Goal: Task Accomplishment & Management: Manage account settings

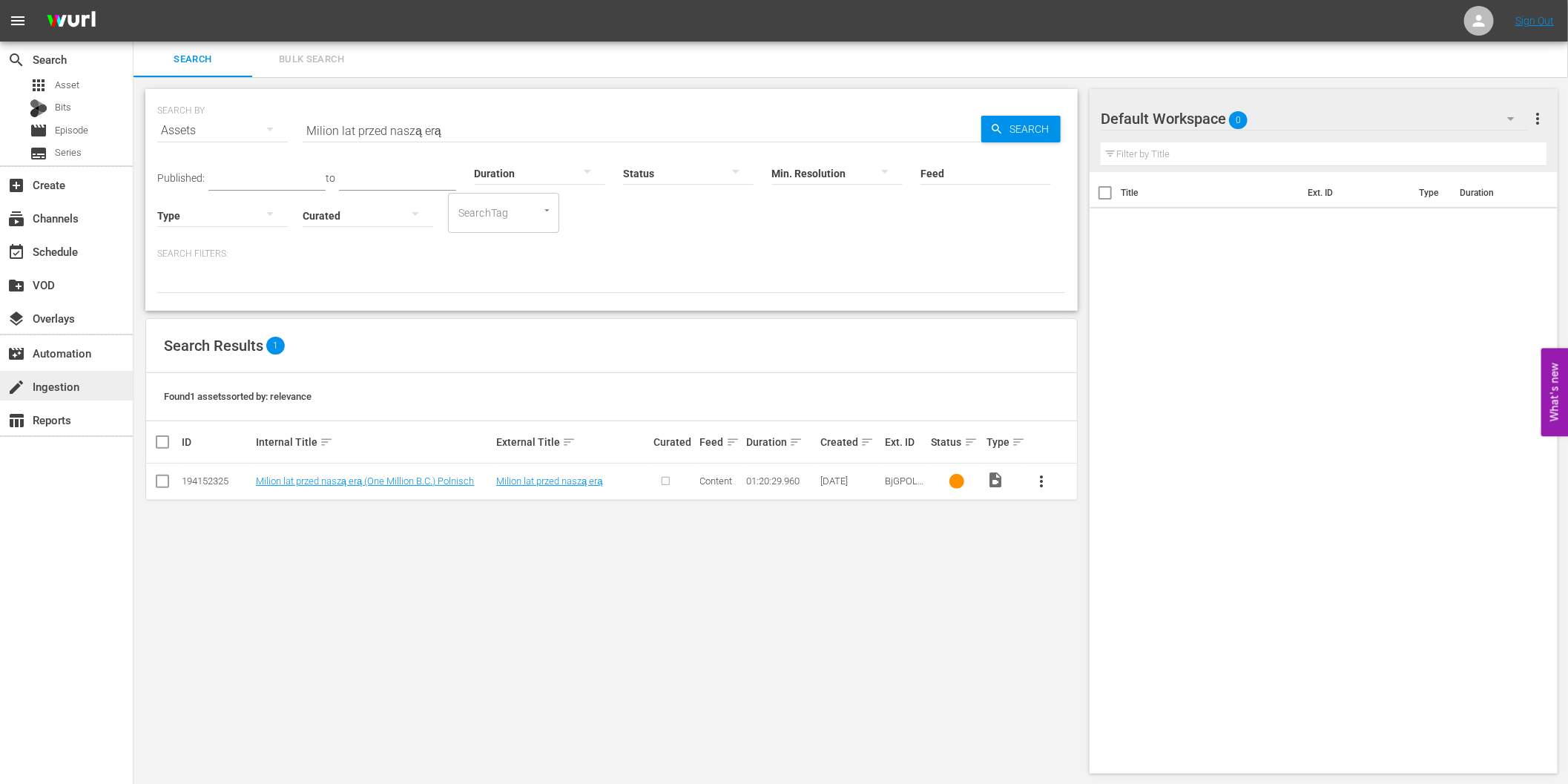
click at [41, 382] on div "create Ingestion" at bounding box center [41, 384] width 83 height 13
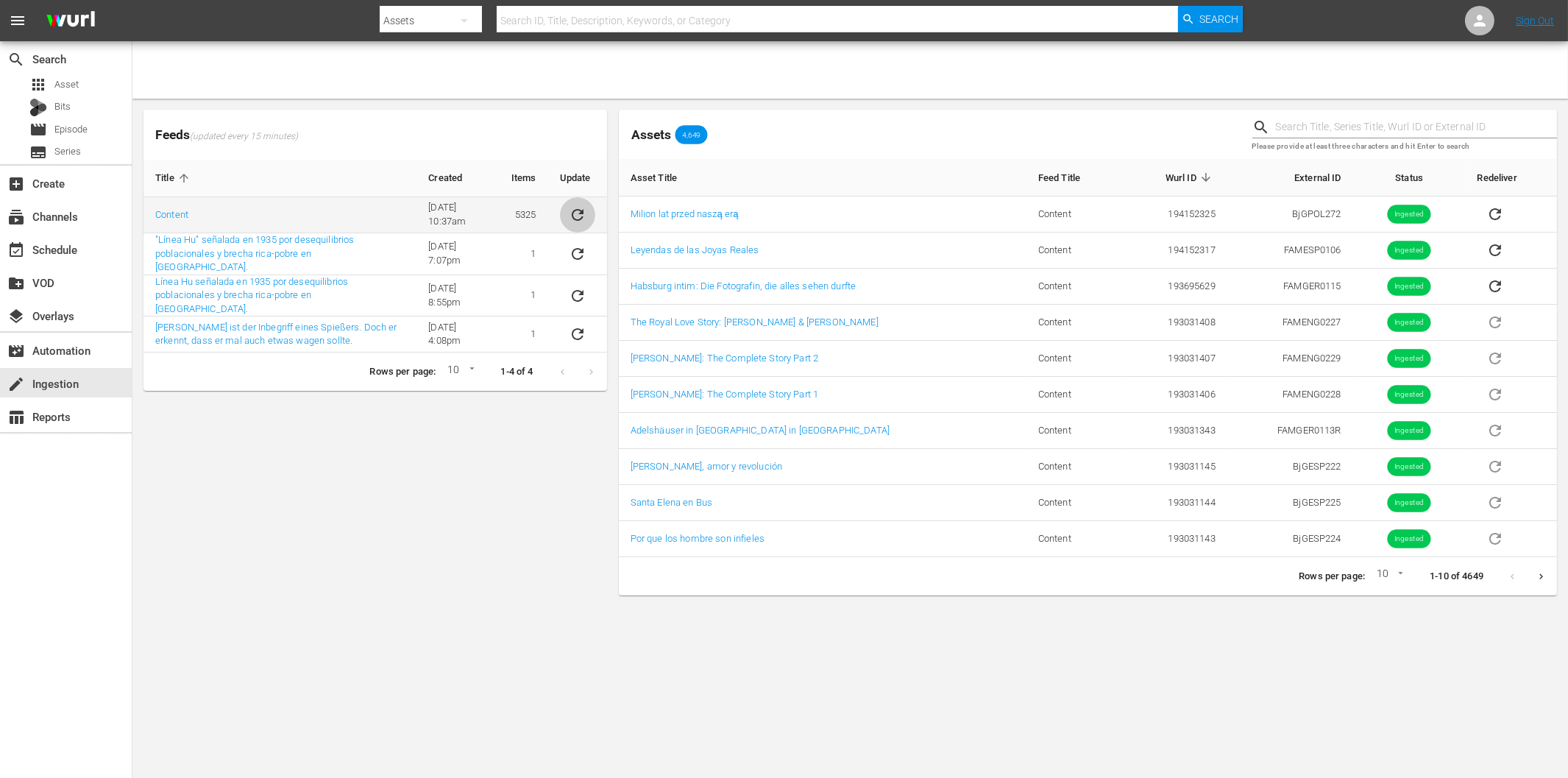
click at [578, 215] on icon "sticky table" at bounding box center [577, 215] width 12 height 12
click at [603, 23] on input "text" at bounding box center [837, 21] width 681 height 35
paste input "Milion lat przed naszą erą"
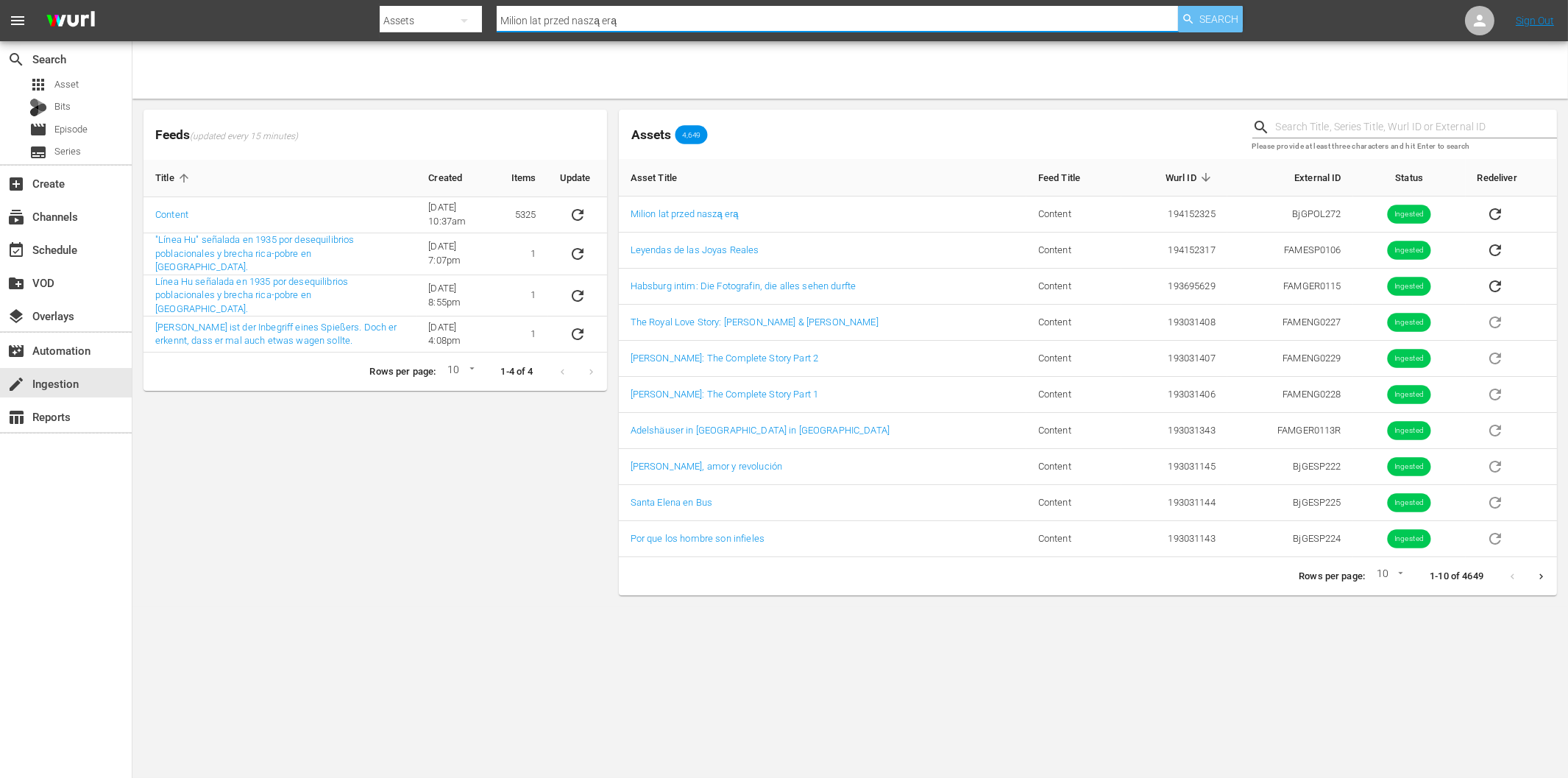
type input "Milion lat przed naszą erą"
click at [1203, 18] on span "Search" at bounding box center [1218, 19] width 39 height 27
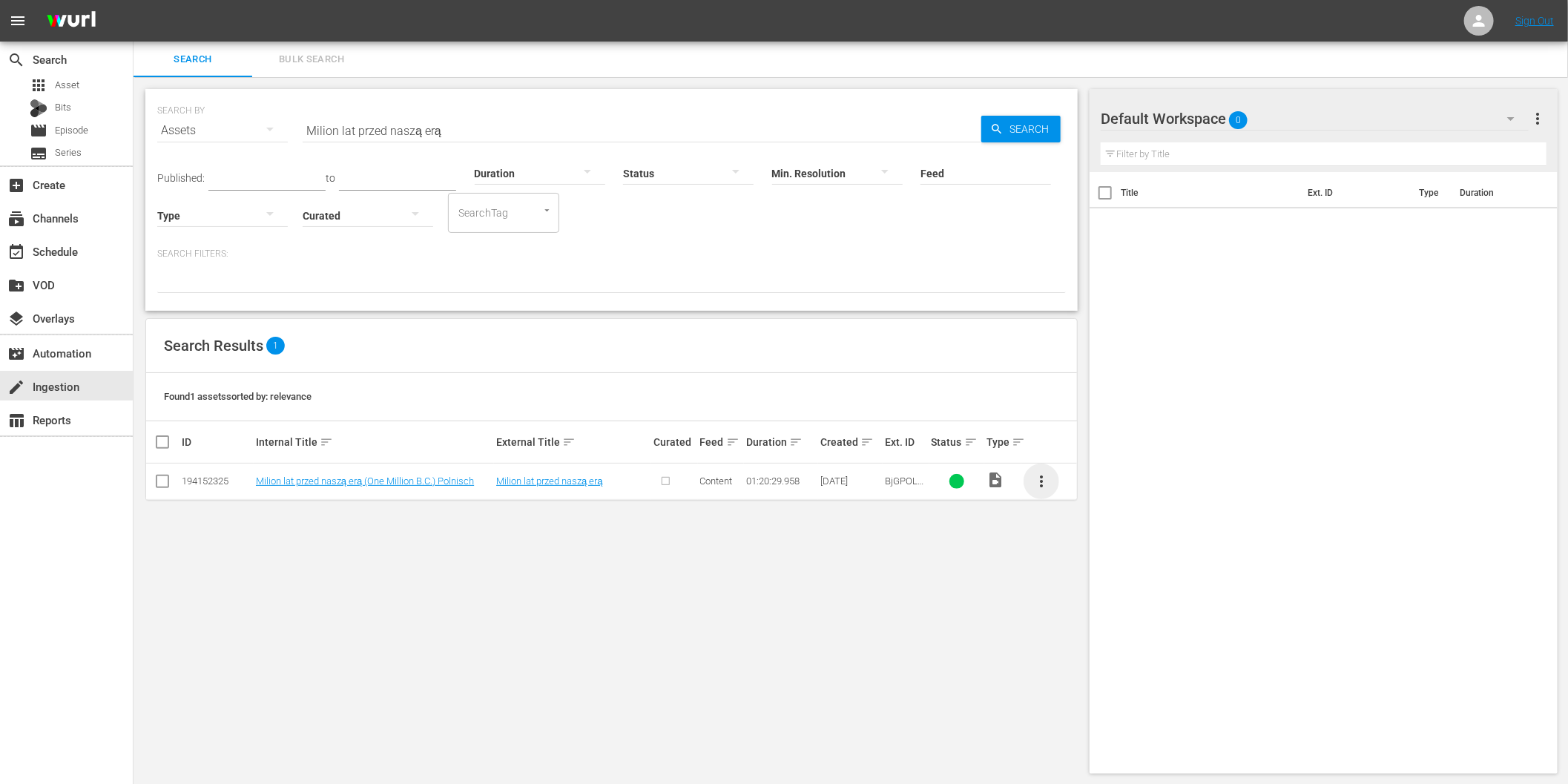
click at [1040, 476] on span "more_vert" at bounding box center [1041, 481] width 18 height 18
click at [1109, 593] on div "Episode" at bounding box center [1121, 594] width 101 height 35
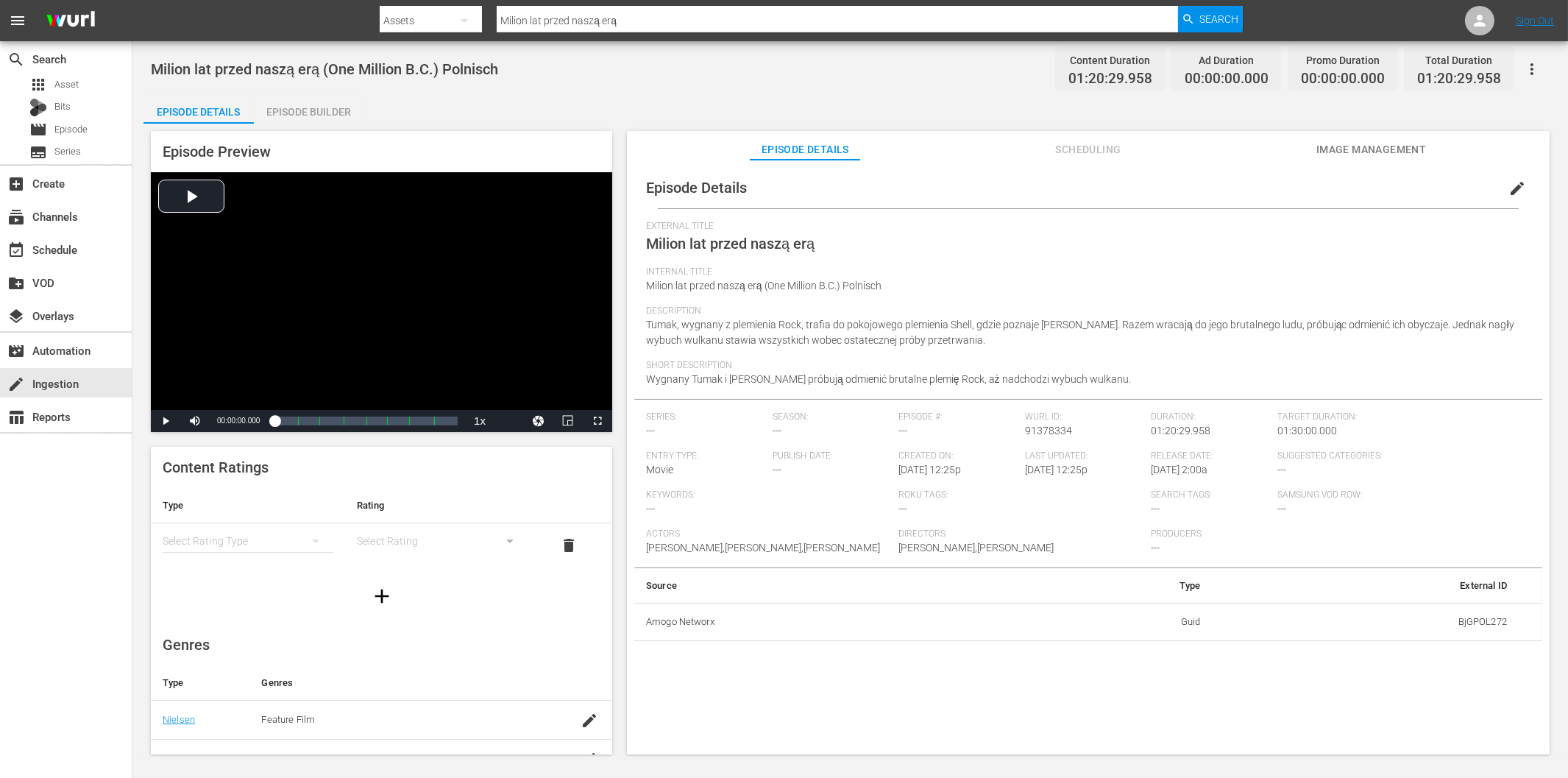
click at [325, 114] on div "Episode Builder" at bounding box center [309, 112] width 110 height 35
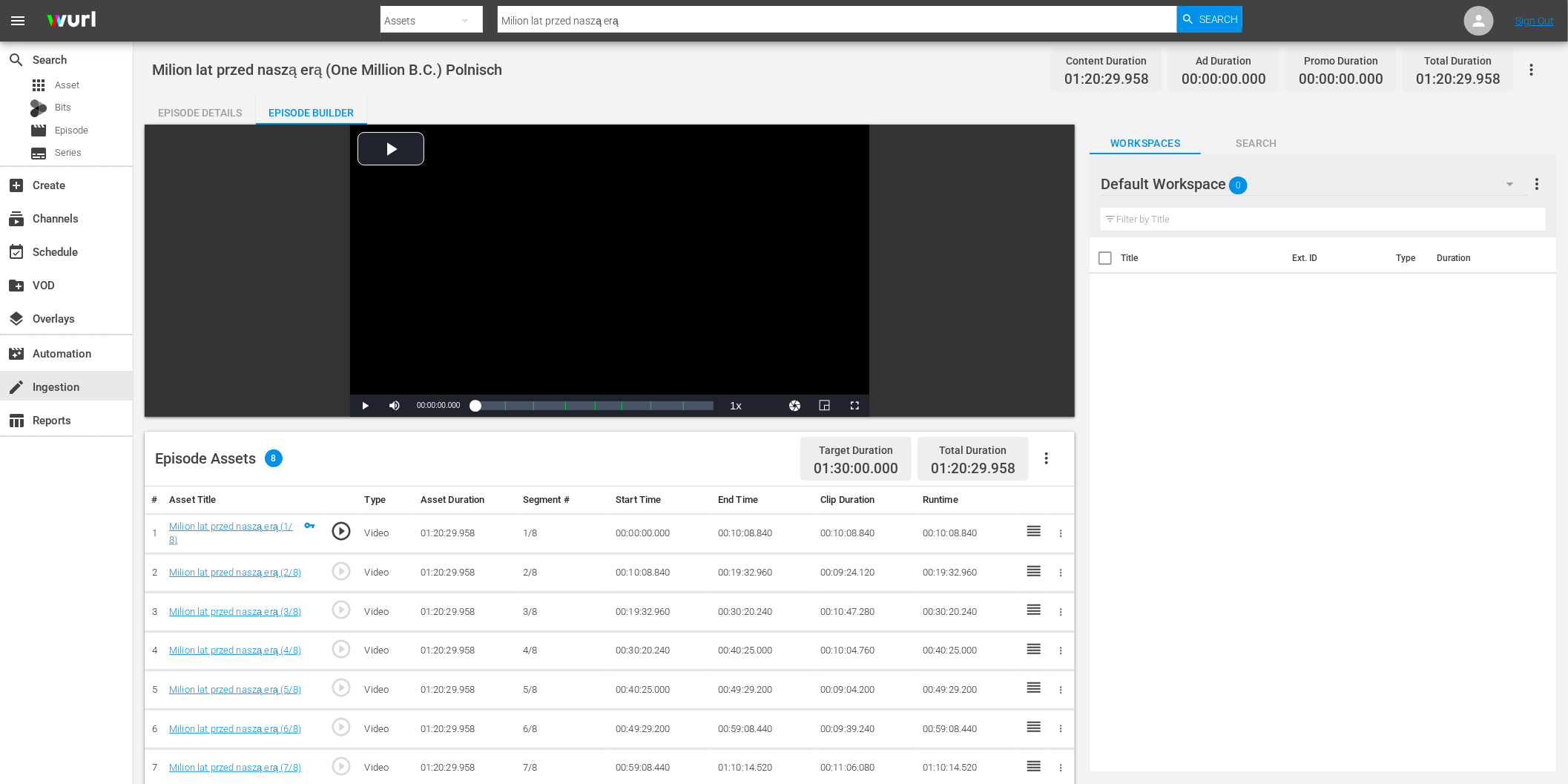
click at [1047, 457] on icon "button" at bounding box center [1046, 458] width 3 height 12
click at [1085, 468] on div "Fill with Ads" at bounding box center [1092, 464] width 101 height 35
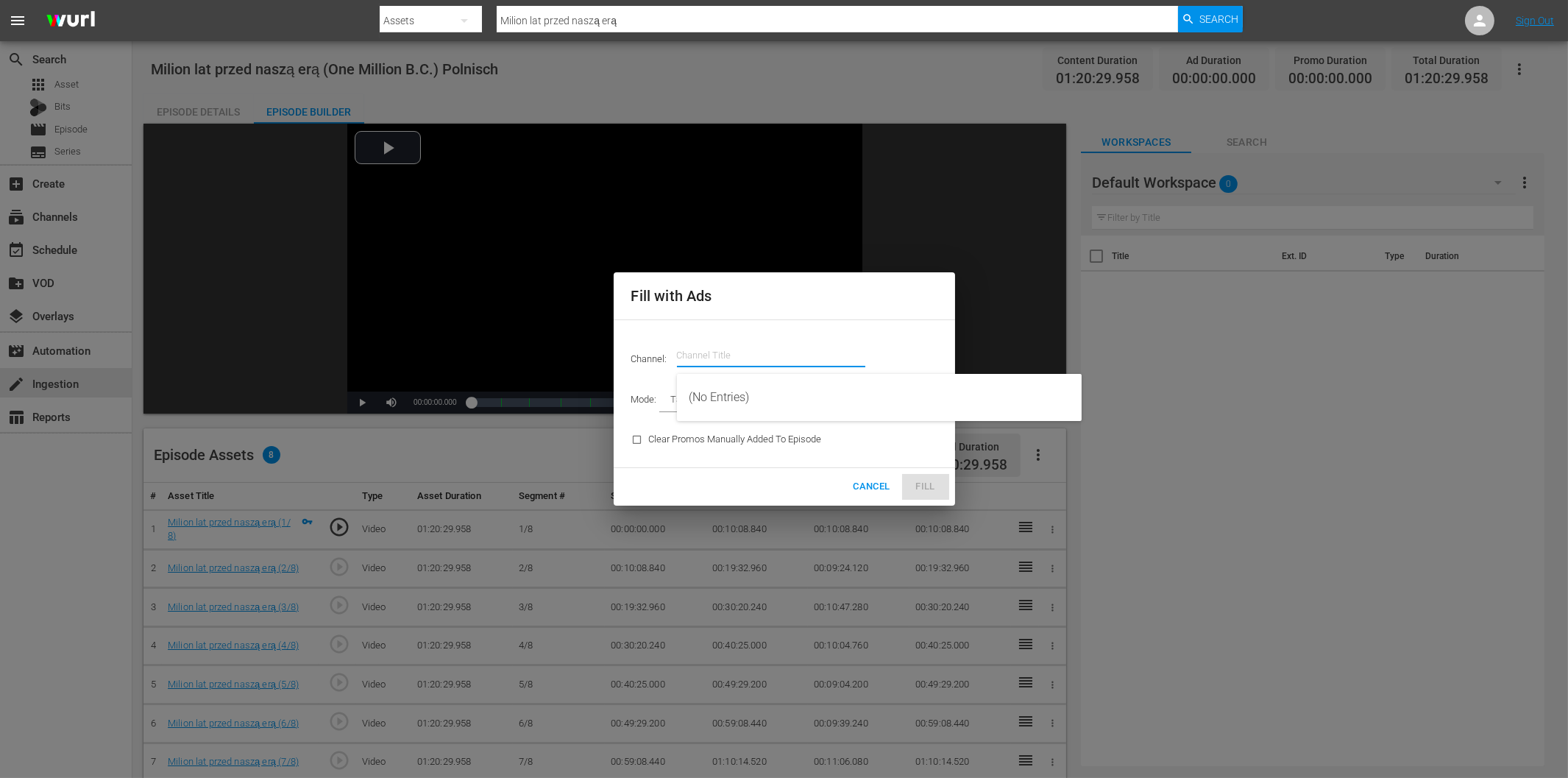
click at [758, 356] on input "text" at bounding box center [771, 356] width 189 height 35
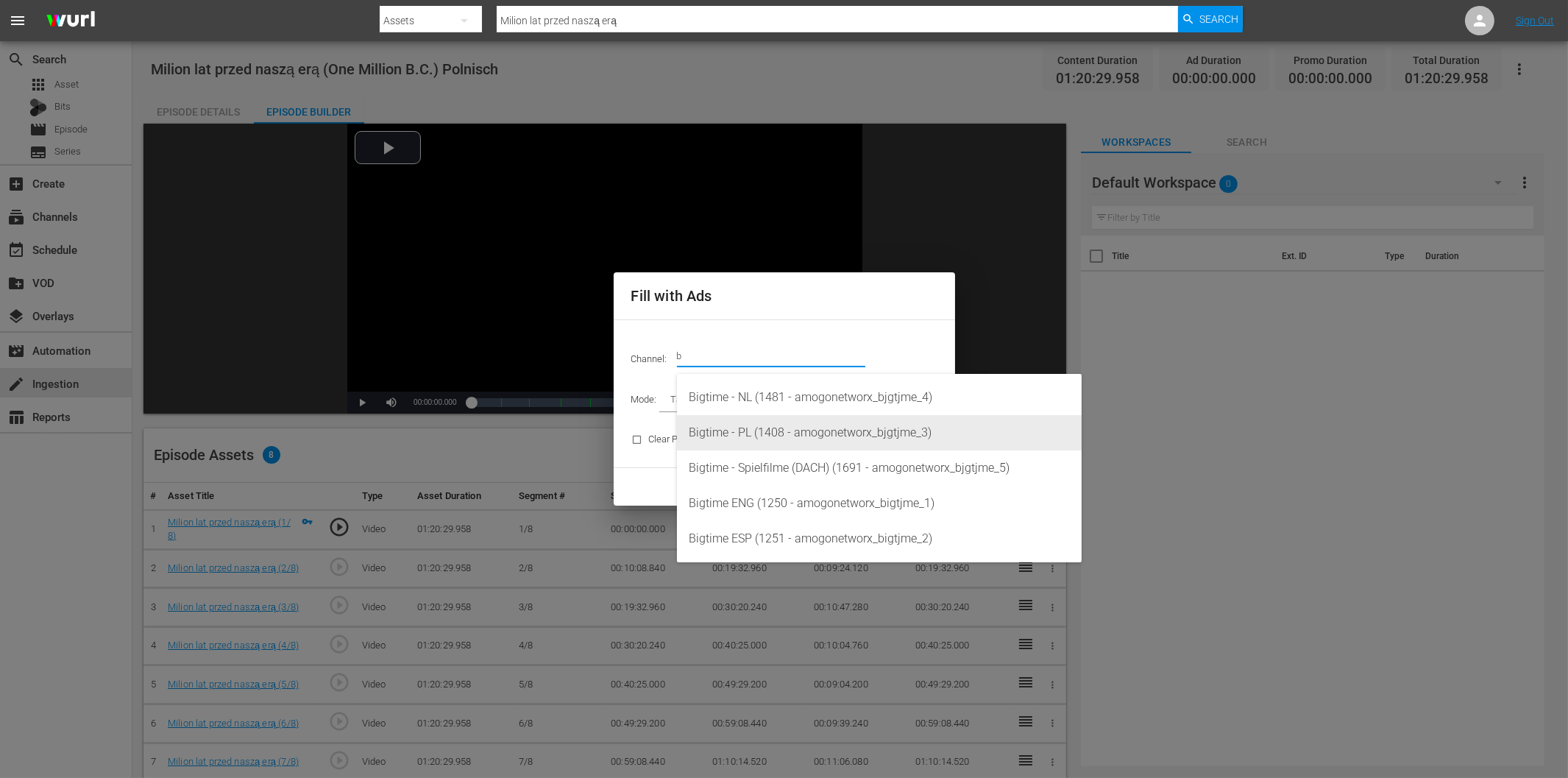
click at [783, 434] on div "Bigtime - PL (1408 - amogonetworx_bjgtjme_3)" at bounding box center [879, 432] width 381 height 35
type input "Bigtime - PL (1408)"
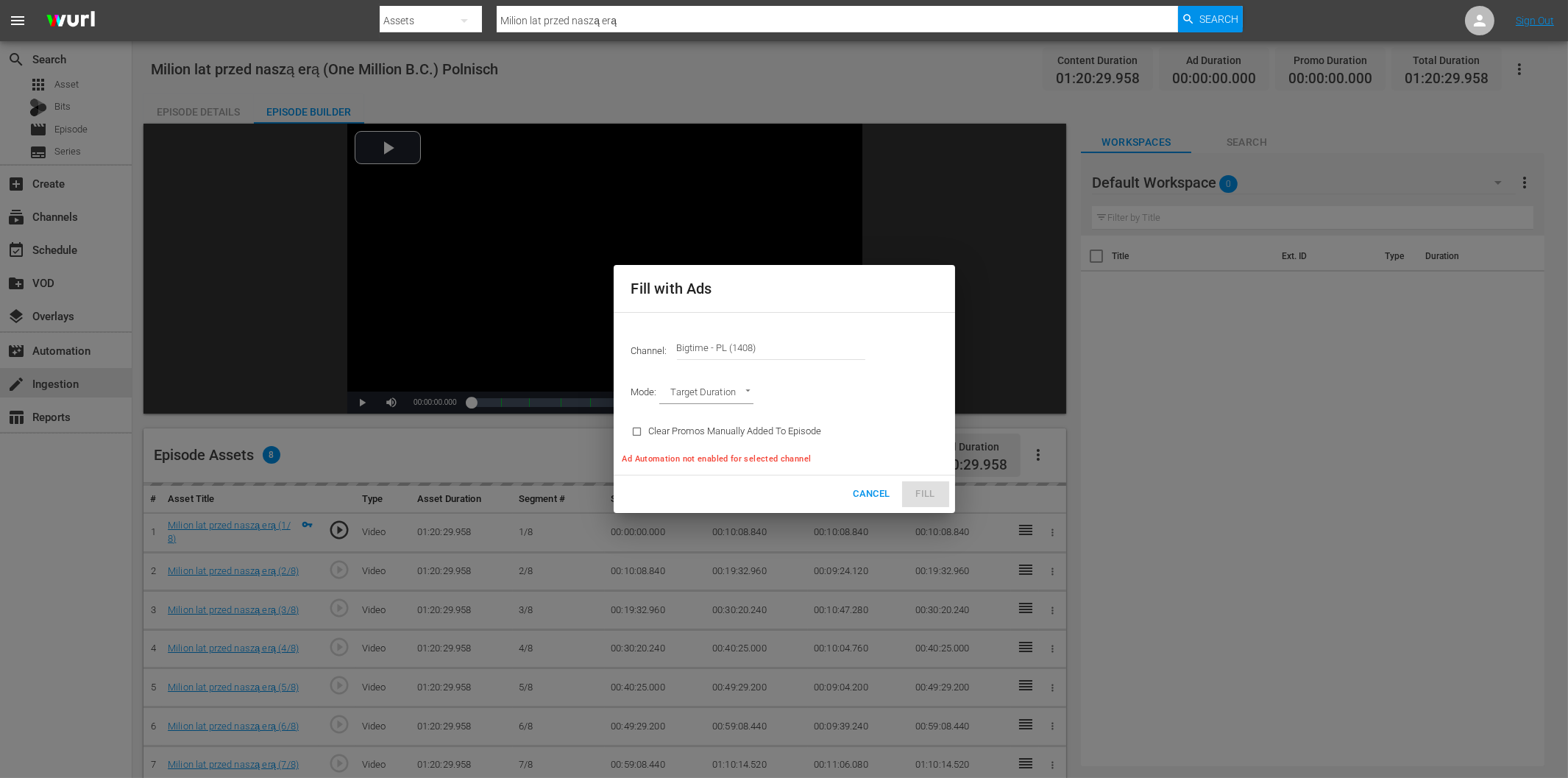
type input "AD_BREAK_DURATION"
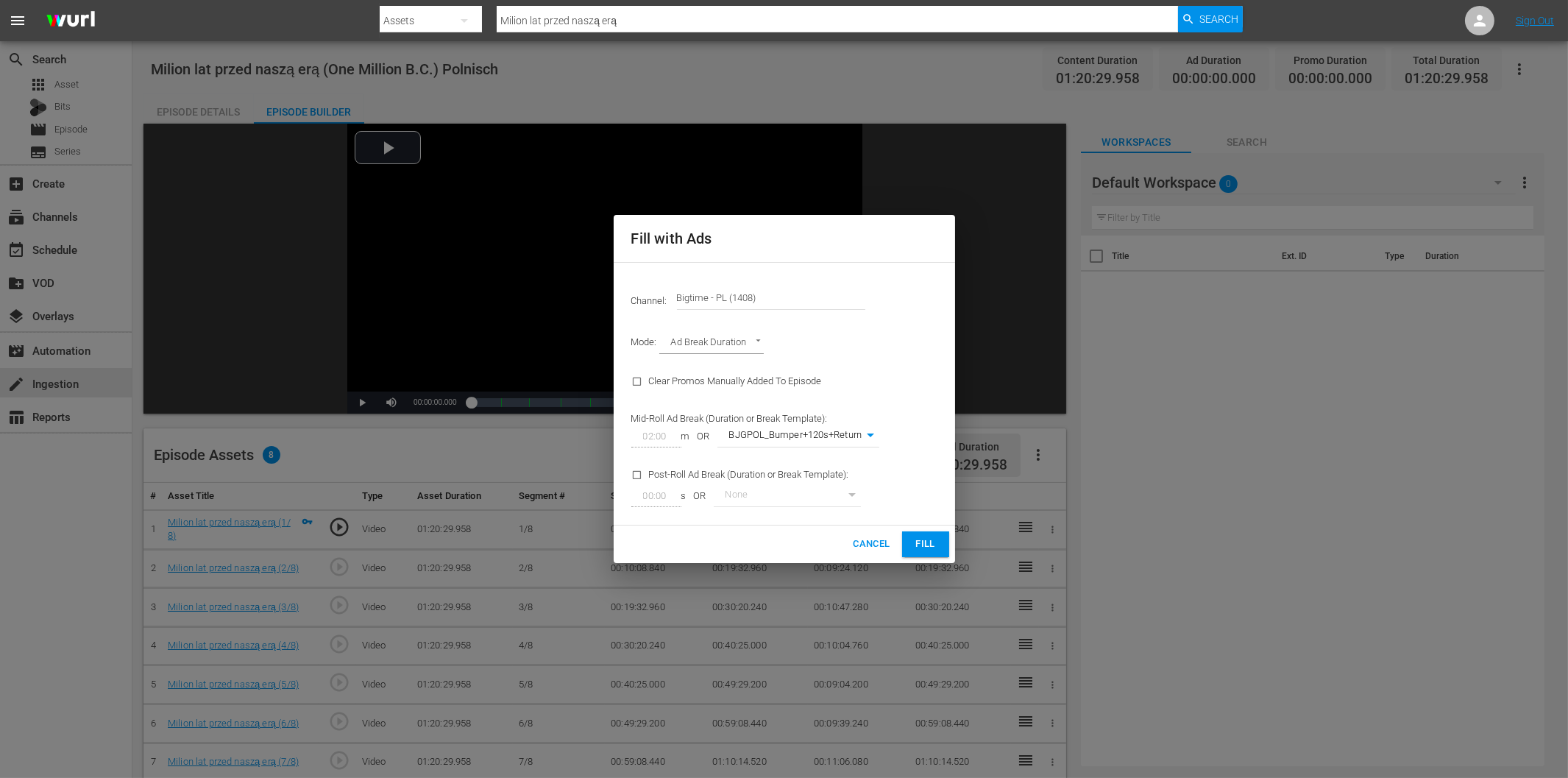
click at [918, 541] on span "Fill" at bounding box center [925, 544] width 23 height 17
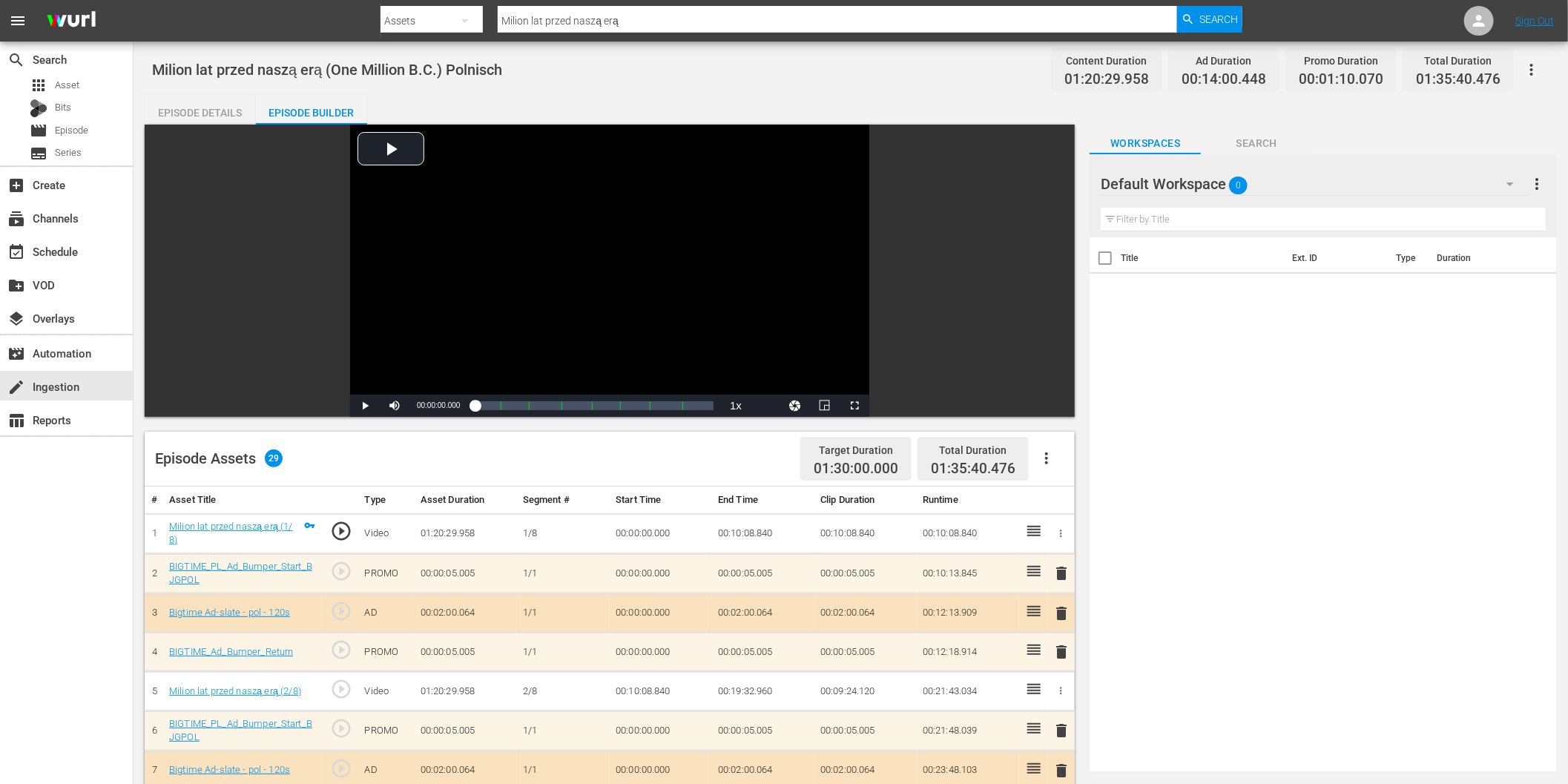
click at [57, 556] on div "search Search apps Asset Bits movie Episode subtitles Series add_box Create sub…" at bounding box center [66, 433] width 134 height 784
drag, startPoint x: 321, startPoint y: 71, endPoint x: 146, endPoint y: 61, distance: 175.3
copy span "Milion lat przed naszą erą"
click at [424, 15] on div "Assets" at bounding box center [432, 20] width 103 height 41
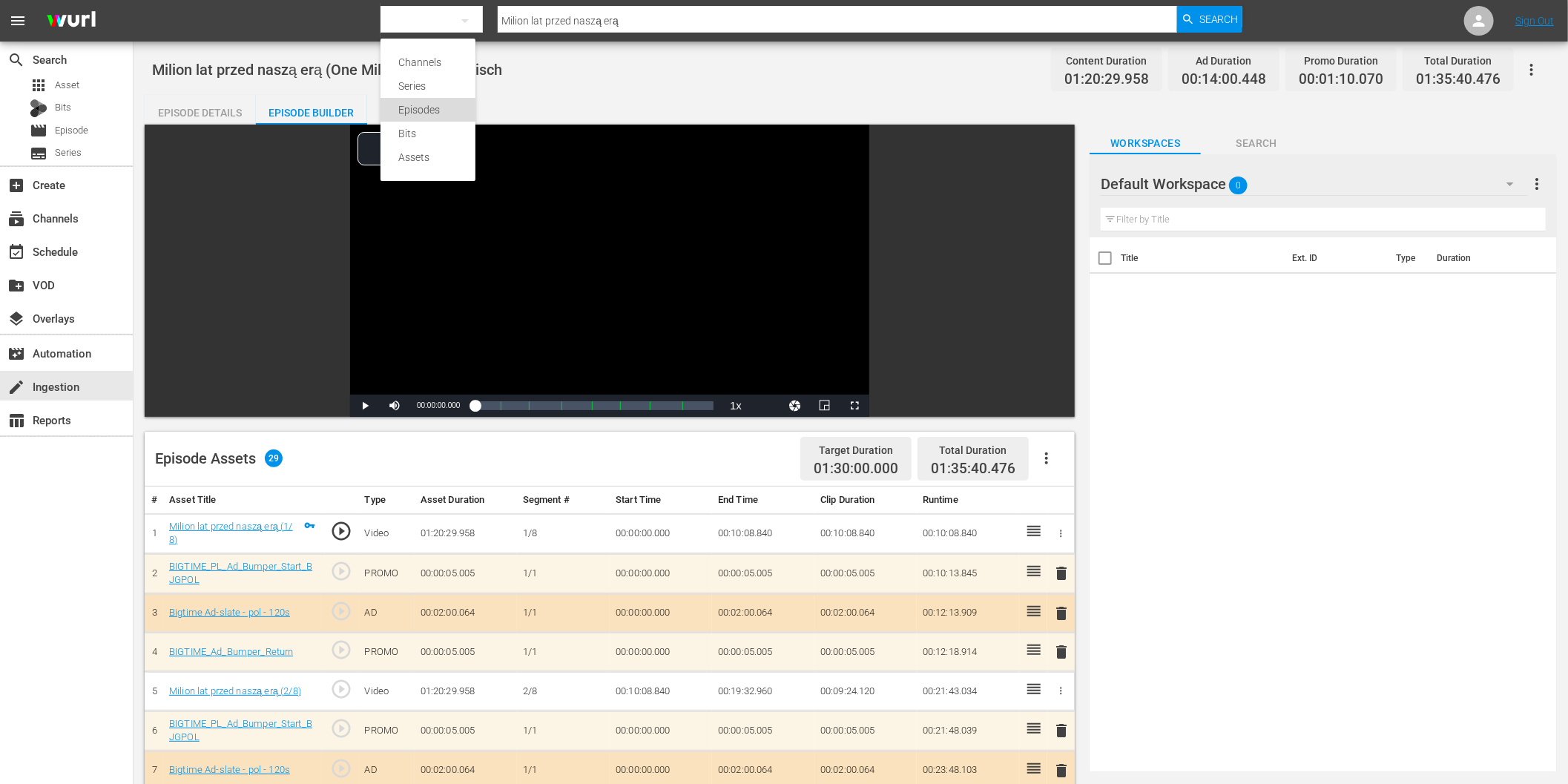
drag, startPoint x: 442, startPoint y: 109, endPoint x: 450, endPoint y: 105, distance: 8.9
click at [442, 110] on div "Episodes" at bounding box center [428, 109] width 60 height 24
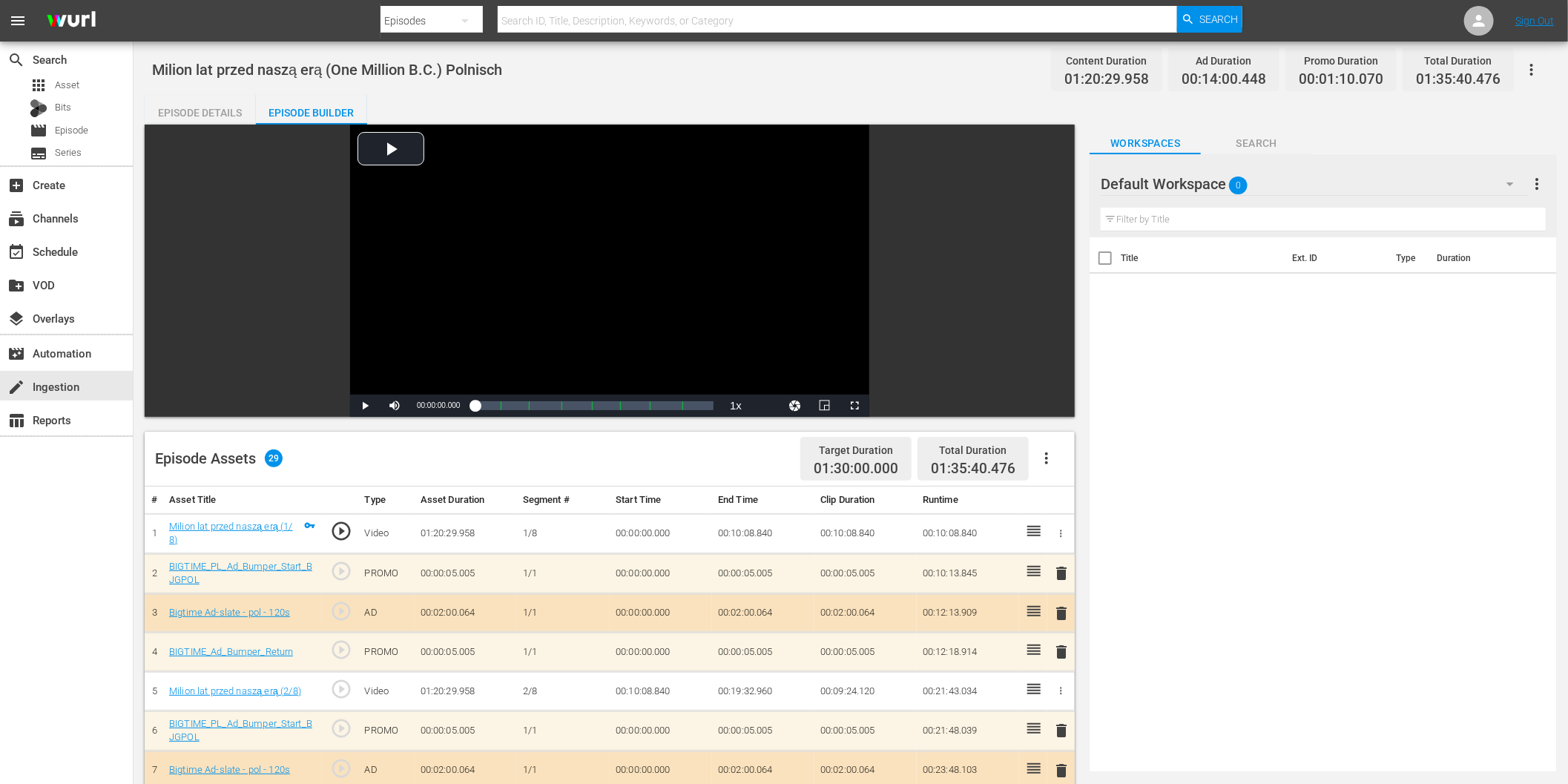
click at [586, 18] on input "text" at bounding box center [838, 21] width 680 height 35
paste input "Milion lat przed naszą erą"
type input "Milion lat przed naszą erą"
click at [1200, 18] on span "Search" at bounding box center [1219, 19] width 40 height 27
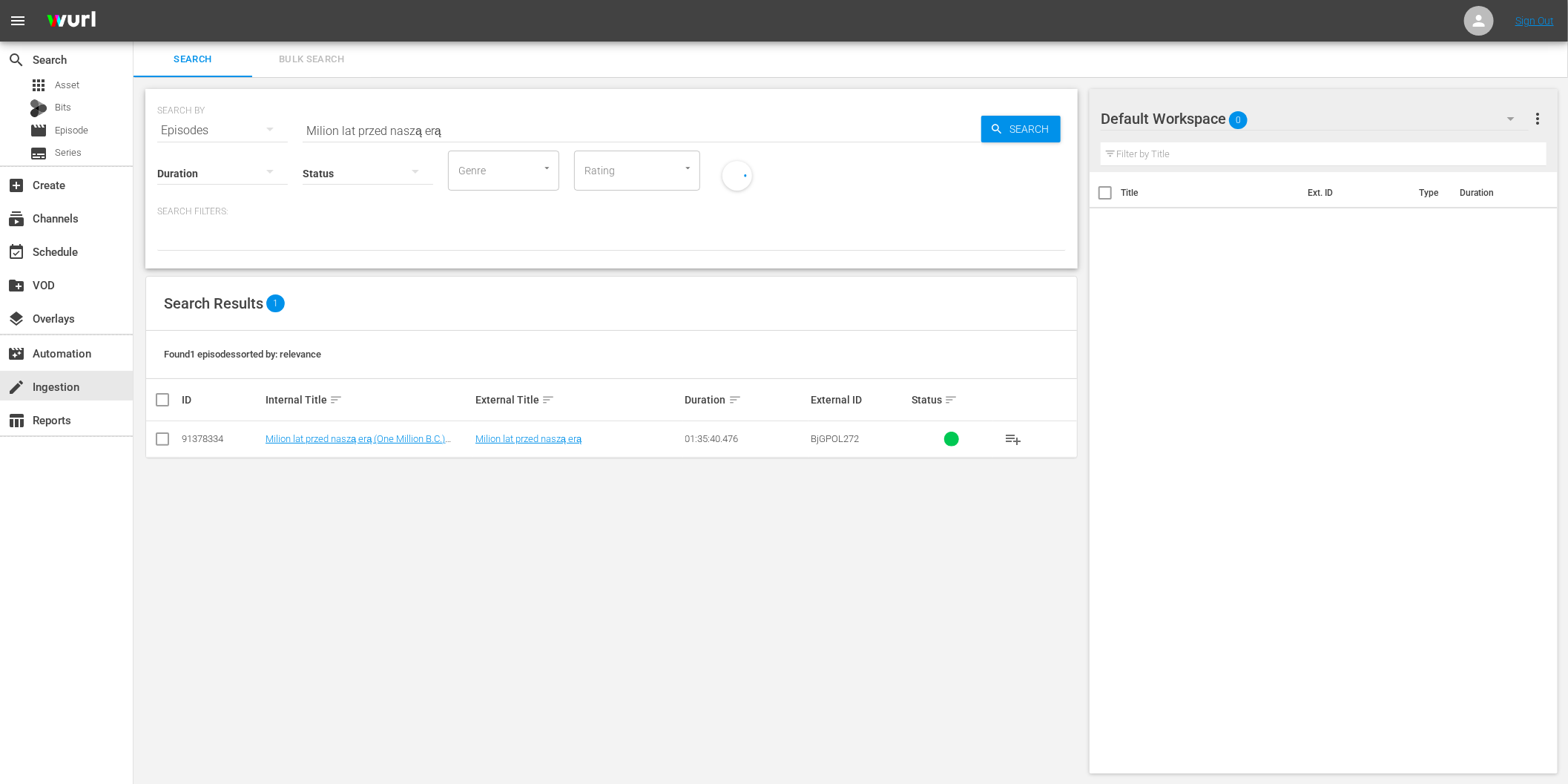
drag, startPoint x: 678, startPoint y: 550, endPoint x: 732, endPoint y: 534, distance: 56.3
click at [678, 549] on div "SEARCH BY Search By Episodes Search ID, Title, Description, Keywords, or Catego…" at bounding box center [612, 432] width 956 height 708
click at [1513, 121] on icon "button" at bounding box center [1511, 119] width 18 height 18
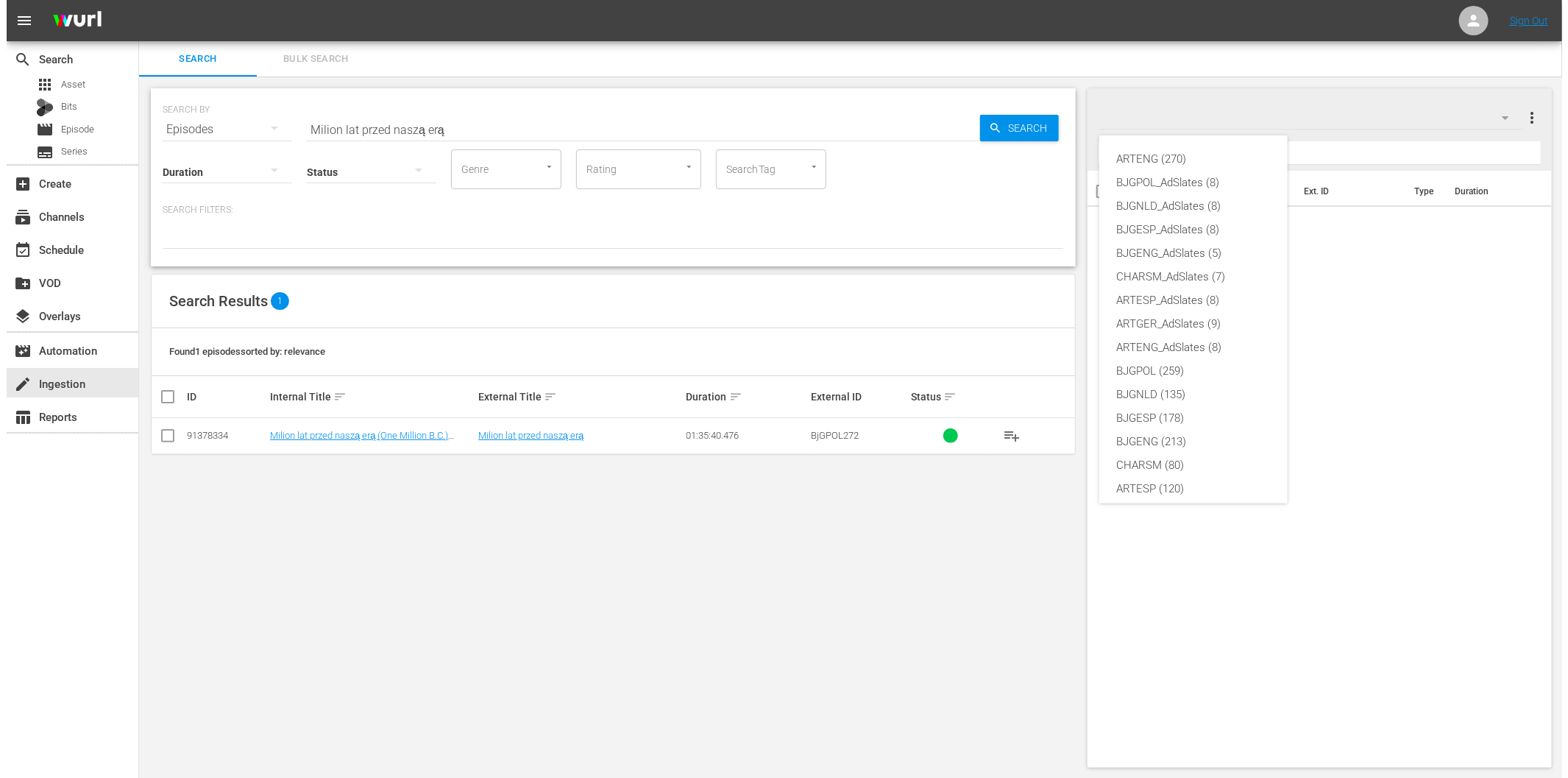
scroll to position [55, 0]
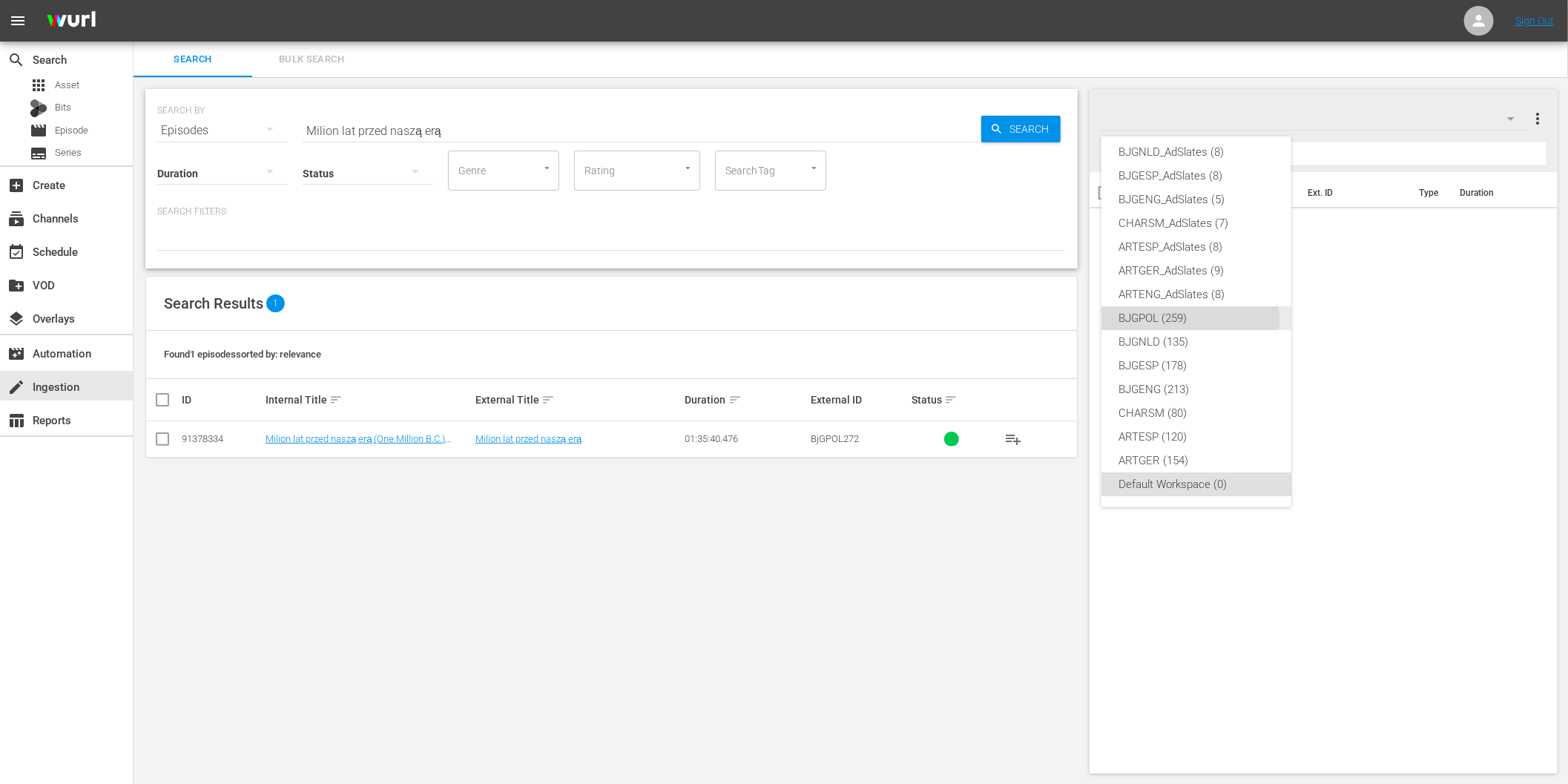
click at [1168, 320] on div "BJGPOL (259)" at bounding box center [1196, 318] width 154 height 24
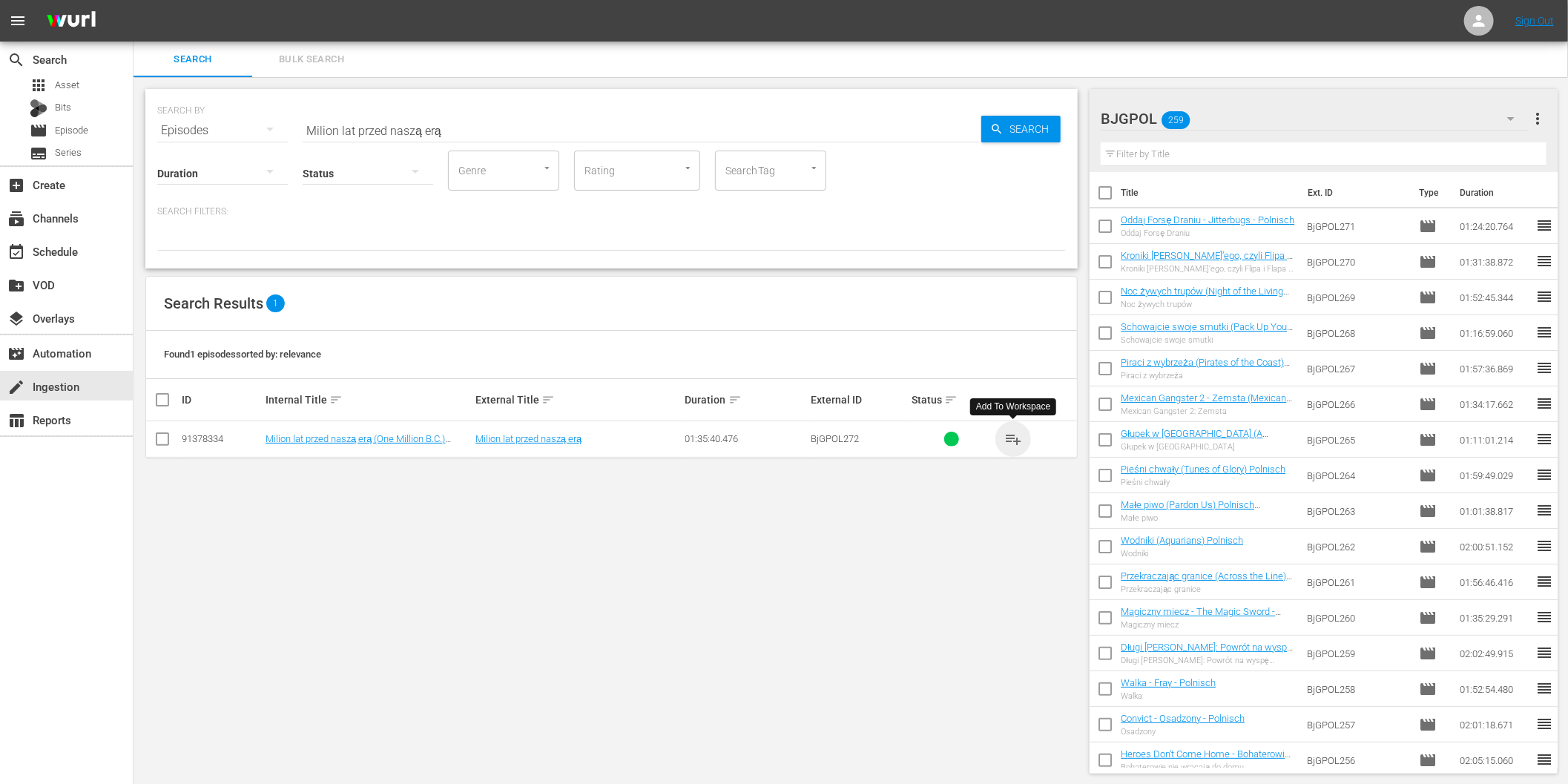
click at [1013, 442] on span "playlist_add" at bounding box center [1013, 438] width 18 height 18
click at [1043, 603] on div "SEARCH BY Search By Episodes Search ID, Title, Description, Keywords, or Catego…" at bounding box center [612, 432] width 956 height 708
click at [1057, 56] on div "Search Bulk Search" at bounding box center [850, 59] width 1434 height 35
click at [349, 546] on div "SEARCH BY Search By Episodes Search ID, Title, Description, Keywords, or Catego…" at bounding box center [612, 432] width 956 height 708
click at [72, 391] on div "create Ingestion" at bounding box center [41, 384] width 83 height 13
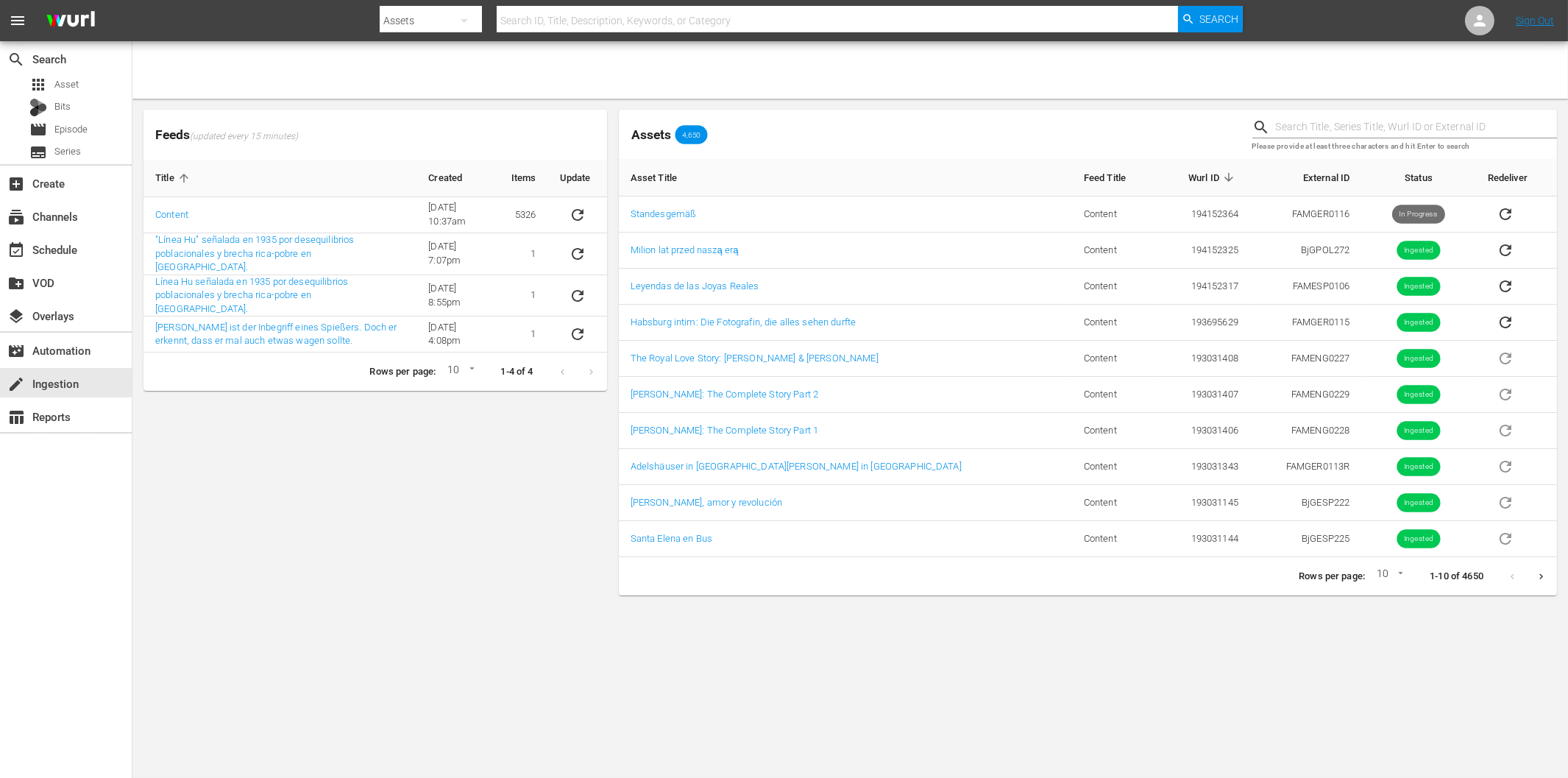
click at [380, 472] on div "Feeds (updated every 15 minutes) Title Created Items Update Content 6/8/22 @ 10…" at bounding box center [376, 352] width 476 height 498
click at [572, 217] on icon "sticky table" at bounding box center [577, 215] width 12 height 12
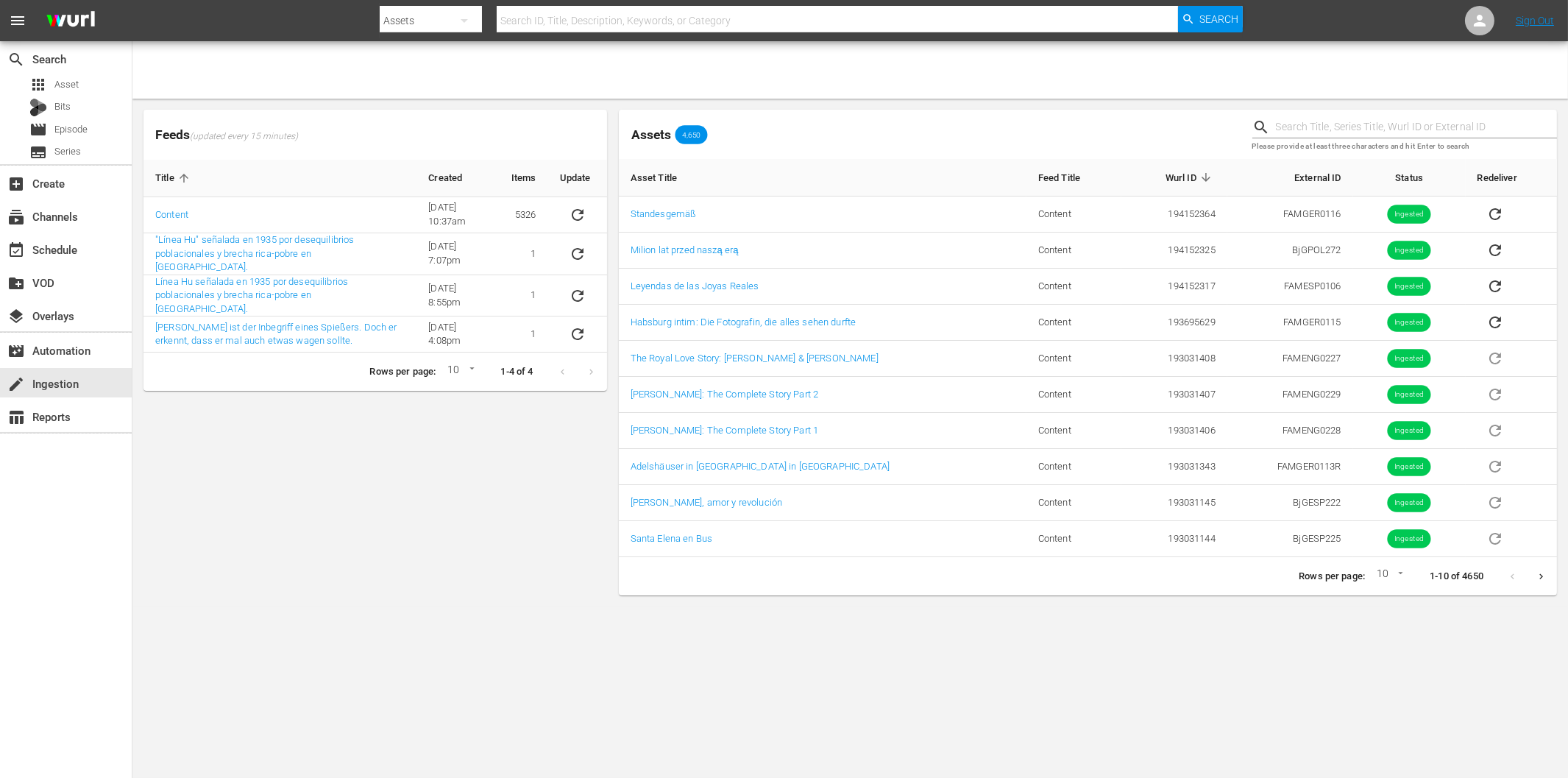
click at [312, 531] on div "Feeds (updated every 15 minutes) Title Created Items Update Content 6/8/22 @ 10…" at bounding box center [376, 352] width 476 height 498
click at [399, 19] on div "Assets" at bounding box center [431, 20] width 103 height 41
click at [429, 102] on div "Episodes" at bounding box center [426, 109] width 59 height 23
click at [535, 10] on input "text" at bounding box center [837, 21] width 681 height 35
paste input "End Game - Technologie oder Zukunftskiller?"
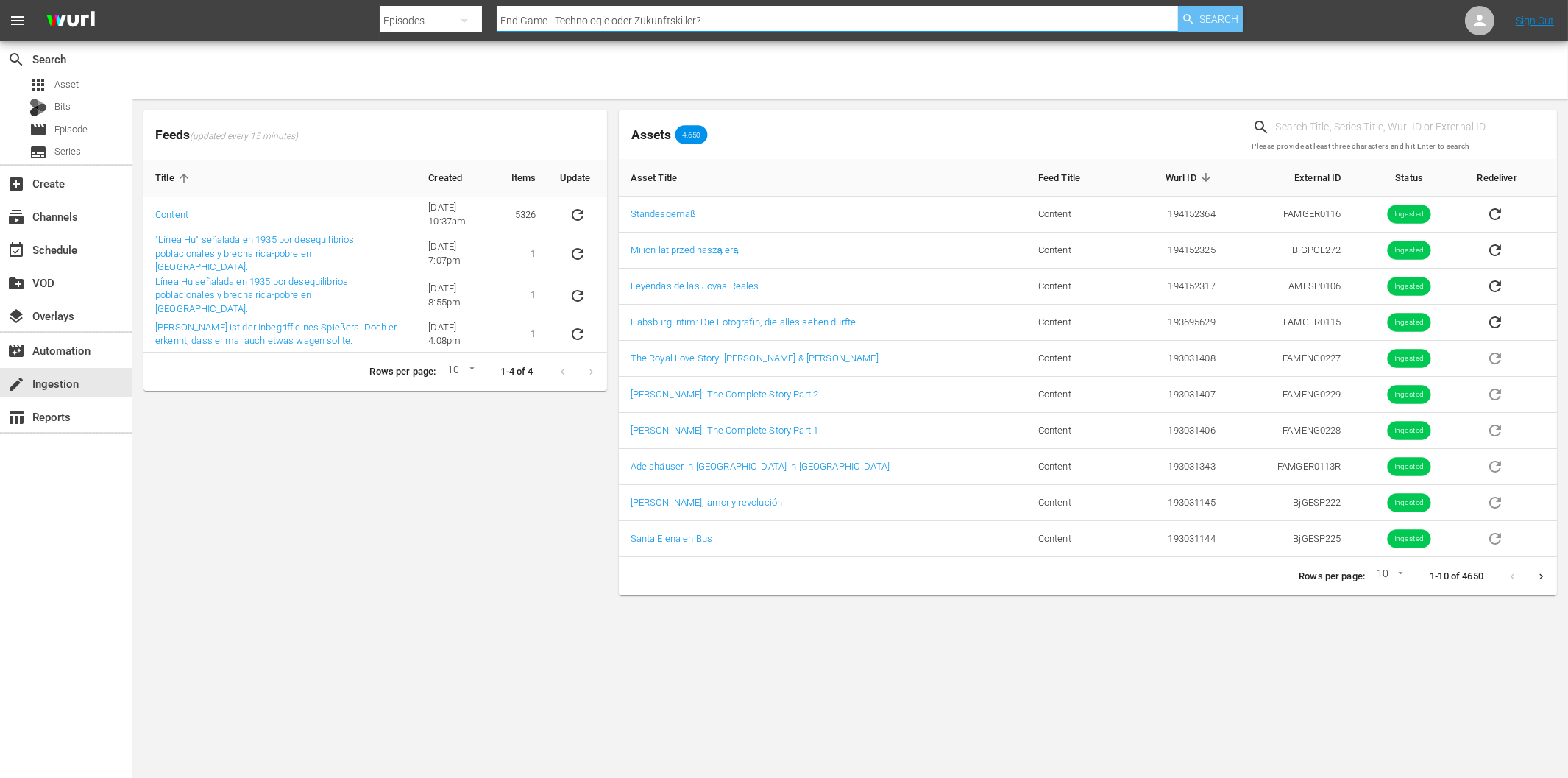
type input "End Game - Technologie oder Zukunftskiller?"
click at [1211, 17] on span "Search" at bounding box center [1218, 19] width 39 height 27
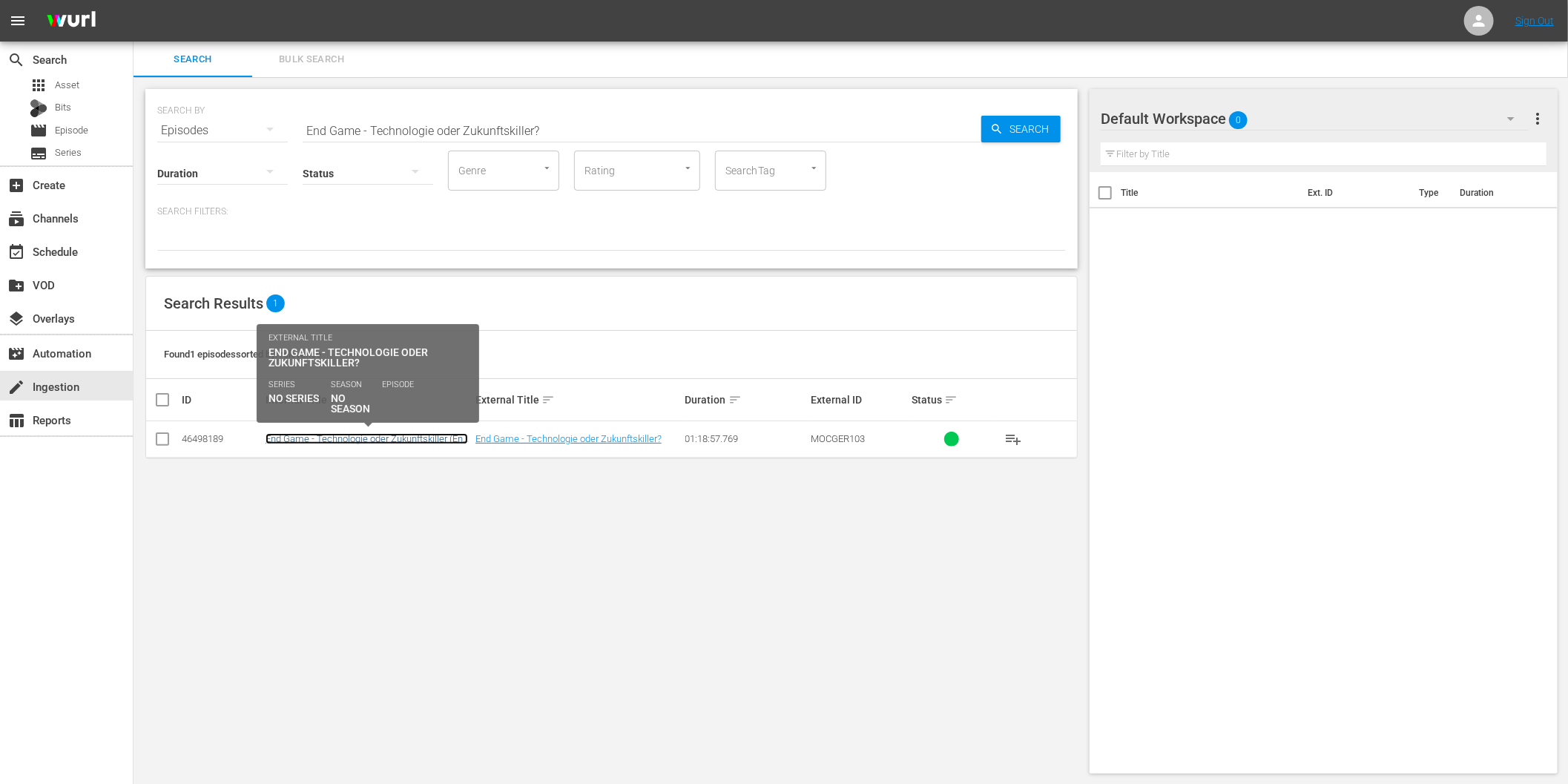
click at [416, 440] on link "End Game - Technologie oder Zukunftskiller (End Game - Technology)" at bounding box center [367, 444] width 203 height 22
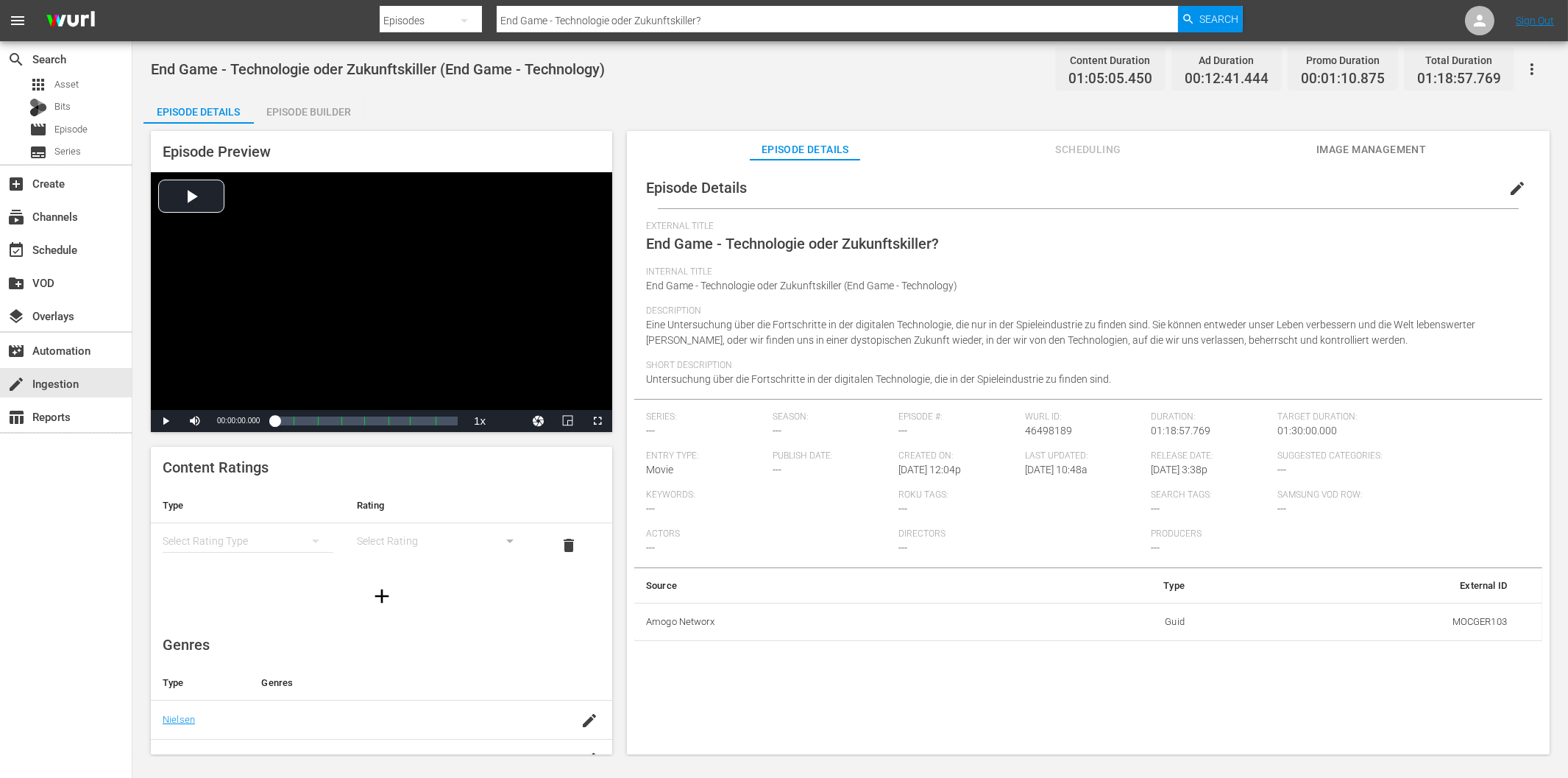
click at [1094, 150] on span "Scheduling" at bounding box center [1088, 149] width 110 height 18
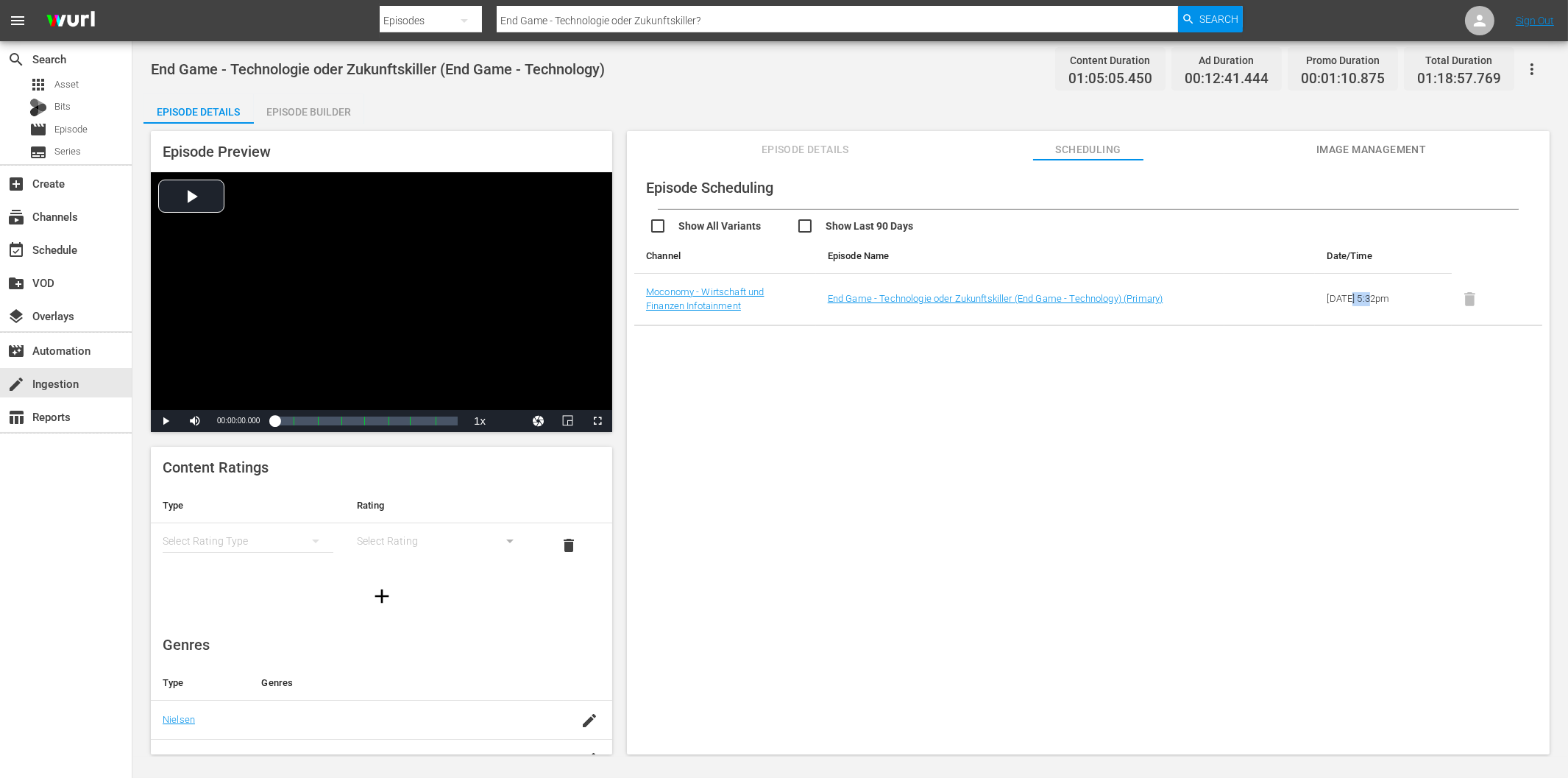
drag, startPoint x: 1371, startPoint y: 297, endPoint x: 1348, endPoint y: 296, distance: 23.0
click at [1348, 296] on td "2025-10-02 5:32pm" at bounding box center [1383, 300] width 136 height 52
click at [1264, 344] on div "Episode Scheduling Show All Variants Show Last 90 Days Channel Episode Name Dat…" at bounding box center [1088, 463] width 923 height 609
drag, startPoint x: 1323, startPoint y: 296, endPoint x: 1372, endPoint y: 296, distance: 49.0
click at [1372, 296] on td "2025-10-02 5:32pm" at bounding box center [1383, 300] width 136 height 52
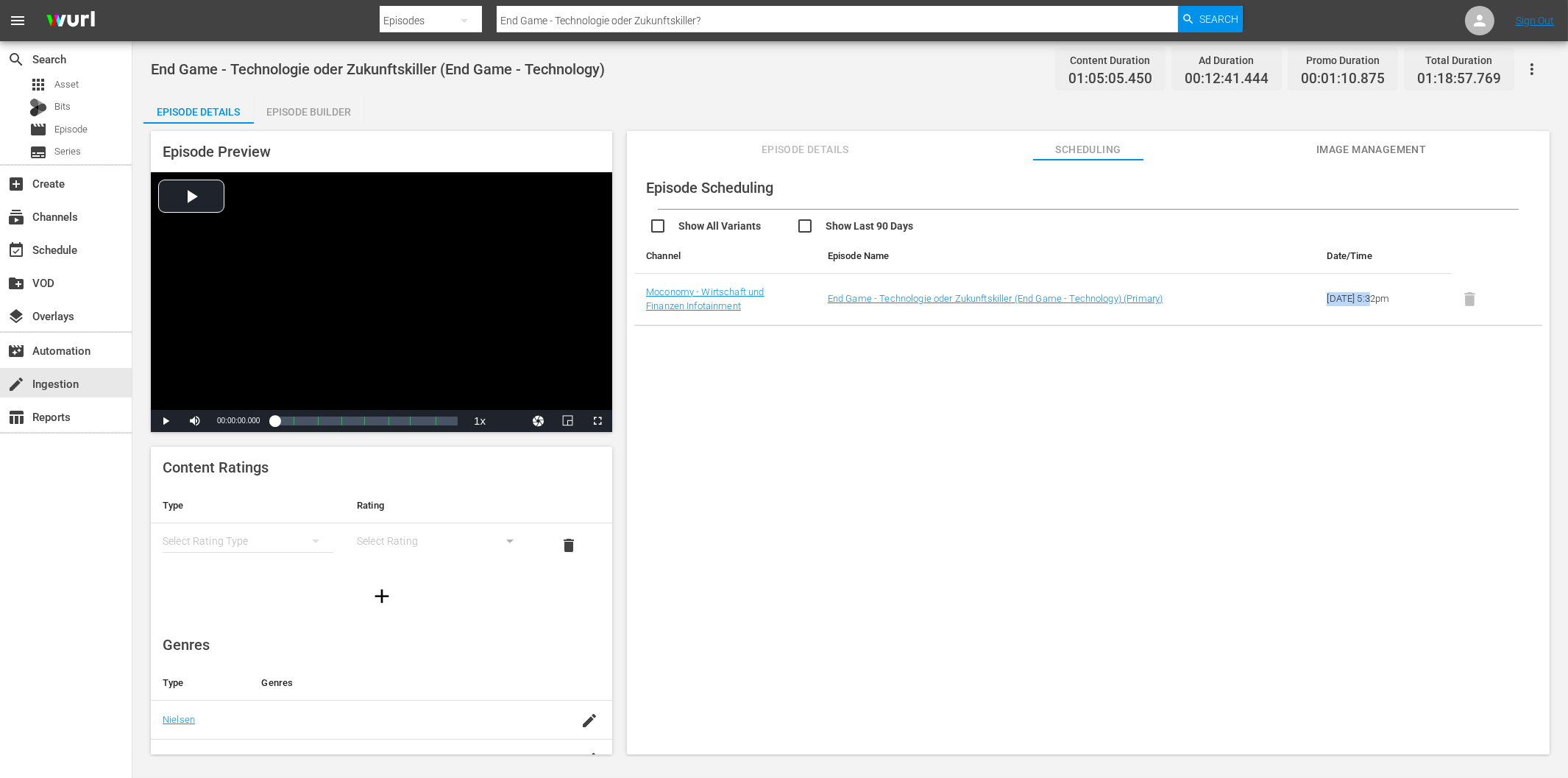
drag, startPoint x: 1316, startPoint y: 325, endPoint x: 1209, endPoint y: 342, distance: 108.3
click at [1314, 326] on table "Channel Episode Name Date/Time Moconomy - Wirtschaft und Finanzen Infotainment …" at bounding box center [1088, 282] width 908 height 88
click at [75, 247] on div "event_available Schedule" at bounding box center [41, 247] width 83 height 13
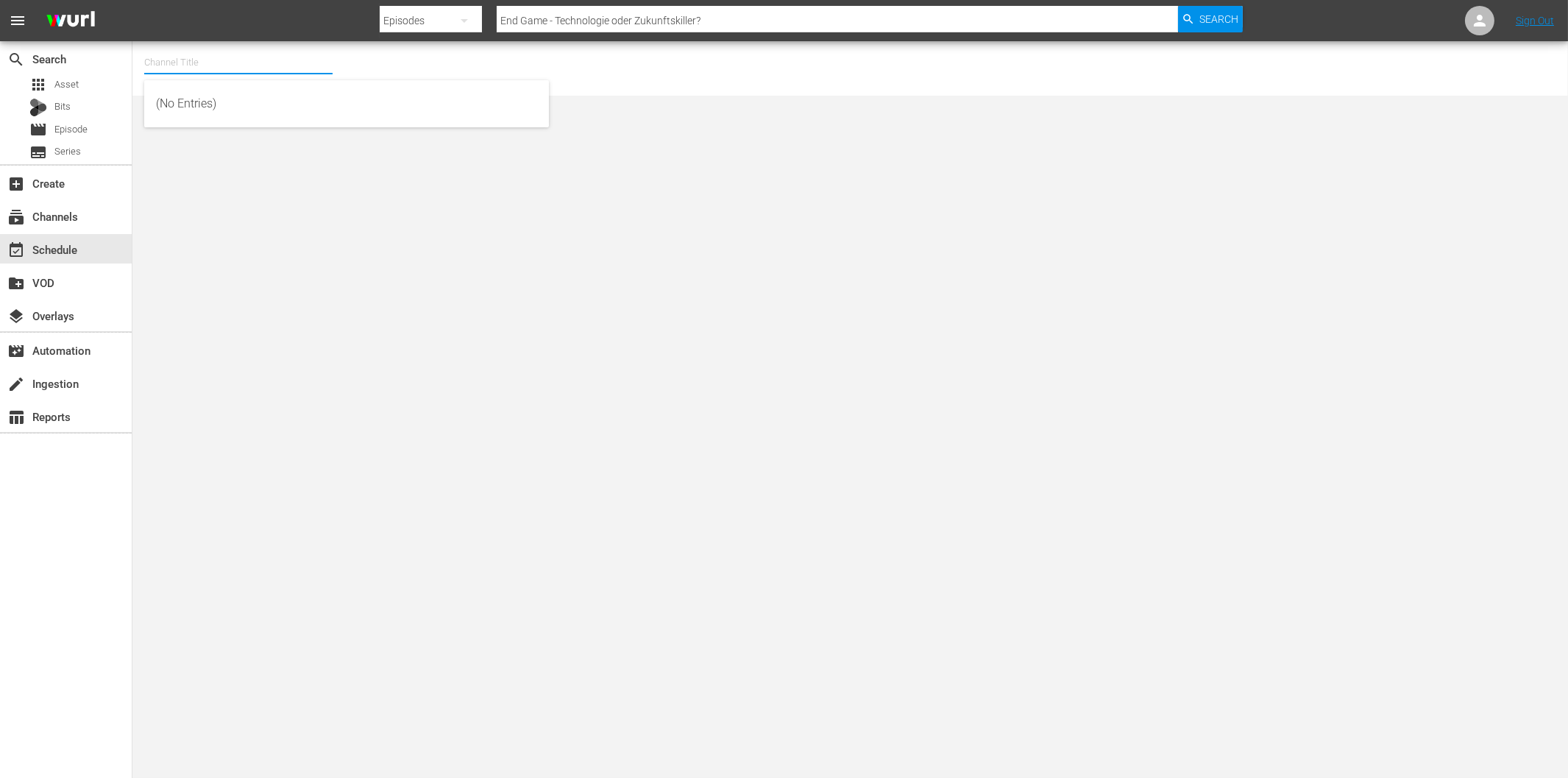
click at [239, 67] on input "text" at bounding box center [239, 63] width 189 height 35
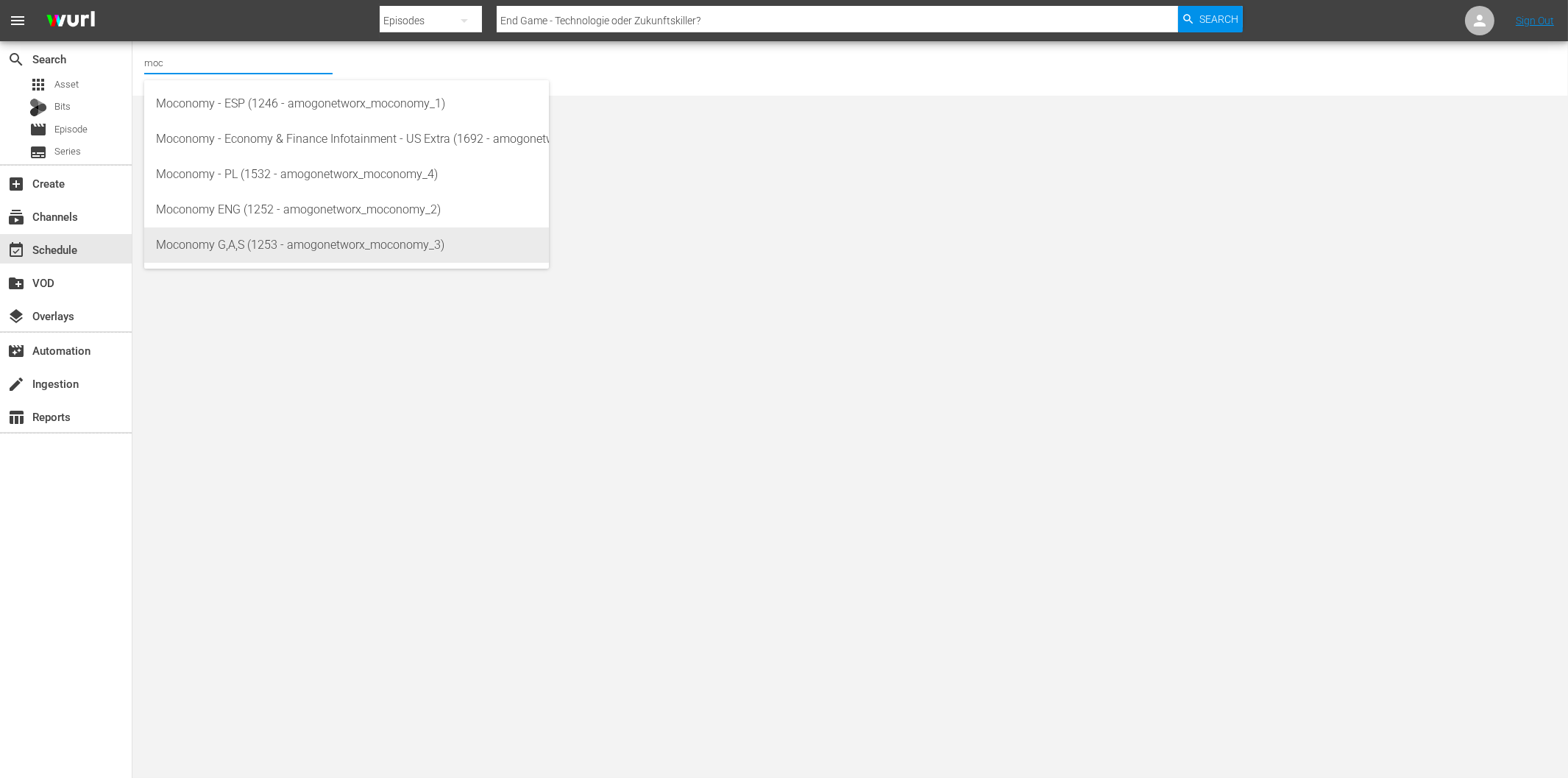
click at [259, 239] on div "Moconomy G,A,S (1253 - amogonetworx_moconomy_3)" at bounding box center [346, 245] width 381 height 35
type input "Moconomy G,A,S (1253 - amogonetworx_moconomy_3)"
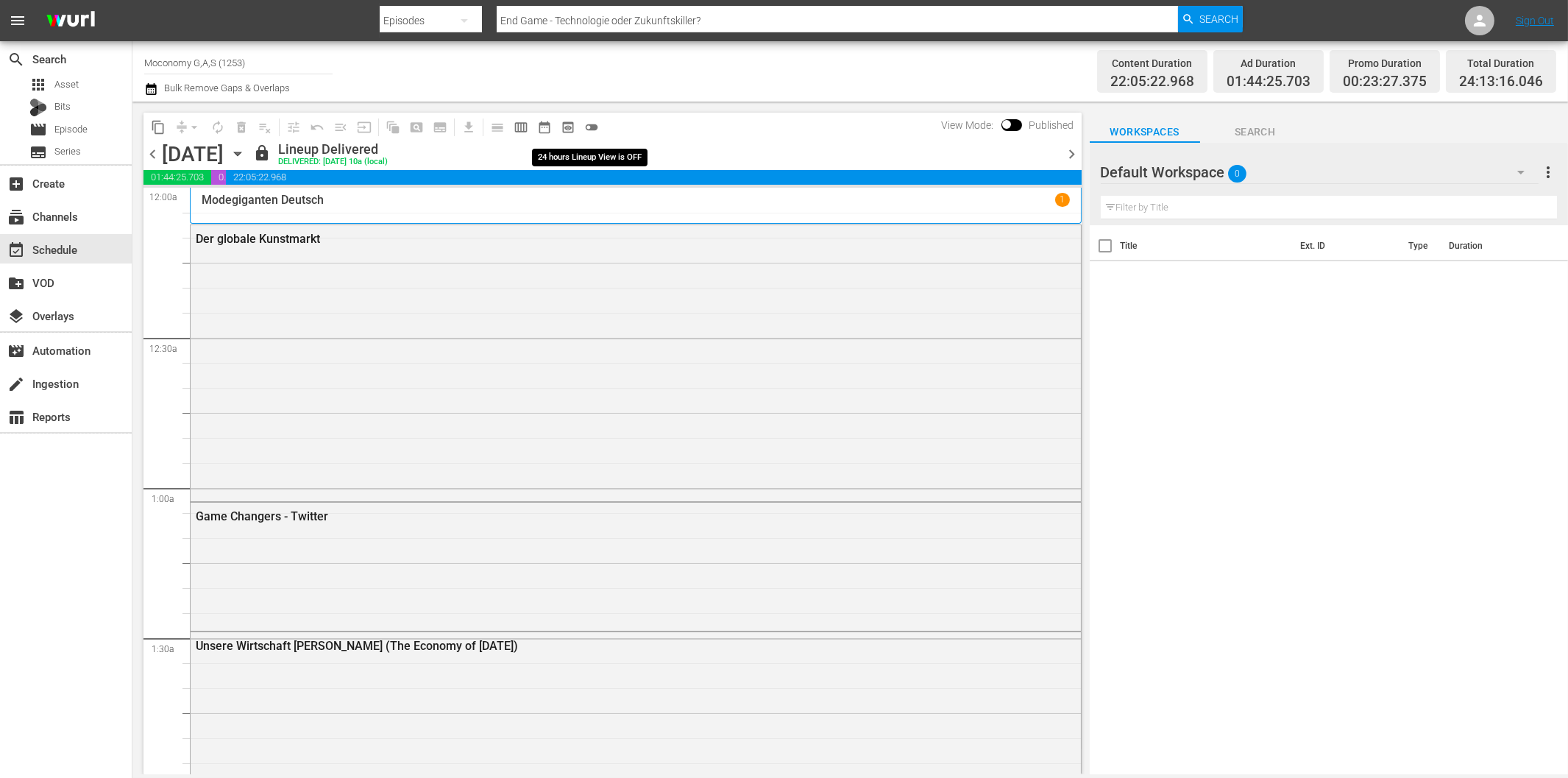
click at [587, 129] on span "toggle_off" at bounding box center [592, 128] width 15 height 15
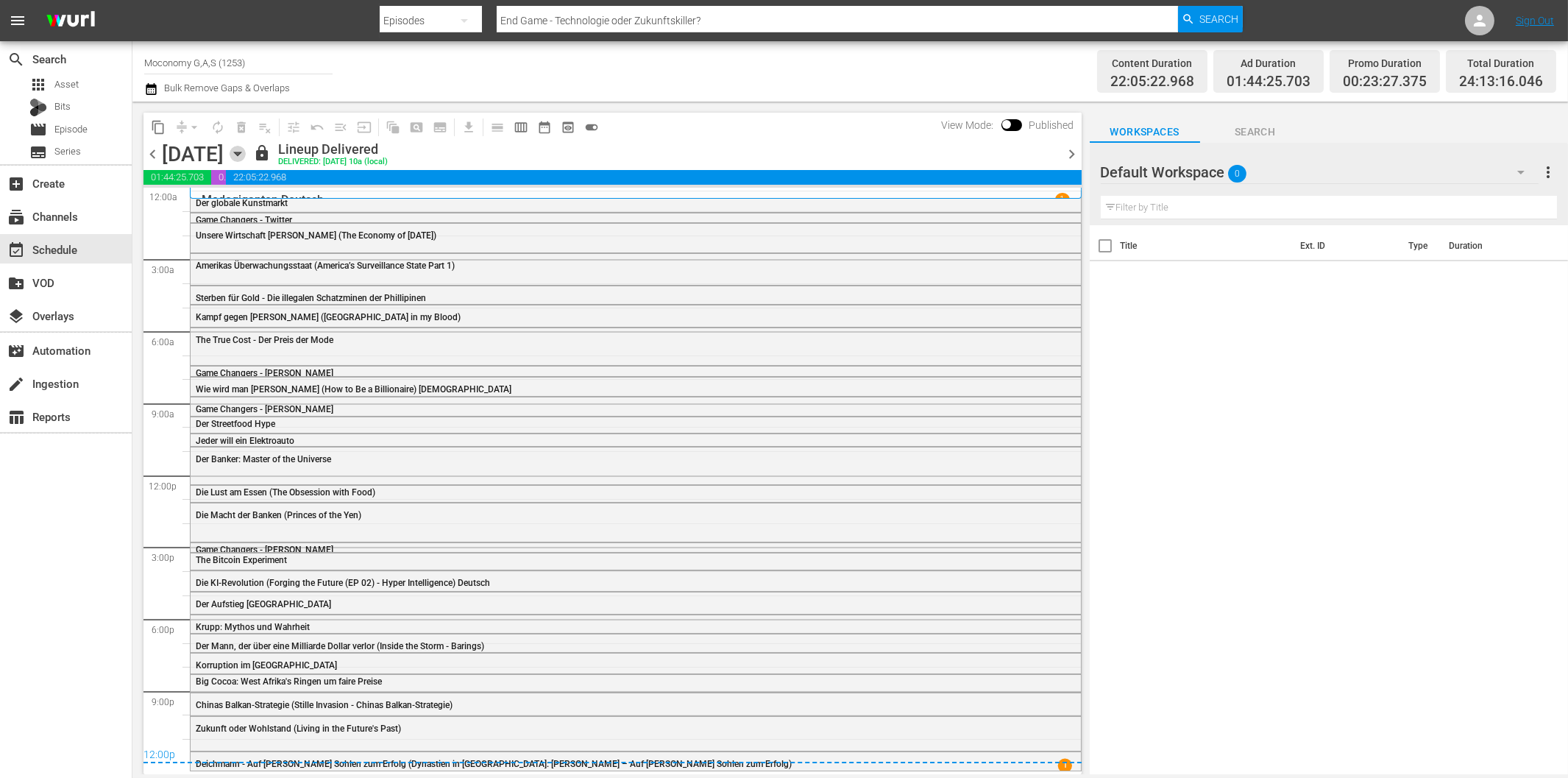
click at [246, 149] on icon "button" at bounding box center [237, 154] width 16 height 16
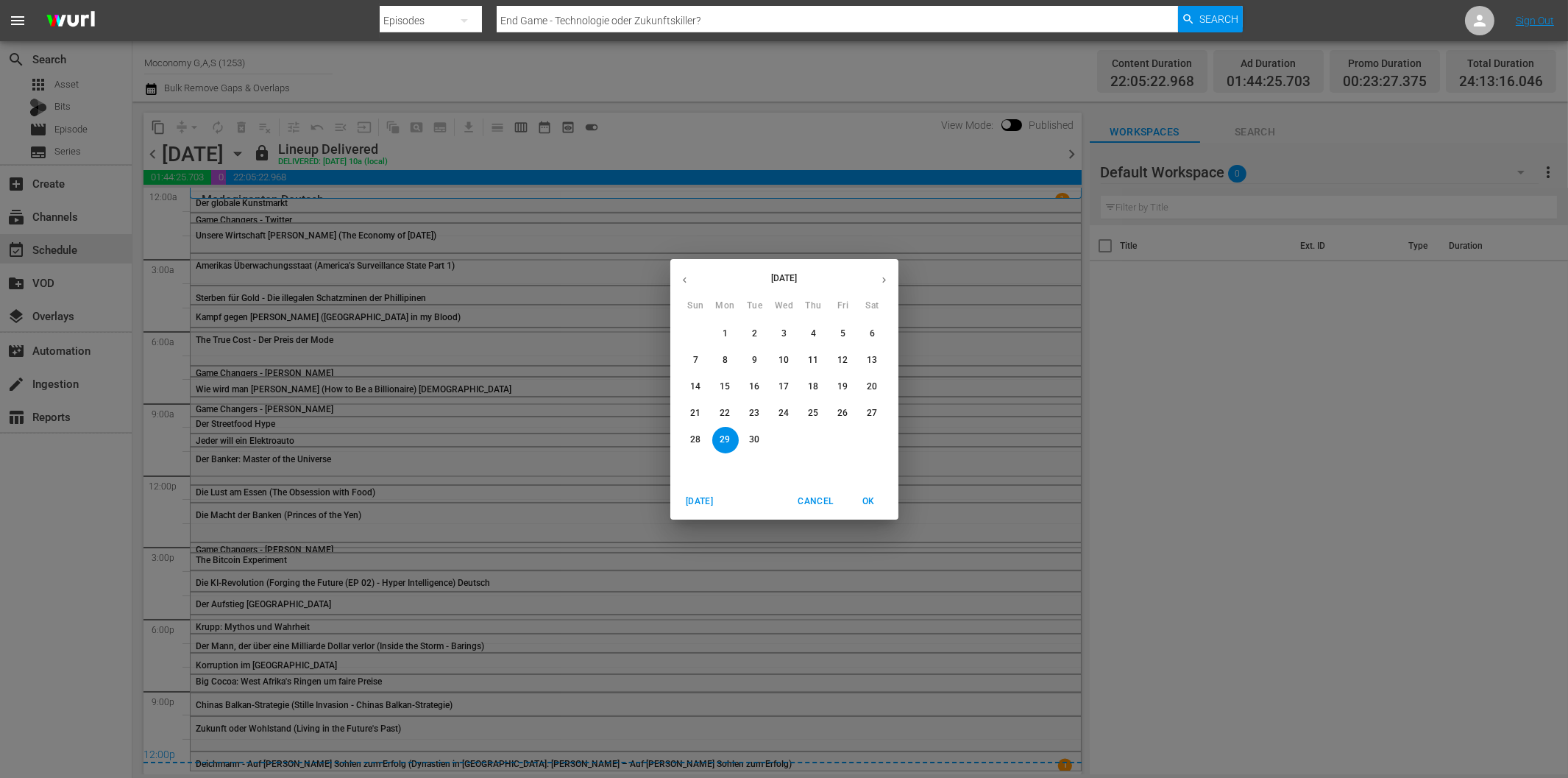
click at [880, 277] on icon "button" at bounding box center [884, 280] width 11 height 11
click at [814, 336] on p "2" at bounding box center [814, 333] width 5 height 13
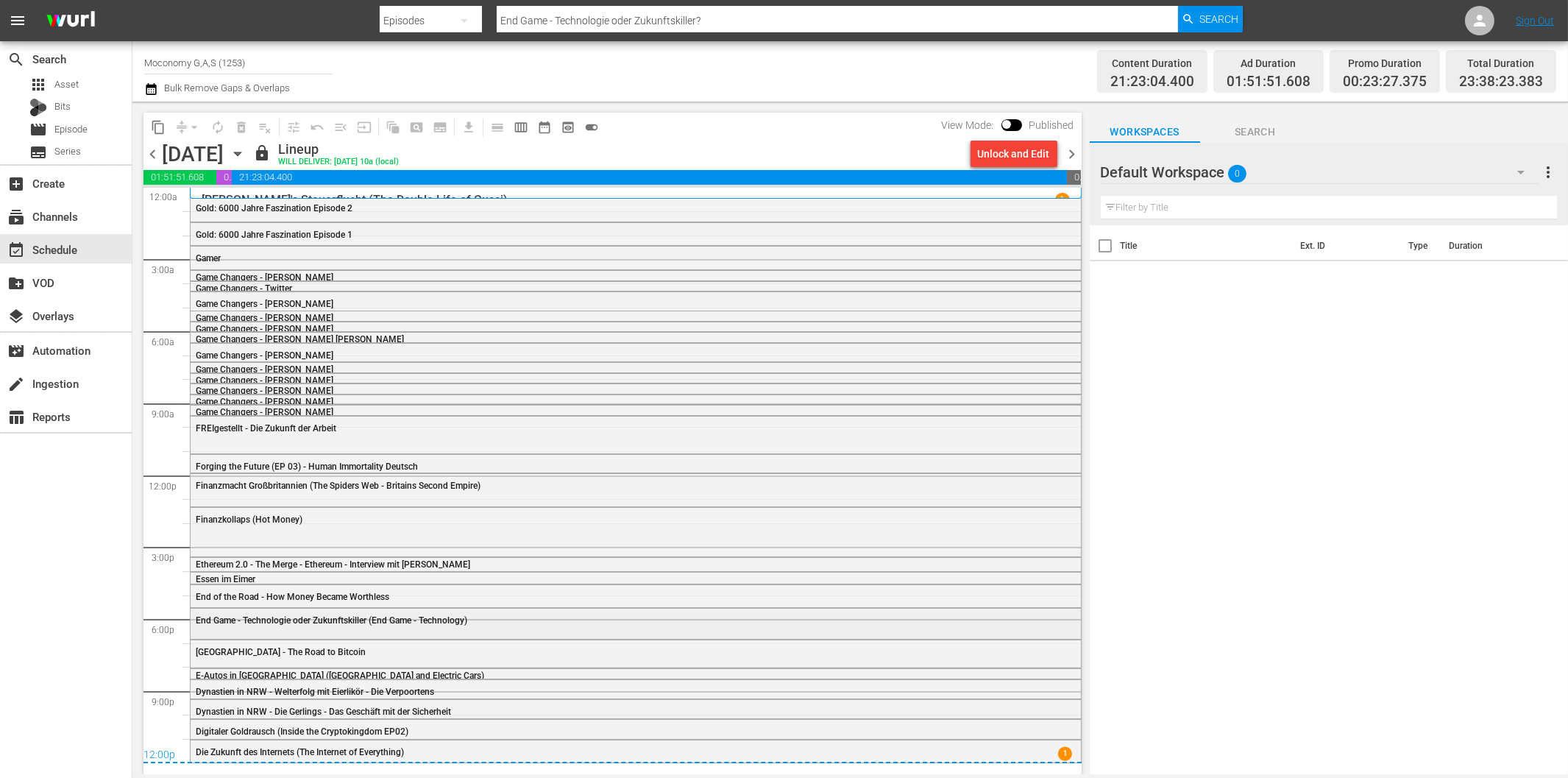
click at [227, 622] on span "End Game - Technologie oder Zukunftskiller (End Game - Technology)" at bounding box center [331, 620] width 271 height 10
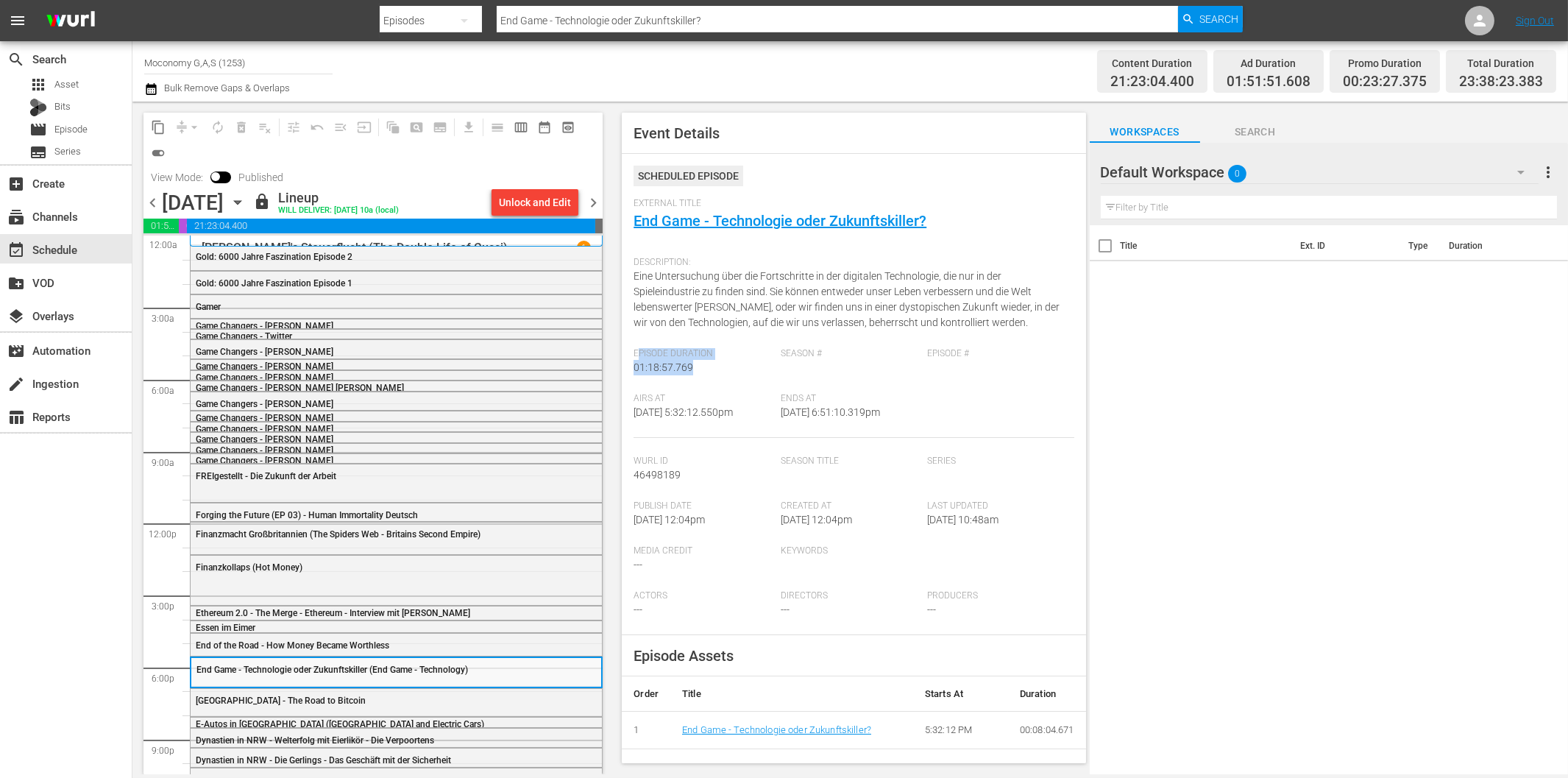
drag, startPoint x: 637, startPoint y: 351, endPoint x: 700, endPoint y: 371, distance: 66.1
click at [709, 376] on div "Episode Duration 01:18:57.769" at bounding box center [706, 371] width 146 height 45
click at [689, 365] on span "01:18:57.769" at bounding box center [663, 367] width 59 height 12
drag, startPoint x: 700, startPoint y: 369, endPoint x: 628, endPoint y: 355, distance: 73.3
click at [628, 355] on div "Event Details Scheduled Episode External Title End Game - Technologie oder Zuku…" at bounding box center [854, 437] width 464 height 650
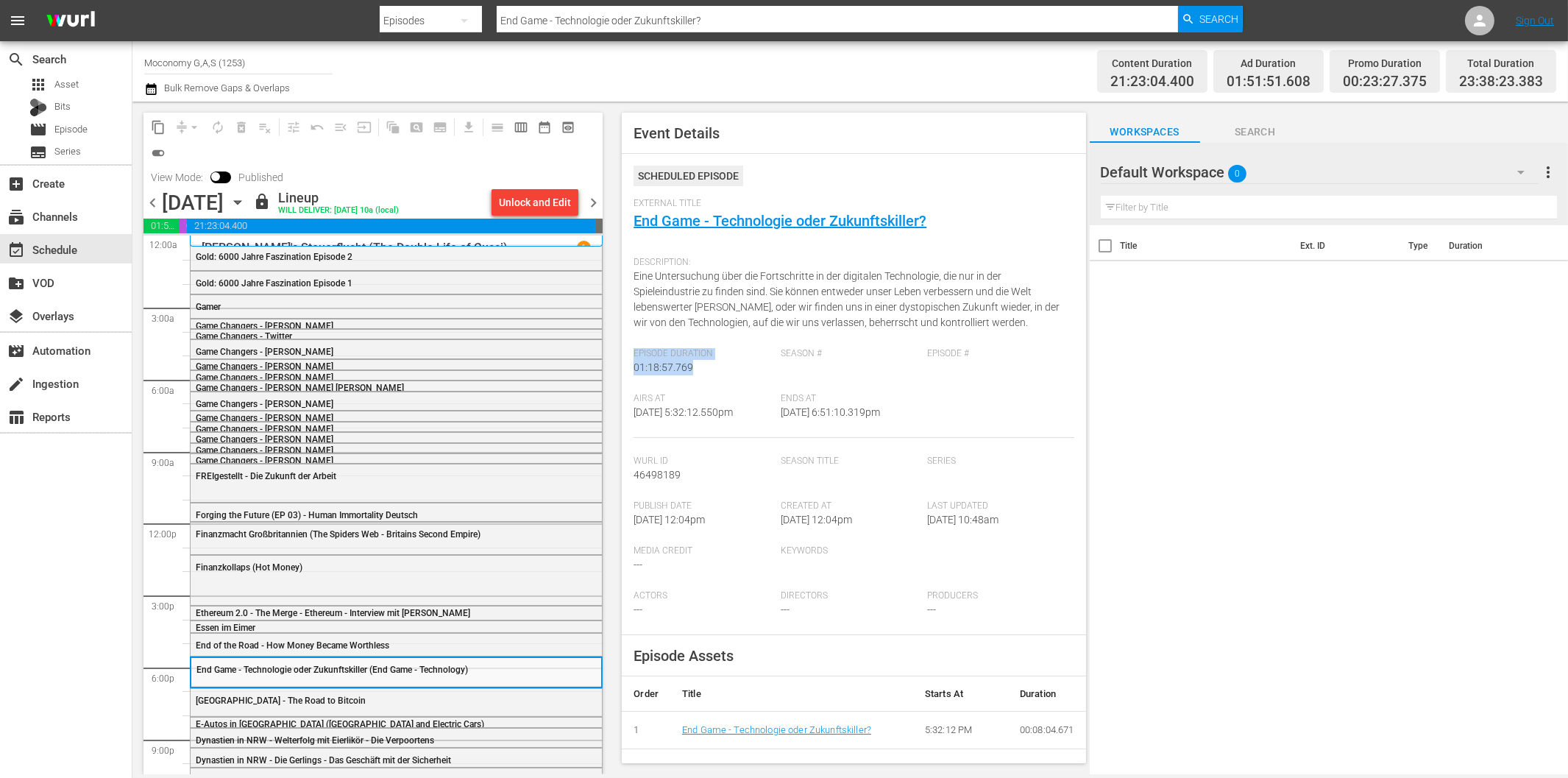
click at [644, 366] on span "01:18:57.769" at bounding box center [663, 367] width 59 height 12
click at [657, 366] on span "01:18:57.769" at bounding box center [663, 367] width 59 height 12
click at [661, 368] on span "01:18:57.769" at bounding box center [663, 367] width 59 height 12
click at [1165, 215] on input "text" at bounding box center [1329, 208] width 456 height 23
drag, startPoint x: 1143, startPoint y: 366, endPoint x: 1142, endPoint y: 343, distance: 23.0
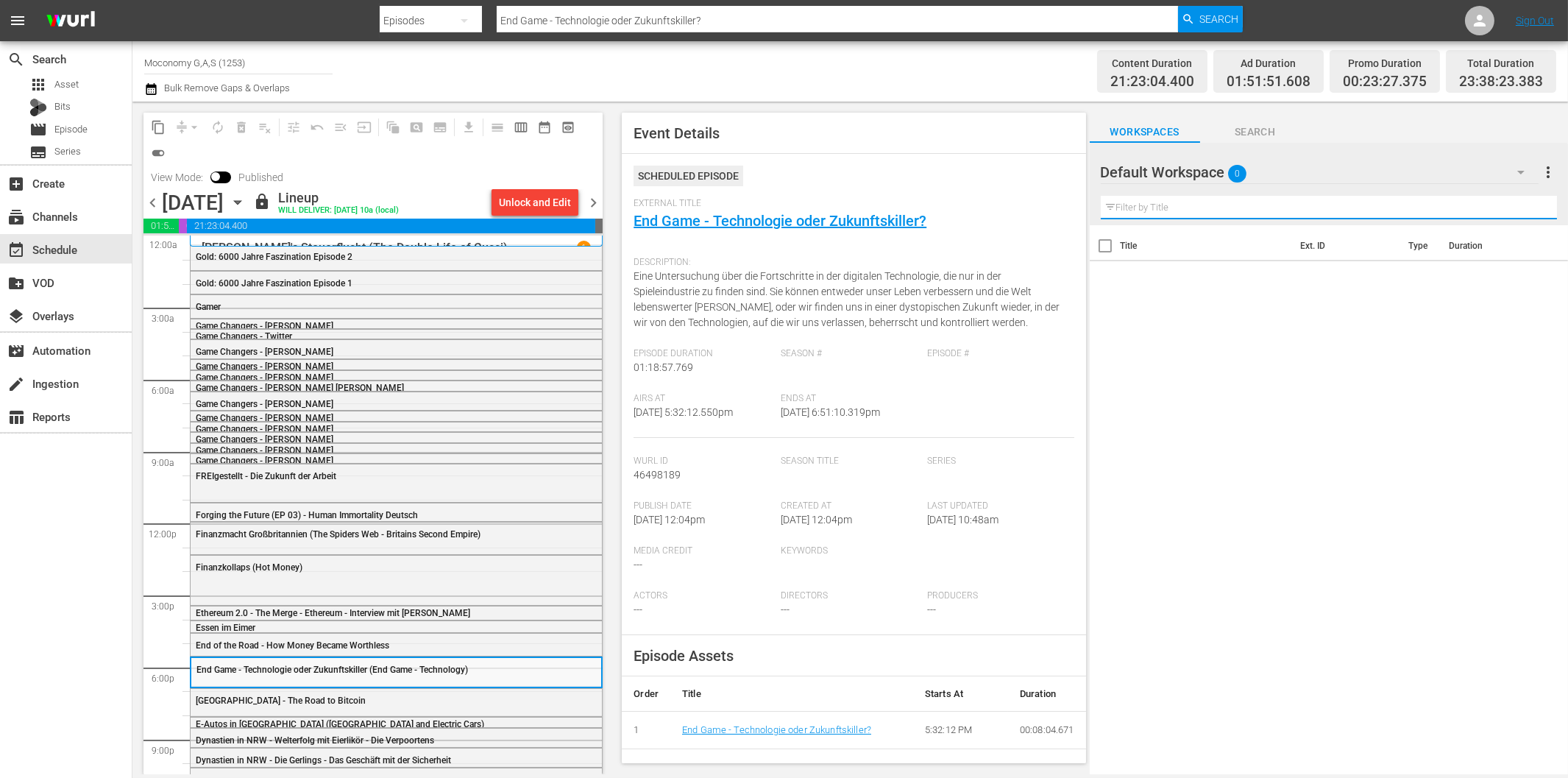
click at [1142, 368] on div "Title Ext. ID Type Duration" at bounding box center [1329, 501] width 478 height 551
click at [1149, 210] on input "text" at bounding box center [1329, 208] width 456 height 23
click at [1525, 171] on icon "button" at bounding box center [1520, 172] width 18 height 18
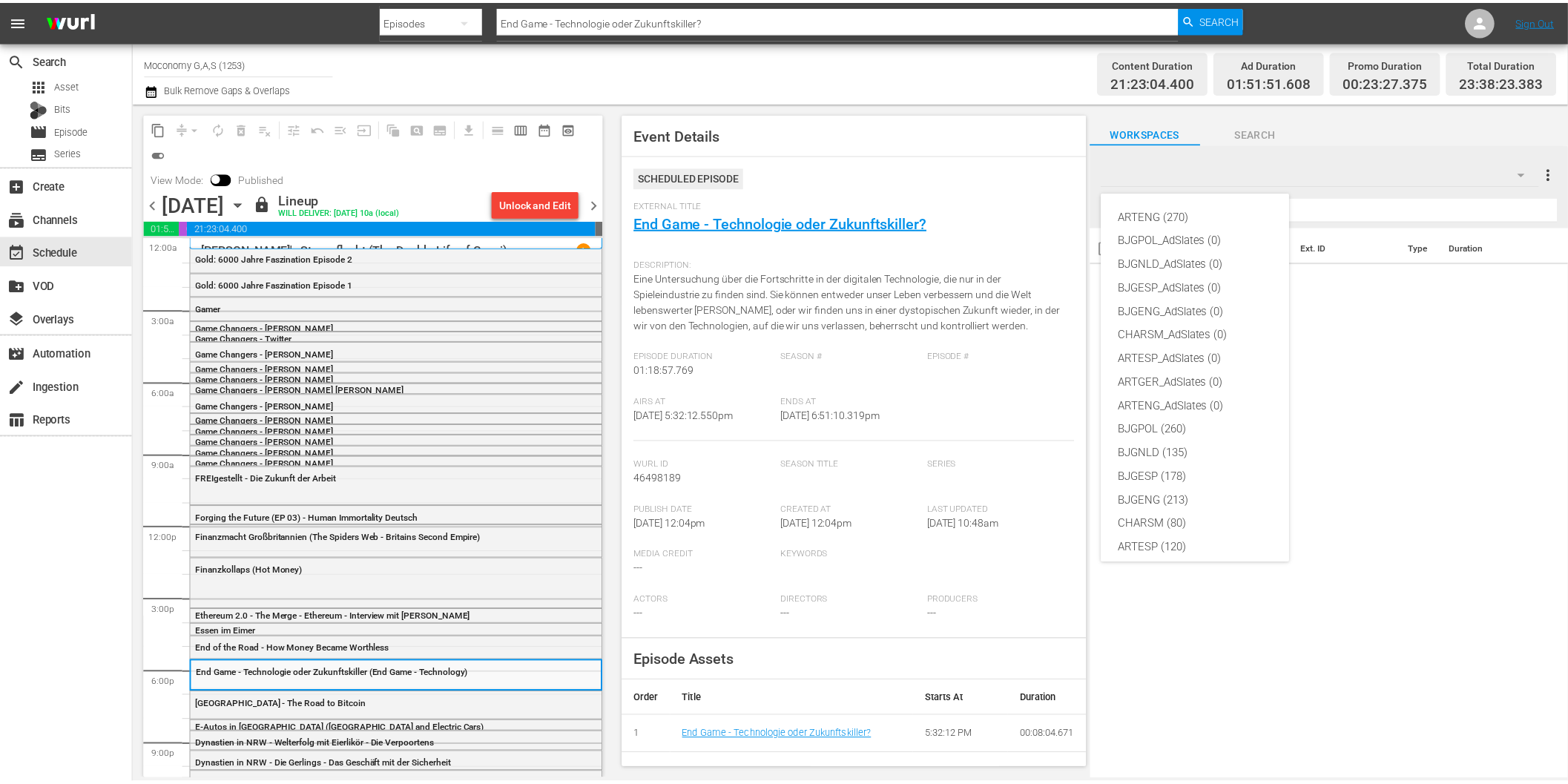
scroll to position [56, 0]
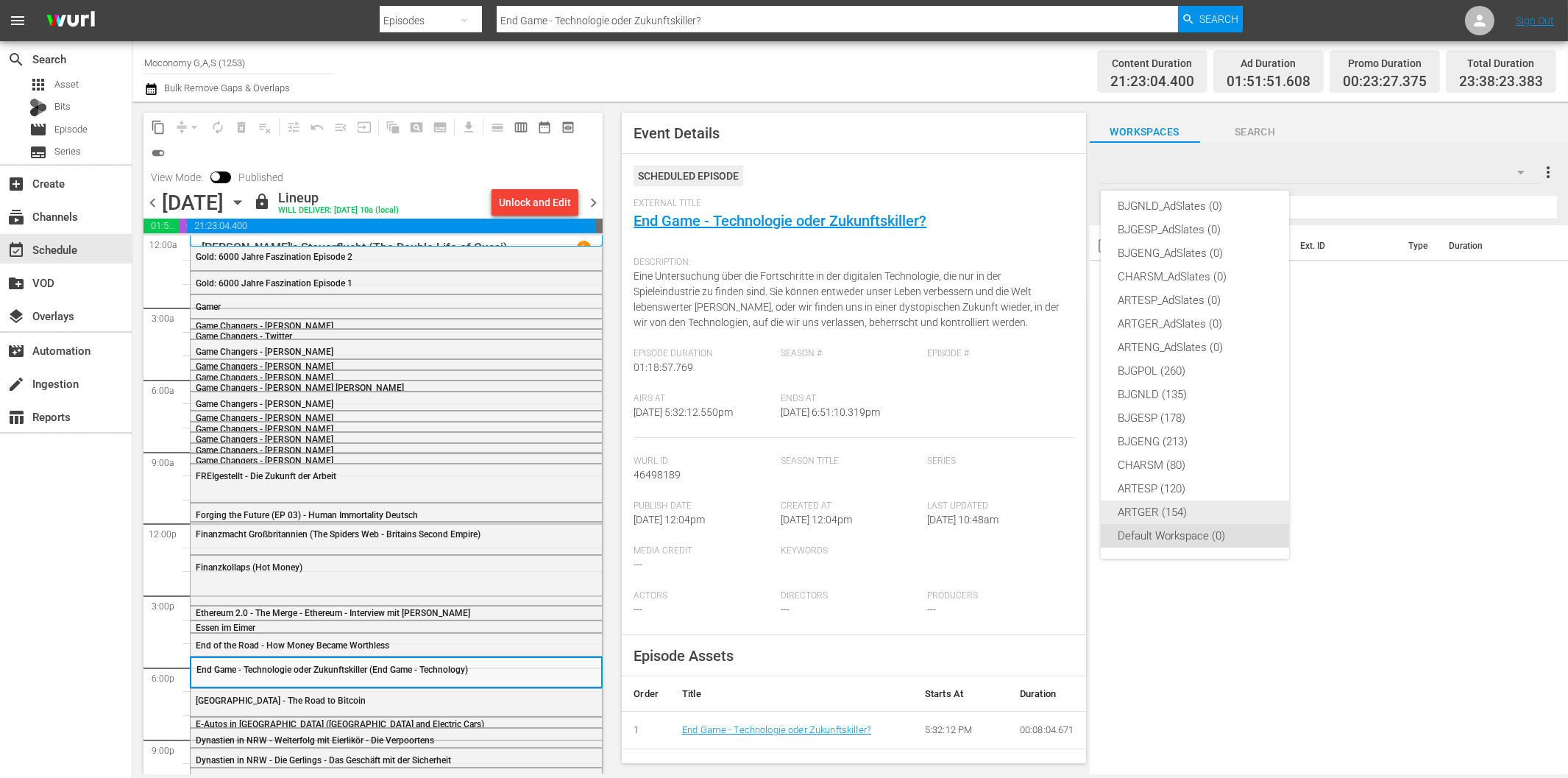
click at [1161, 509] on div "ARTGER (154)" at bounding box center [1194, 513] width 153 height 23
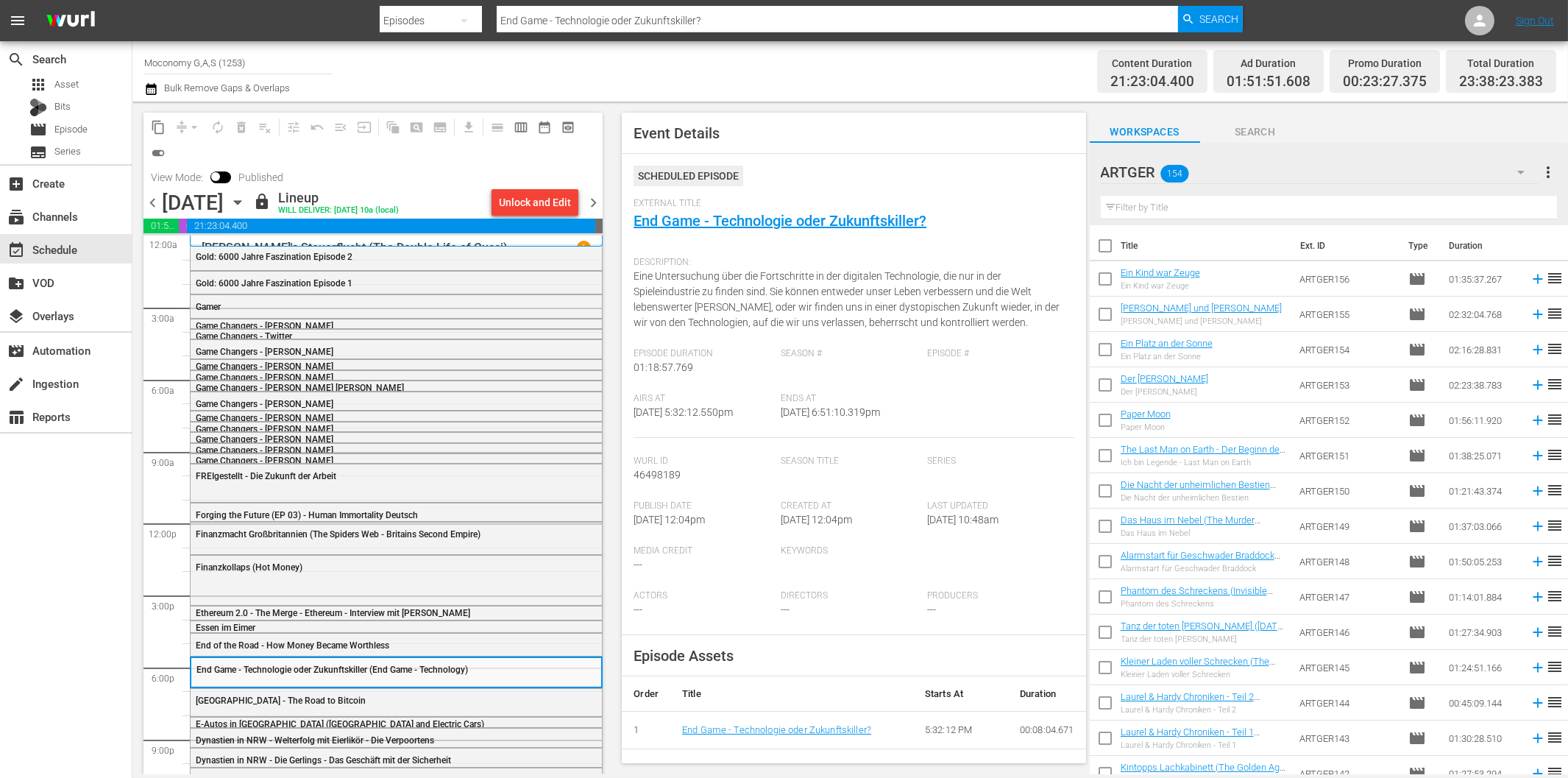
click at [1161, 211] on input "text" at bounding box center [1329, 208] width 456 height 23
click at [1407, 140] on div "Workspaces Search" at bounding box center [1329, 128] width 478 height 29
drag, startPoint x: 694, startPoint y: 368, endPoint x: 634, endPoint y: 371, distance: 60.1
click at [634, 371] on div "Episode Duration 01:18:57.769" at bounding box center [706, 371] width 146 height 45
drag, startPoint x: 1446, startPoint y: 246, endPoint x: 1470, endPoint y: 246, distance: 24.0
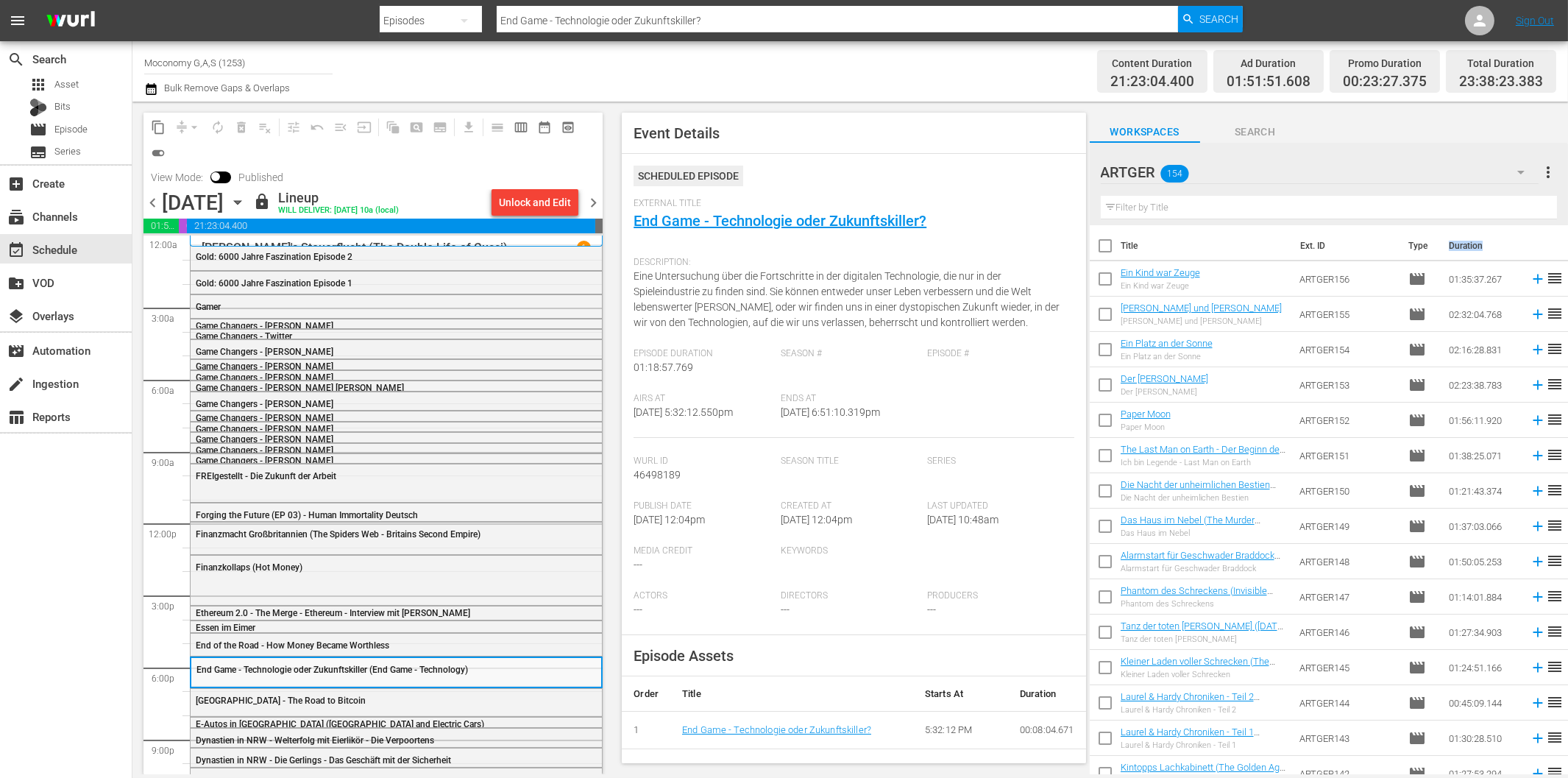
click at [1470, 246] on th "Duration" at bounding box center [1485, 245] width 88 height 41
click at [512, 163] on div "content_copy compress arrow_drop_down autorenew_outlined delete_forever_outline…" at bounding box center [373, 139] width 459 height 53
click at [150, 206] on span "chevron_left" at bounding box center [153, 203] width 18 height 18
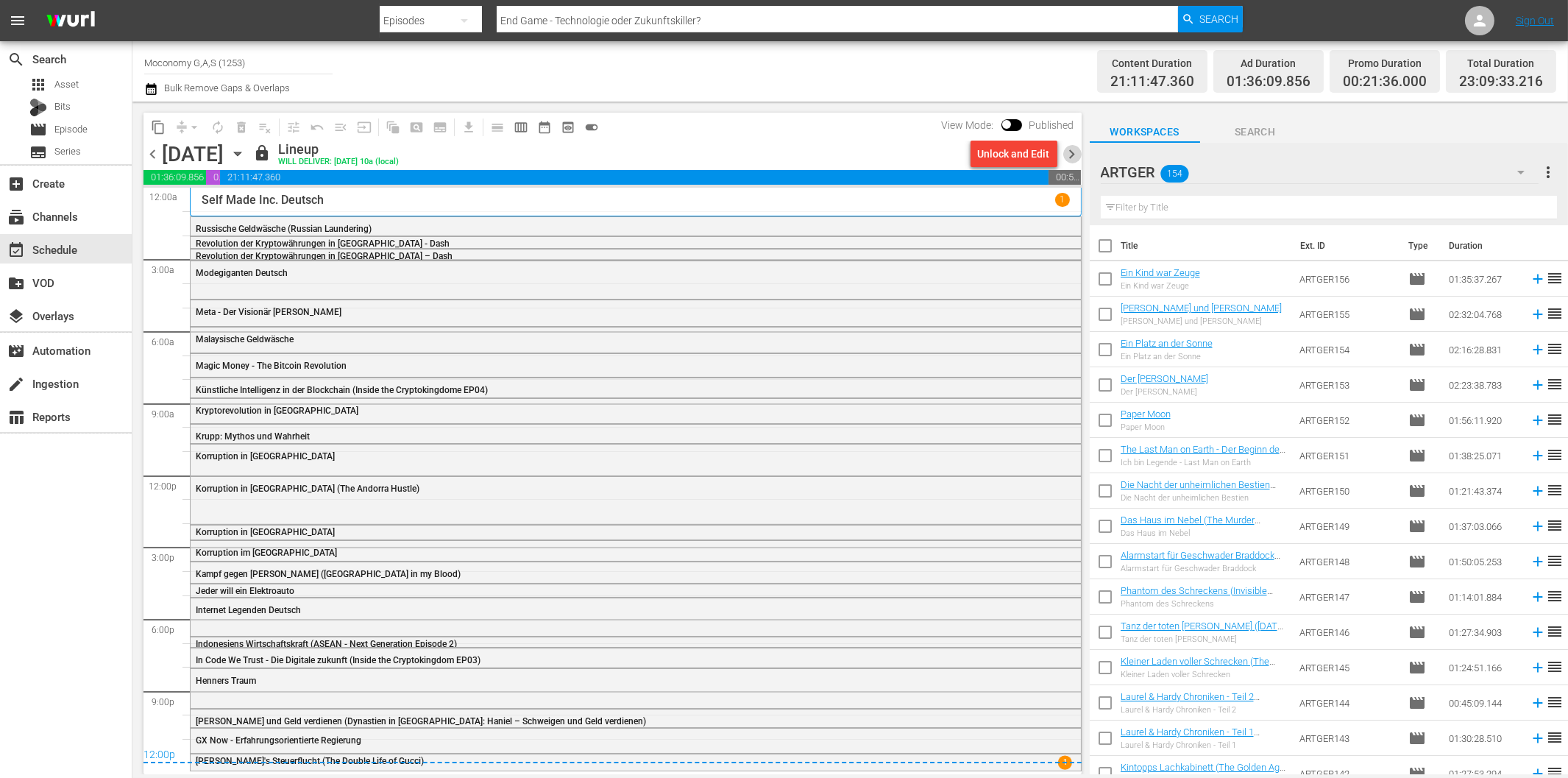
click at [1075, 151] on span "chevron_right" at bounding box center [1072, 154] width 18 height 18
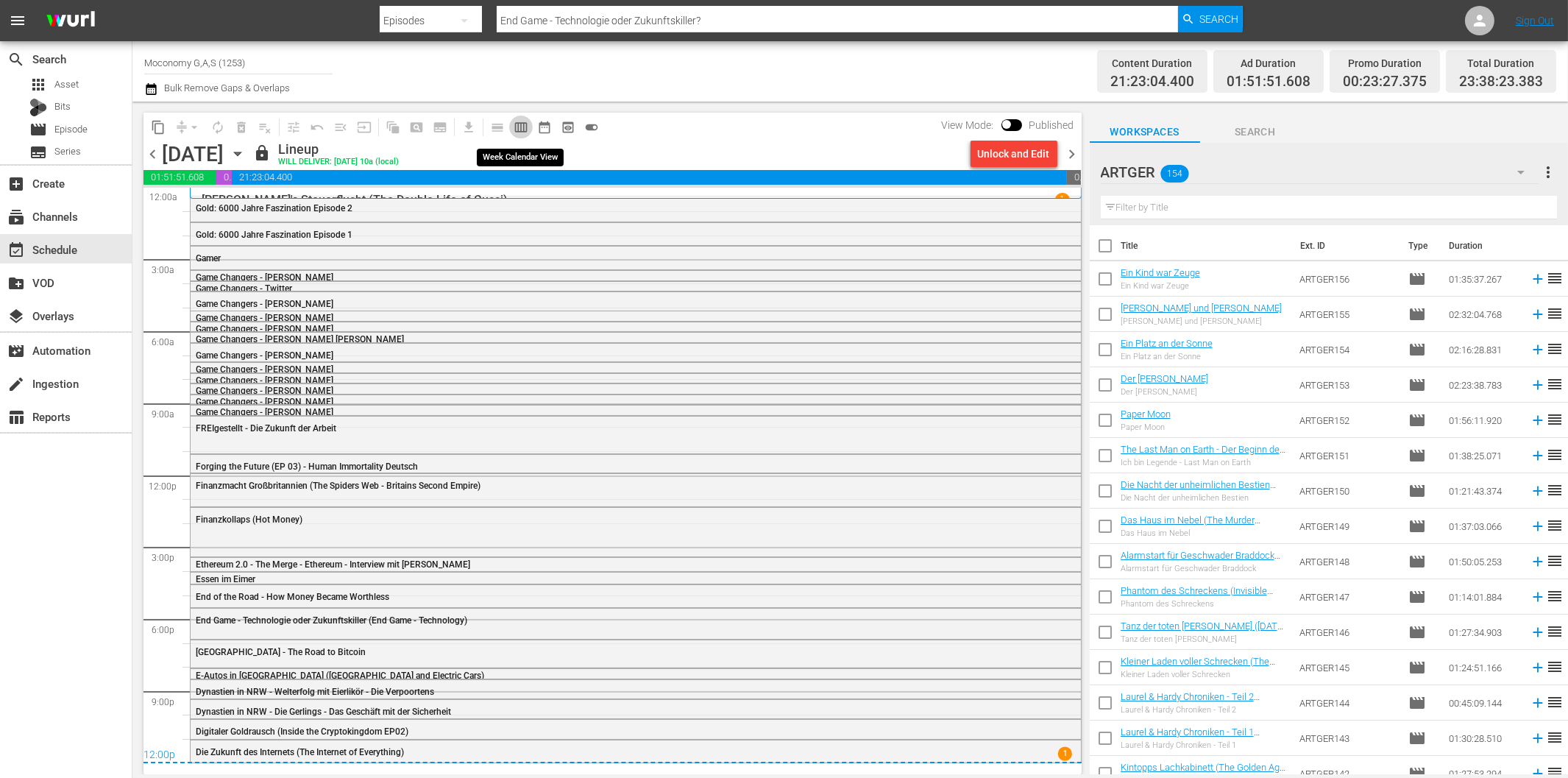
click at [516, 129] on span "calendar_view_week_outlined" at bounding box center [521, 128] width 15 height 15
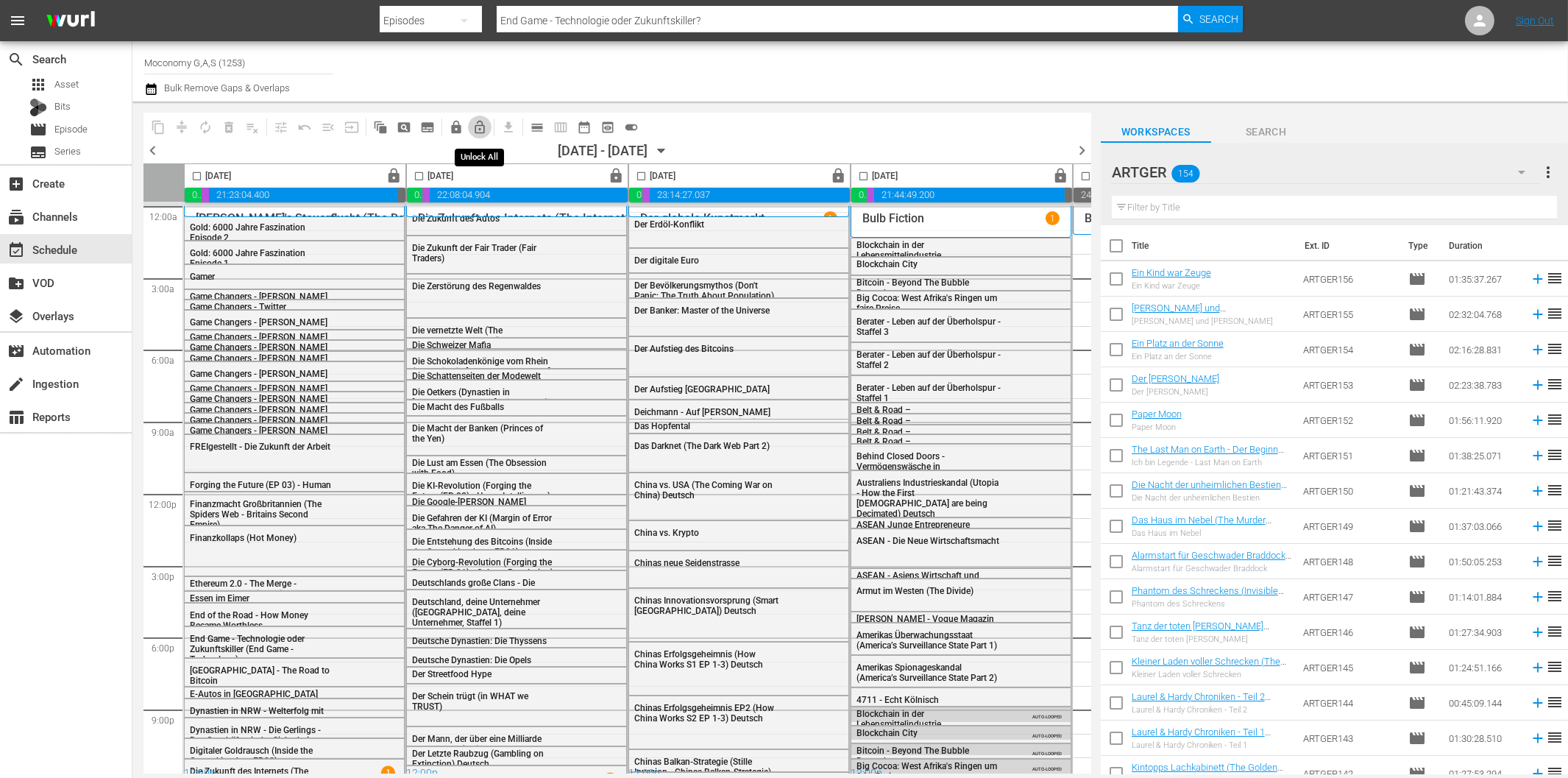
click at [481, 125] on span "lock_open_outlined" at bounding box center [480, 128] width 15 height 15
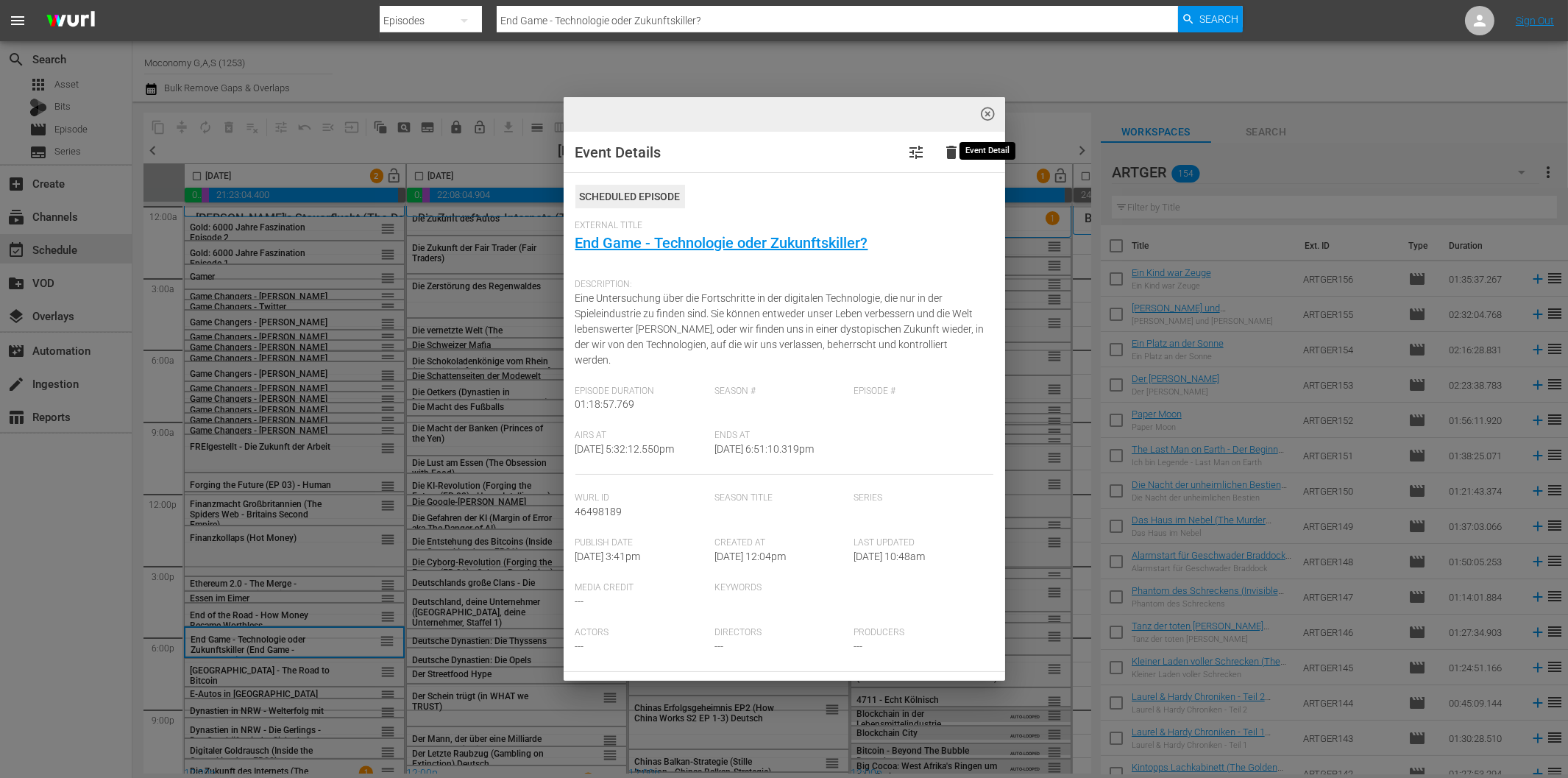
click at [987, 114] on span "highlight_off_icon" at bounding box center [988, 114] width 17 height 17
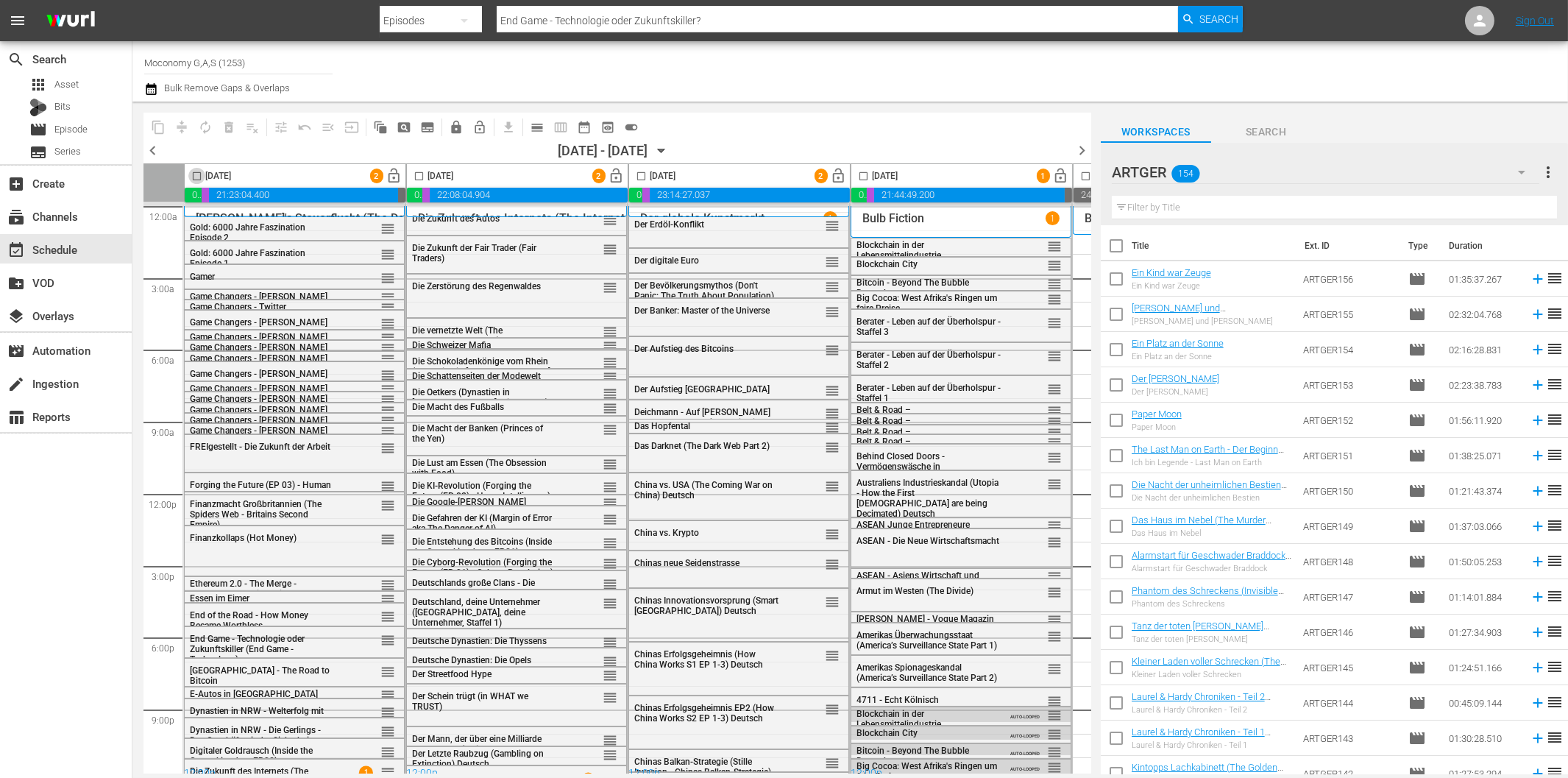
click at [195, 174] on input "checkbox" at bounding box center [197, 179] width 17 height 17
checkbox input "true"
click at [418, 173] on input "checkbox" at bounding box center [419, 179] width 17 height 17
checkbox input "true"
click at [643, 174] on input "checkbox" at bounding box center [641, 179] width 17 height 17
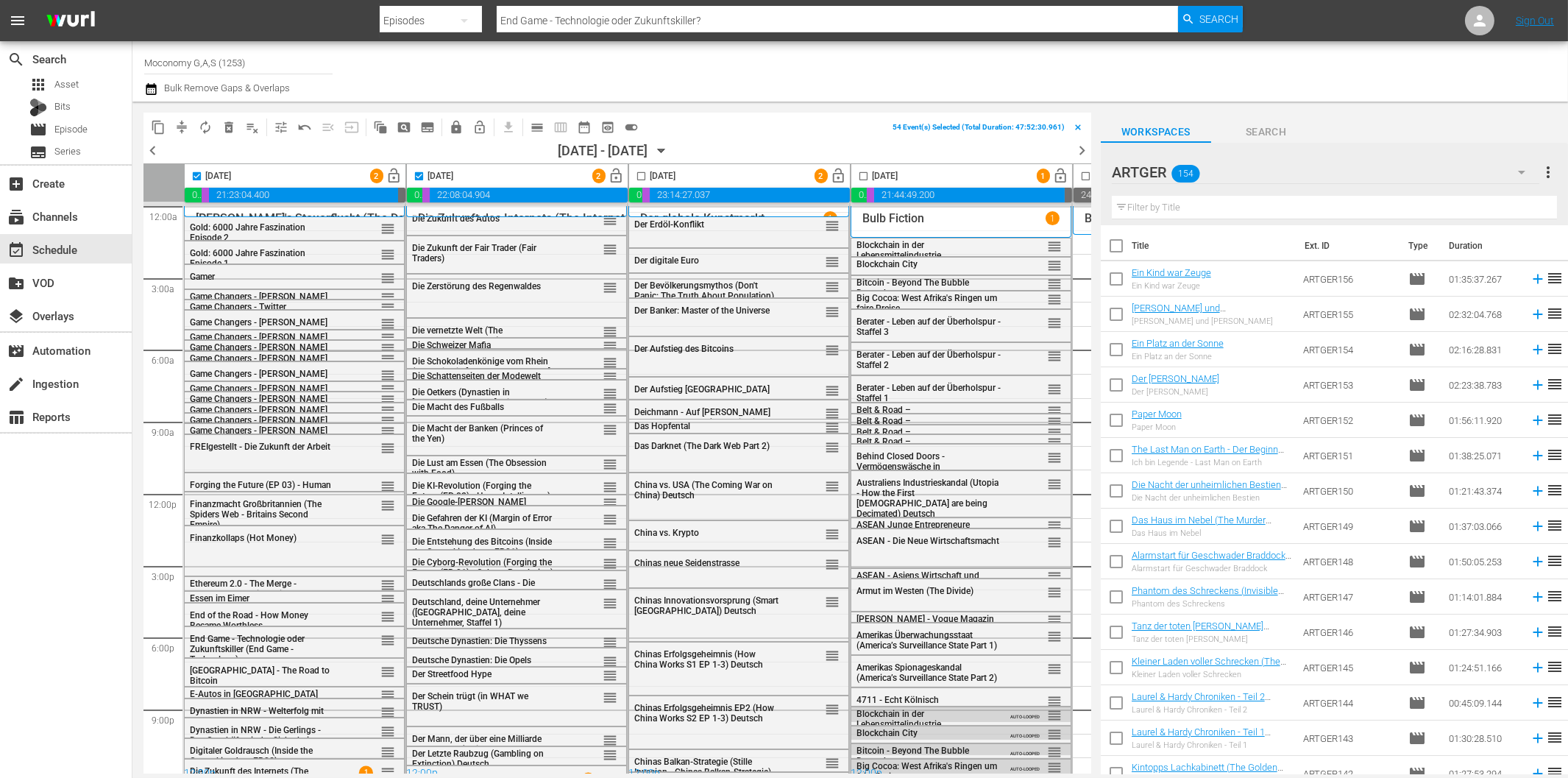
checkbox input "true"
click at [866, 173] on input "checkbox" at bounding box center [864, 179] width 17 height 17
checkbox input "true"
click at [182, 122] on span "compress" at bounding box center [182, 128] width 15 height 15
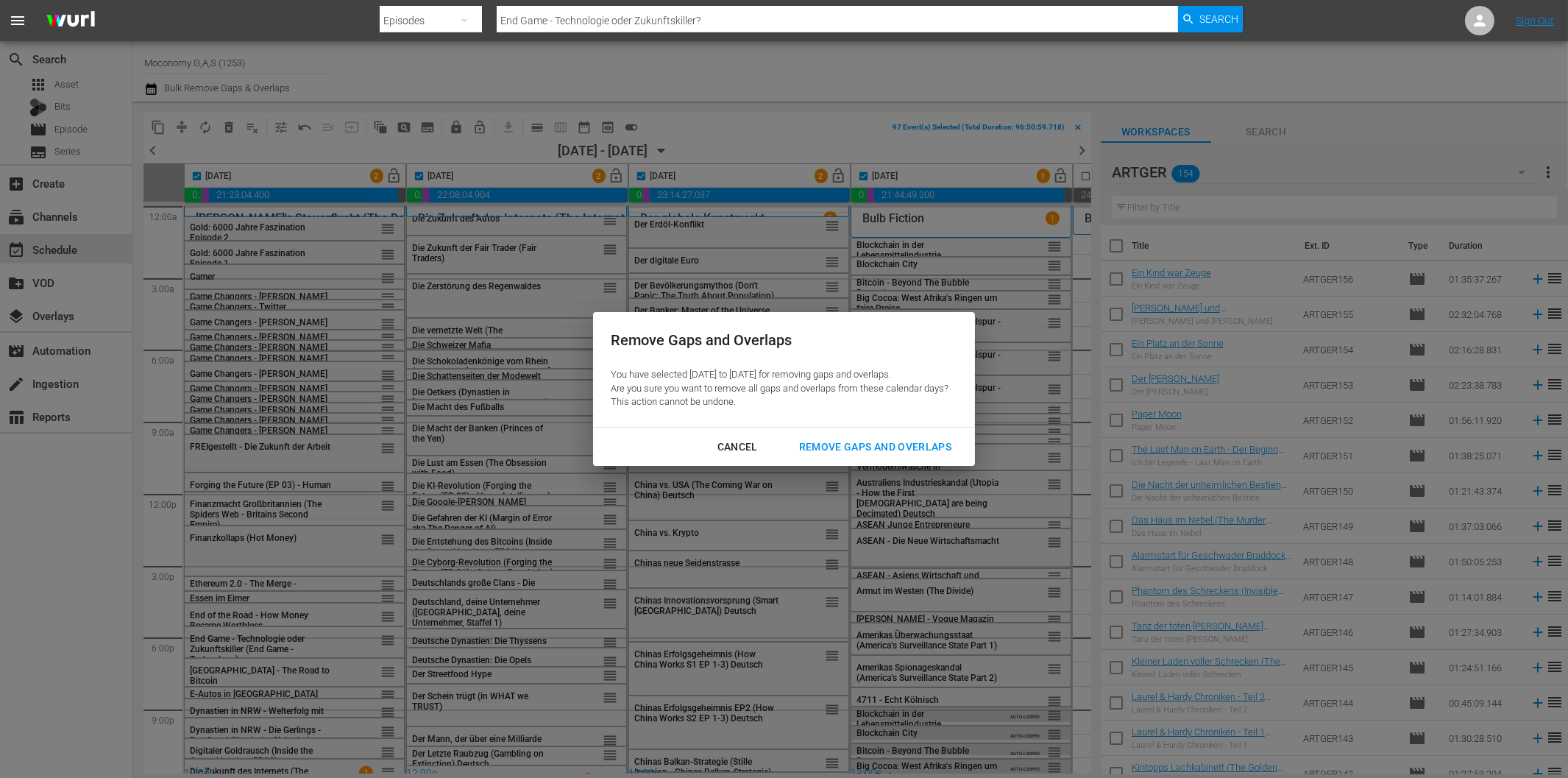
click at [732, 442] on div "Cancel" at bounding box center [738, 447] width 64 height 18
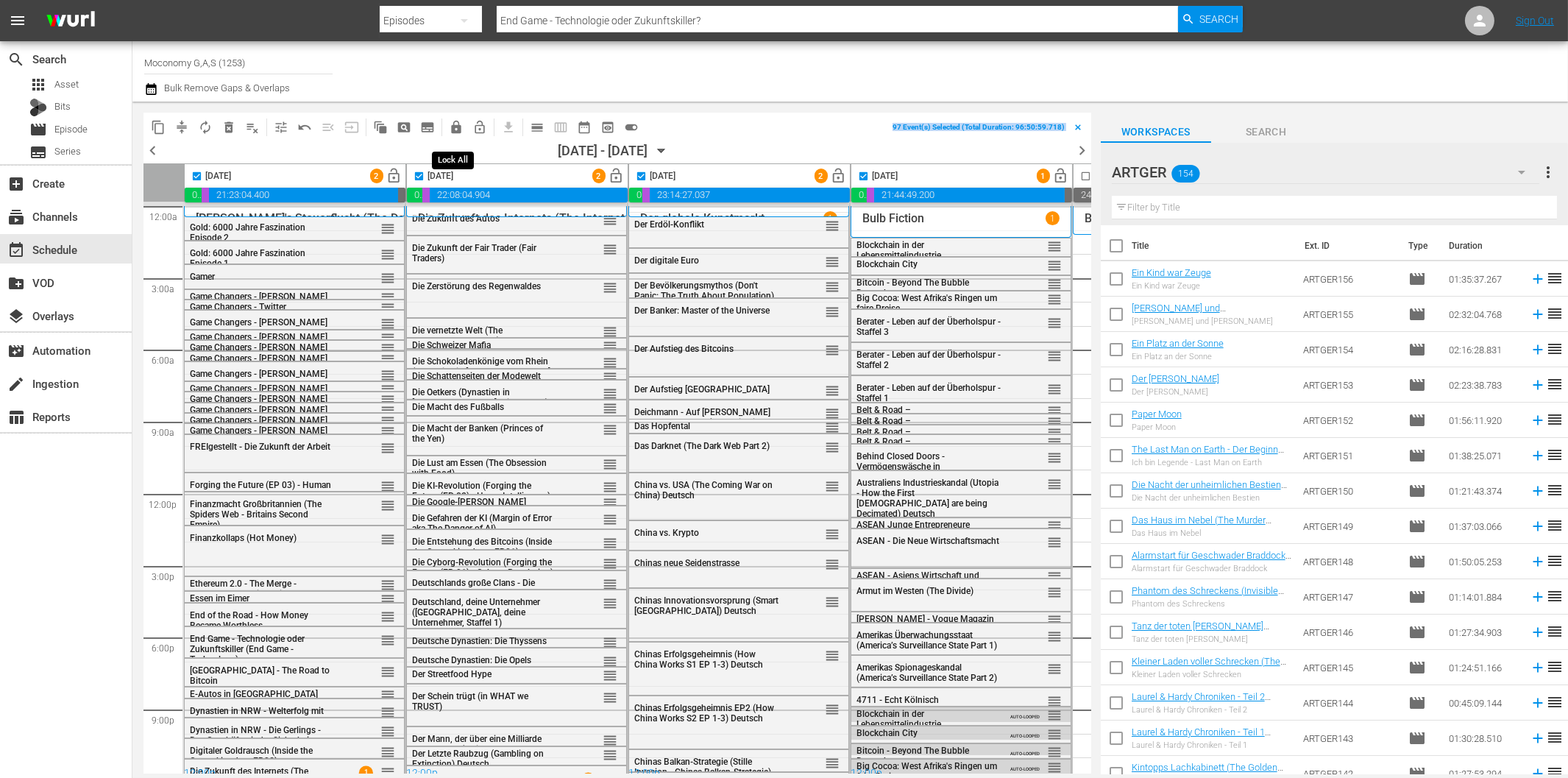
drag, startPoint x: 450, startPoint y: 147, endPoint x: 452, endPoint y: 131, distance: 16.1
click at [452, 131] on div "content_copy compress autorenew_outlined delete_forever_outlined playlist_remov…" at bounding box center [618, 443] width 948 height 661
click at [476, 84] on div "Channel Title Moconomy G,A,S (1253) Bulk Remove Gaps & Overlaps" at bounding box center [529, 71] width 770 height 53
click at [542, 25] on input "End Game - Technologie oder Zukunftskiller?" at bounding box center [837, 21] width 681 height 35
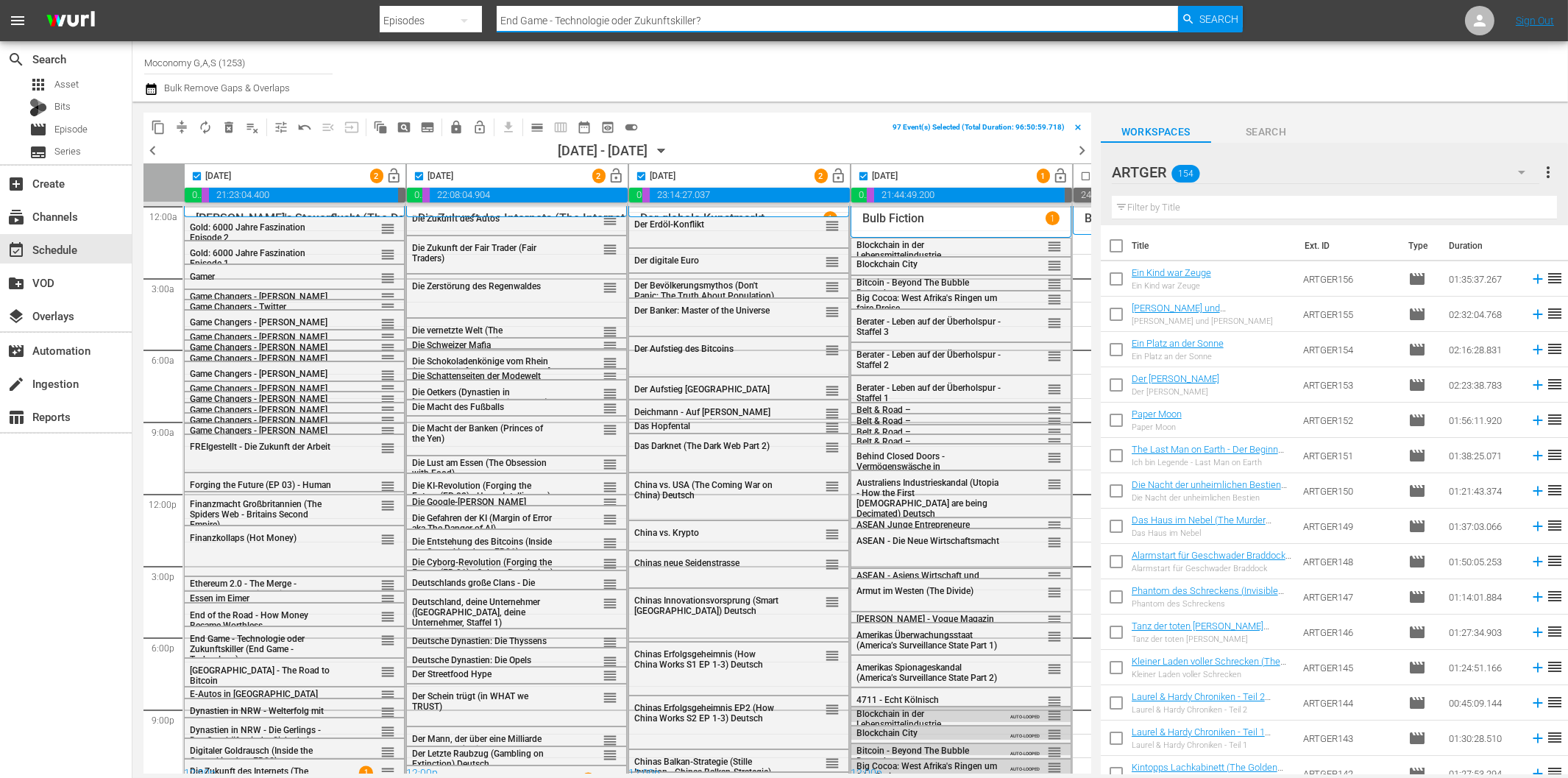
click at [569, 18] on input "End Game - Technologie oder Zukunftskiller?" at bounding box center [837, 21] width 681 height 35
type input "mocger"
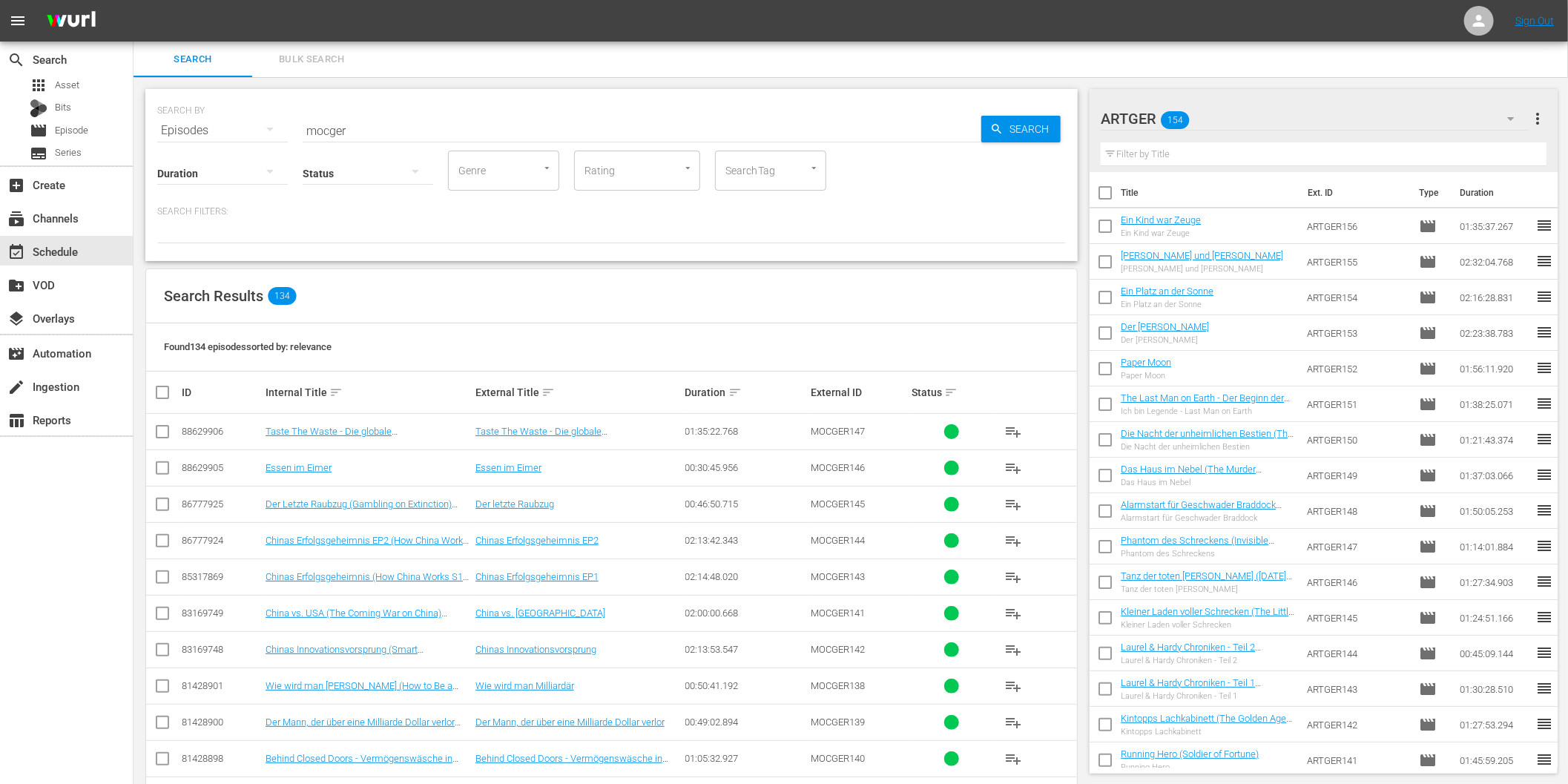
click at [1515, 112] on icon "button" at bounding box center [1511, 119] width 18 height 18
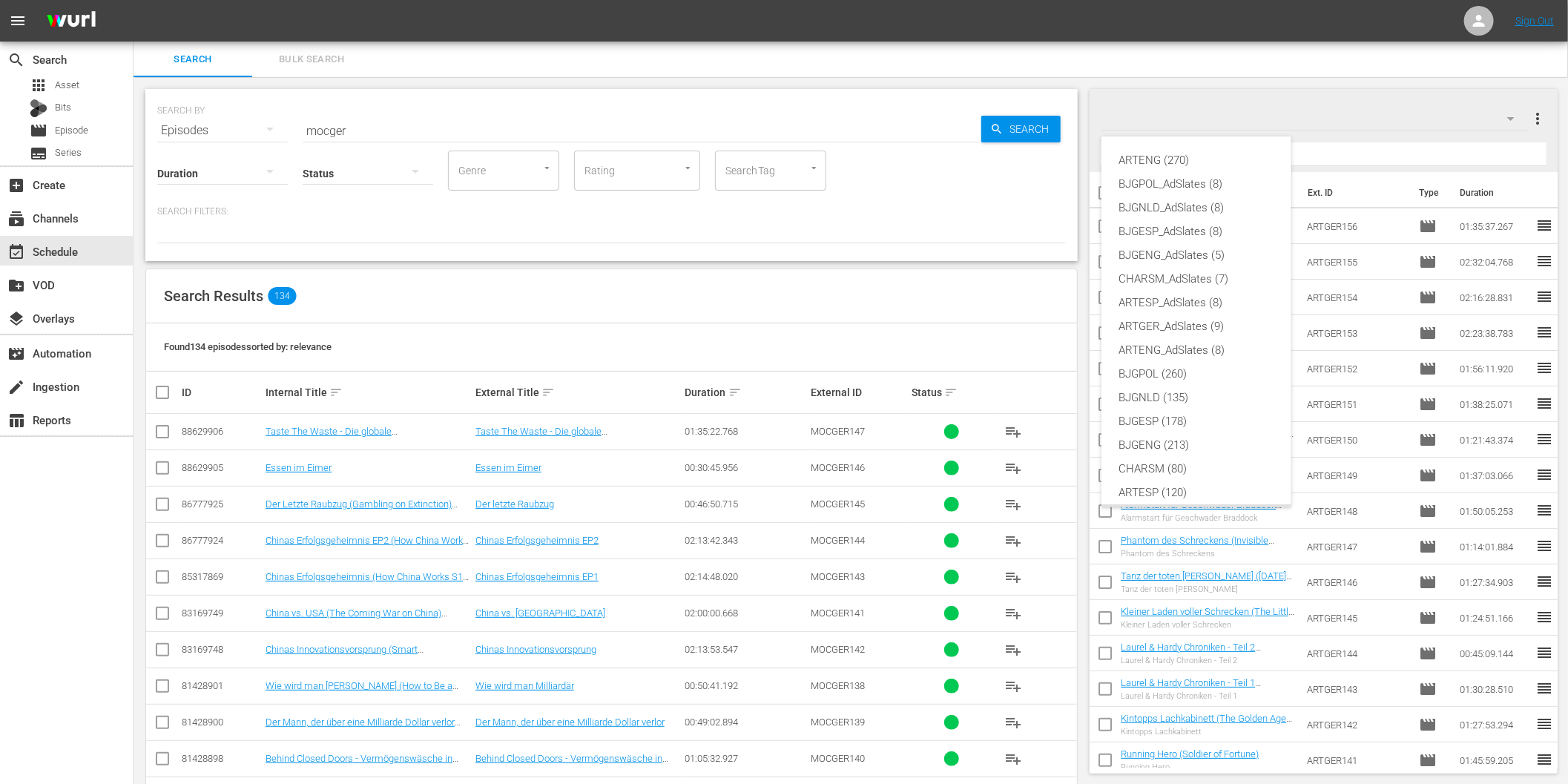
scroll to position [56, 0]
click at [1195, 485] on div "Default Workspace (0)" at bounding box center [1196, 485] width 154 height 24
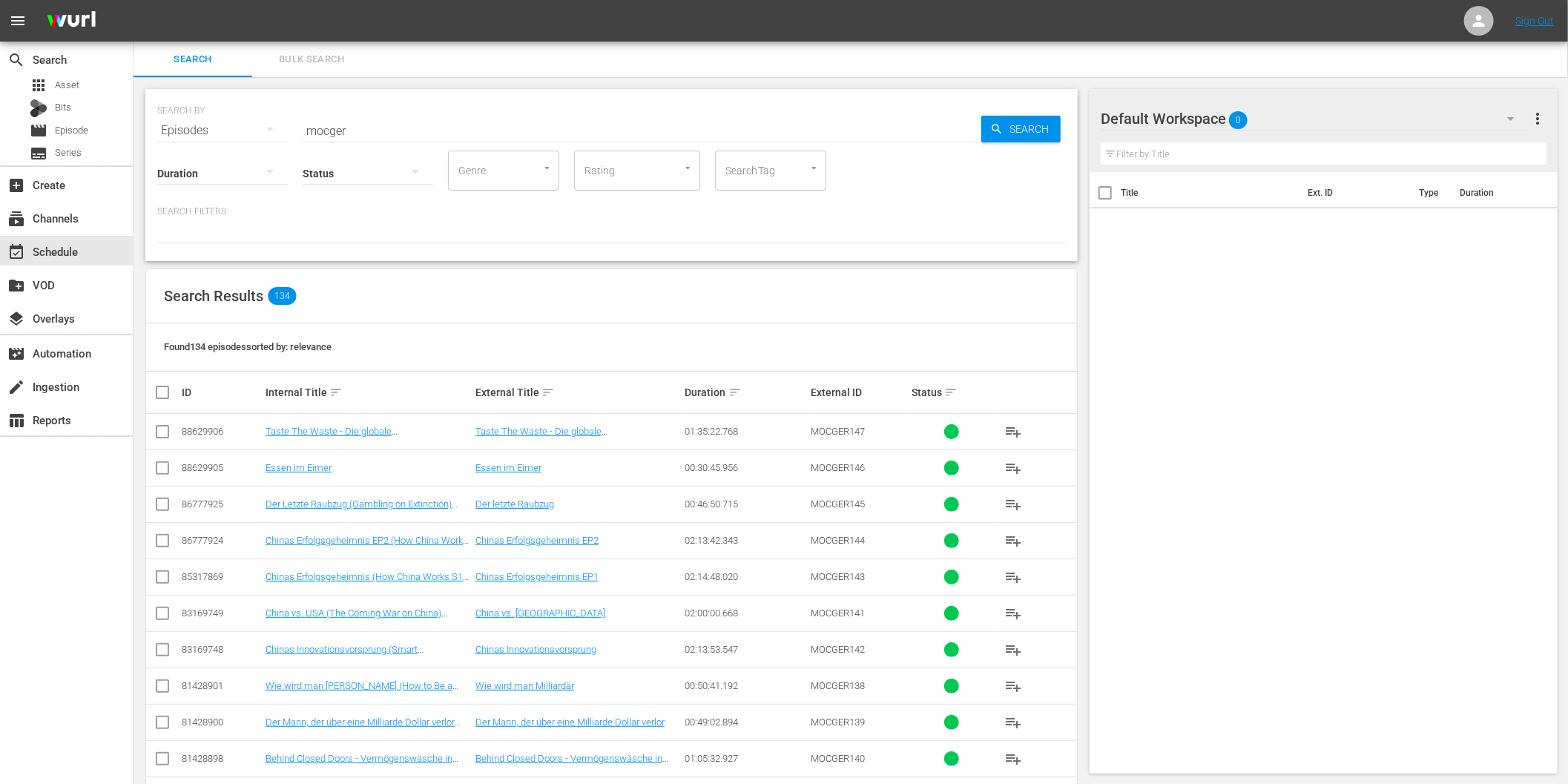
click at [380, 129] on input "mocger" at bounding box center [642, 130] width 679 height 35
drag, startPoint x: 354, startPoint y: 129, endPoint x: 306, endPoint y: 129, distance: 48.0
click at [306, 129] on input "mocger" at bounding box center [642, 130] width 679 height 35
click at [326, 128] on input "mocger" at bounding box center [642, 130] width 679 height 35
drag, startPoint x: 351, startPoint y: 128, endPoint x: 306, endPoint y: 129, distance: 45.0
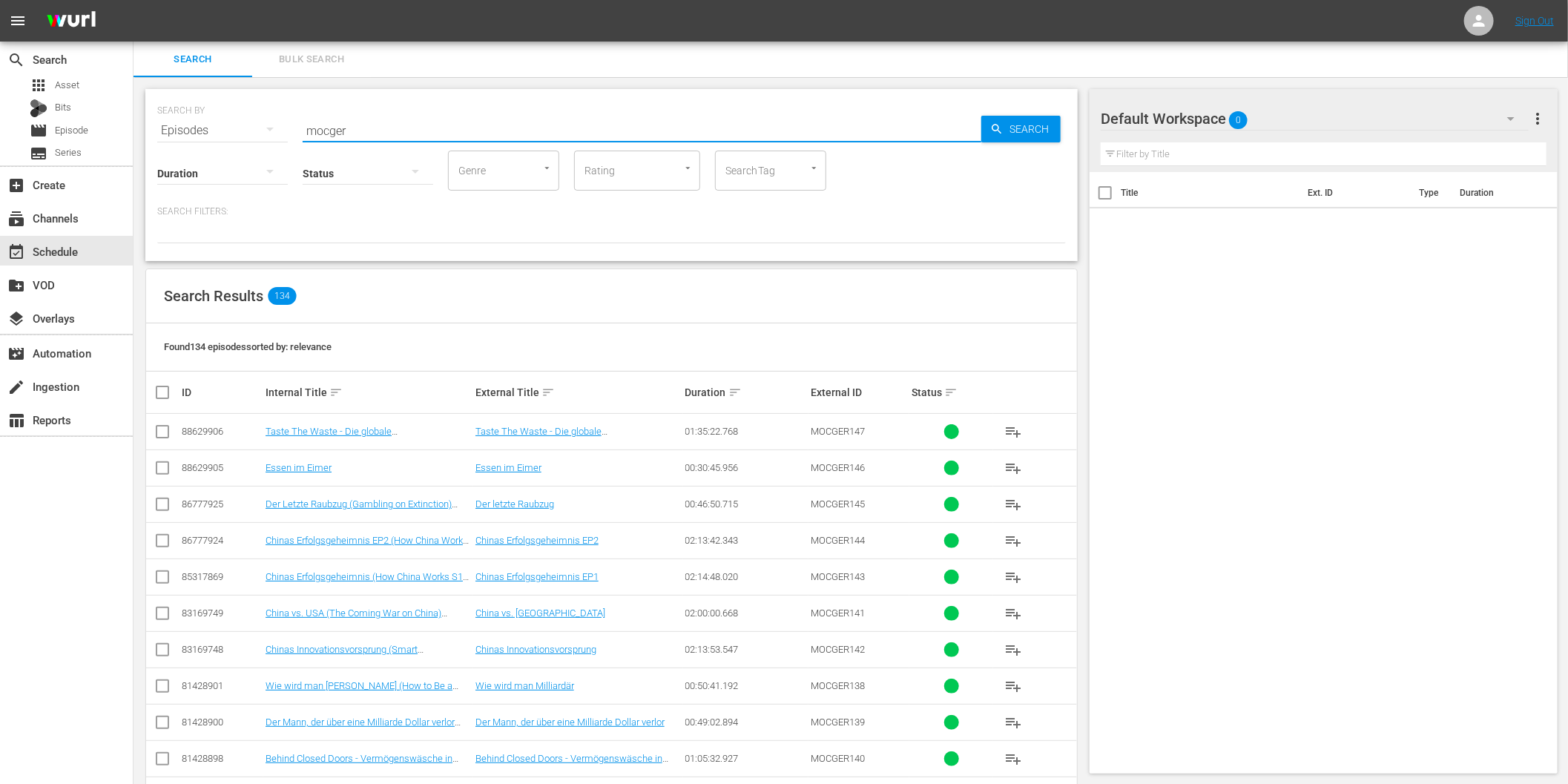
click at [306, 129] on input "mocger" at bounding box center [642, 130] width 679 height 35
click at [361, 131] on input "mocger" at bounding box center [642, 130] width 679 height 35
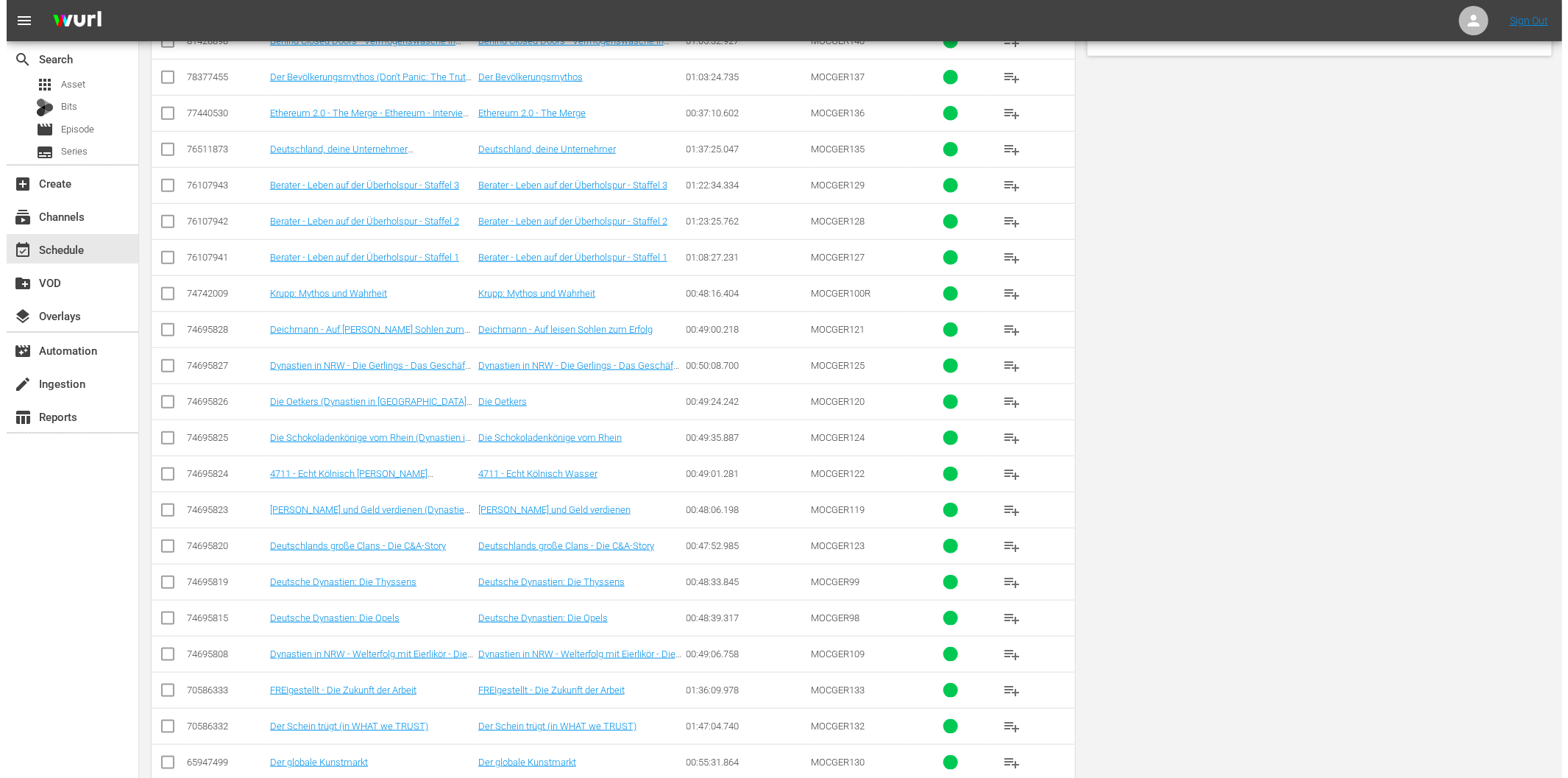
scroll to position [0, 0]
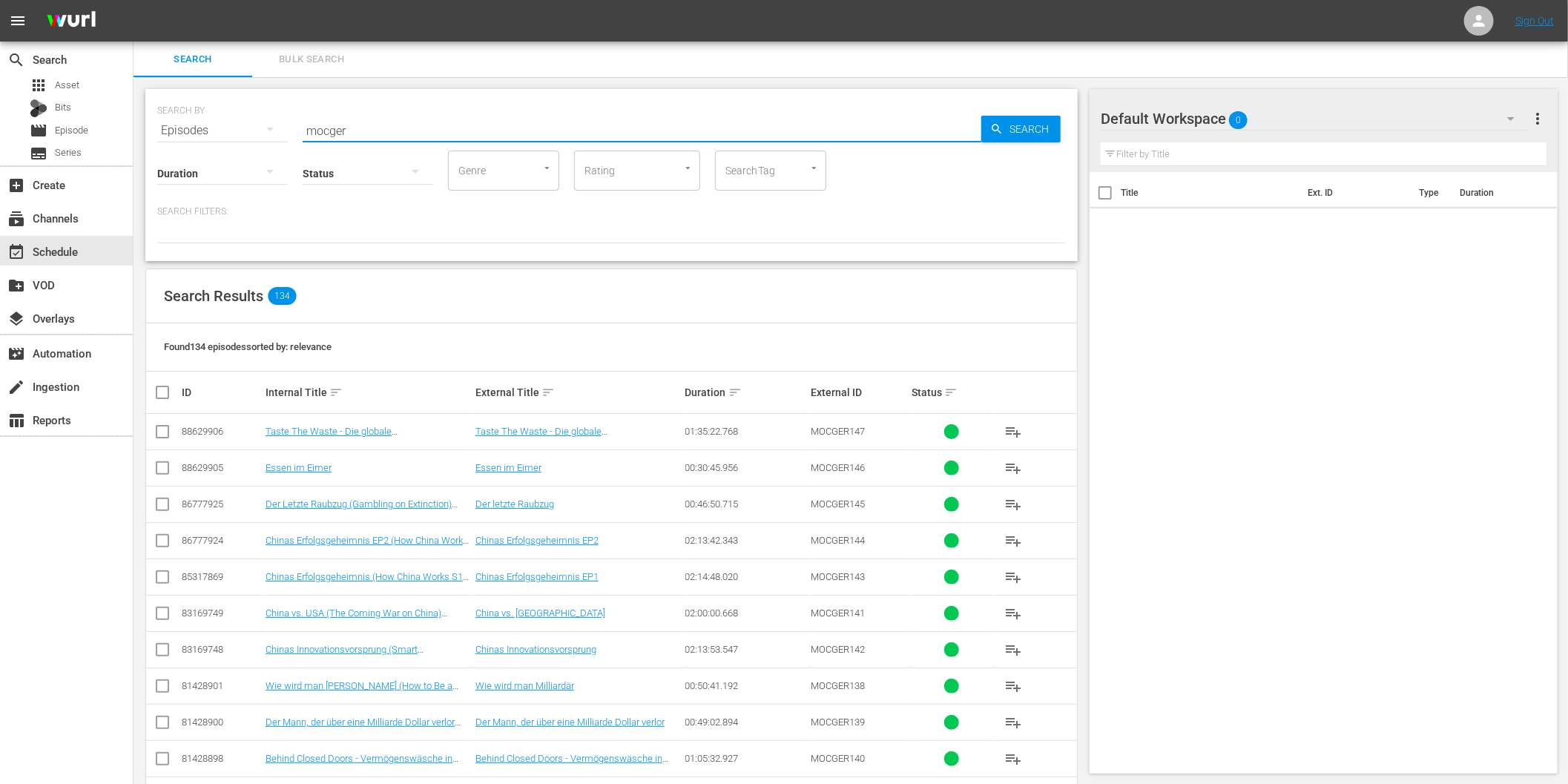
click at [156, 395] on input "checkbox" at bounding box center [168, 392] width 29 height 18
checkbox input "true"
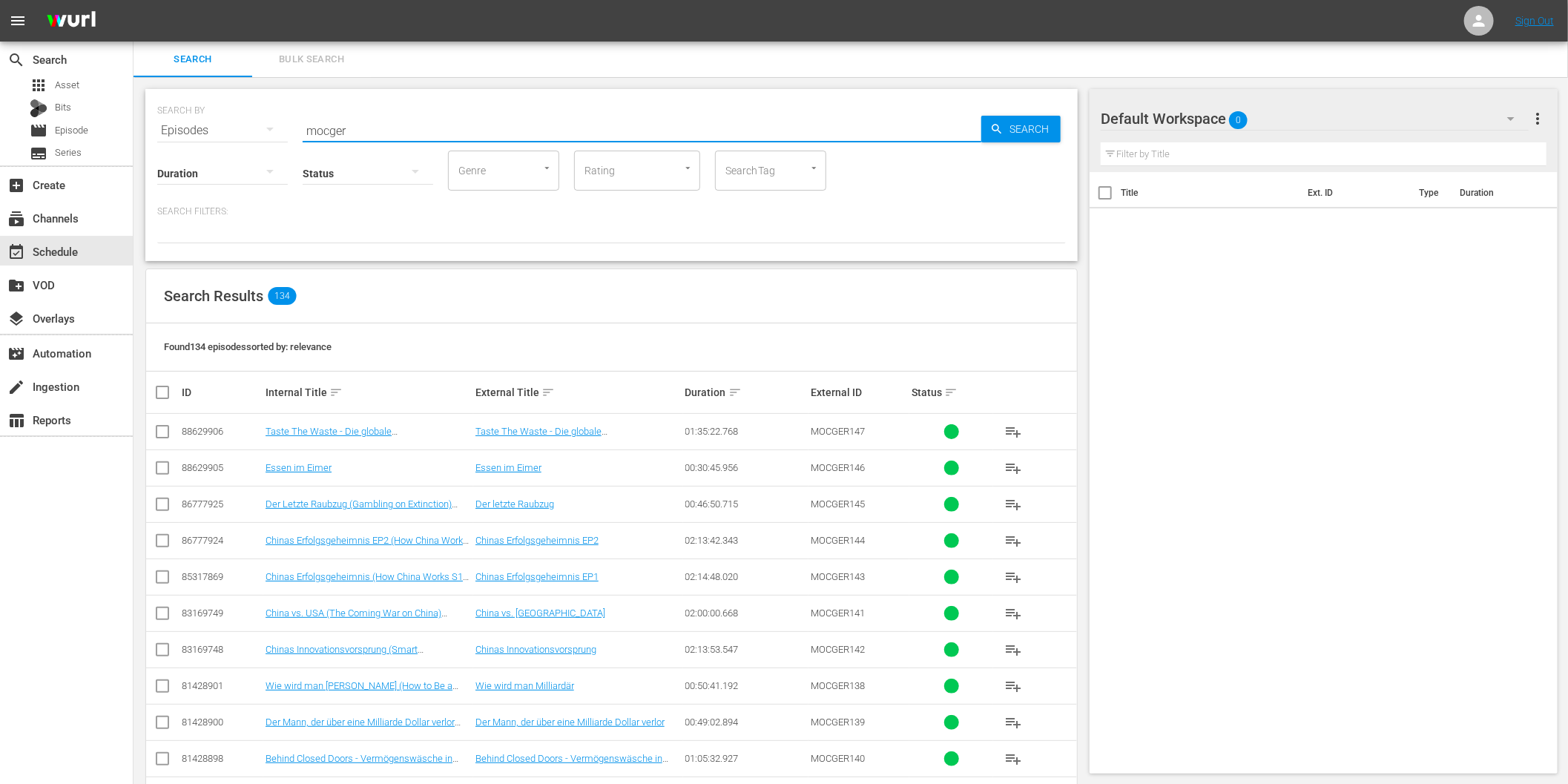
checkbox input "true"
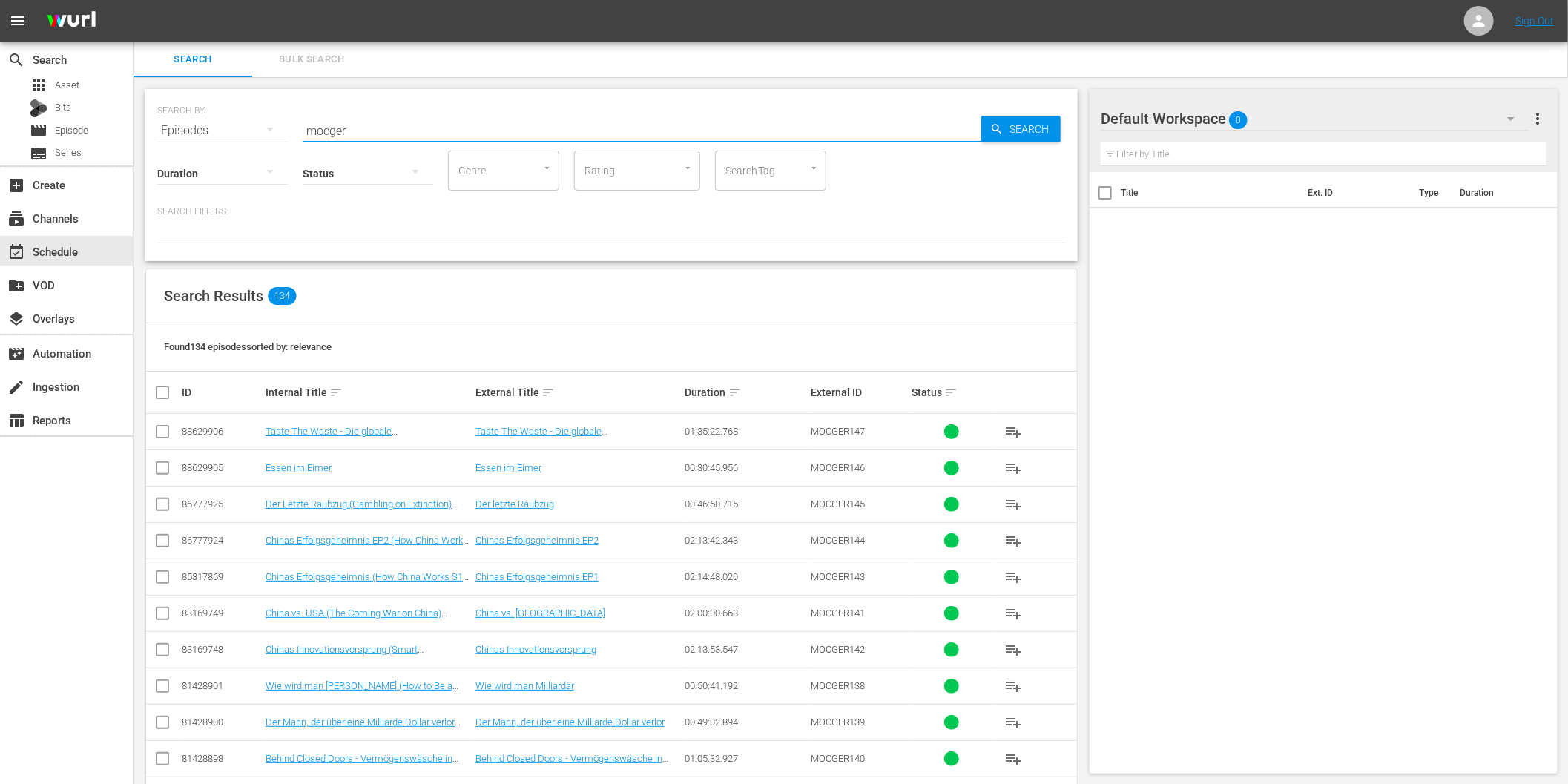
checkbox input "true"
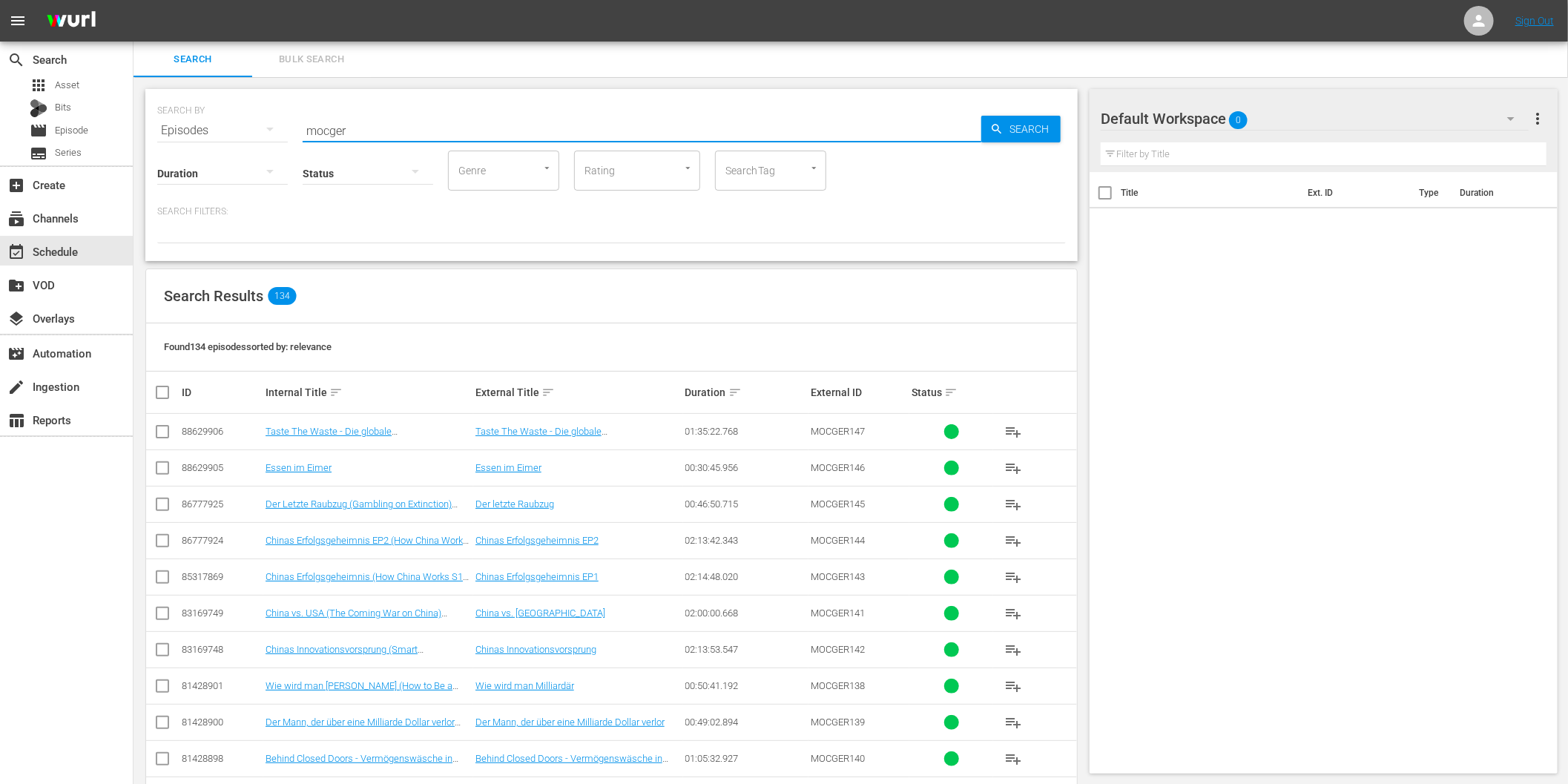
checkbox input "true"
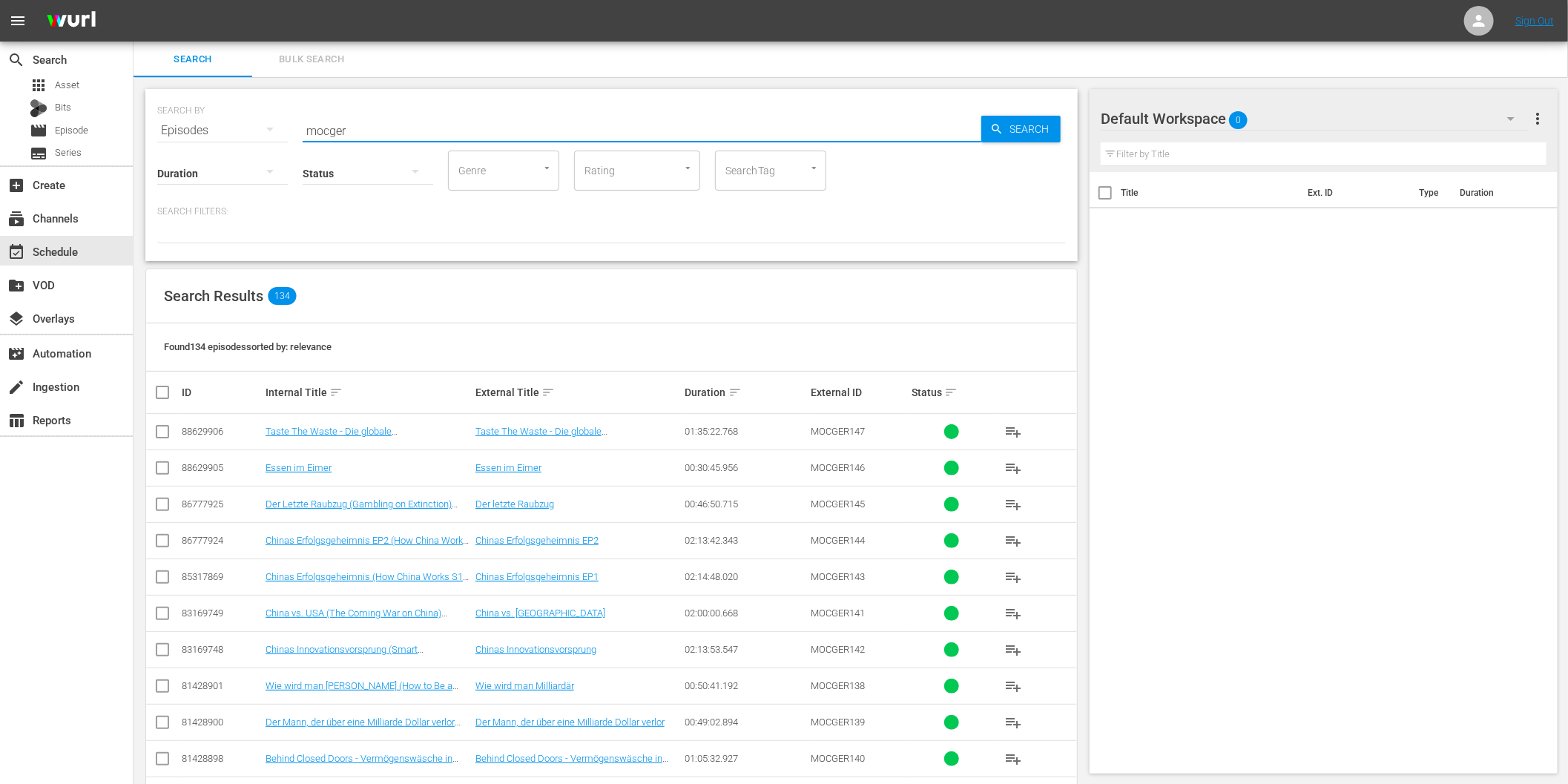
checkbox input "true"
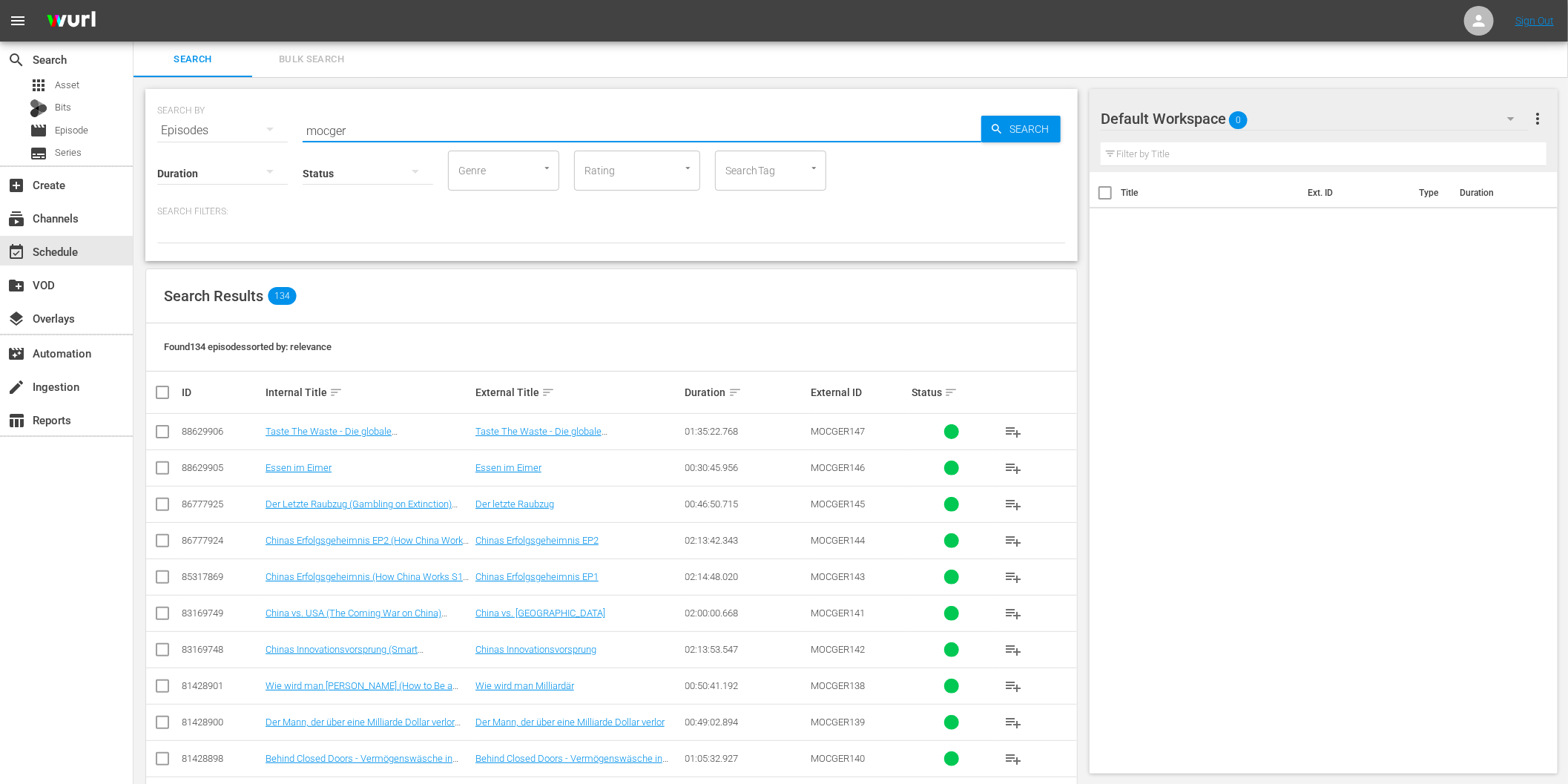
checkbox input "true"
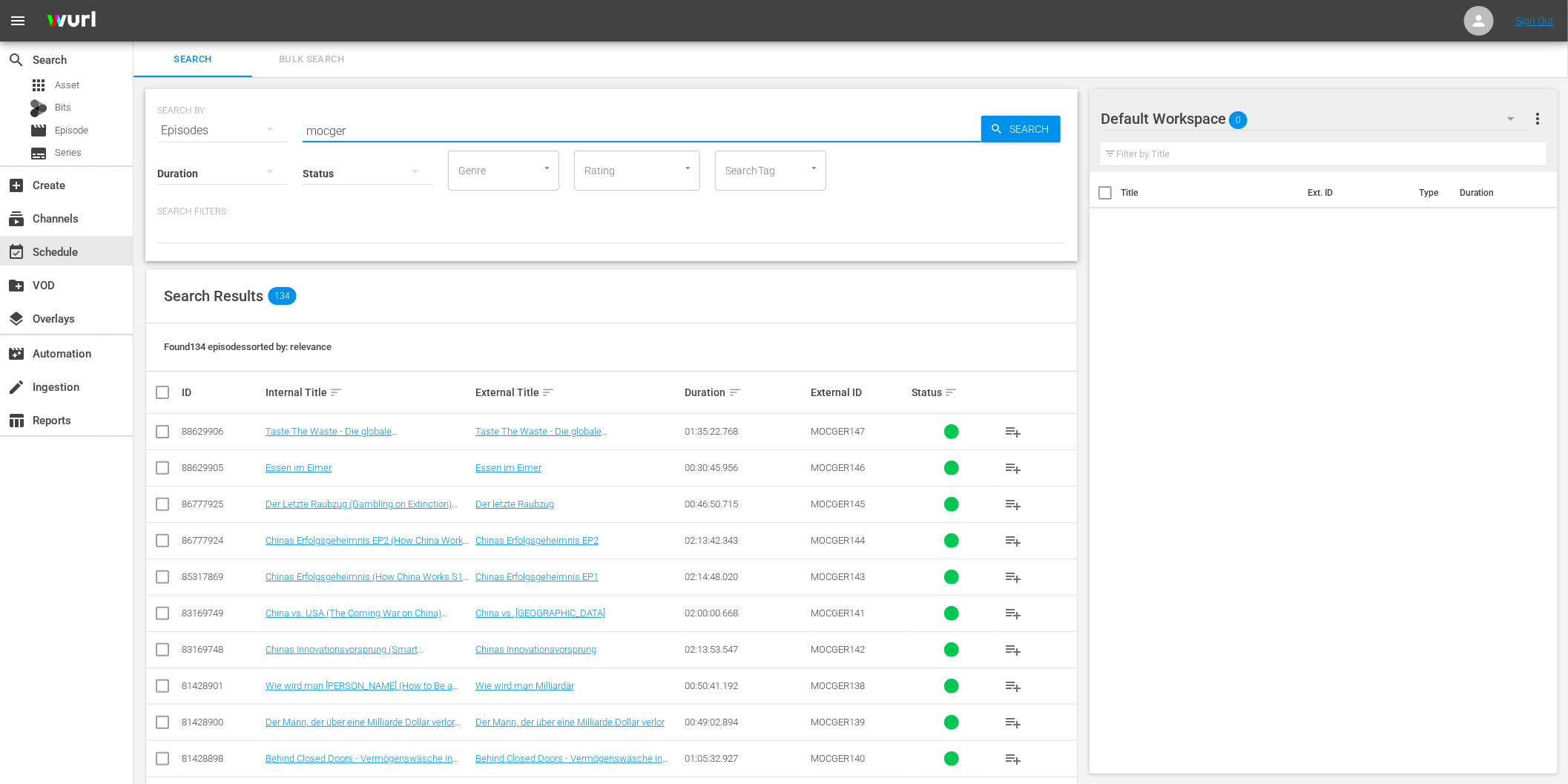
checkbox input "true"
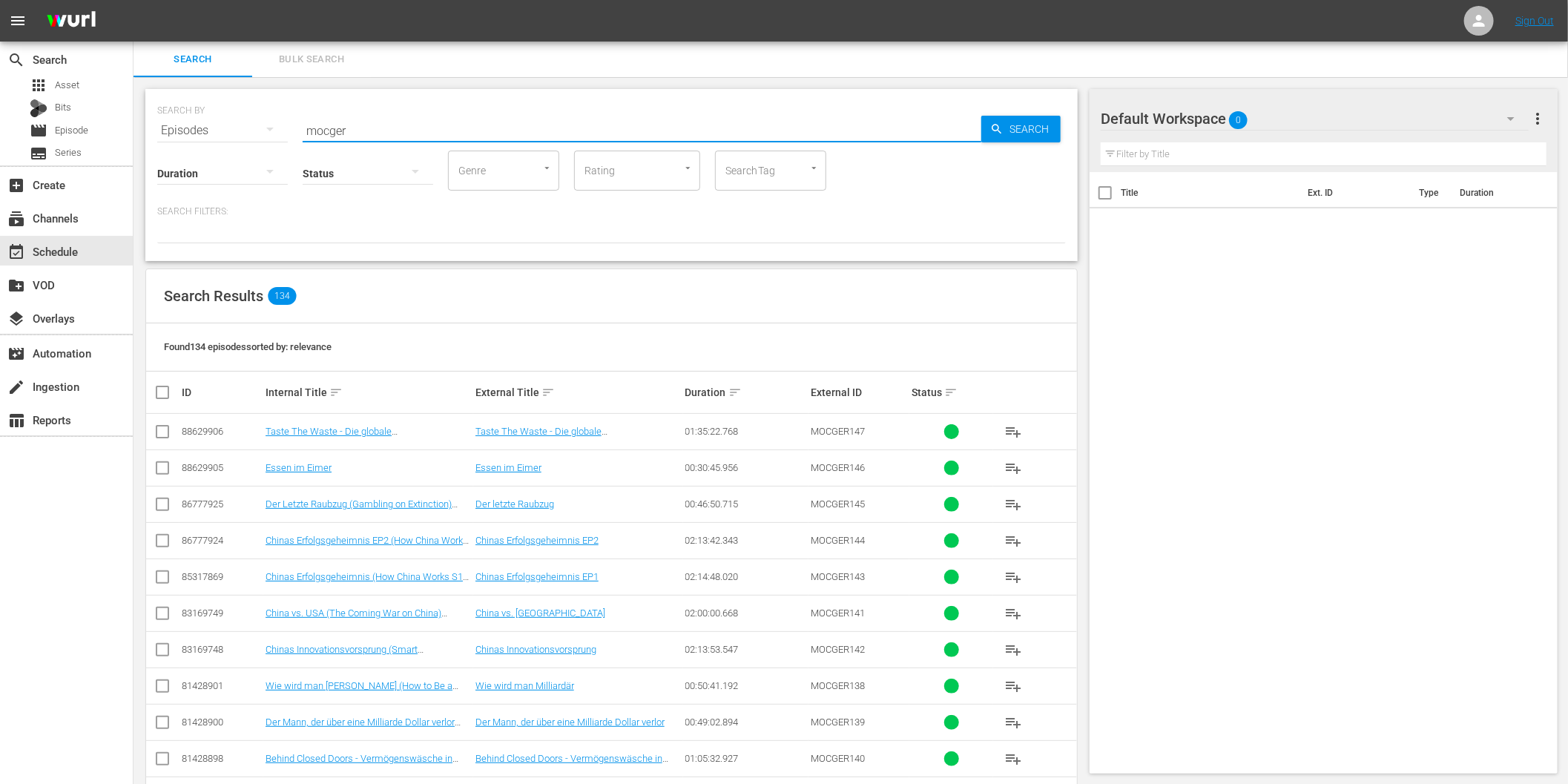
checkbox input "true"
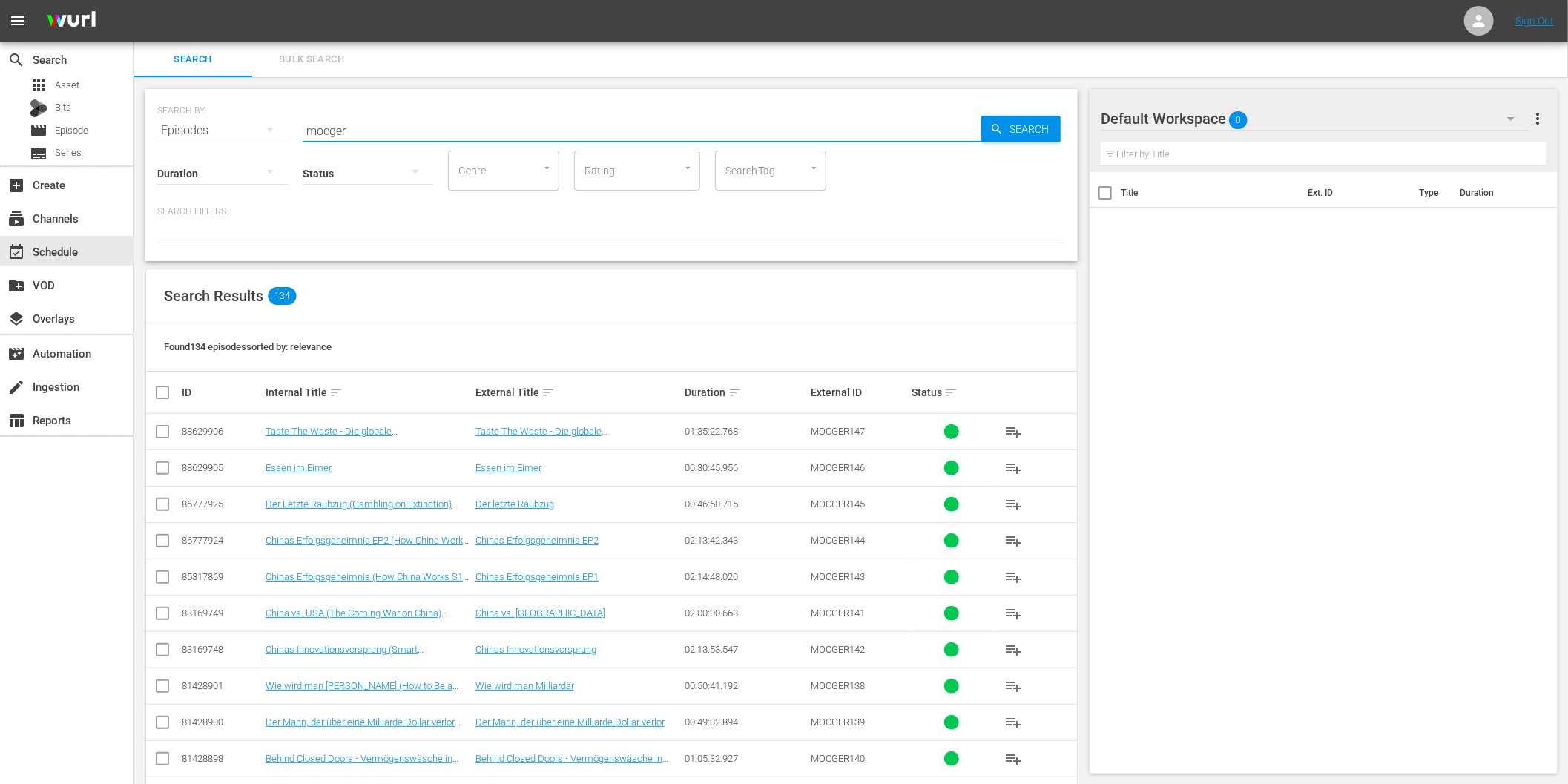
checkbox input "true"
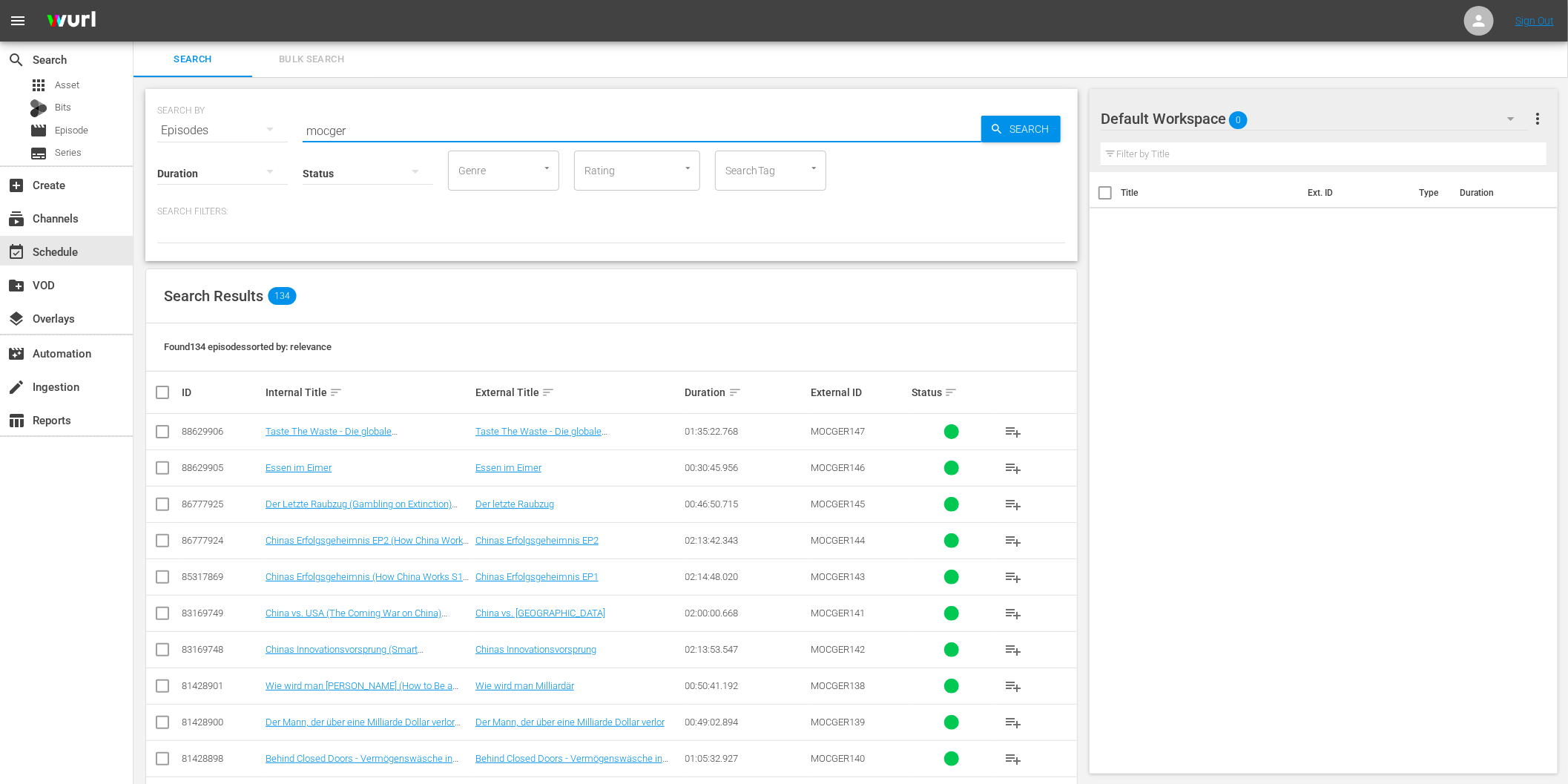
checkbox input "true"
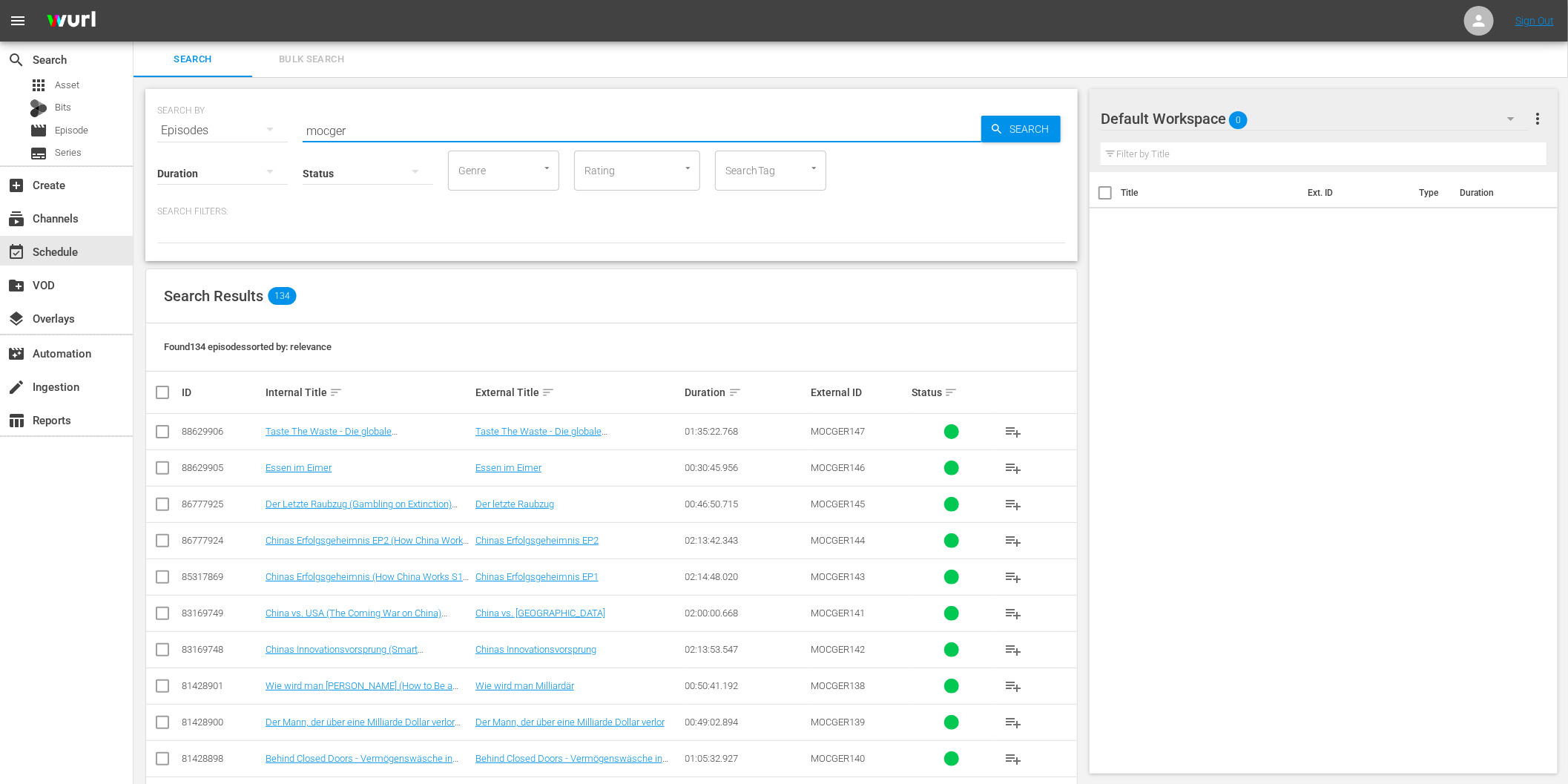
checkbox input "true"
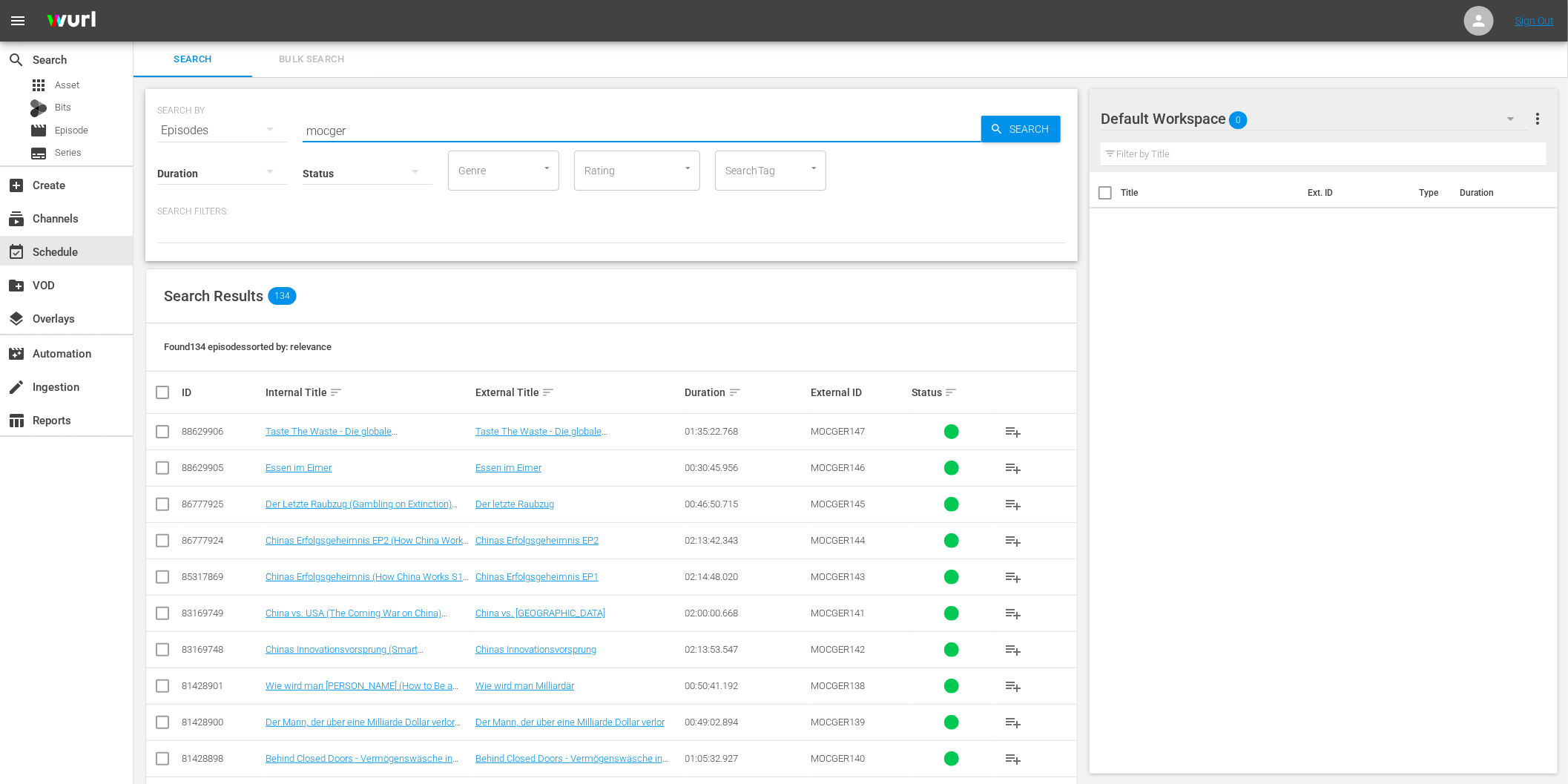
checkbox input "true"
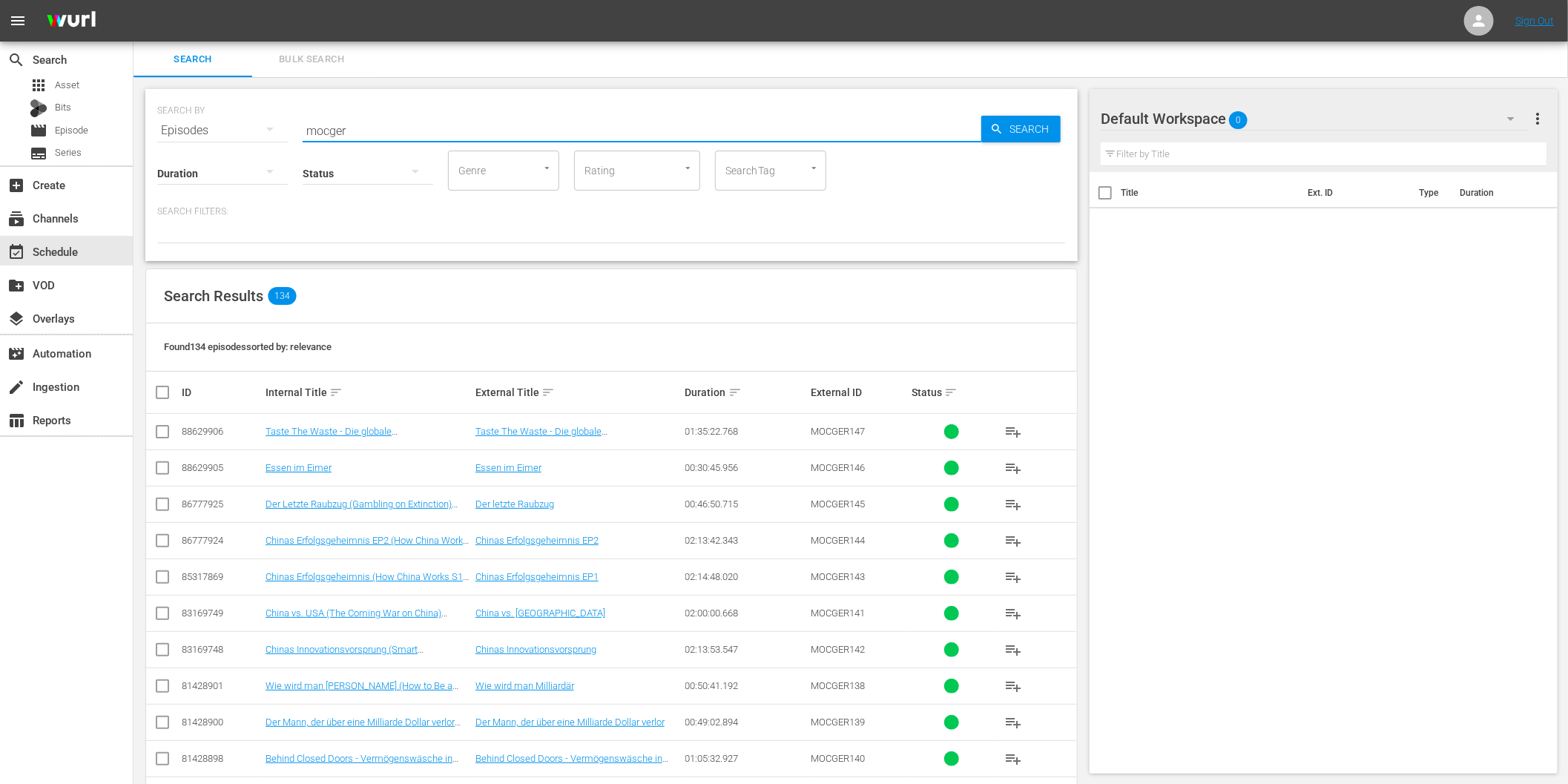
checkbox input "true"
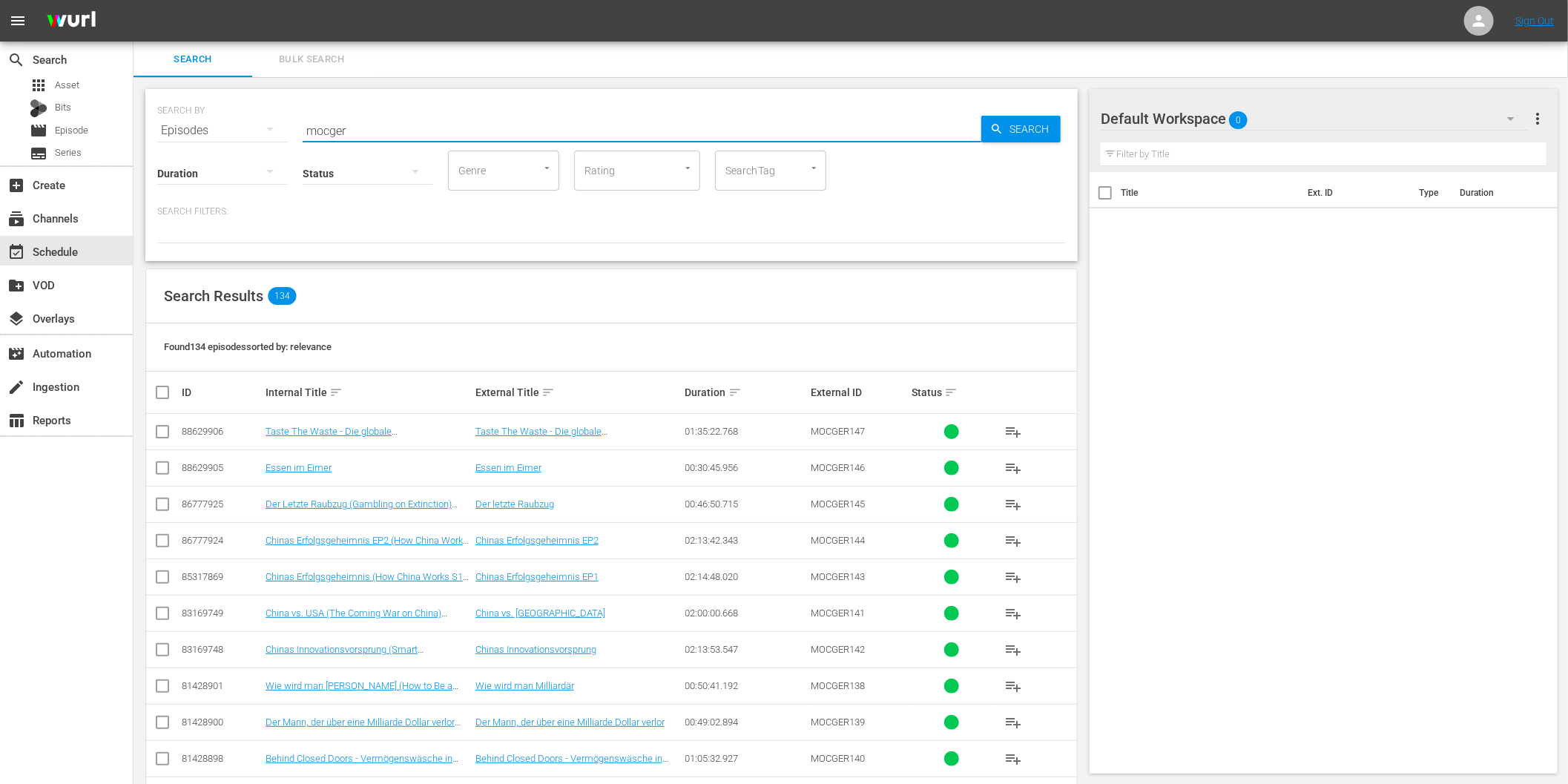
checkbox input "true"
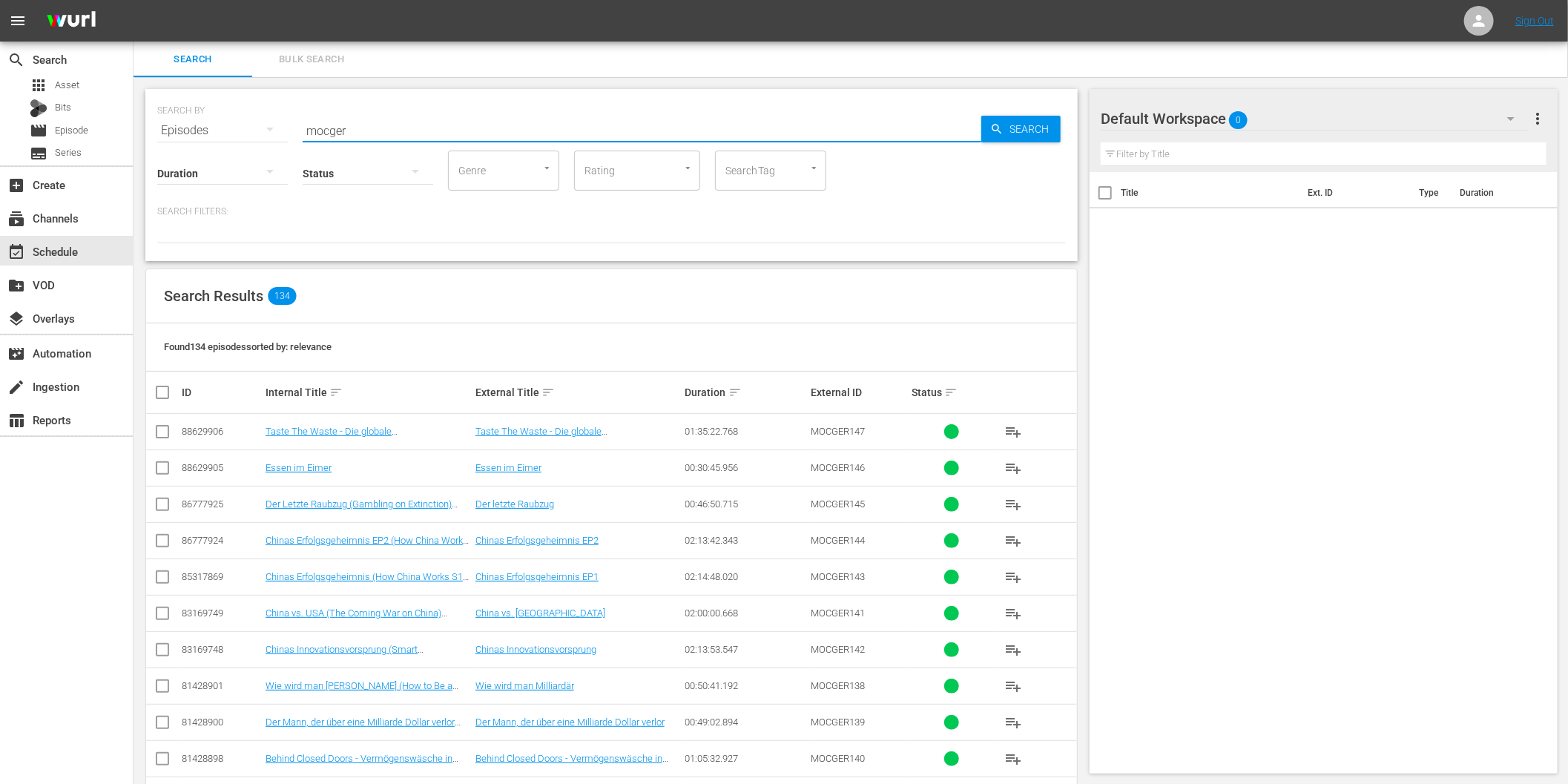
checkbox input "true"
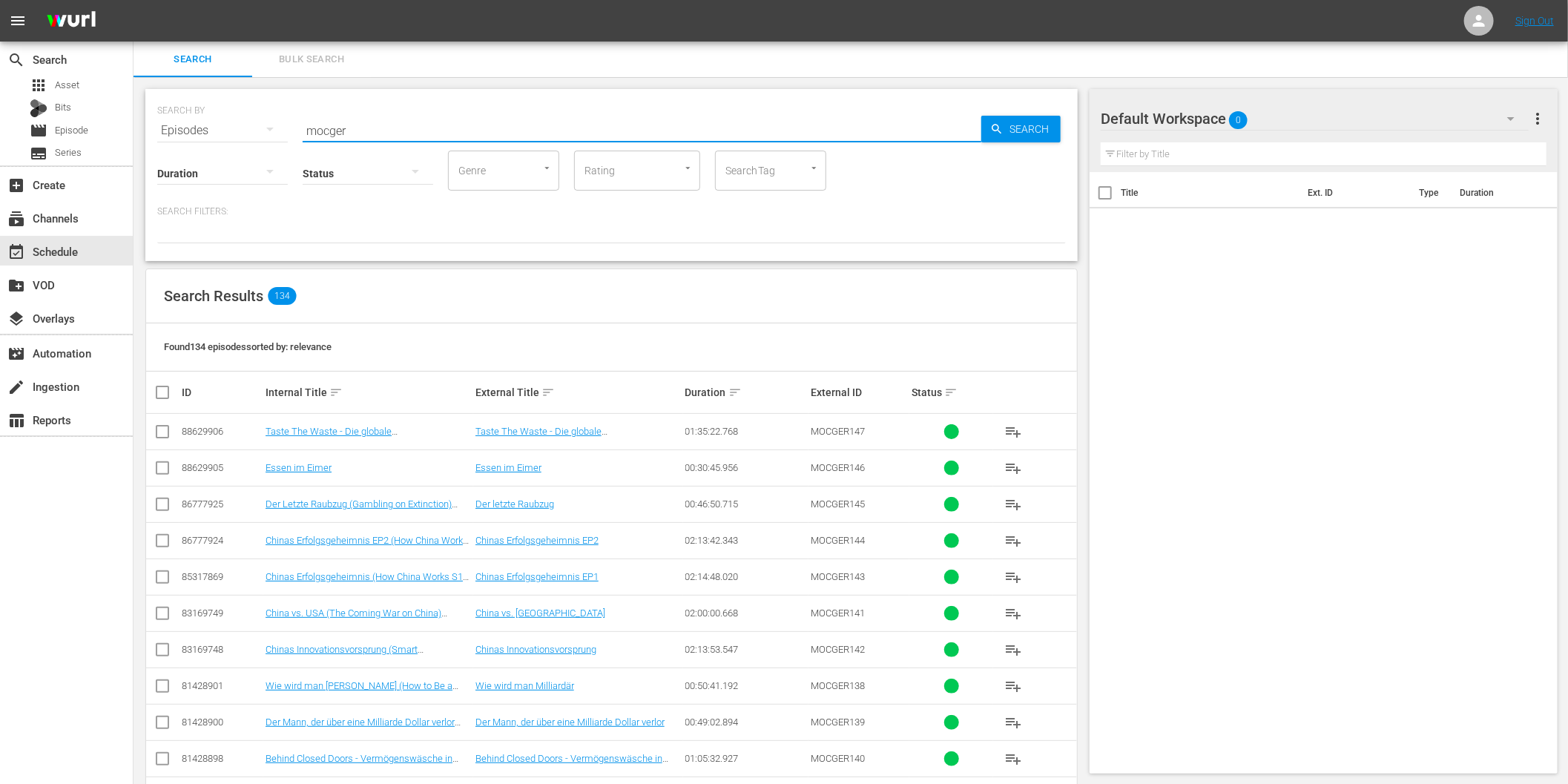
checkbox input "true"
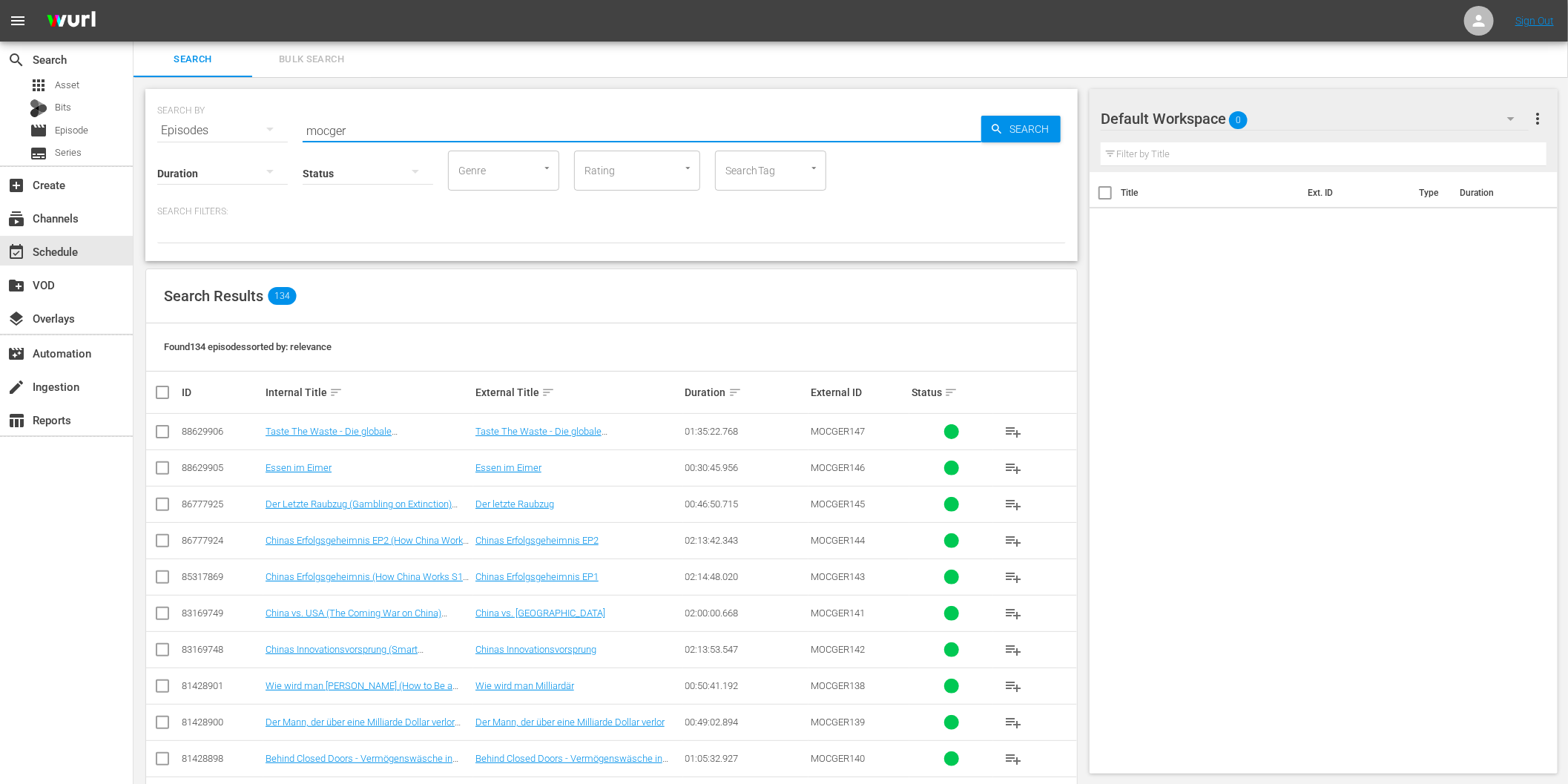
checkbox input "true"
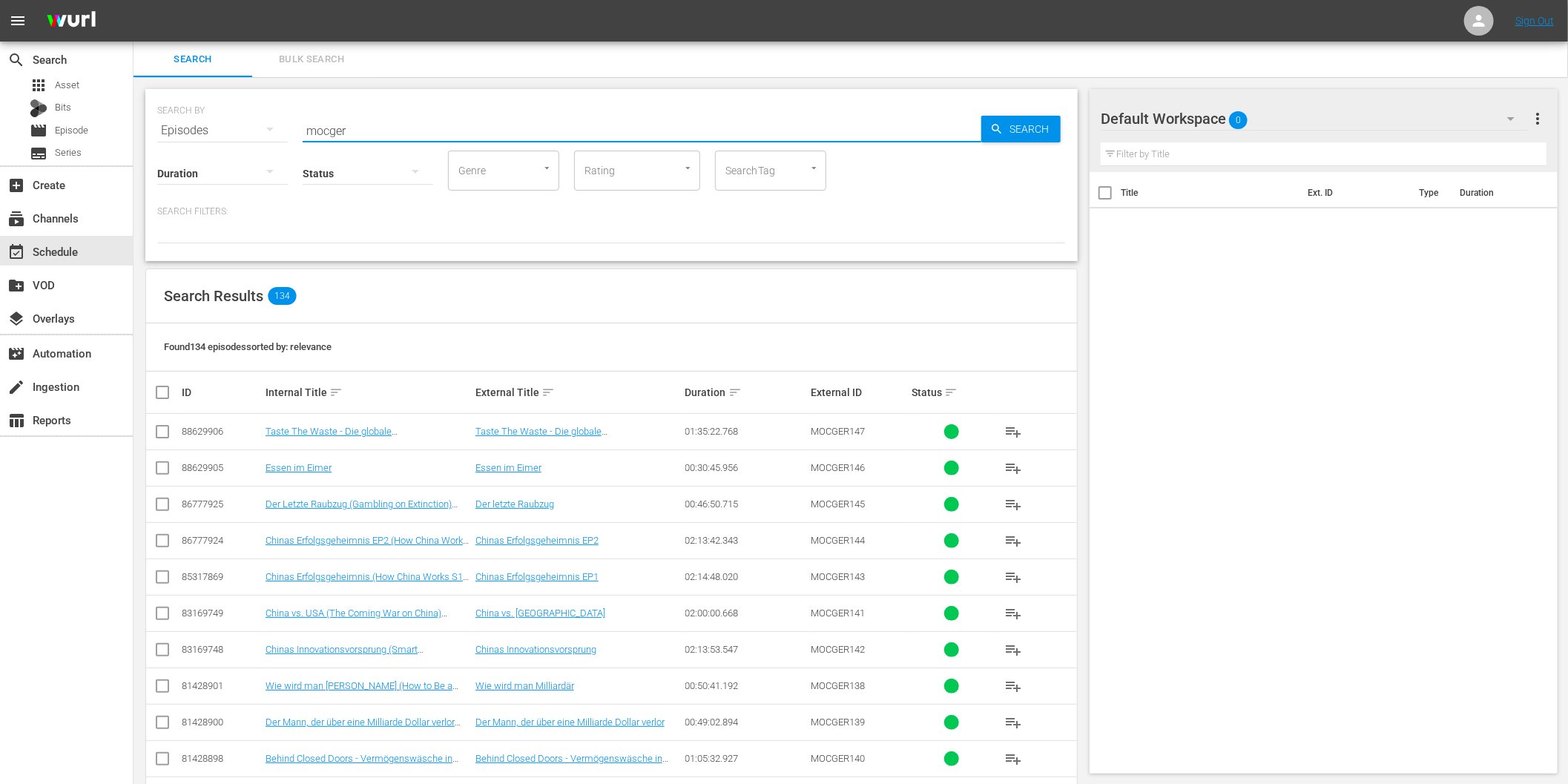
checkbox input "true"
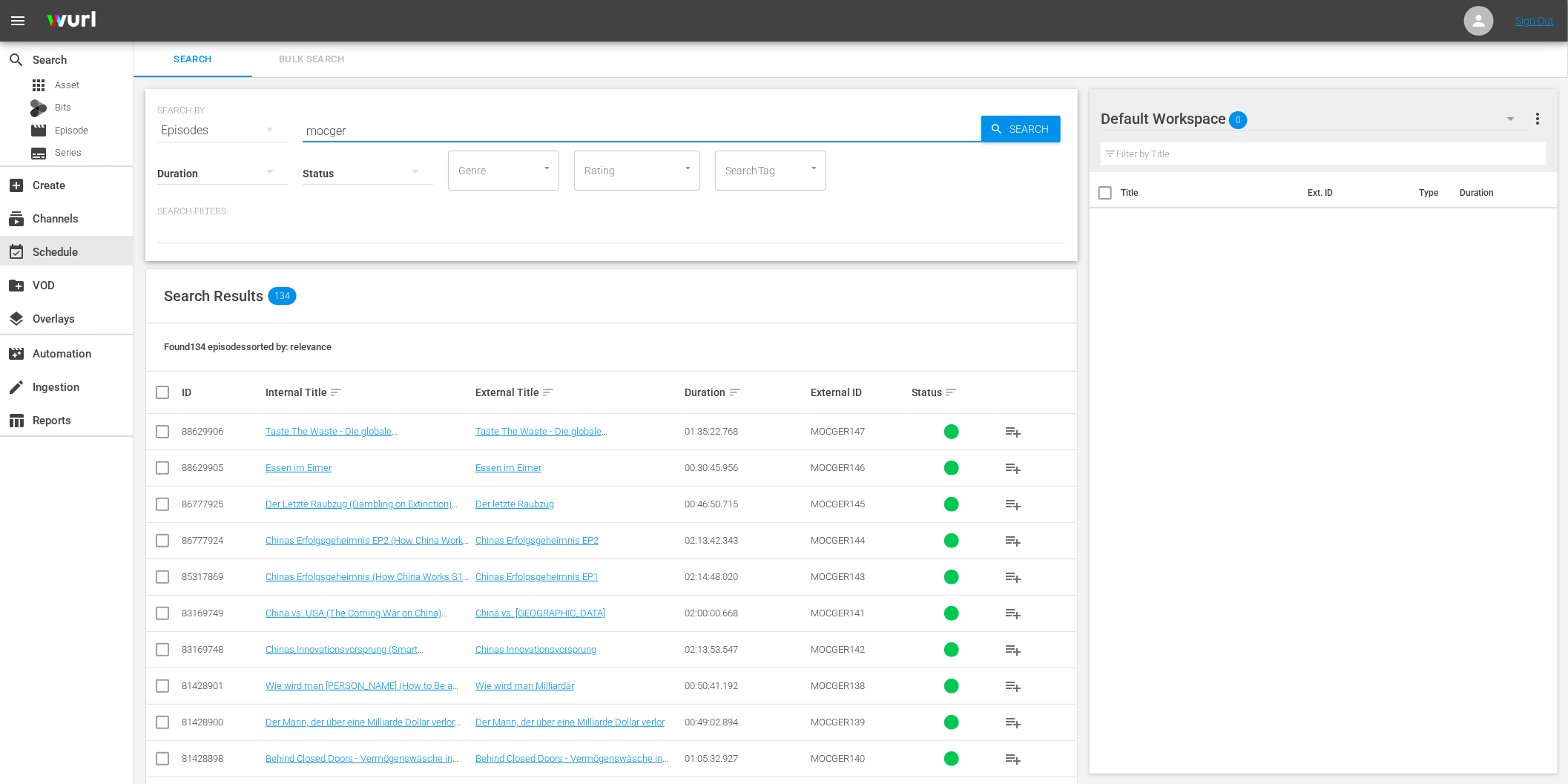
checkbox input "true"
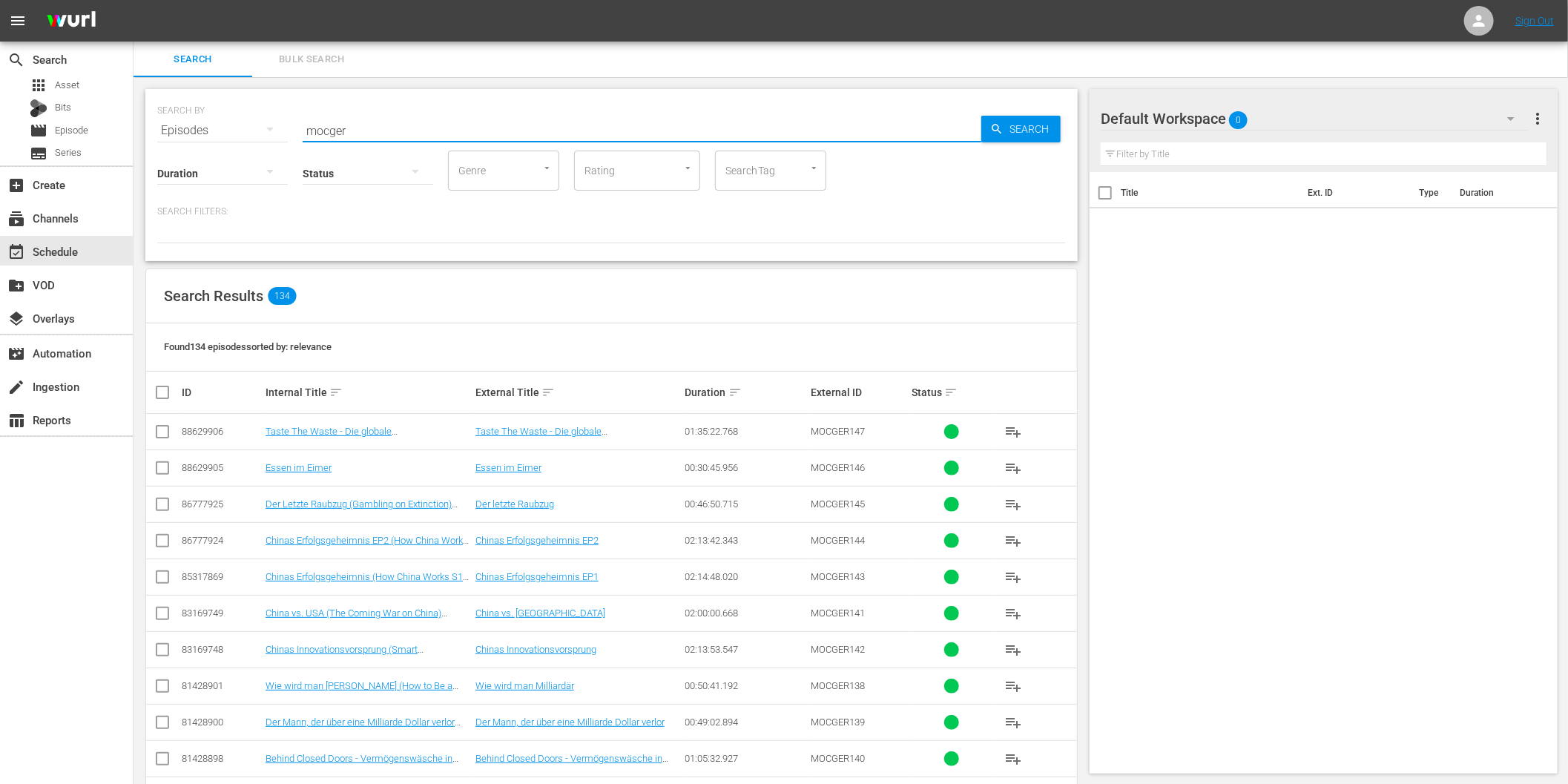
checkbox input "true"
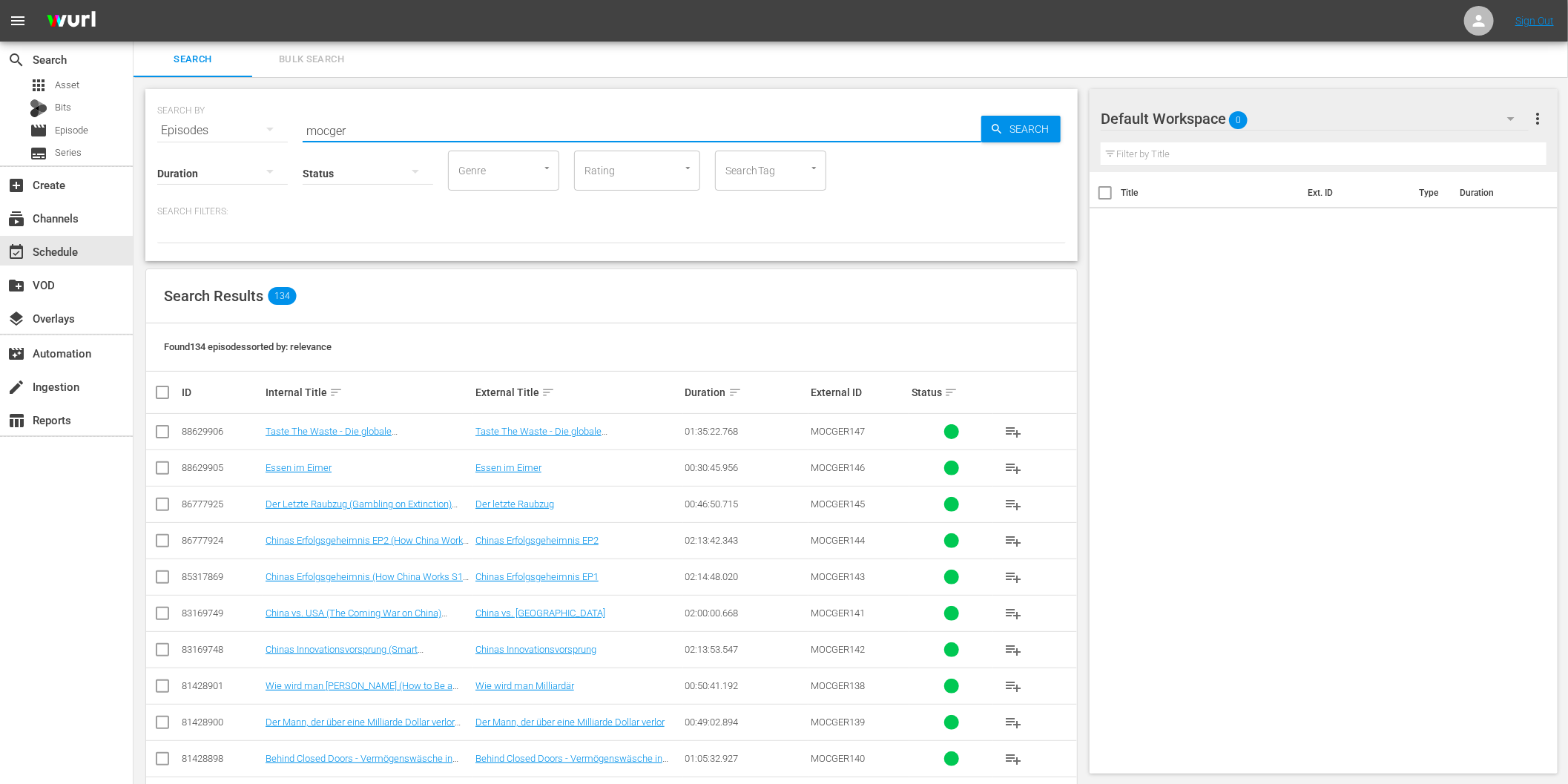
checkbox input "true"
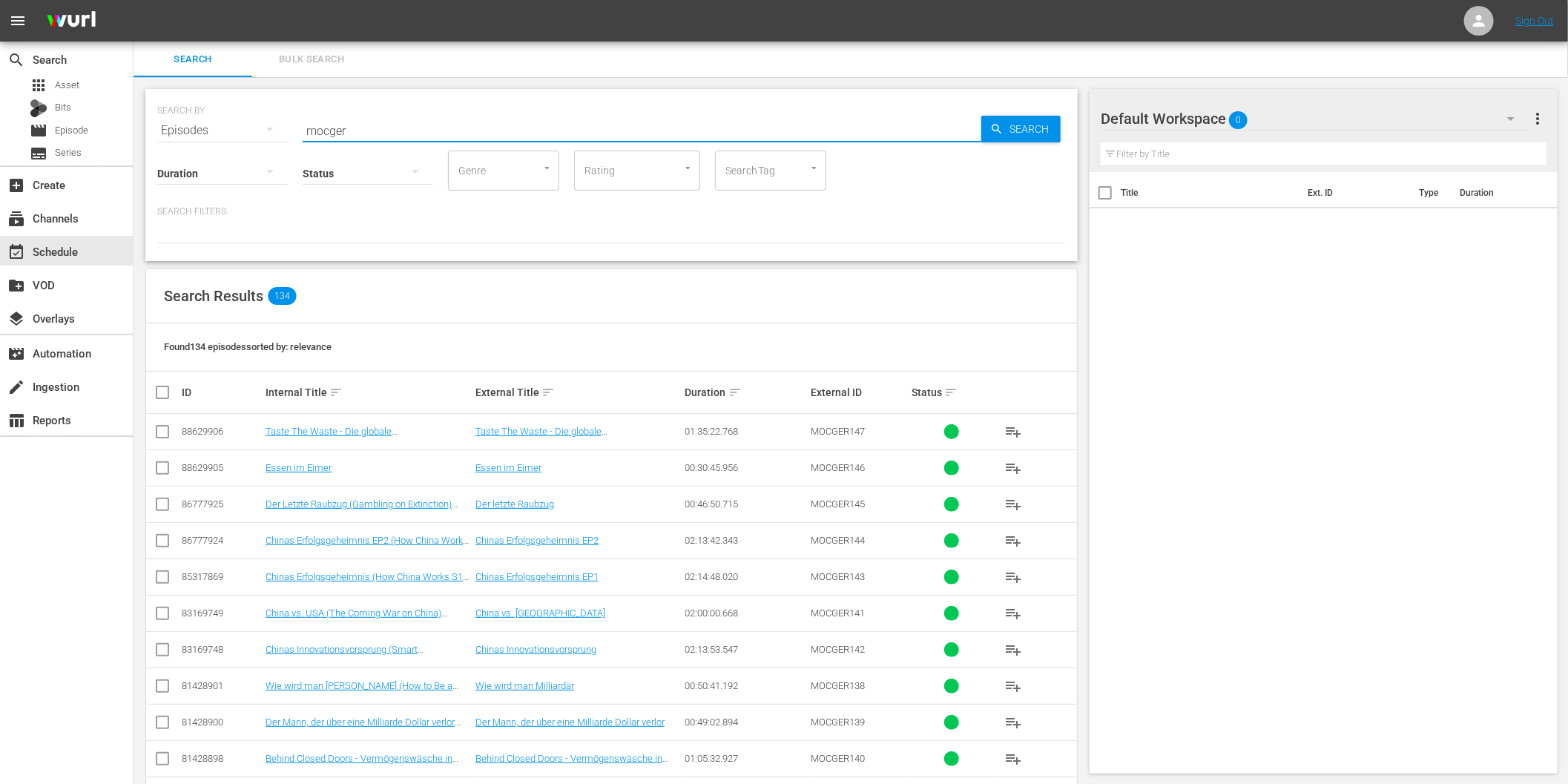
checkbox input "true"
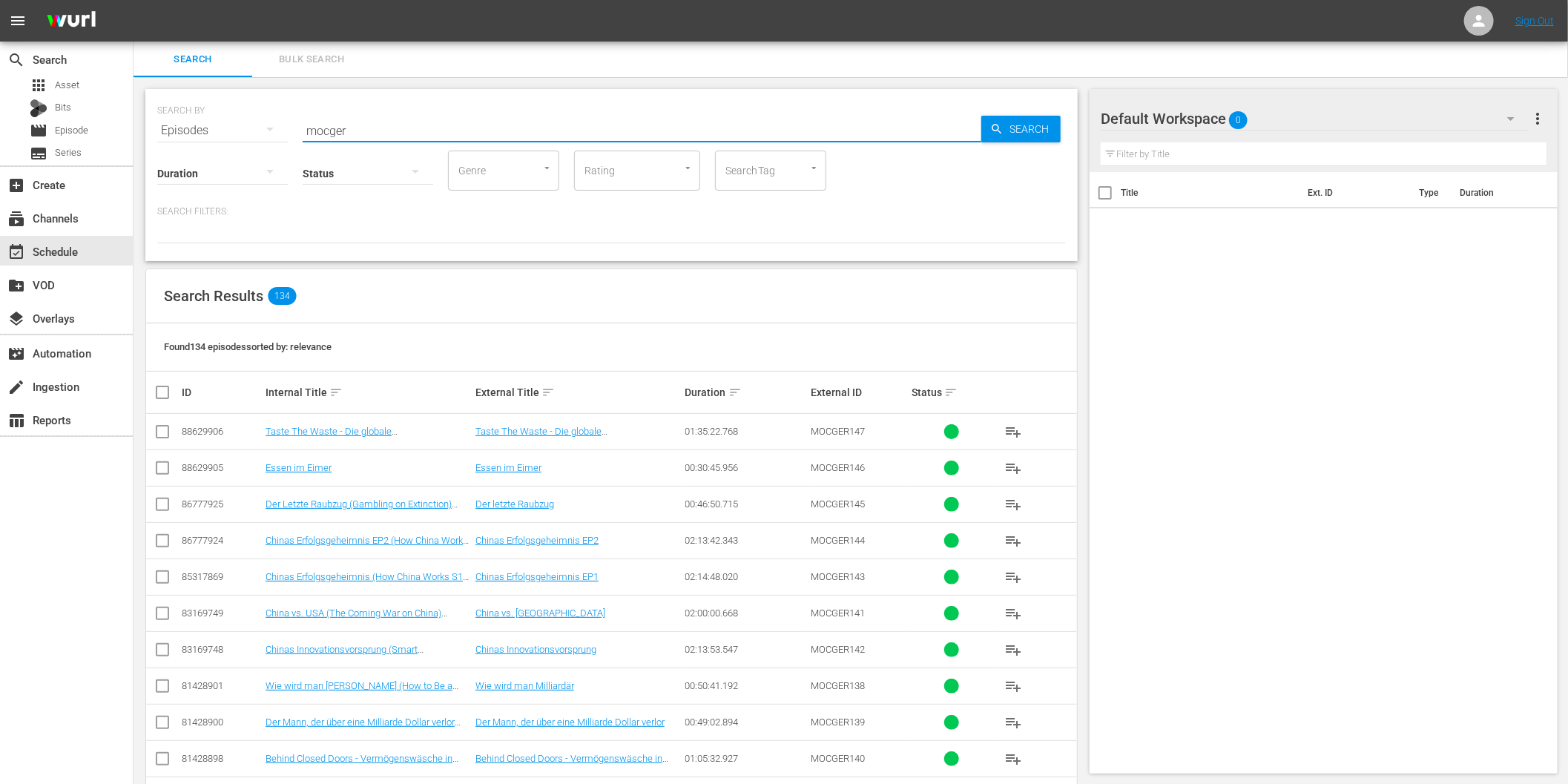
checkbox input "true"
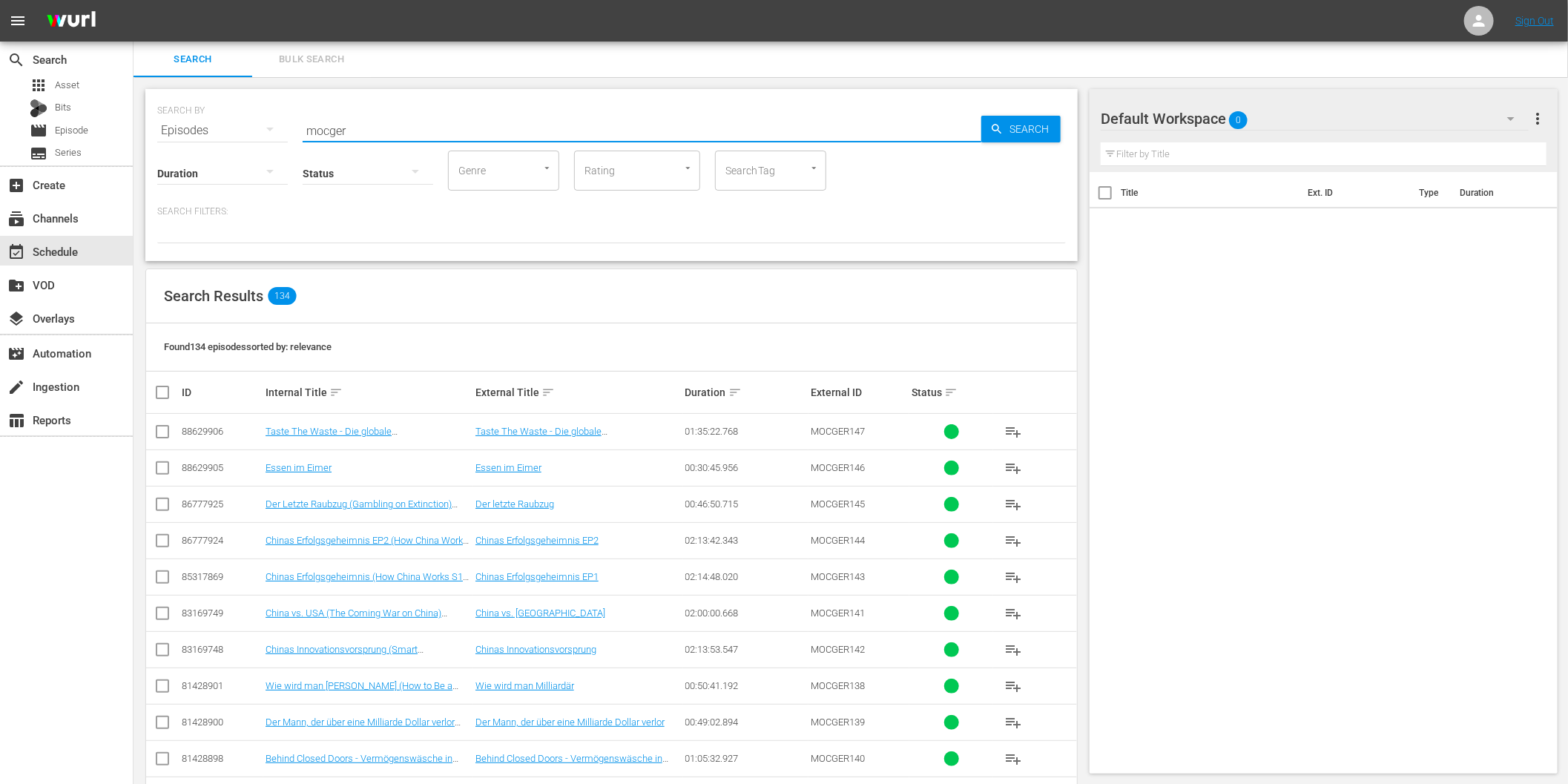
checkbox input "true"
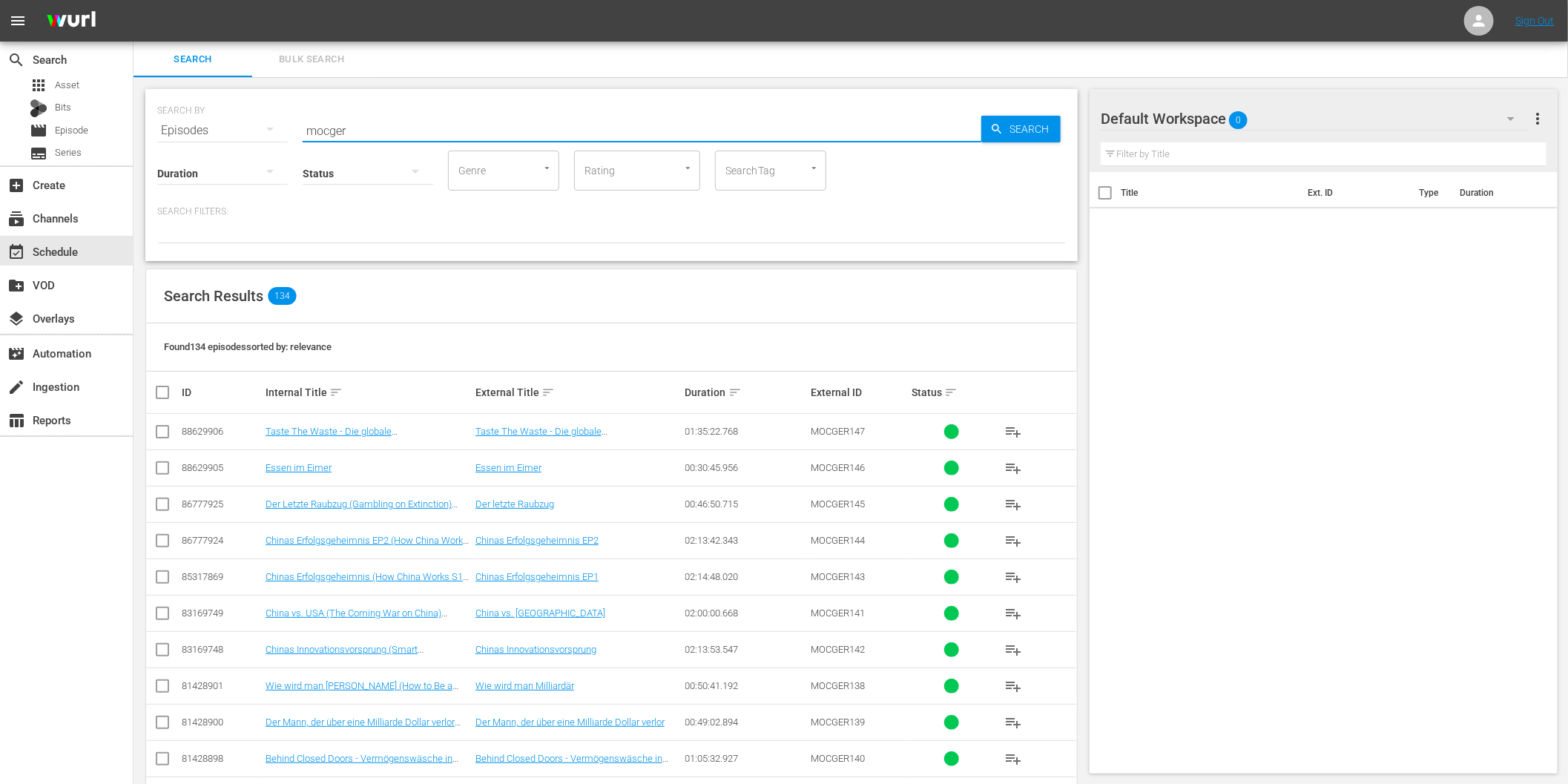
checkbox input "true"
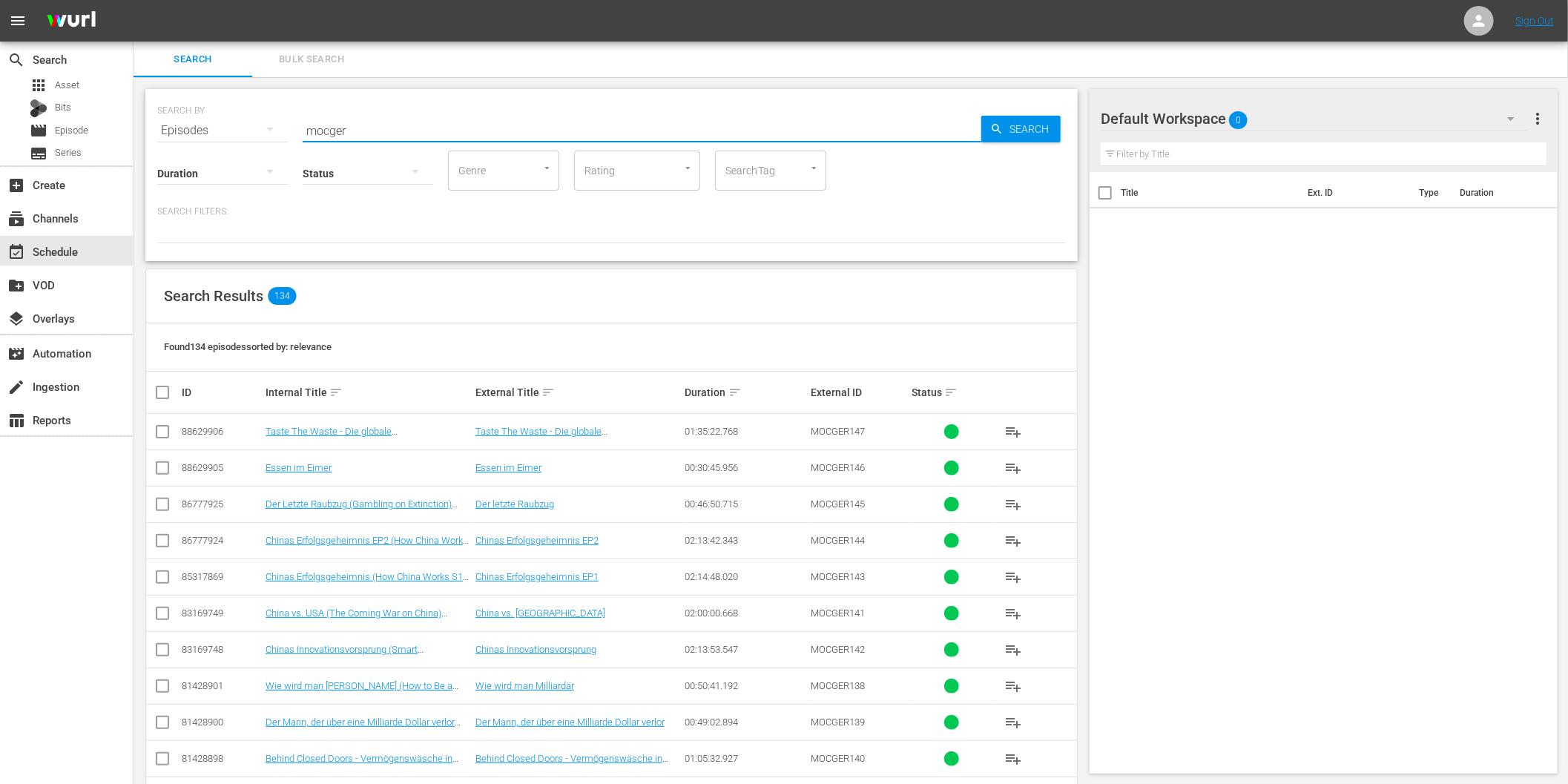
checkbox input "true"
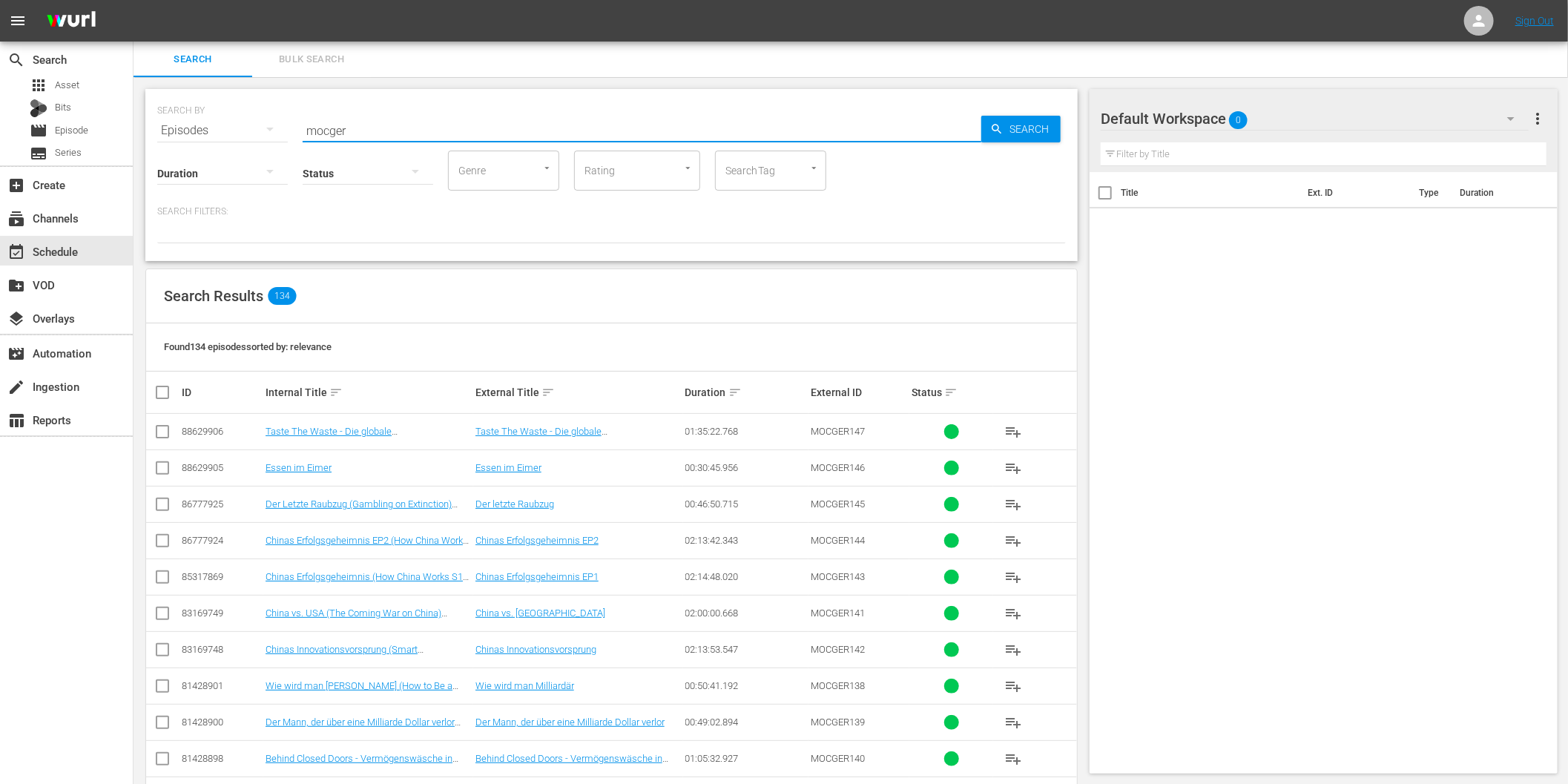
checkbox input "true"
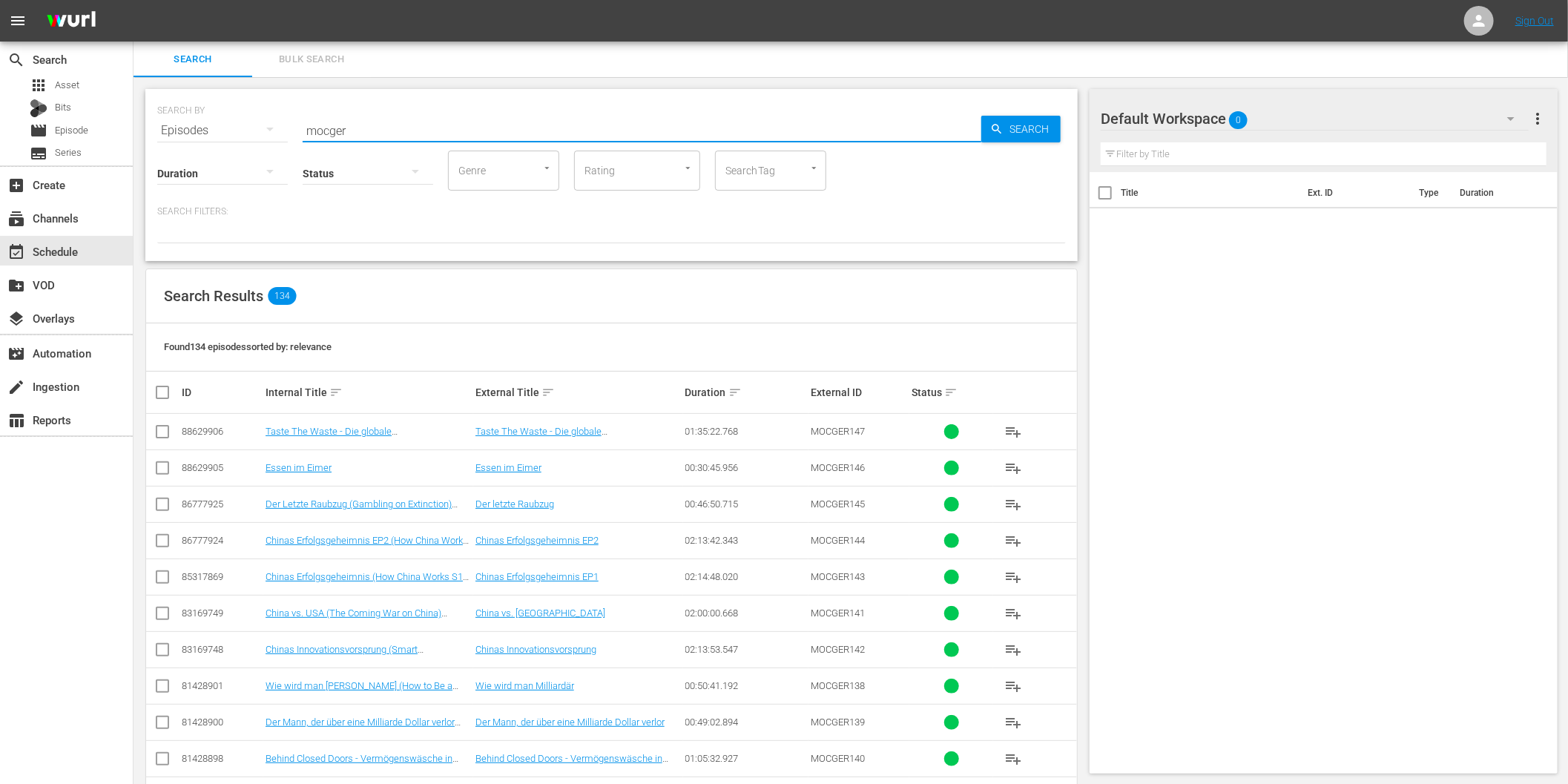
checkbox input "true"
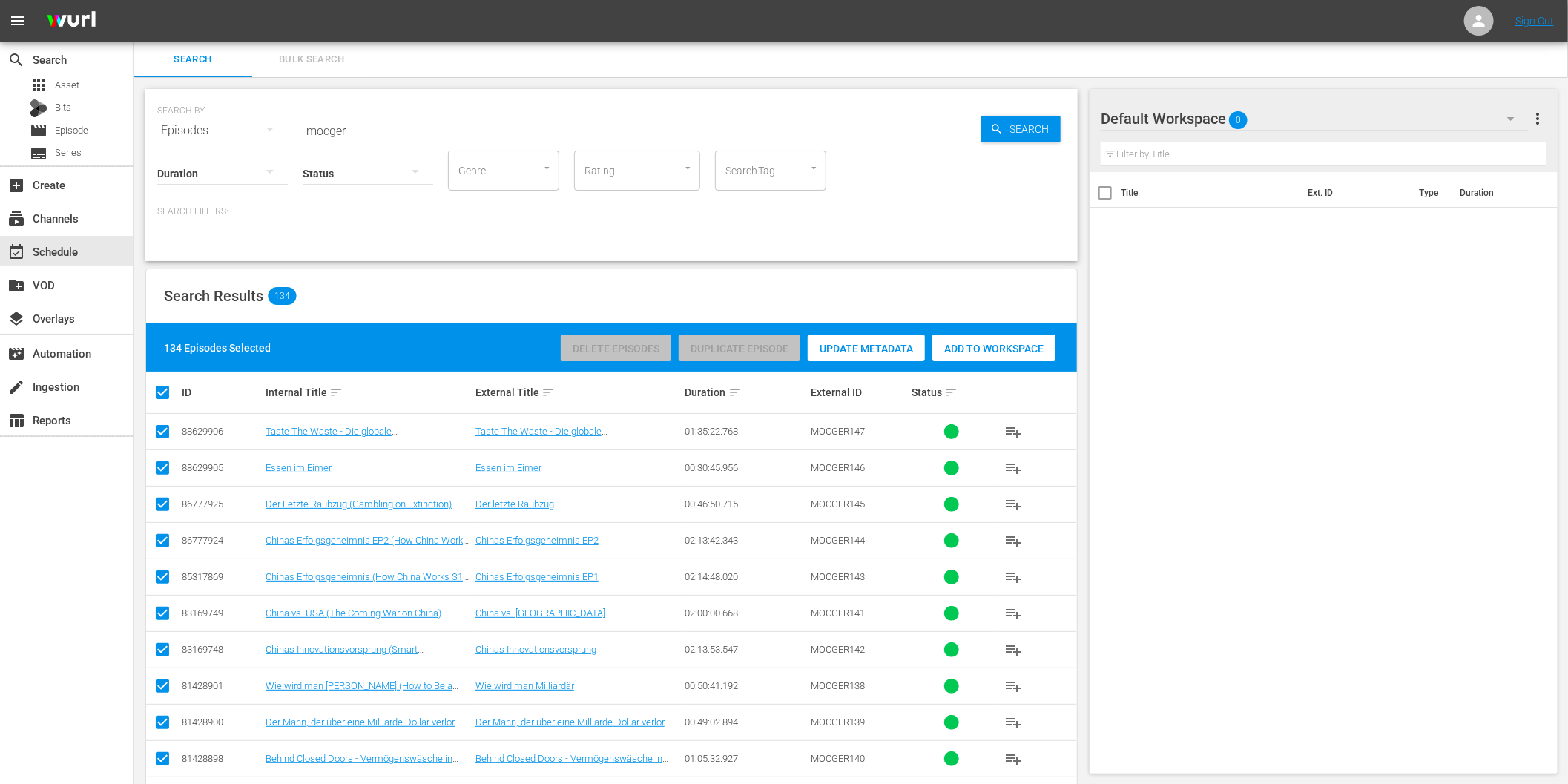
click at [1018, 354] on div "Add to Workspace" at bounding box center [993, 349] width 123 height 29
click at [985, 347] on span "Add to Workspace" at bounding box center [993, 348] width 123 height 12
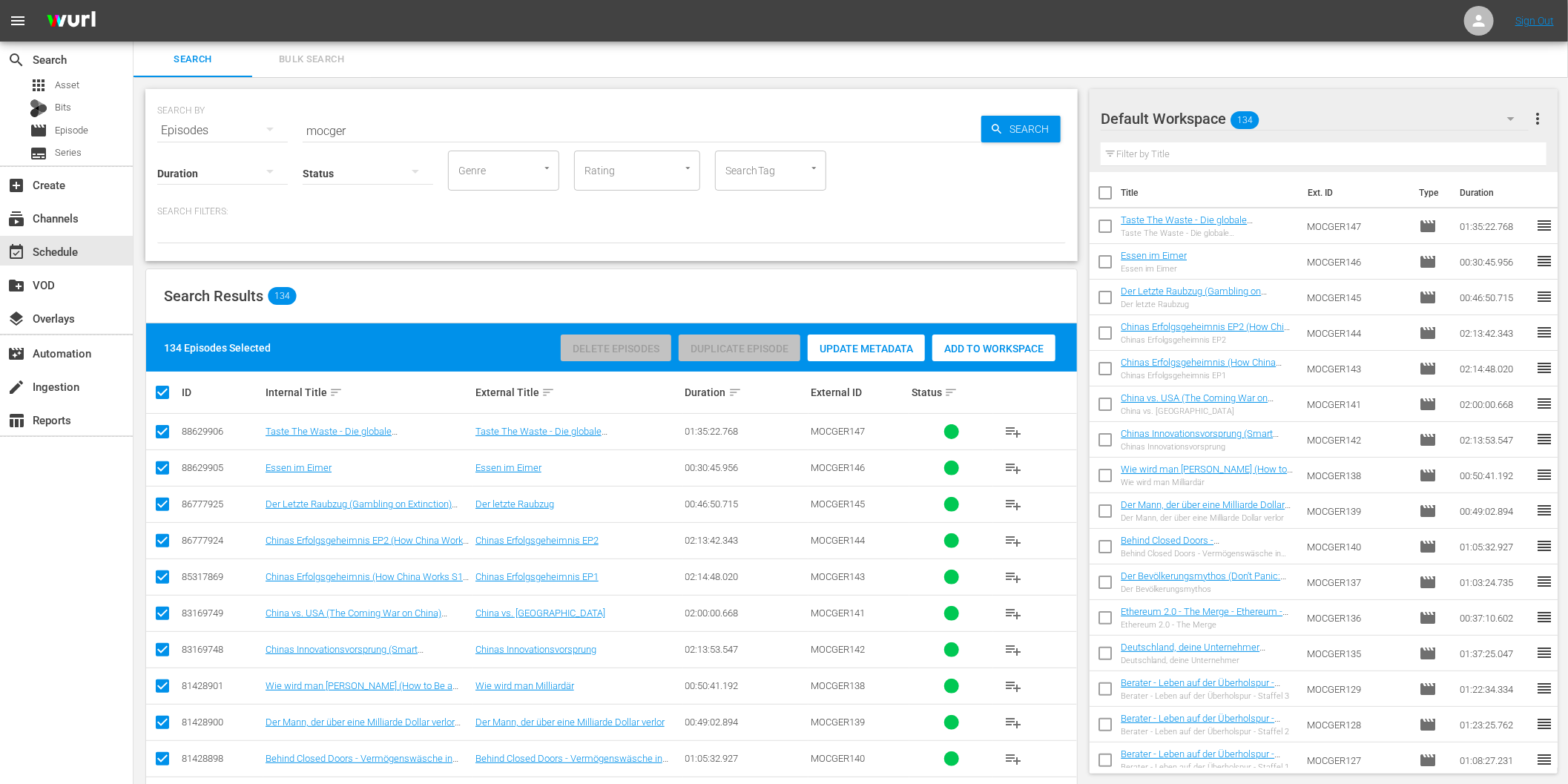
click at [750, 290] on div "Search Results 134" at bounding box center [612, 296] width 931 height 54
click at [70, 251] on div "event_available Schedule" at bounding box center [41, 249] width 83 height 13
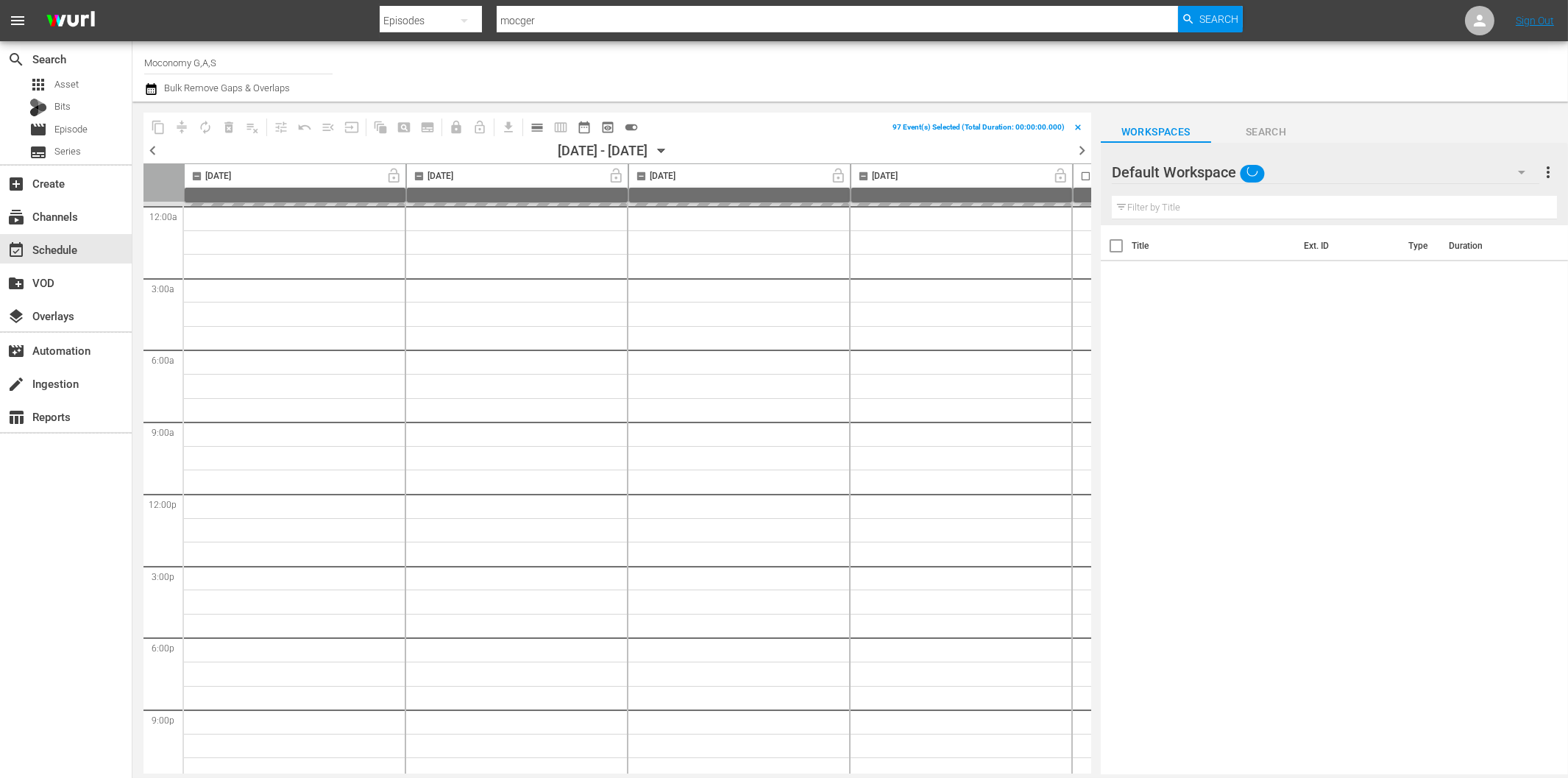
click at [1190, 171] on div at bounding box center [1164, 173] width 106 height 37
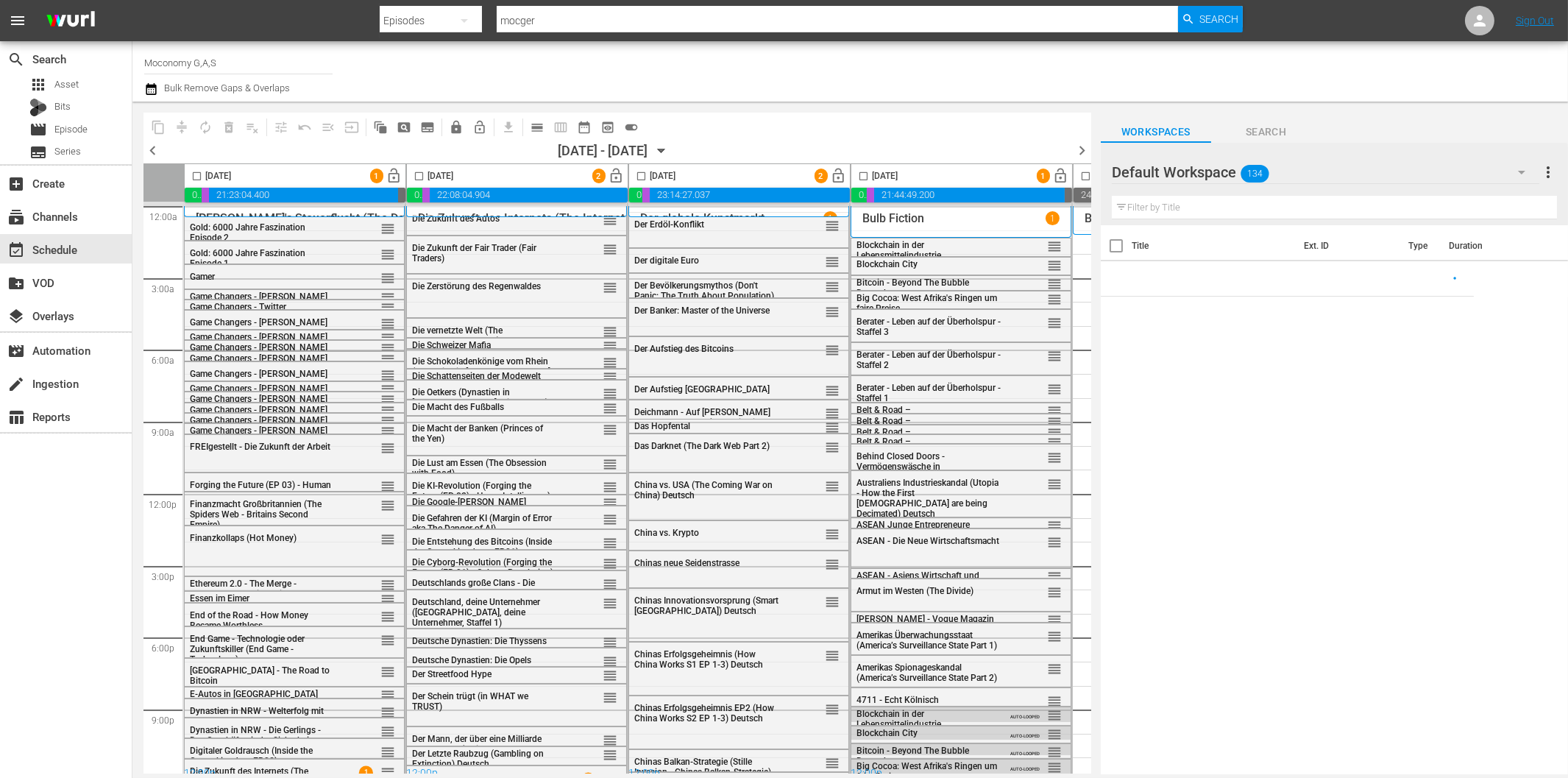
click at [1186, 171] on div at bounding box center [1164, 173] width 106 height 37
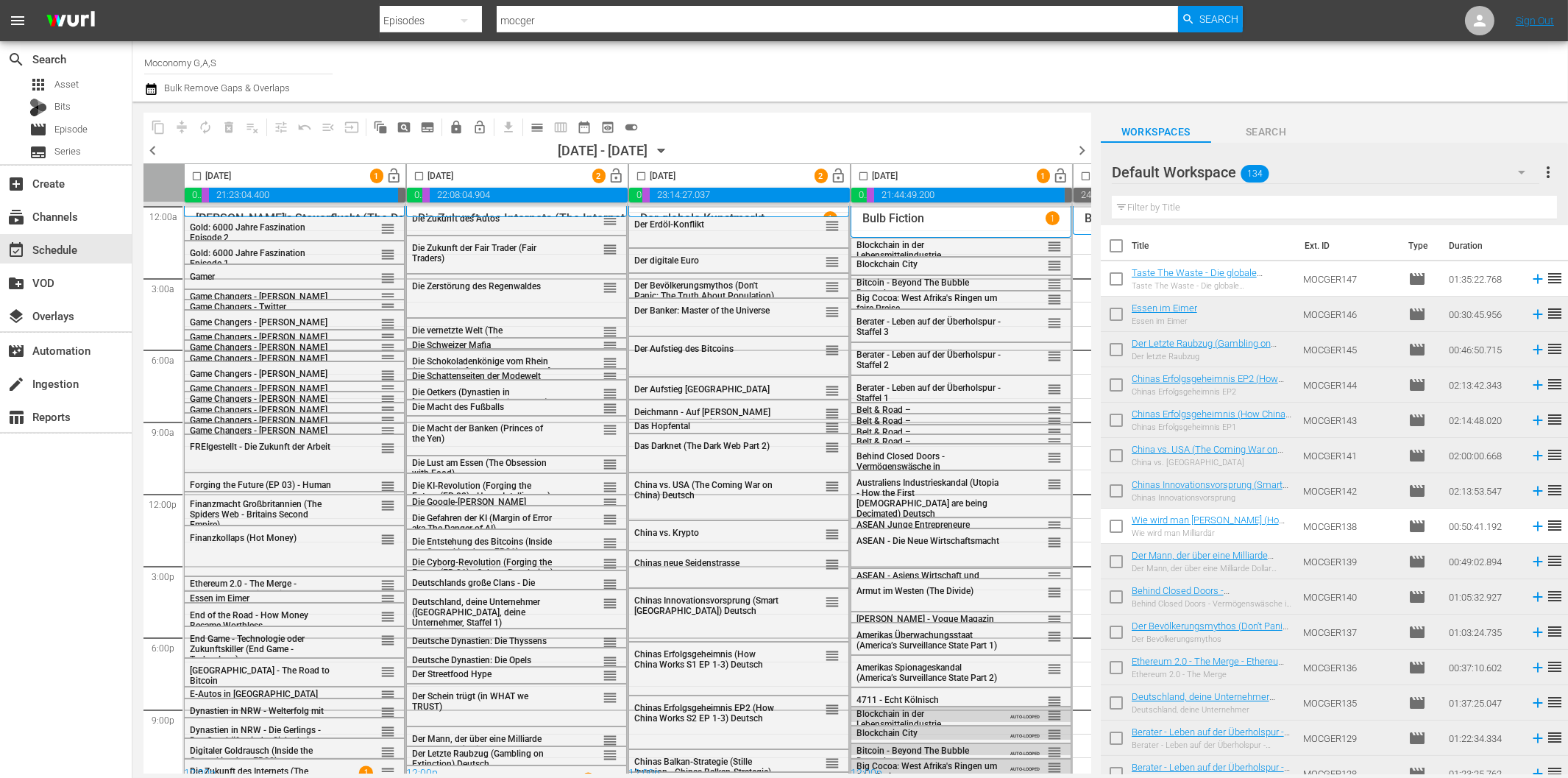
click at [1162, 170] on div at bounding box center [1164, 173] width 106 height 37
click at [1205, 171] on div at bounding box center [1164, 173] width 106 height 37
click at [1223, 171] on div "Default Workspace 134" at bounding box center [1325, 172] width 427 height 41
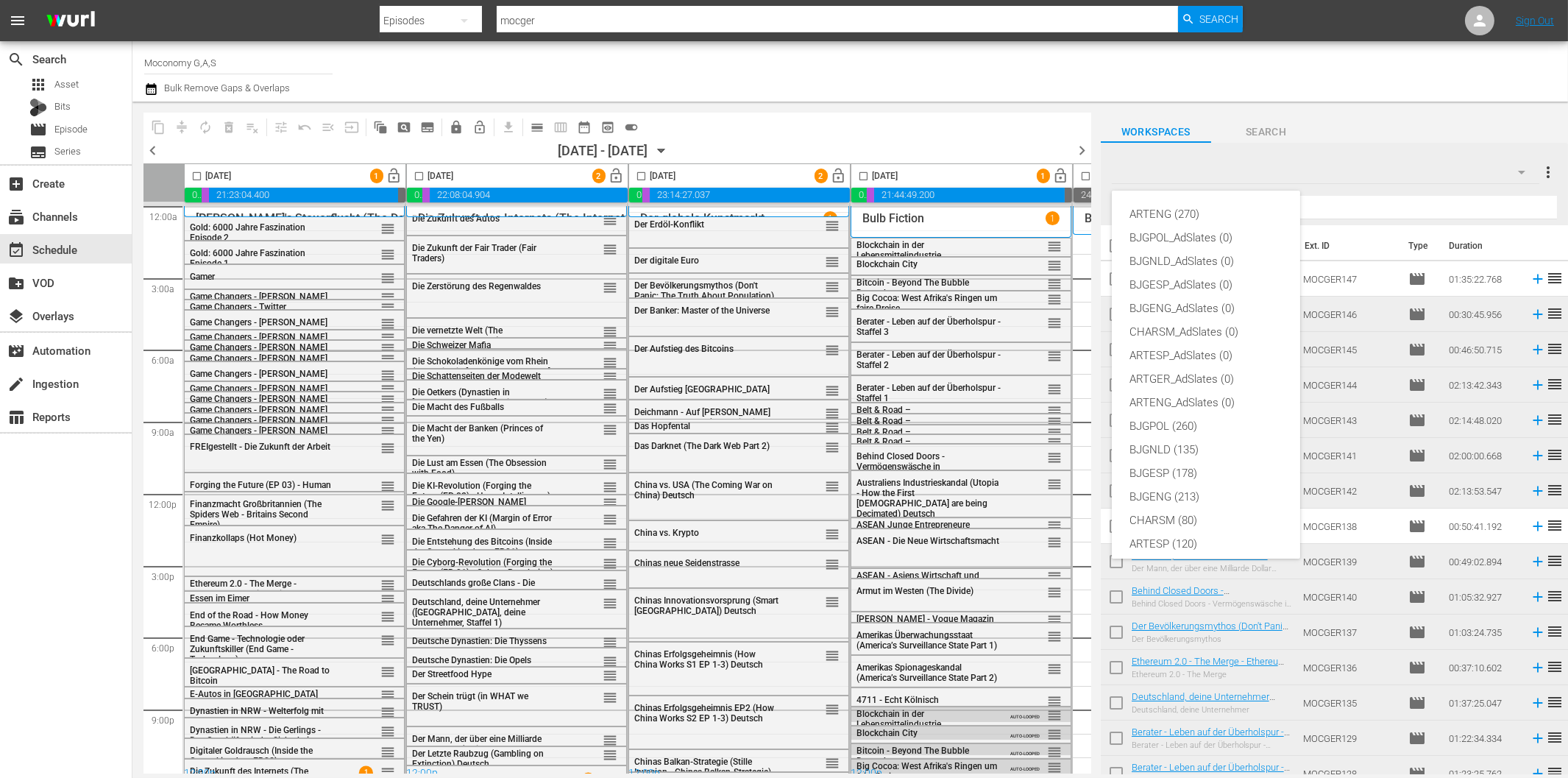
scroll to position [55, 0]
click at [1339, 168] on div "ARTENG (270) BJGPOL_AdSlates (0) BJGNLD_AdSlates (0) BJGESP_AdSlates (0) BJGENG…" at bounding box center [784, 389] width 1568 height 778
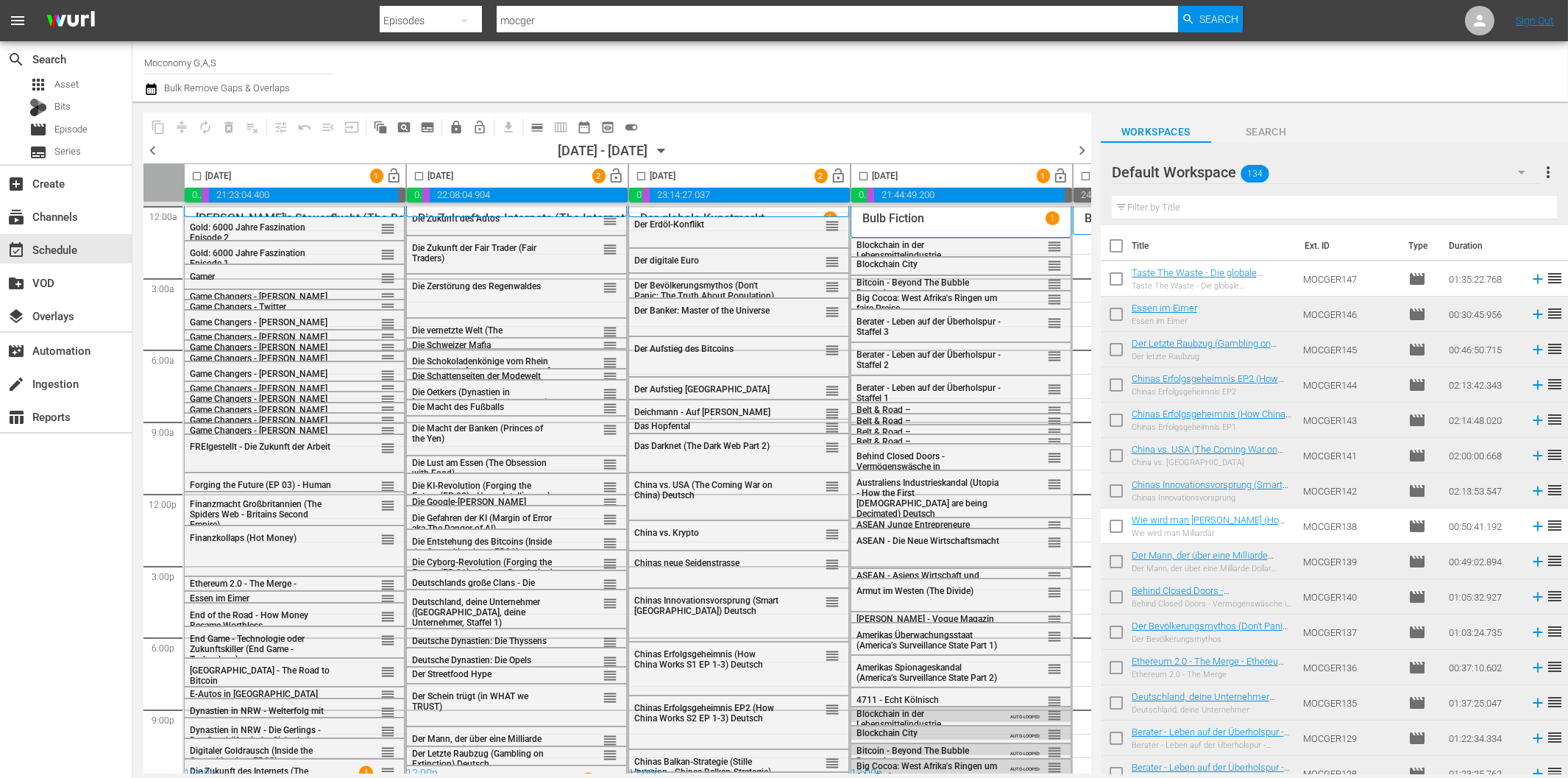
click at [1521, 171] on icon "button" at bounding box center [1521, 172] width 18 height 18
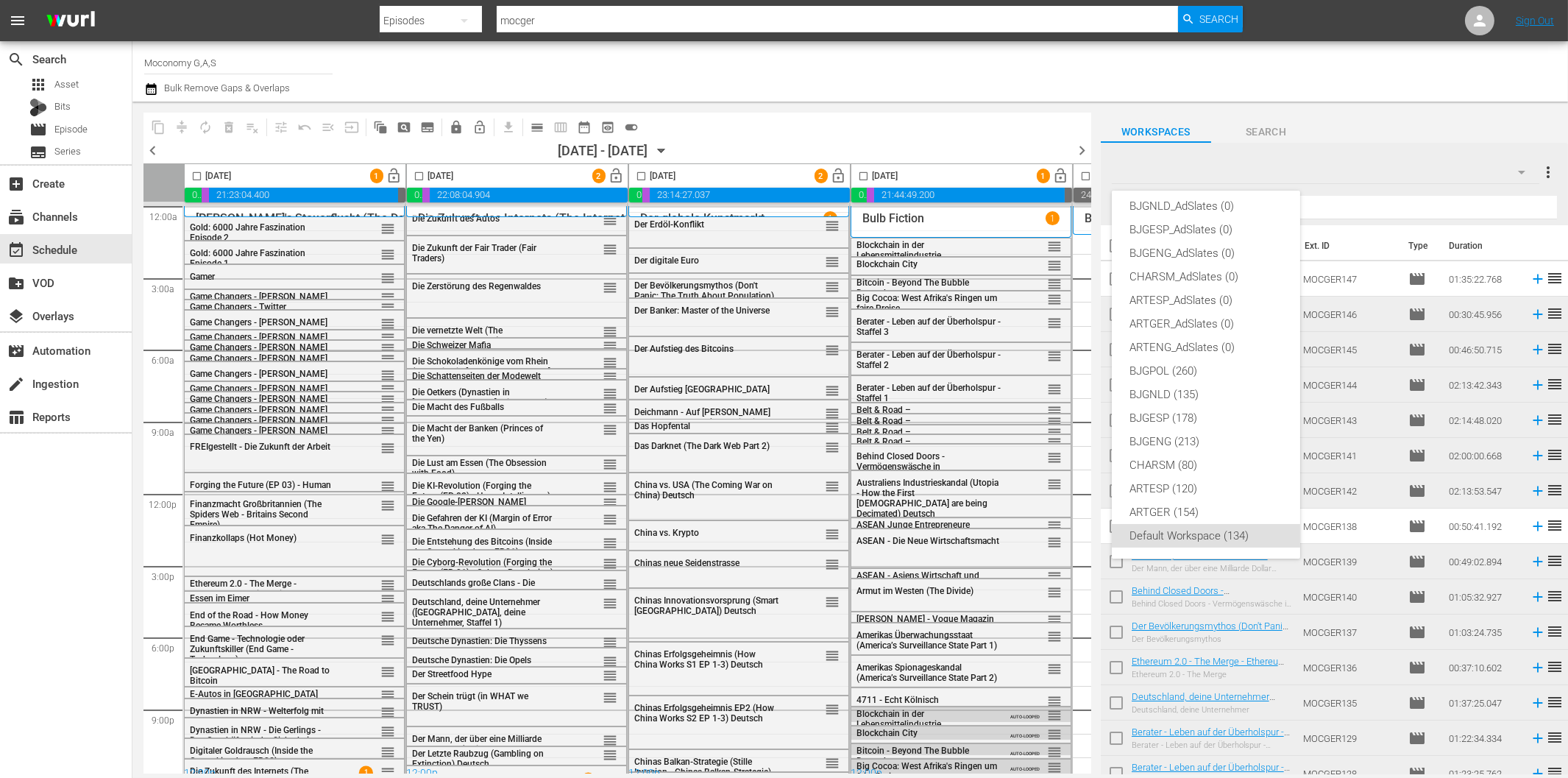
click at [1553, 167] on div "ARTENG (270) BJGPOL_AdSlates (0) BJGNLD_AdSlates (0) BJGESP_AdSlates (0) BJGENG…" at bounding box center [784, 389] width 1568 height 778
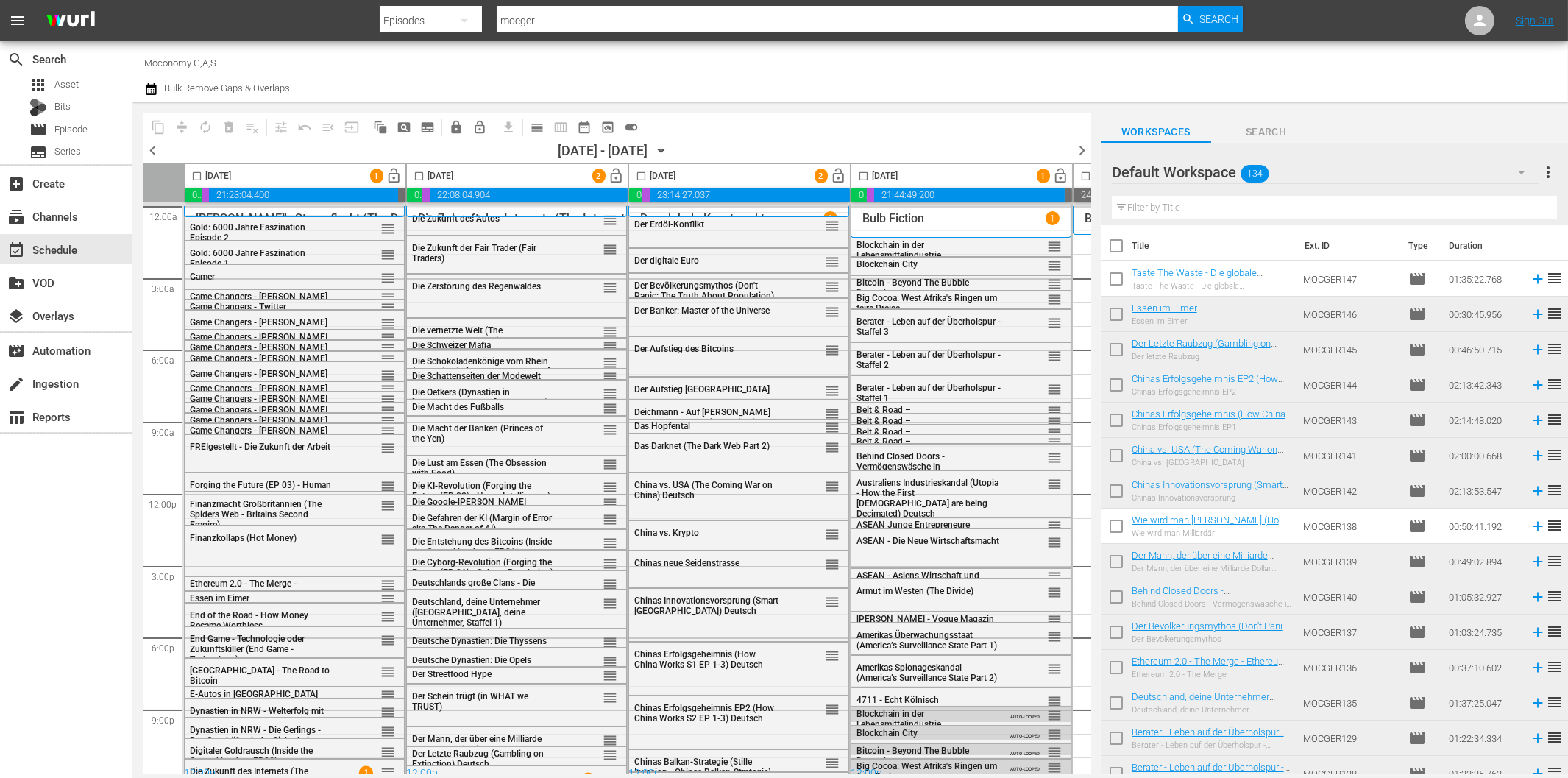
click at [1548, 173] on span "more_vert" at bounding box center [1548, 172] width 18 height 18
click at [1349, 116] on div "Workspaces Search" at bounding box center [1334, 128] width 467 height 29
click at [1172, 171] on div at bounding box center [1164, 173] width 106 height 37
click at [1122, 173] on div at bounding box center [1164, 173] width 106 height 37
drag, startPoint x: 1121, startPoint y: 171, endPoint x: 1175, endPoint y: 173, distance: 54.0
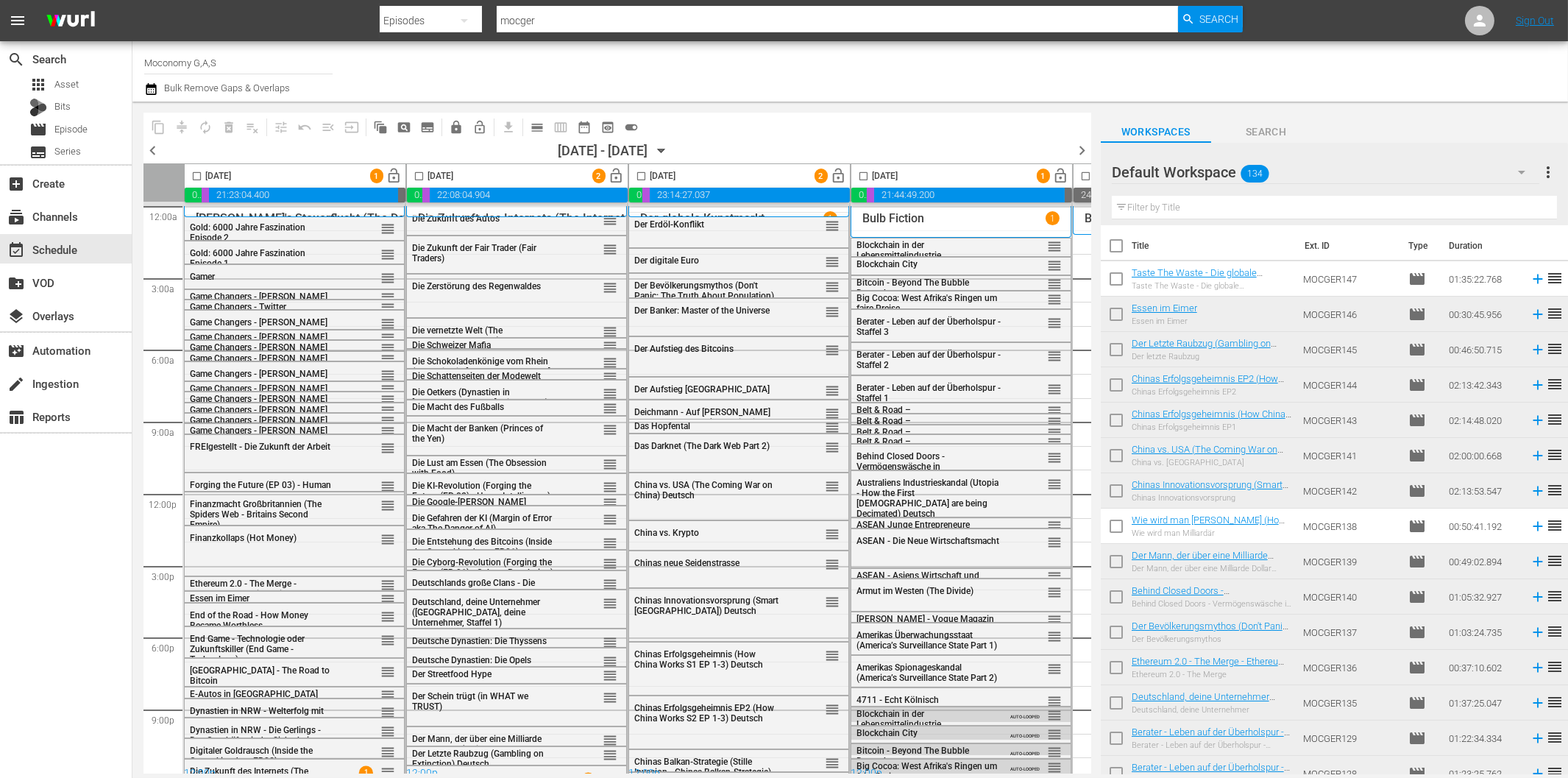
click at [1175, 173] on div at bounding box center [1164, 173] width 106 height 37
click at [1195, 171] on div at bounding box center [1164, 173] width 106 height 37
click at [1167, 171] on div at bounding box center [1164, 173] width 106 height 37
click at [72, 587] on div "search Search apps Asset Bits movie Episode subtitles Series add_box Create sub…" at bounding box center [66, 430] width 133 height 778
click at [535, 127] on span "calendar_view_day_outlined" at bounding box center [537, 128] width 15 height 15
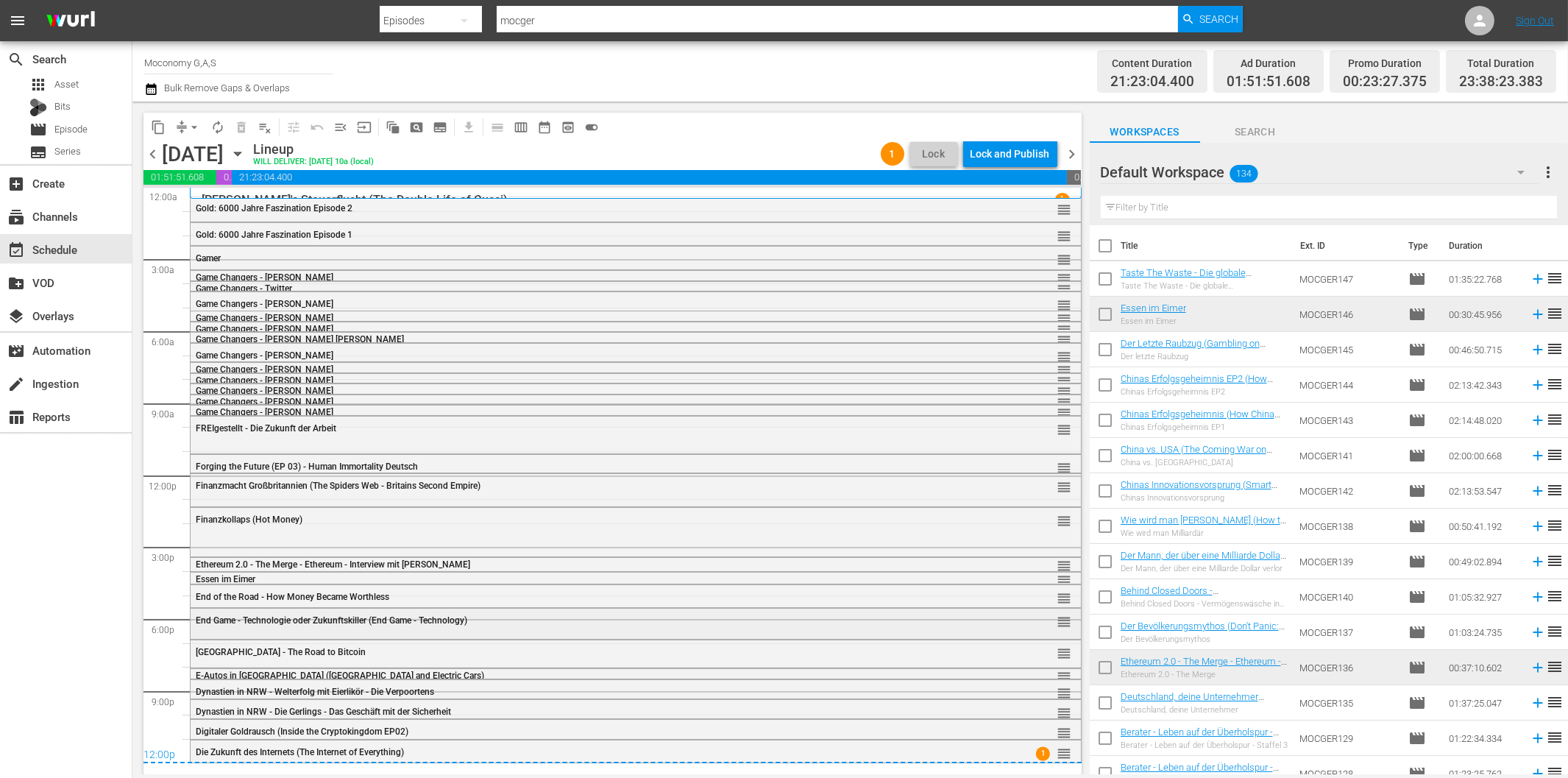
click at [229, 623] on span "End Game - Technologie oder Zukunftskiller (End Game - Technology)" at bounding box center [331, 620] width 271 height 10
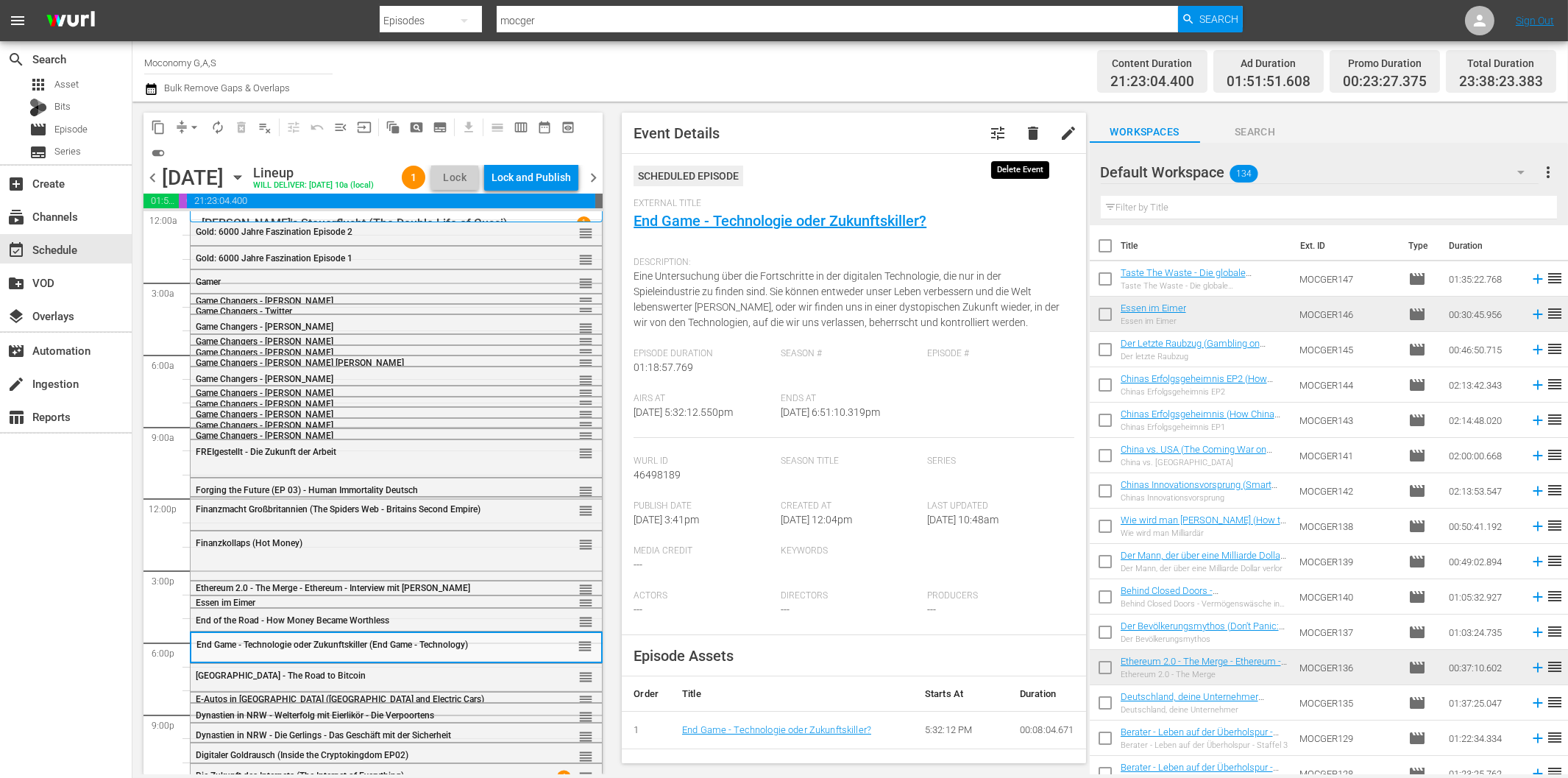
click at [1024, 131] on span "delete" at bounding box center [1032, 133] width 18 height 18
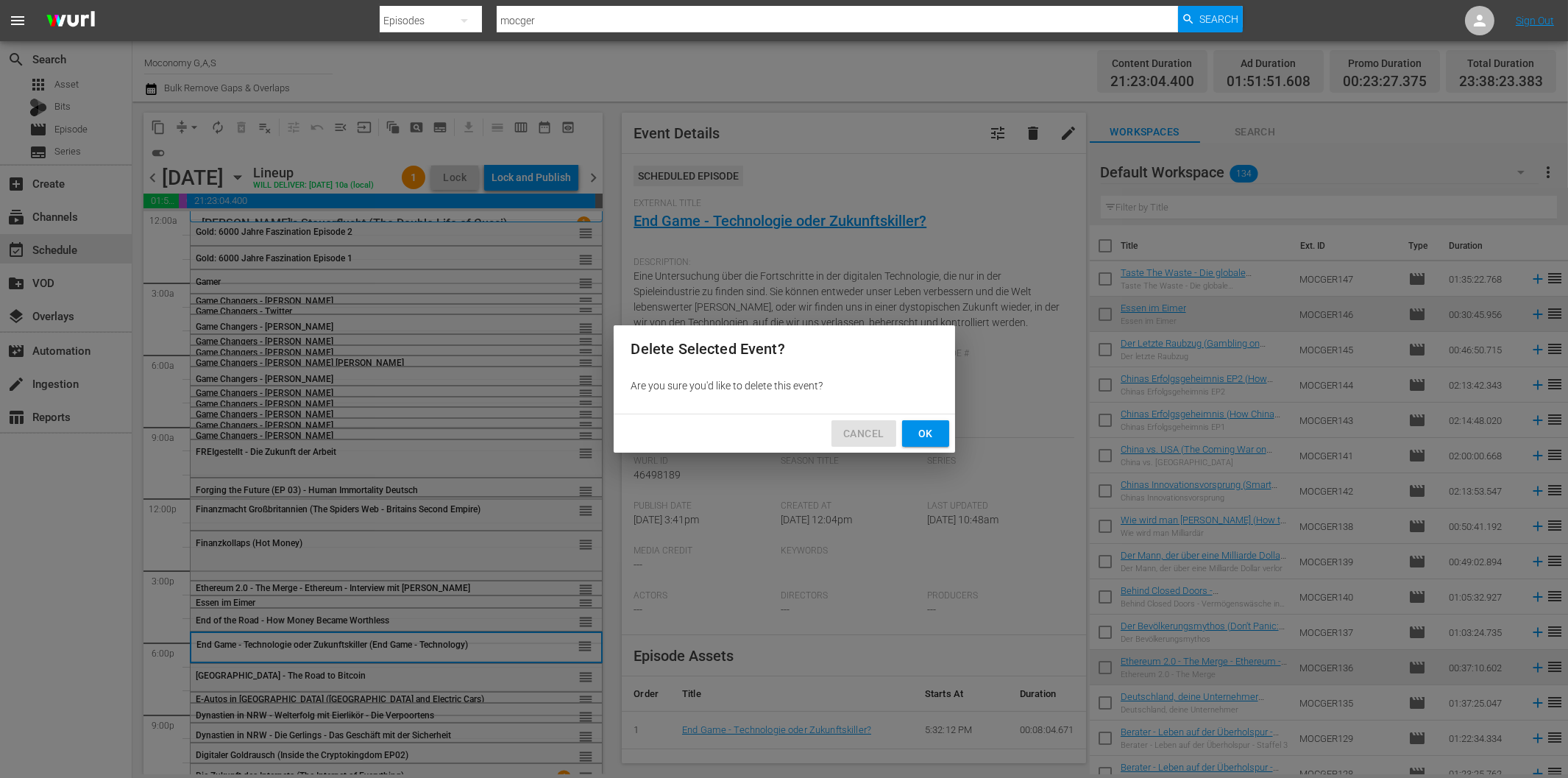
click at [864, 435] on span "Cancel" at bounding box center [864, 434] width 40 height 18
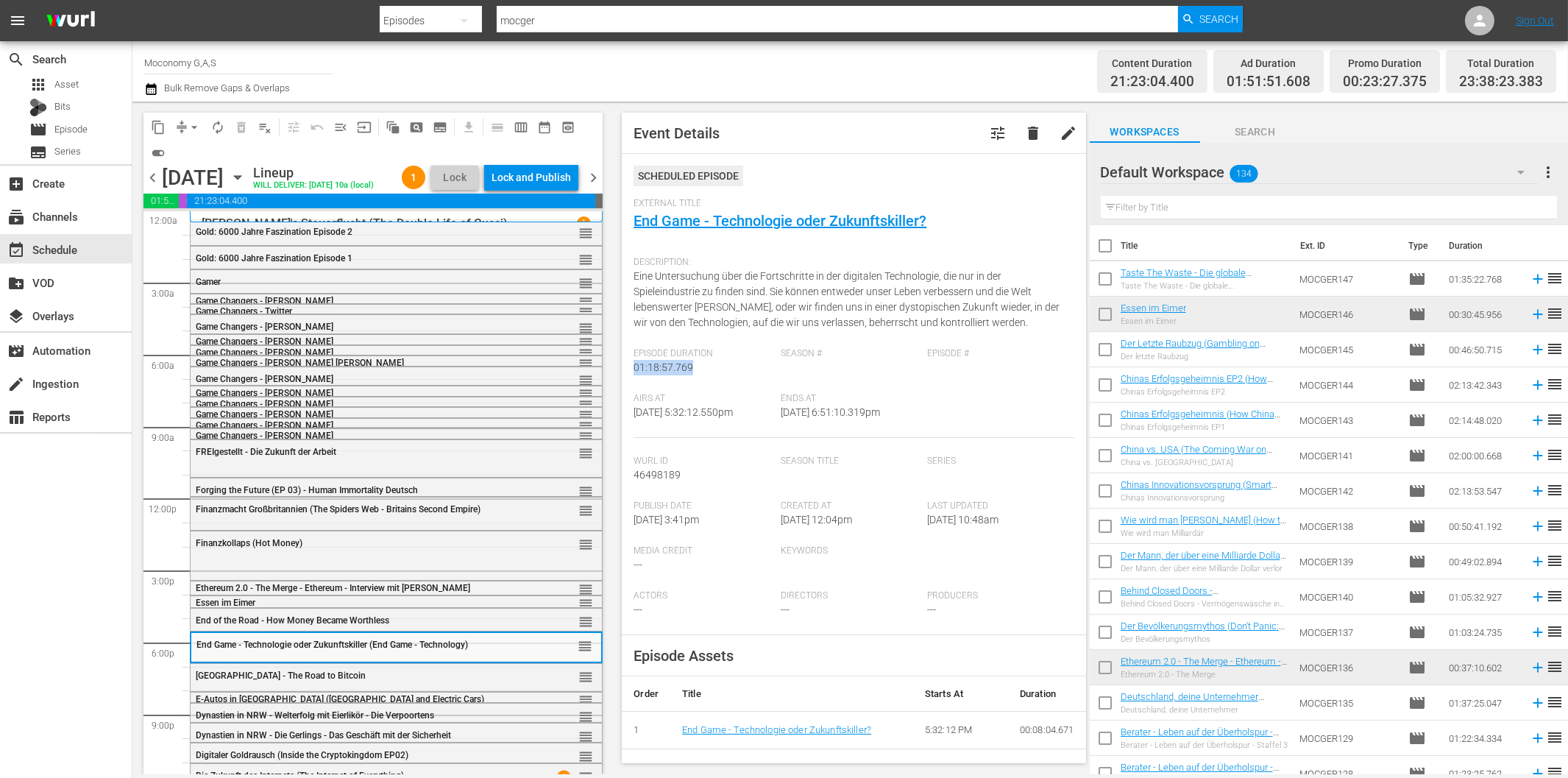
drag, startPoint x: 702, startPoint y: 372, endPoint x: 636, endPoint y: 378, distance: 66.3
click at [636, 378] on div "Episode Duration 01:18:57.769" at bounding box center [706, 371] width 146 height 45
click at [1024, 128] on span "delete" at bounding box center [1032, 133] width 18 height 18
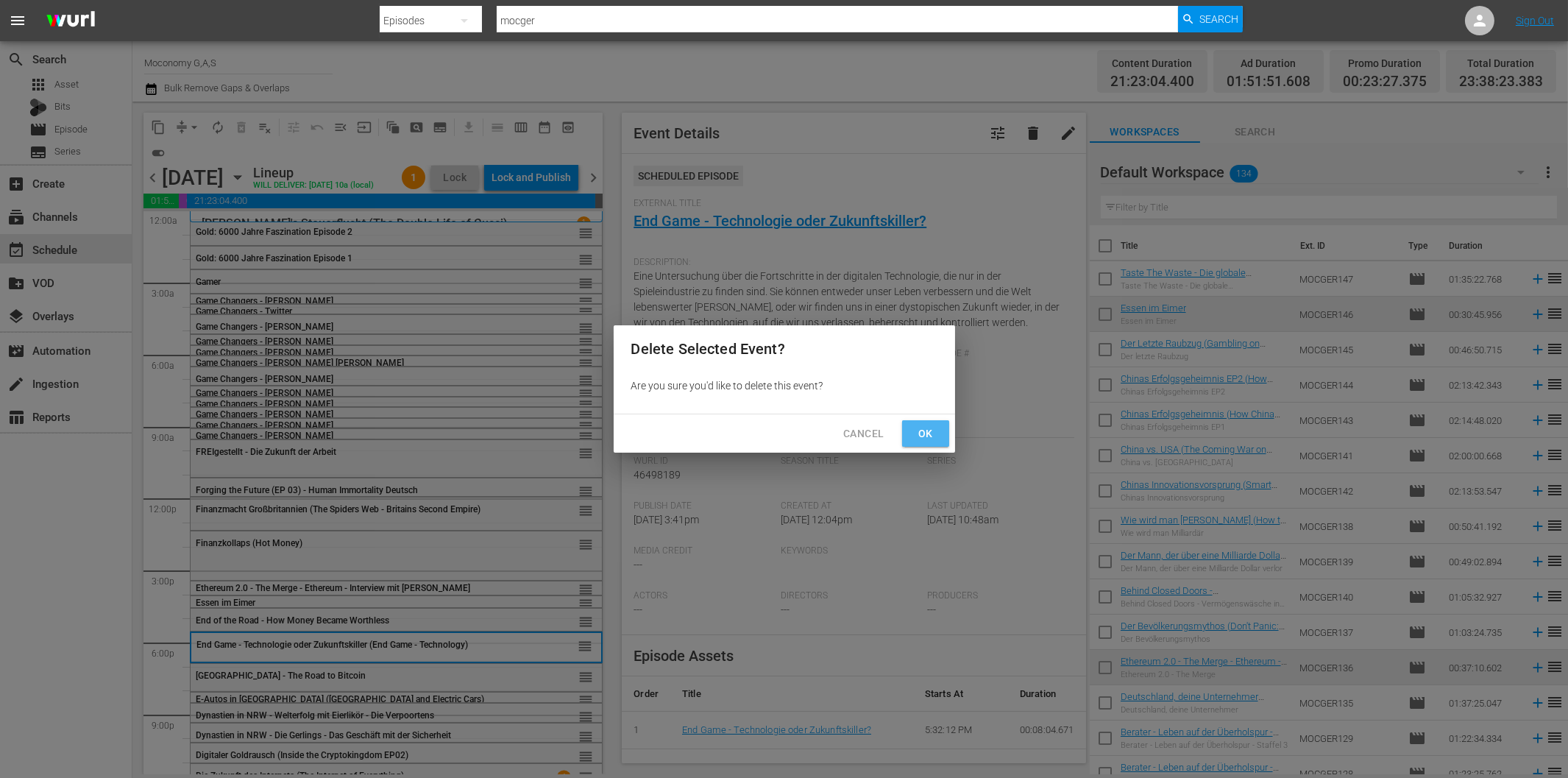
click at [914, 437] on span "Ok" at bounding box center [925, 434] width 23 height 18
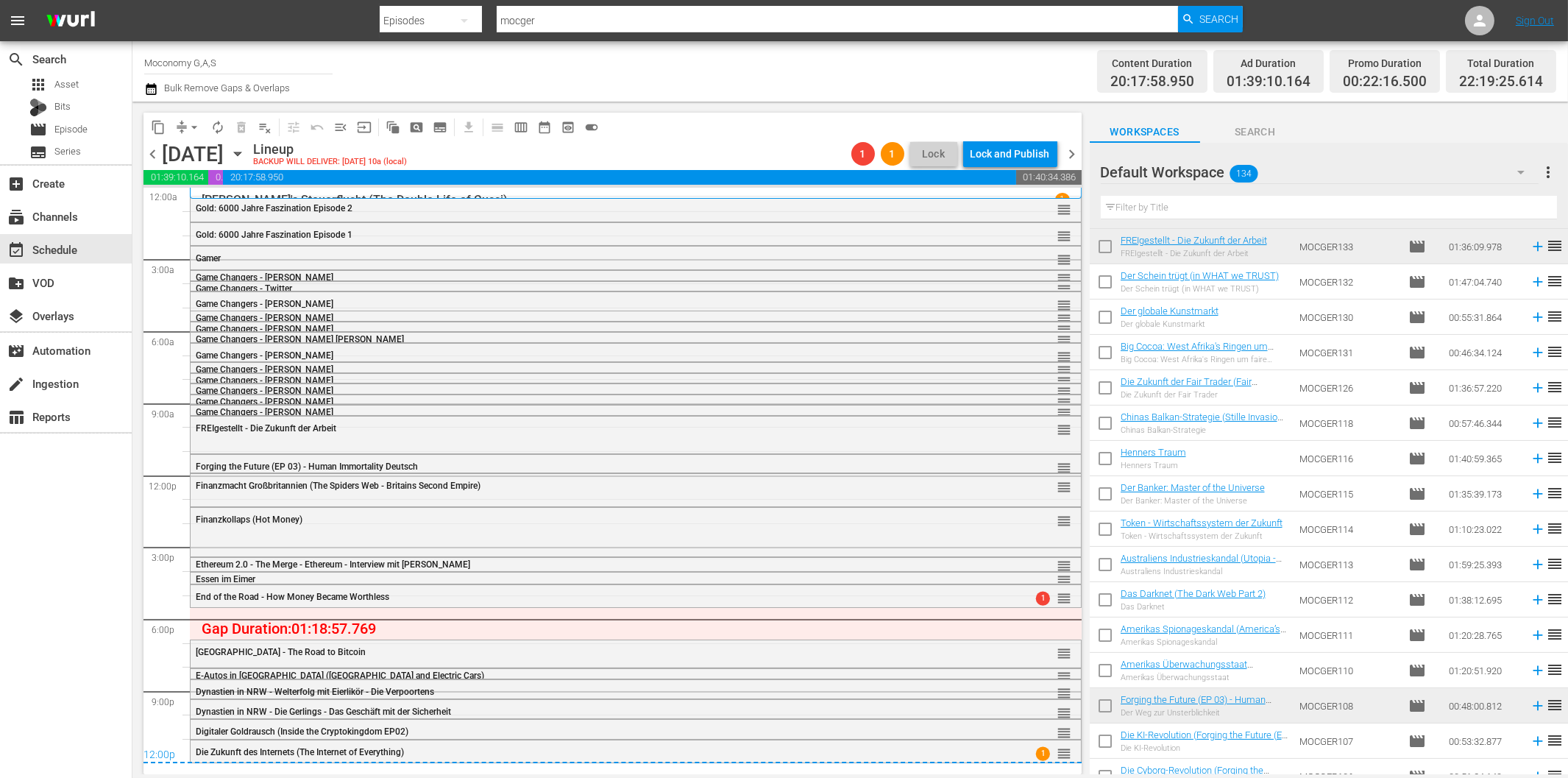
scroll to position [988, 0]
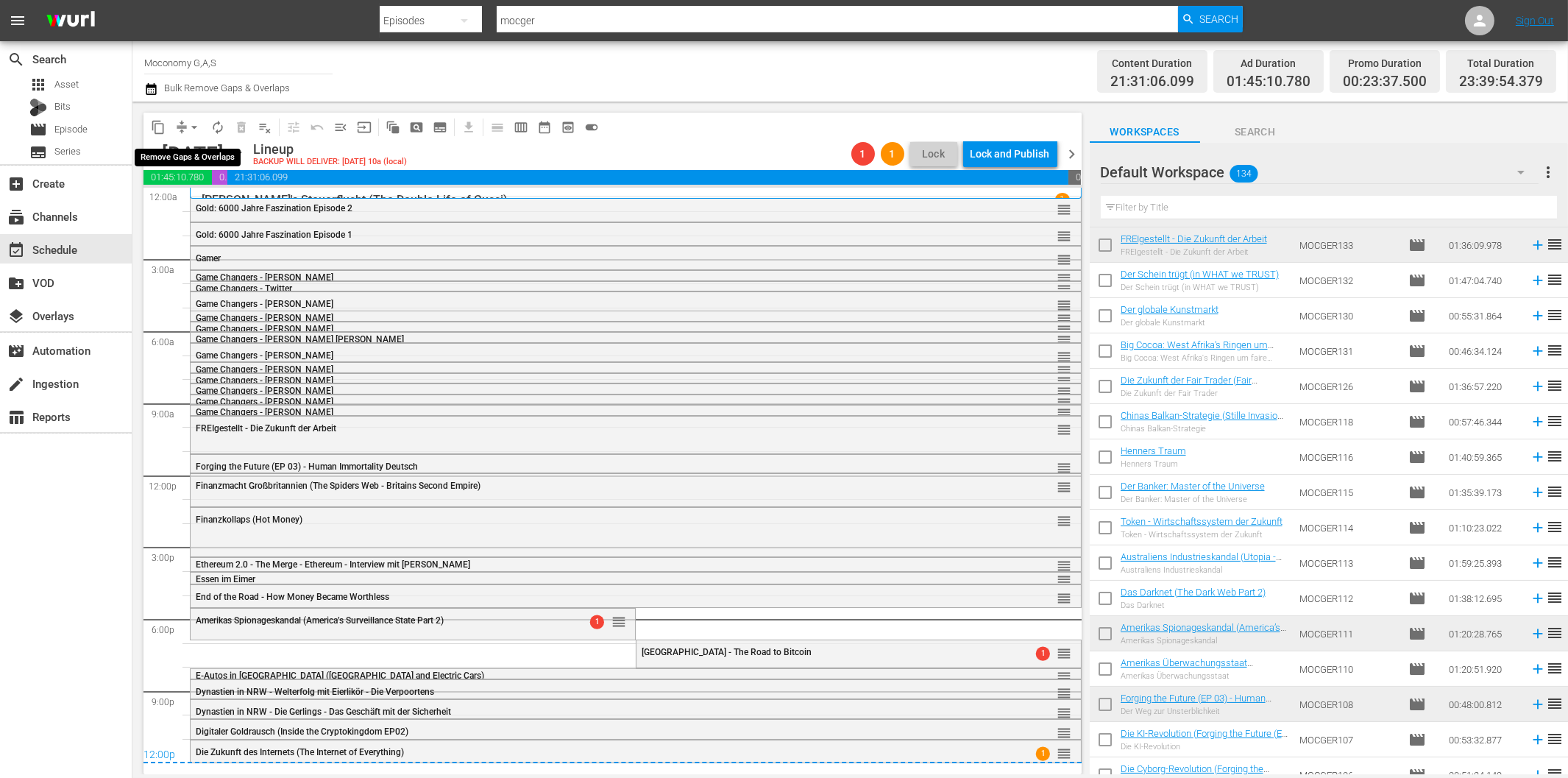
click at [184, 126] on button "arrow_drop_down" at bounding box center [194, 127] width 23 height 23
click at [730, 144] on div "Lineup BACKUP WILL DELIVER: 10/1 @ 10a (local)" at bounding box center [549, 154] width 592 height 25
click at [520, 130] on span "calendar_view_week_outlined" at bounding box center [521, 128] width 15 height 15
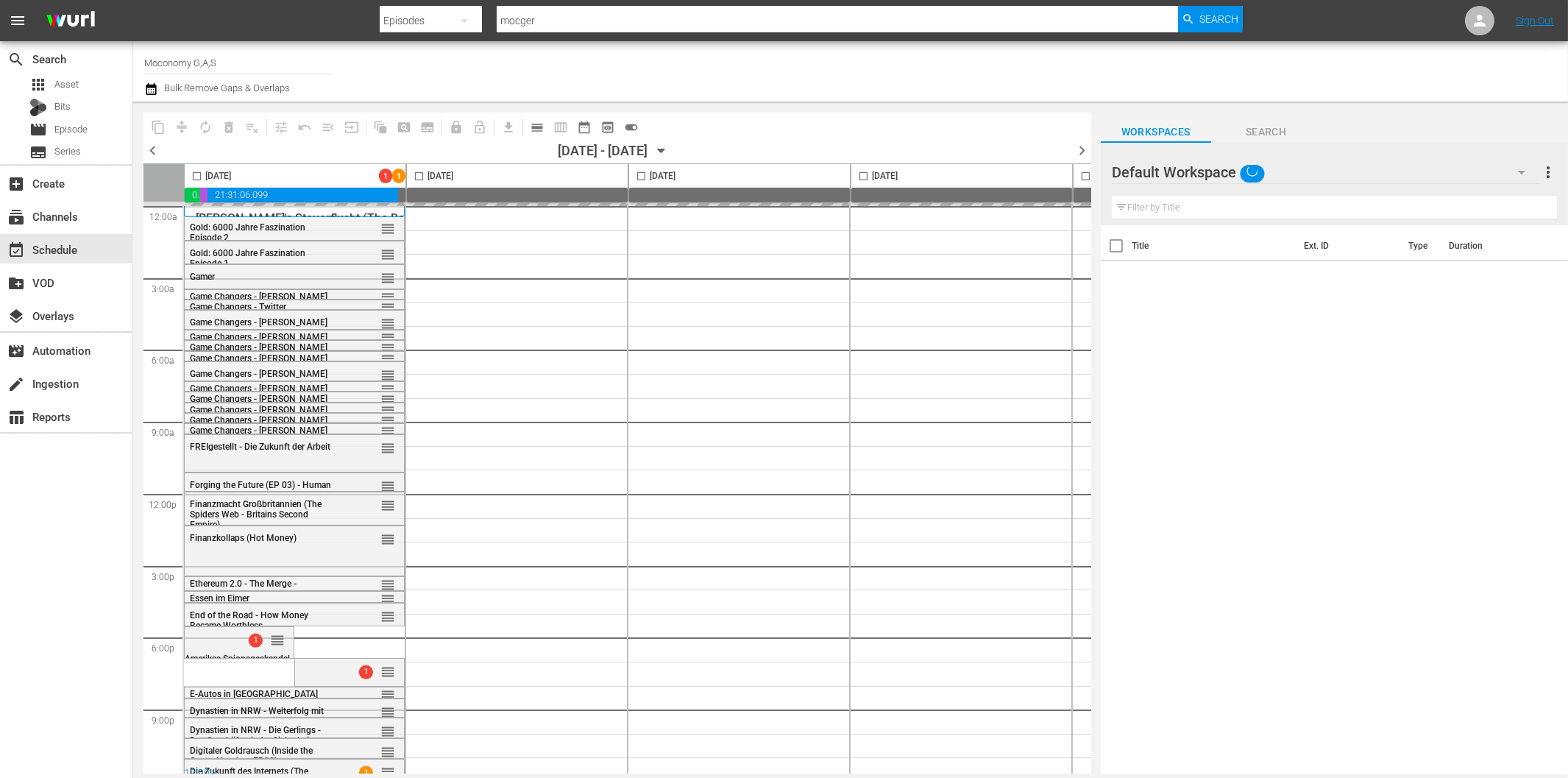
click at [195, 177] on input "checkbox" at bounding box center [197, 179] width 17 height 17
checkbox input "true"
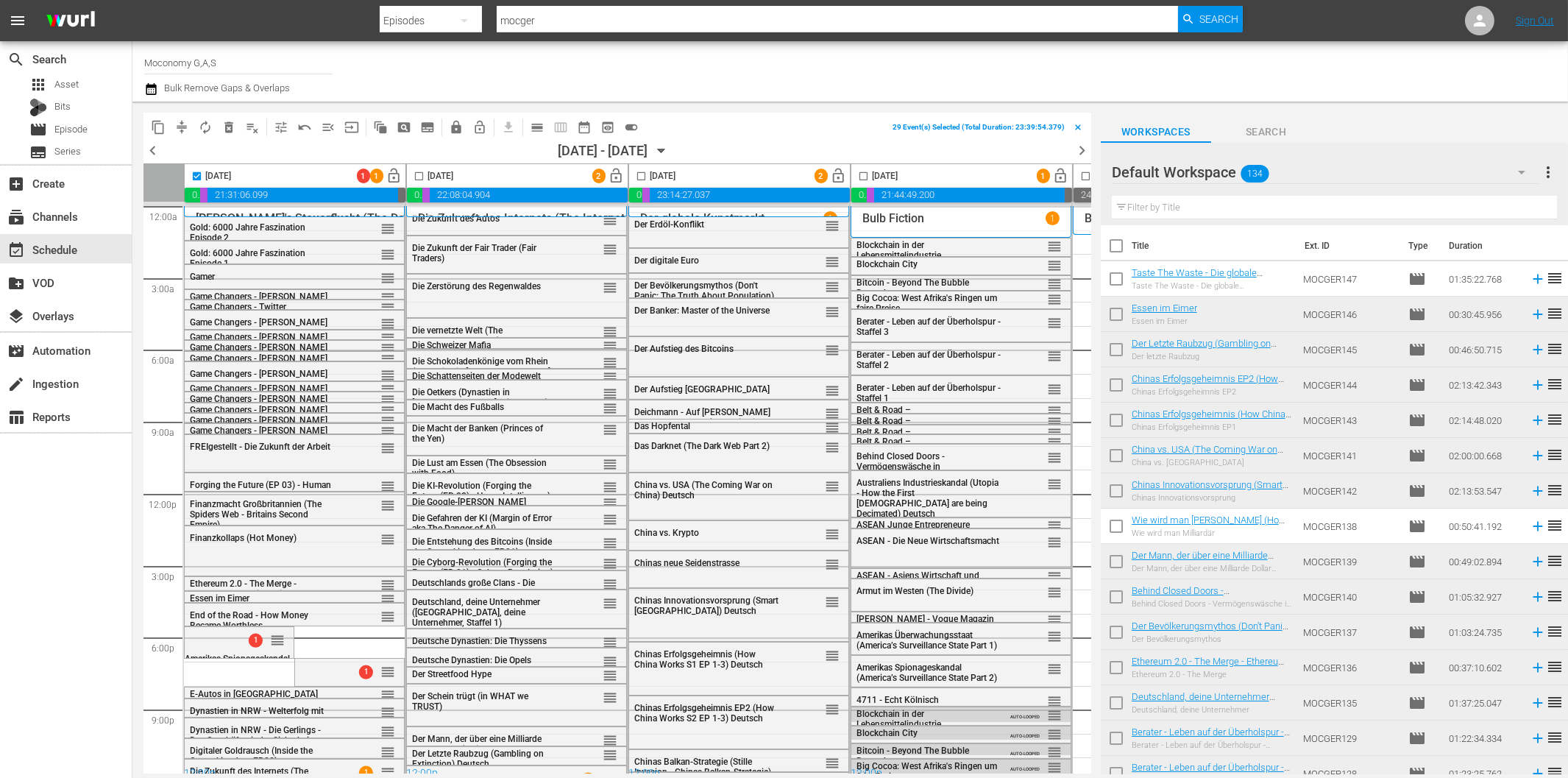
click at [418, 174] on input "checkbox" at bounding box center [419, 179] width 17 height 17
checkbox input "true"
click at [641, 174] on input "checkbox" at bounding box center [641, 179] width 17 height 17
checkbox input "true"
click at [865, 177] on input "checkbox" at bounding box center [864, 179] width 17 height 17
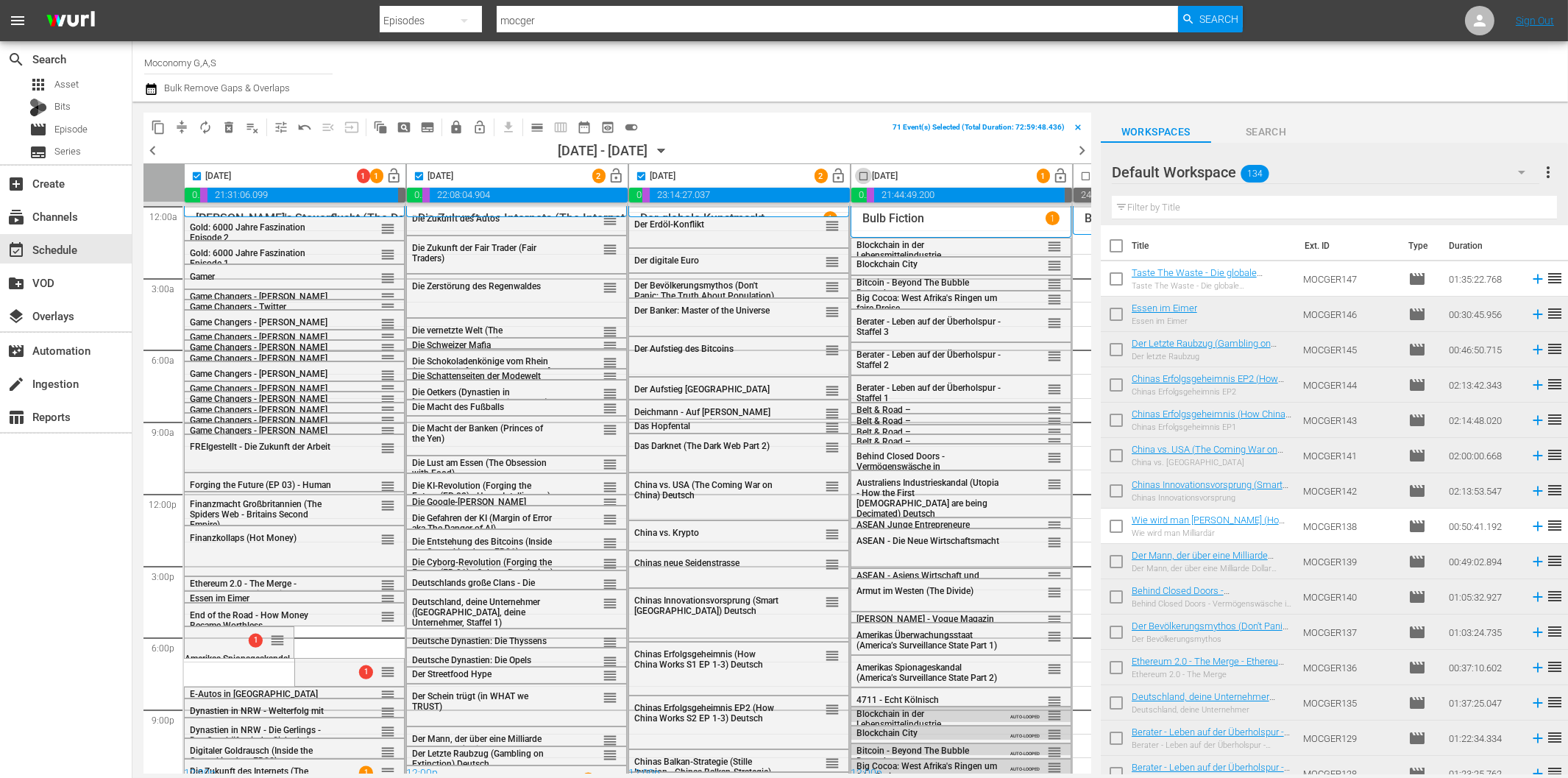
checkbox input "true"
click at [183, 128] on span "compress" at bounding box center [182, 128] width 15 height 15
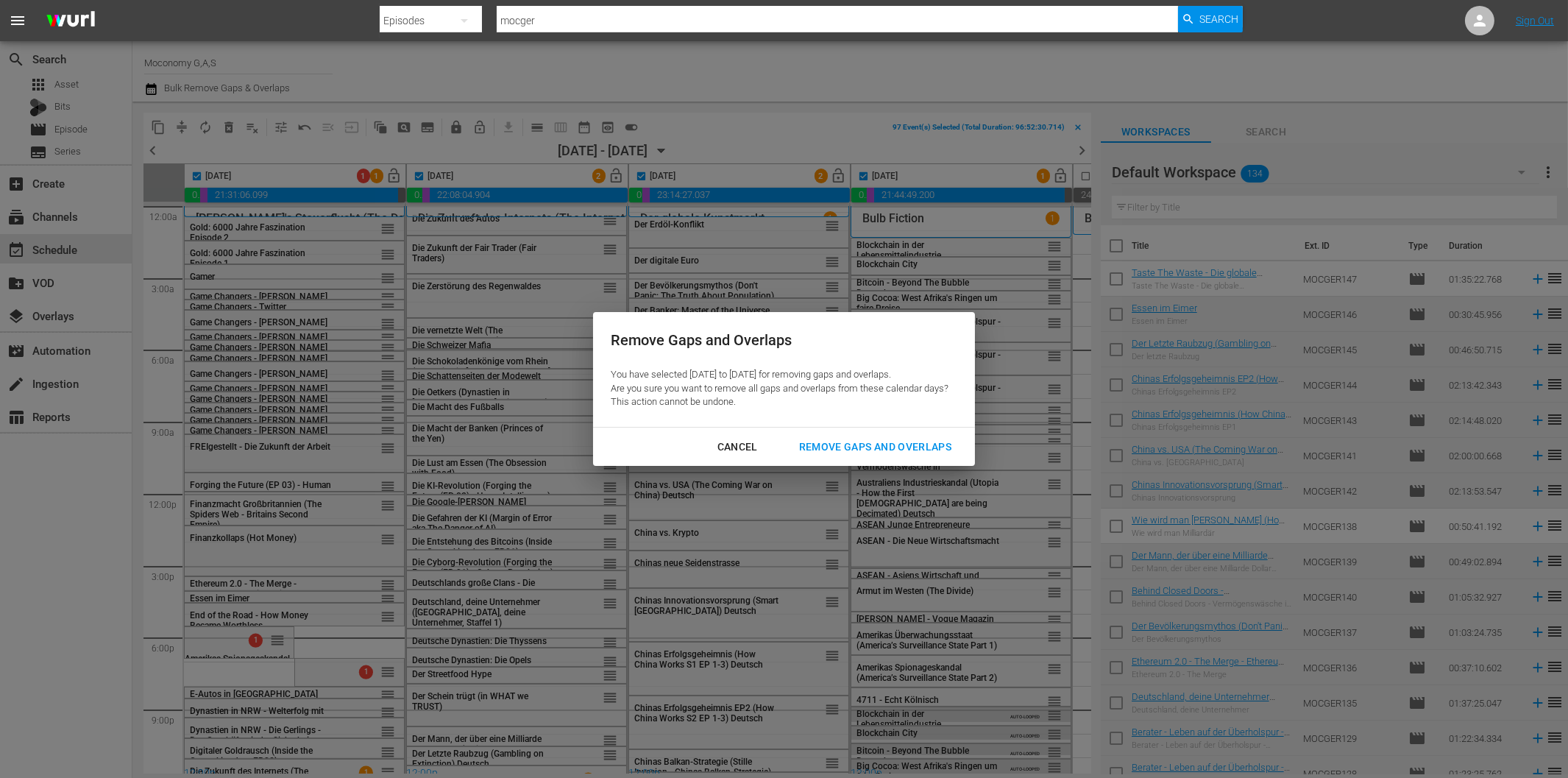
click at [889, 445] on div "Remove Gaps and Overlaps" at bounding box center [875, 447] width 176 height 18
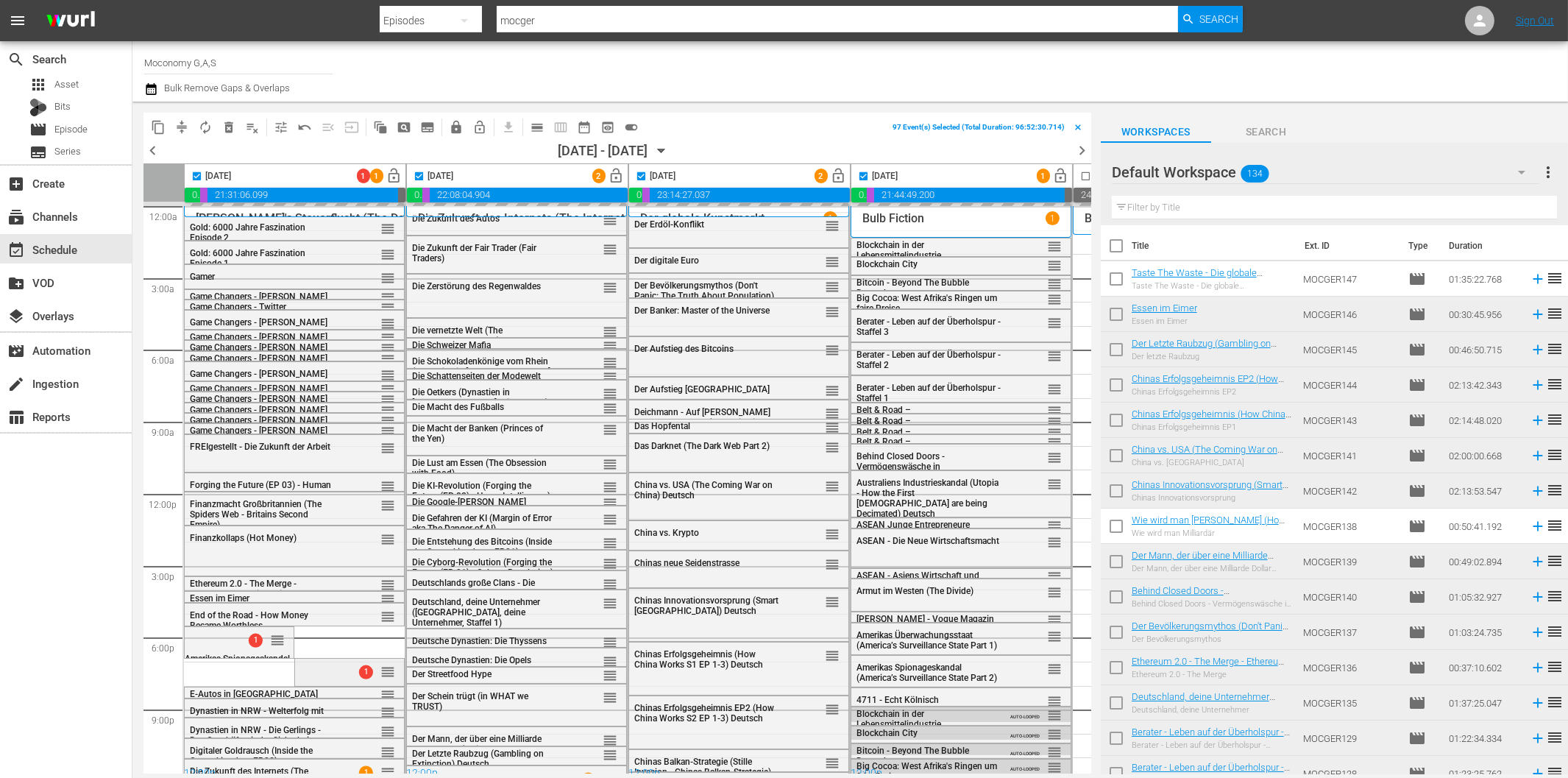
checkbox input "false"
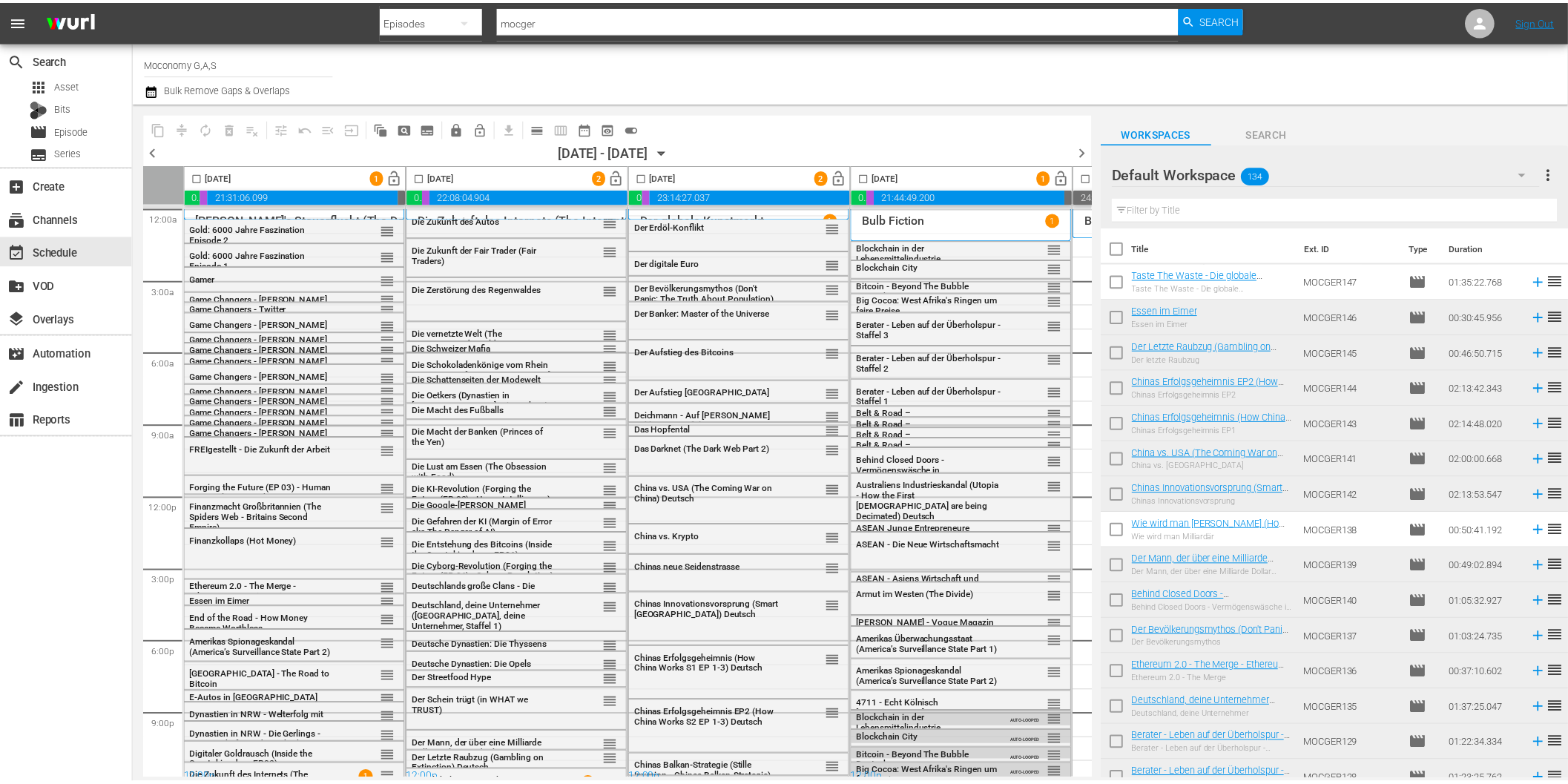
scroll to position [0, 0]
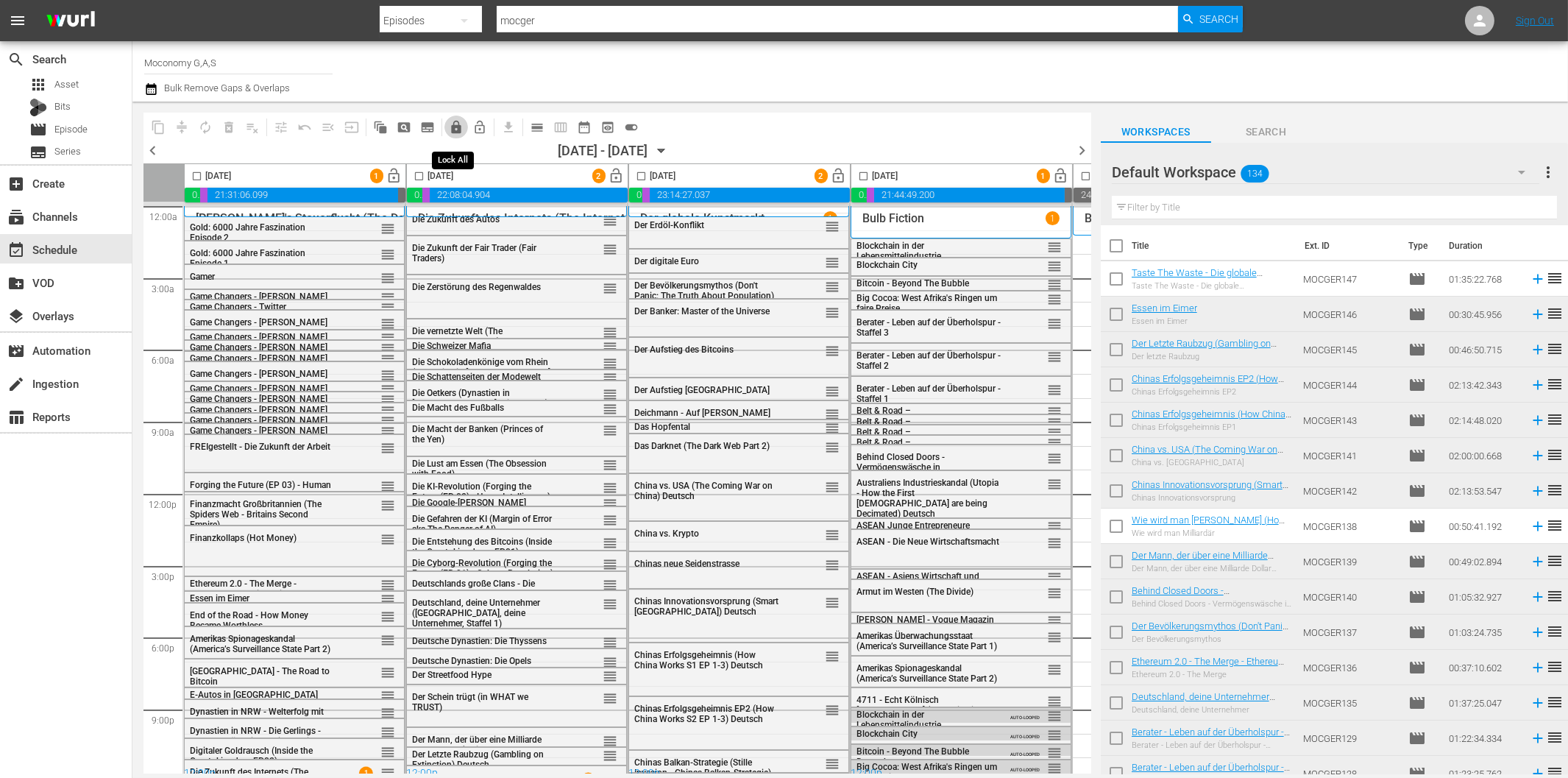
click at [452, 124] on span "lock" at bounding box center [456, 128] width 15 height 15
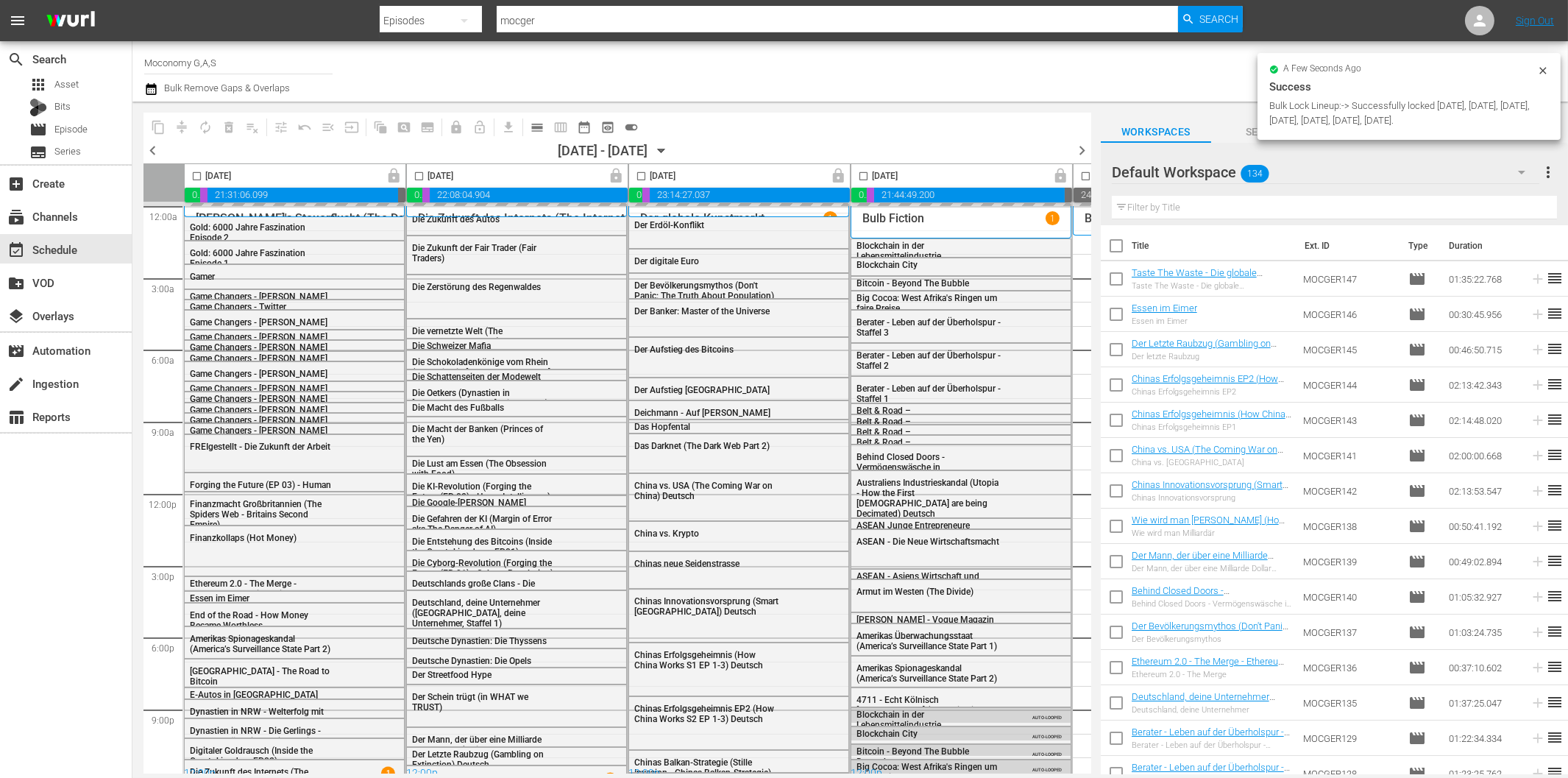
click at [587, 22] on input "mocger" at bounding box center [837, 21] width 681 height 35
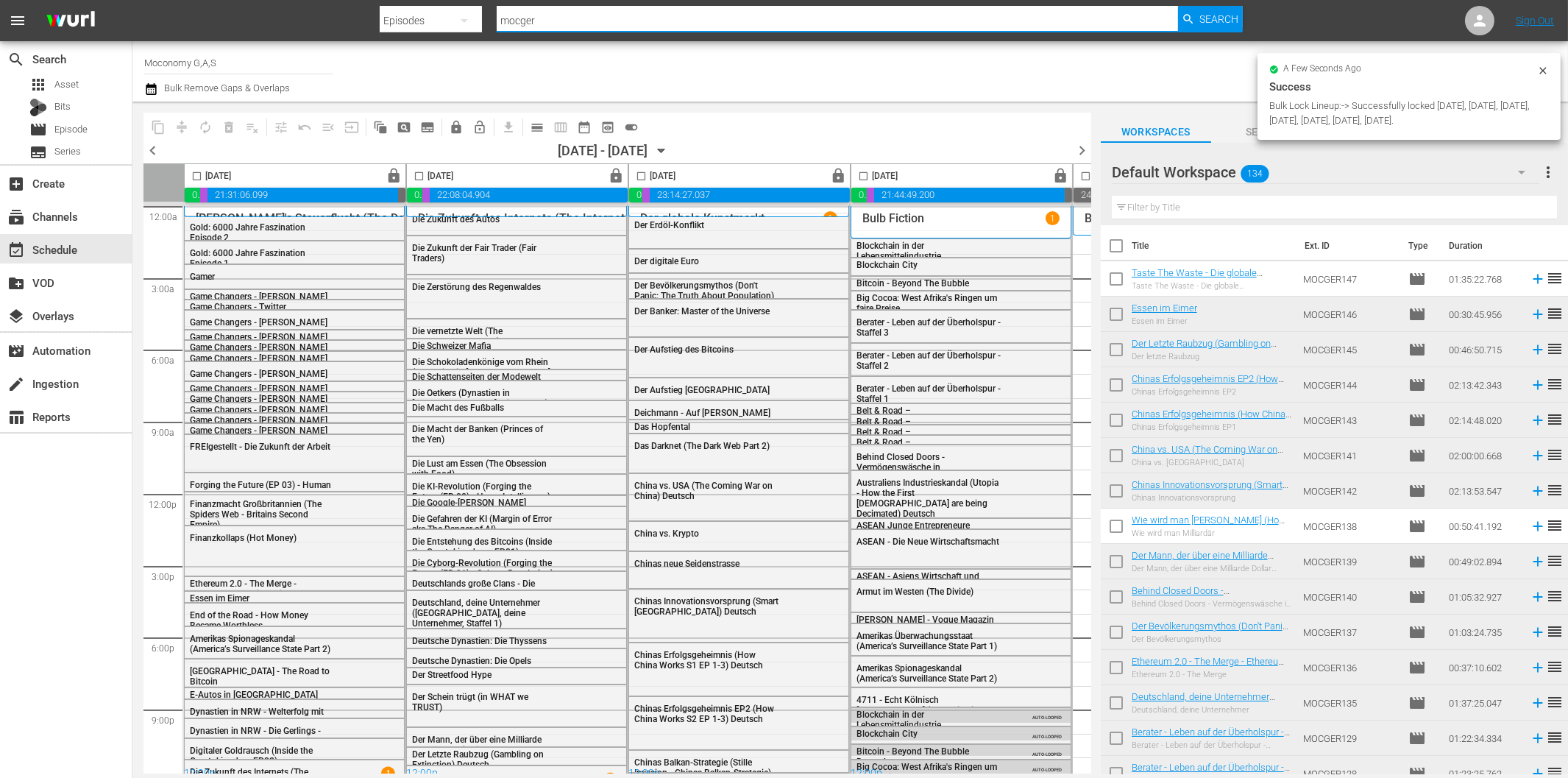
click at [553, 18] on input "mocger" at bounding box center [837, 21] width 681 height 35
paste input "End Game - Technologie oder Zukunftskiller?"
type input "End Game - Technologie oder Zukunftskiller?"
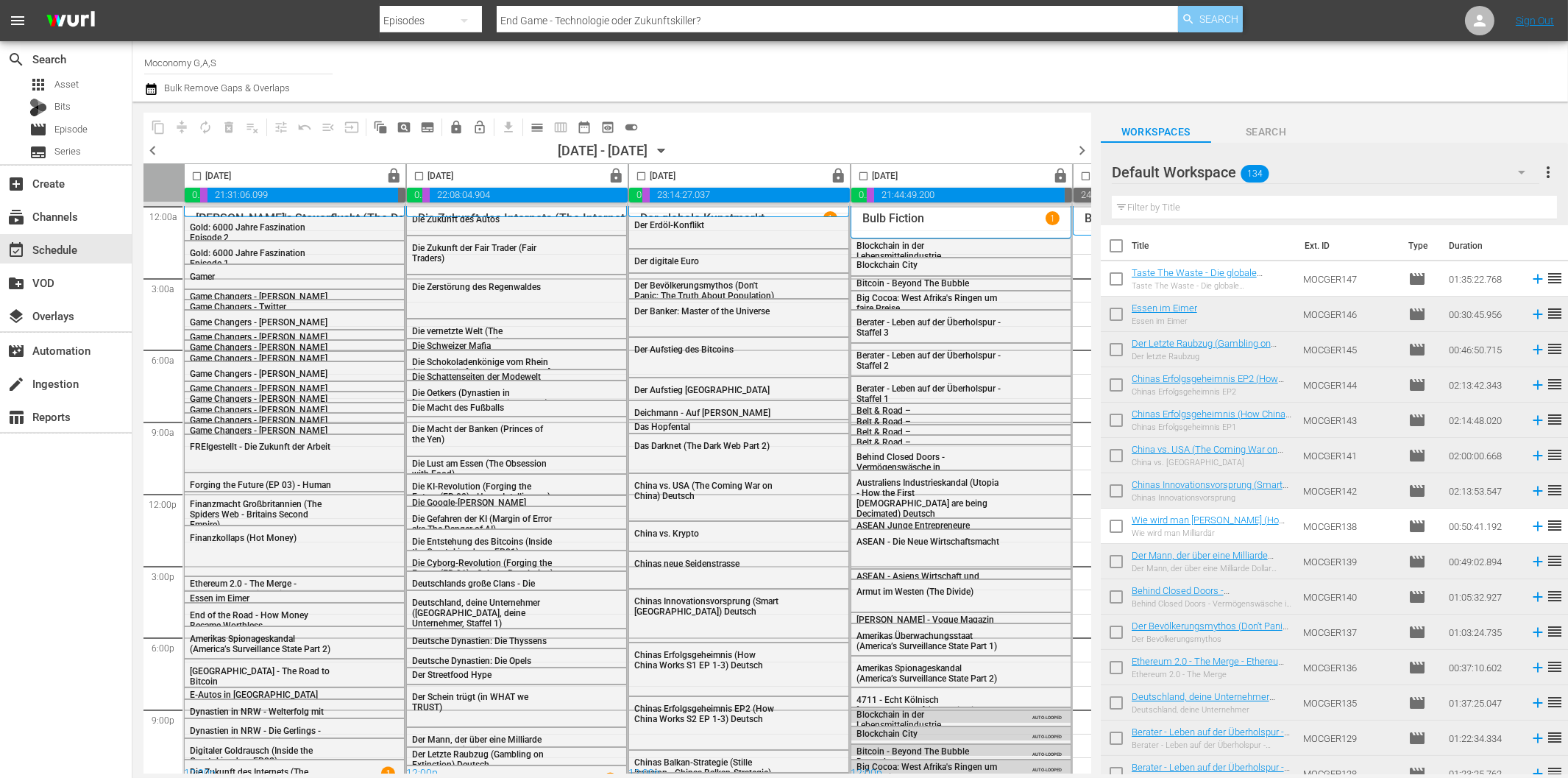
click at [1211, 22] on span "Search" at bounding box center [1218, 19] width 39 height 27
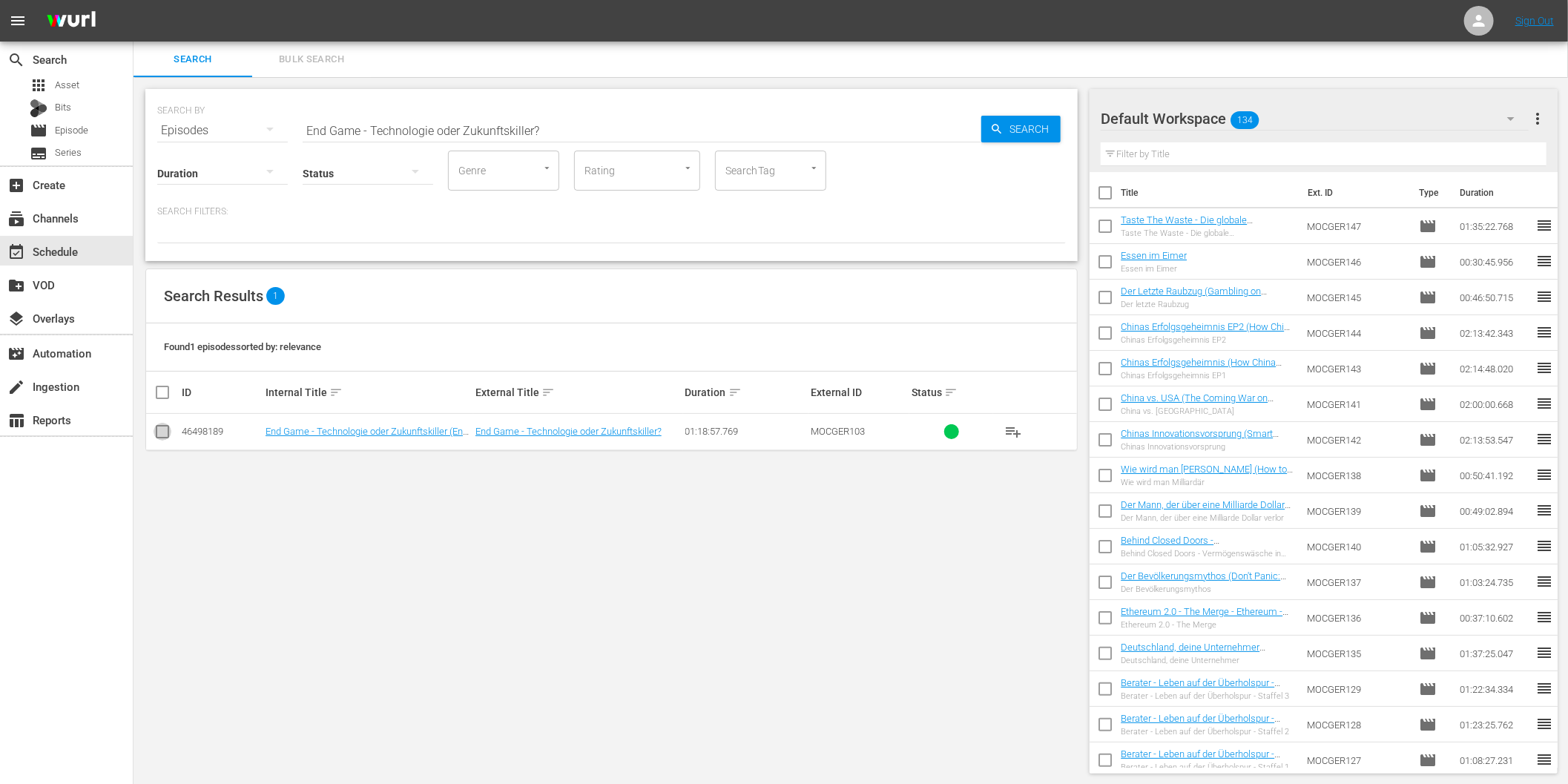
click at [161, 435] on input "checkbox" at bounding box center [162, 434] width 18 height 18
checkbox input "true"
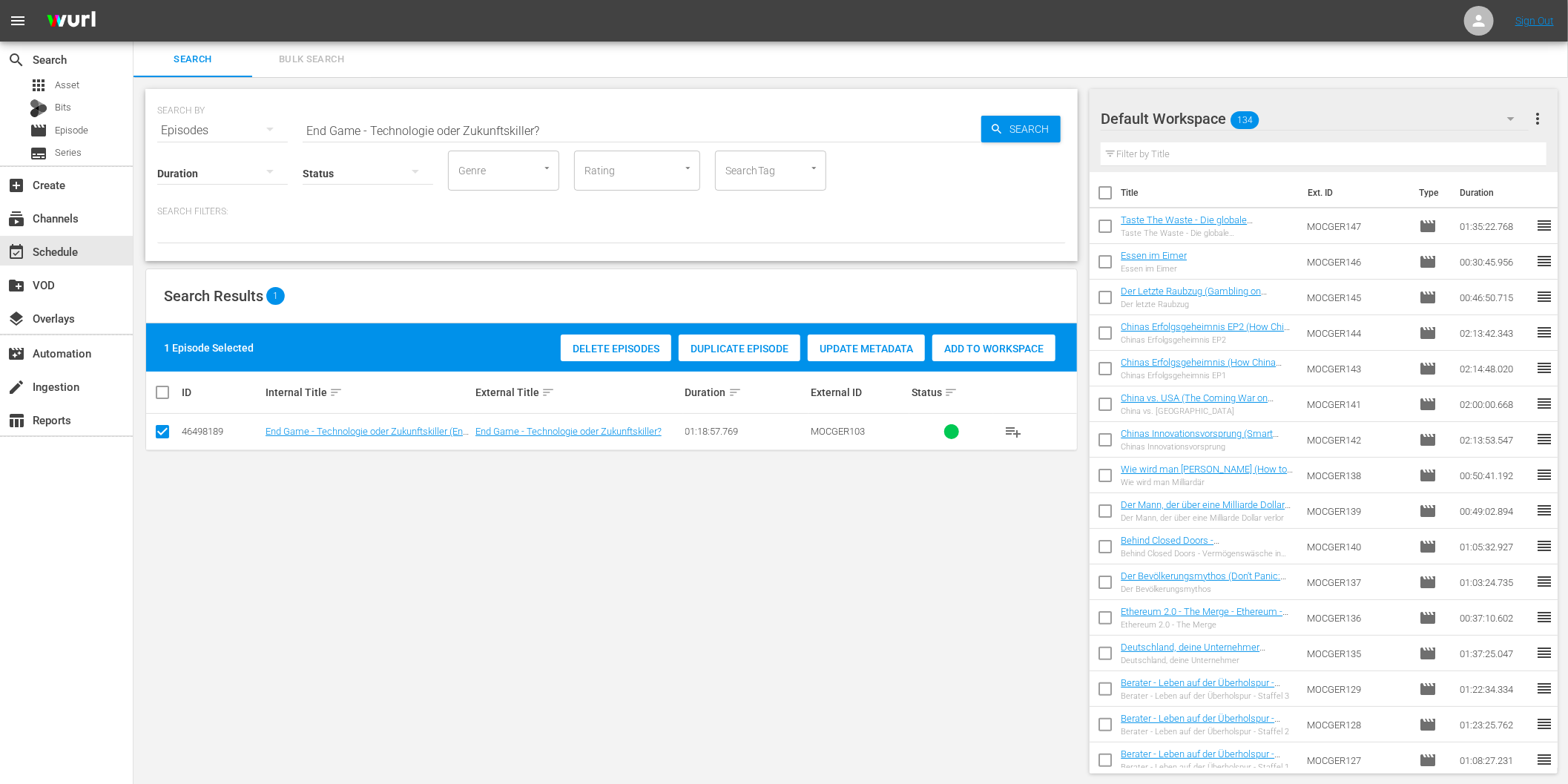
drag, startPoint x: 553, startPoint y: 562, endPoint x: 462, endPoint y: 499, distance: 110.7
click at [545, 555] on div "SEARCH BY Search By Episodes Search ID, Title, Description, Keywords, or Catego…" at bounding box center [612, 432] width 956 height 708
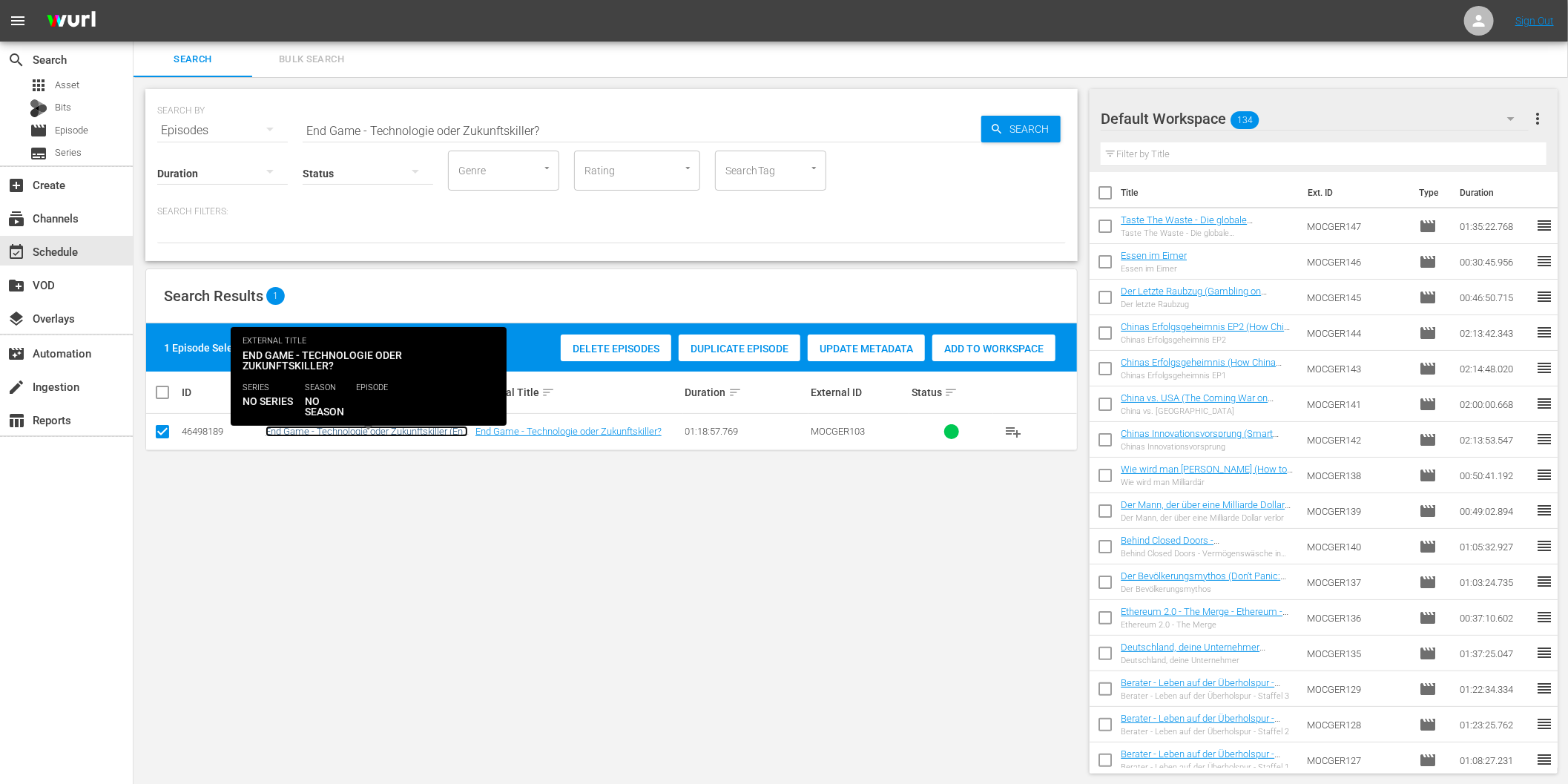
click at [383, 432] on link "End Game - Technologie oder Zukunftskiller (End Game - Technology)" at bounding box center [367, 437] width 203 height 22
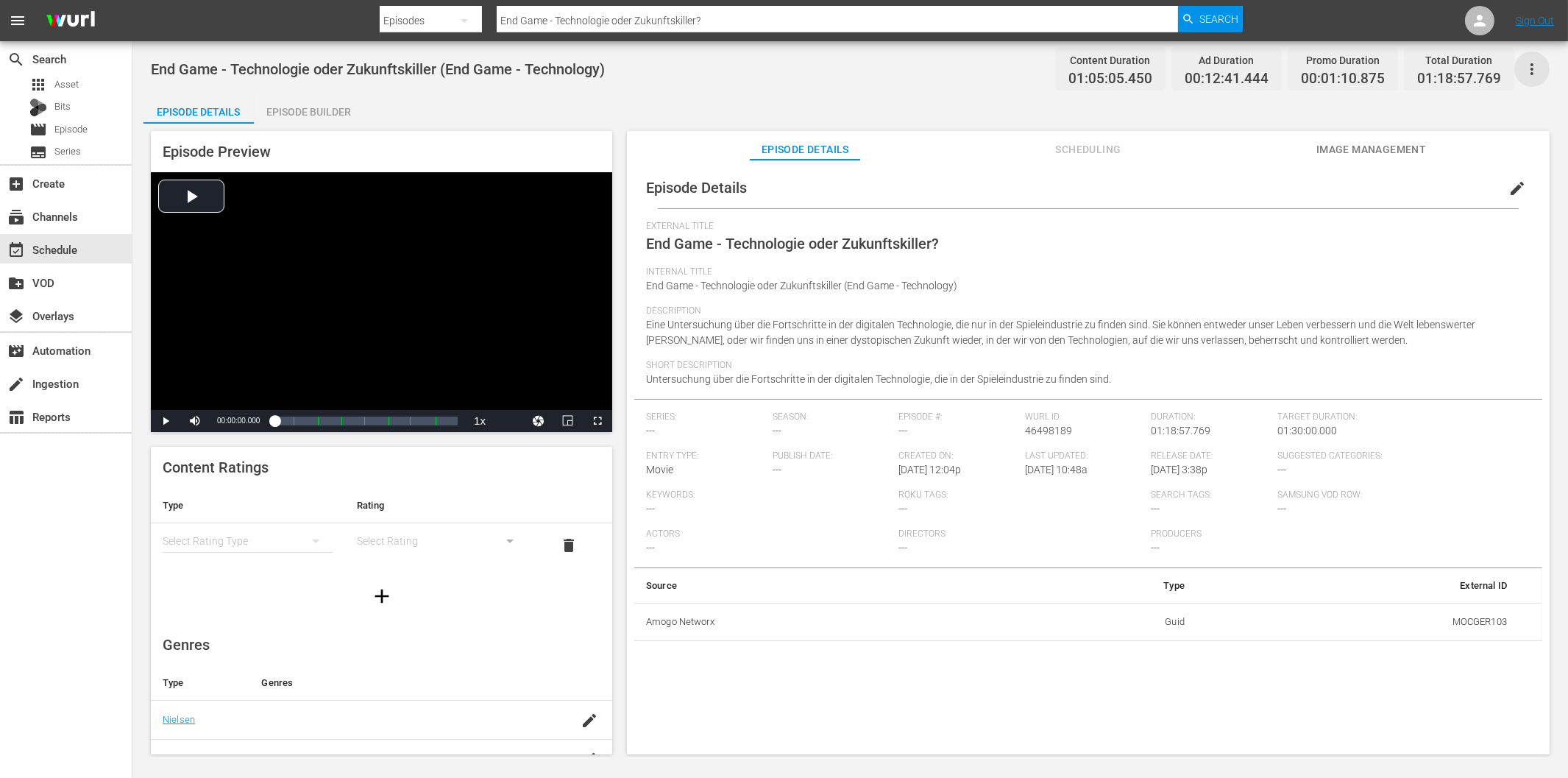
click at [1531, 67] on icon "button" at bounding box center [1531, 68] width 18 height 18
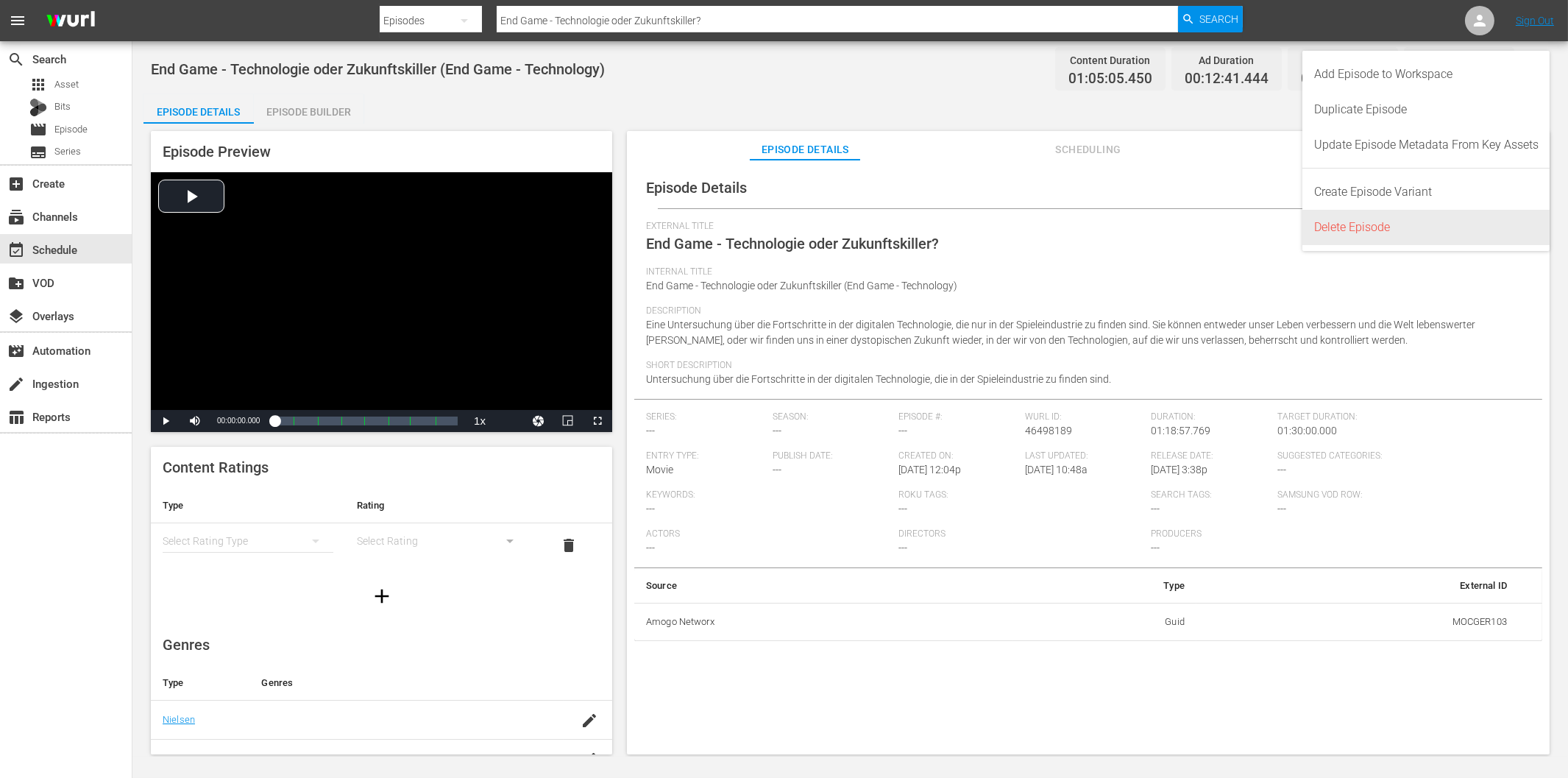
click at [1363, 229] on div "Delete Episode" at bounding box center [1426, 227] width 224 height 35
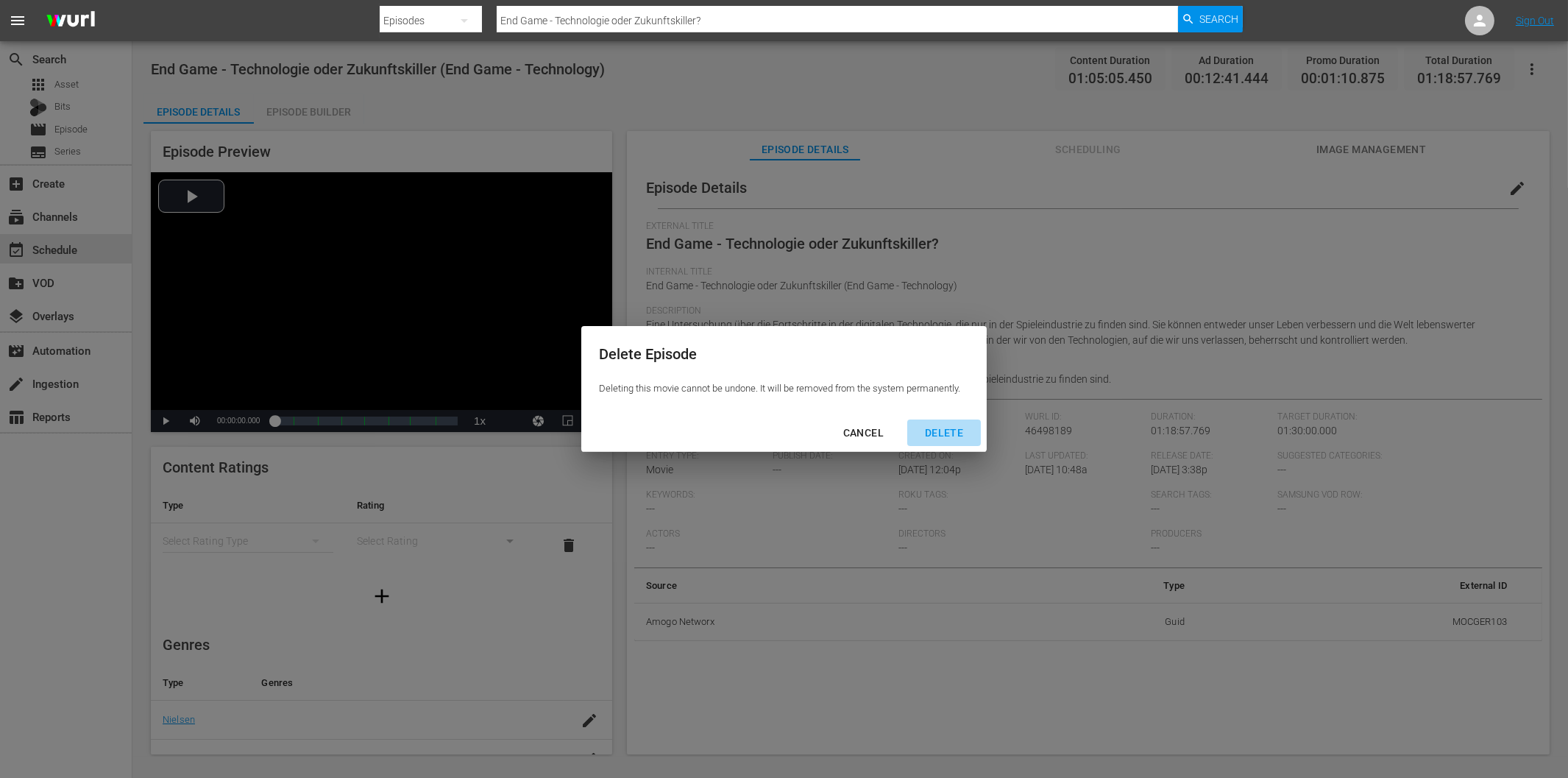
click at [952, 431] on div "DELETE" at bounding box center [944, 433] width 62 height 18
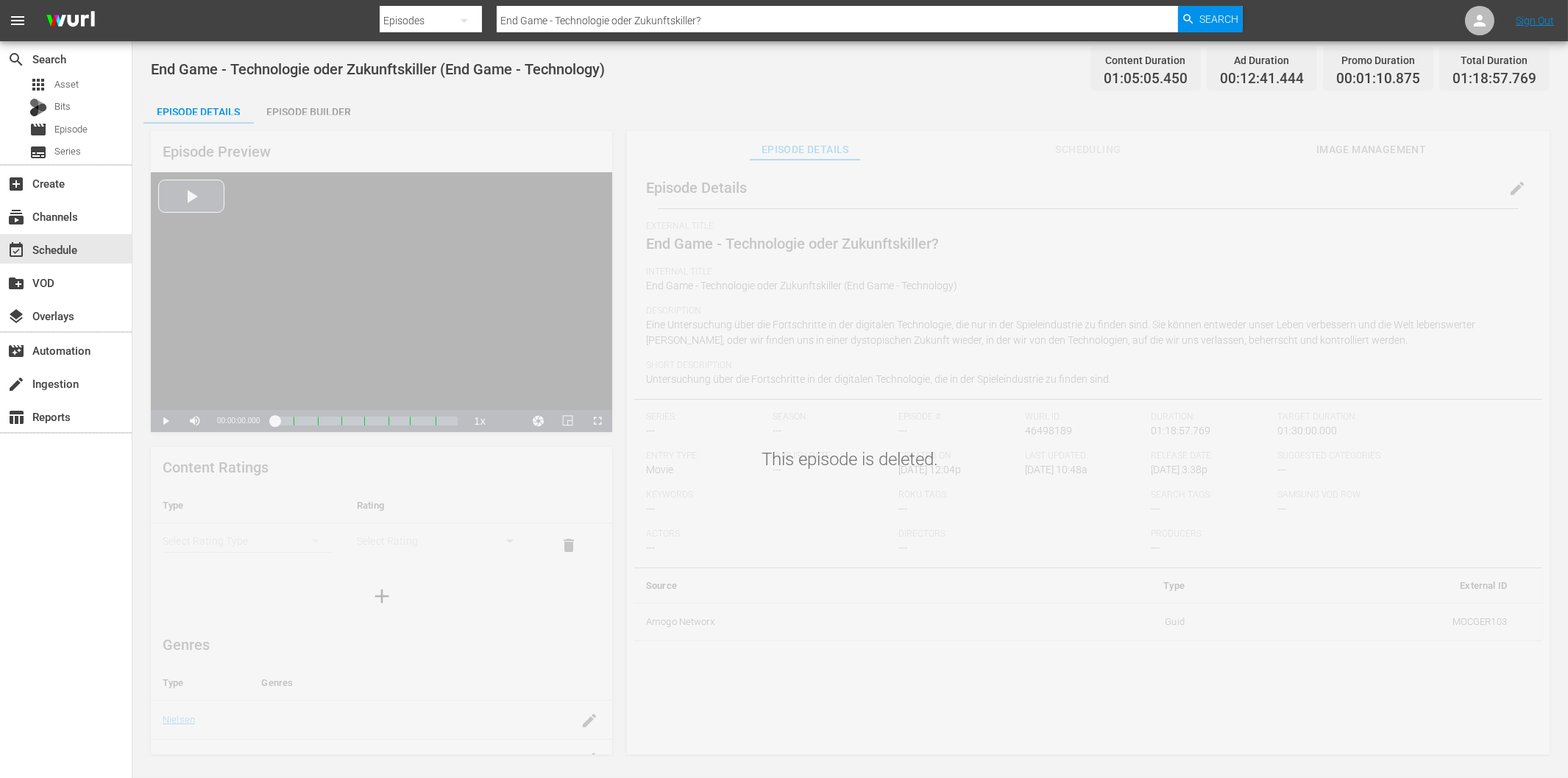
click at [613, 22] on input "End Game - Technologie oder Zukunftskiller?" at bounding box center [837, 21] width 681 height 35
drag, startPoint x: 767, startPoint y: 459, endPoint x: 950, endPoint y: 467, distance: 183.2
click at [950, 467] on div "This episode is deleted." at bounding box center [850, 436] width 1435 height 642
click at [677, 23] on input "End Game - Technologie oder Zukunftskiller?" at bounding box center [837, 21] width 681 height 35
click at [444, 18] on div "Episodes" at bounding box center [431, 20] width 103 height 41
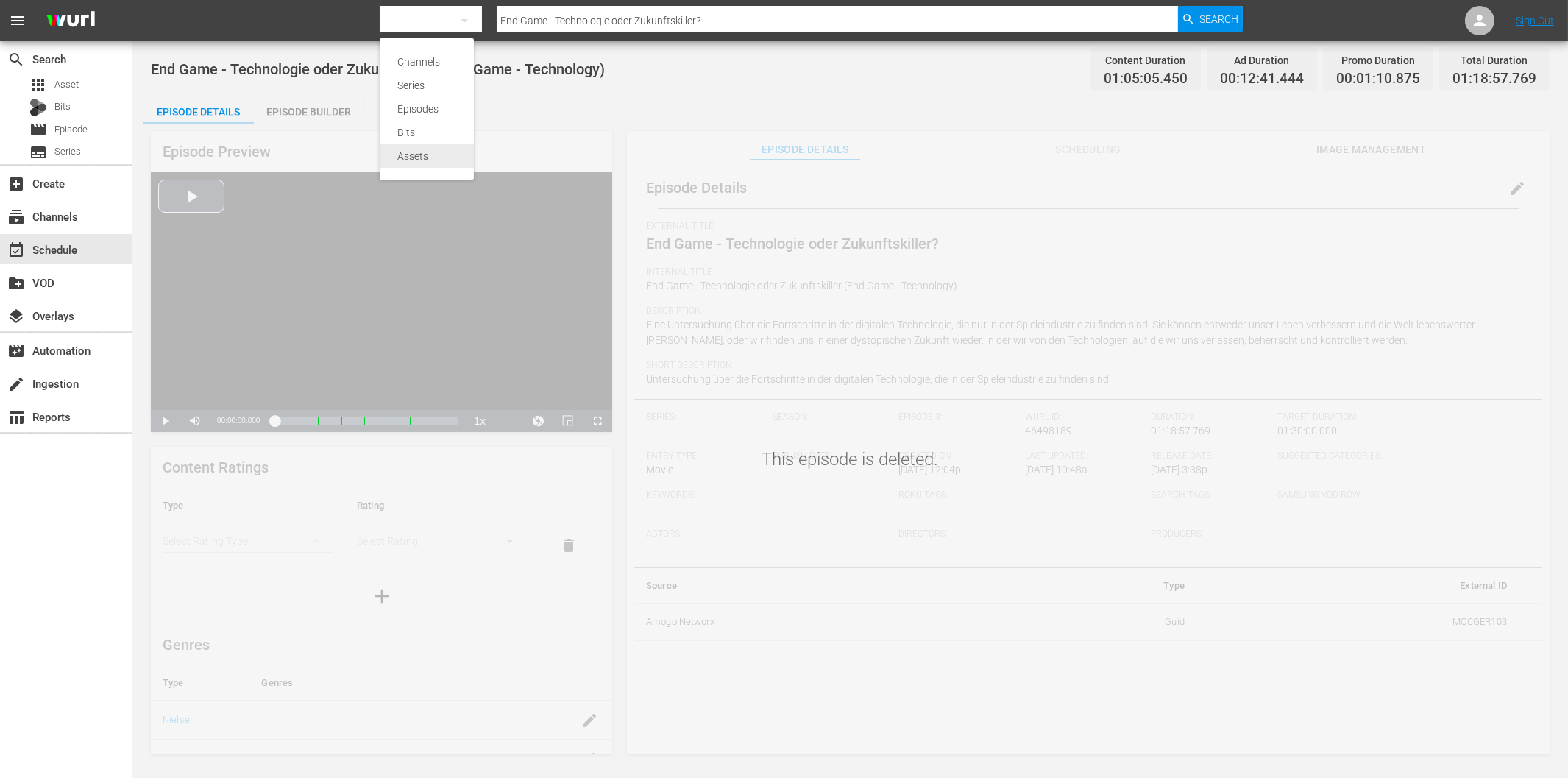
click at [420, 155] on div "Assets" at bounding box center [426, 156] width 59 height 23
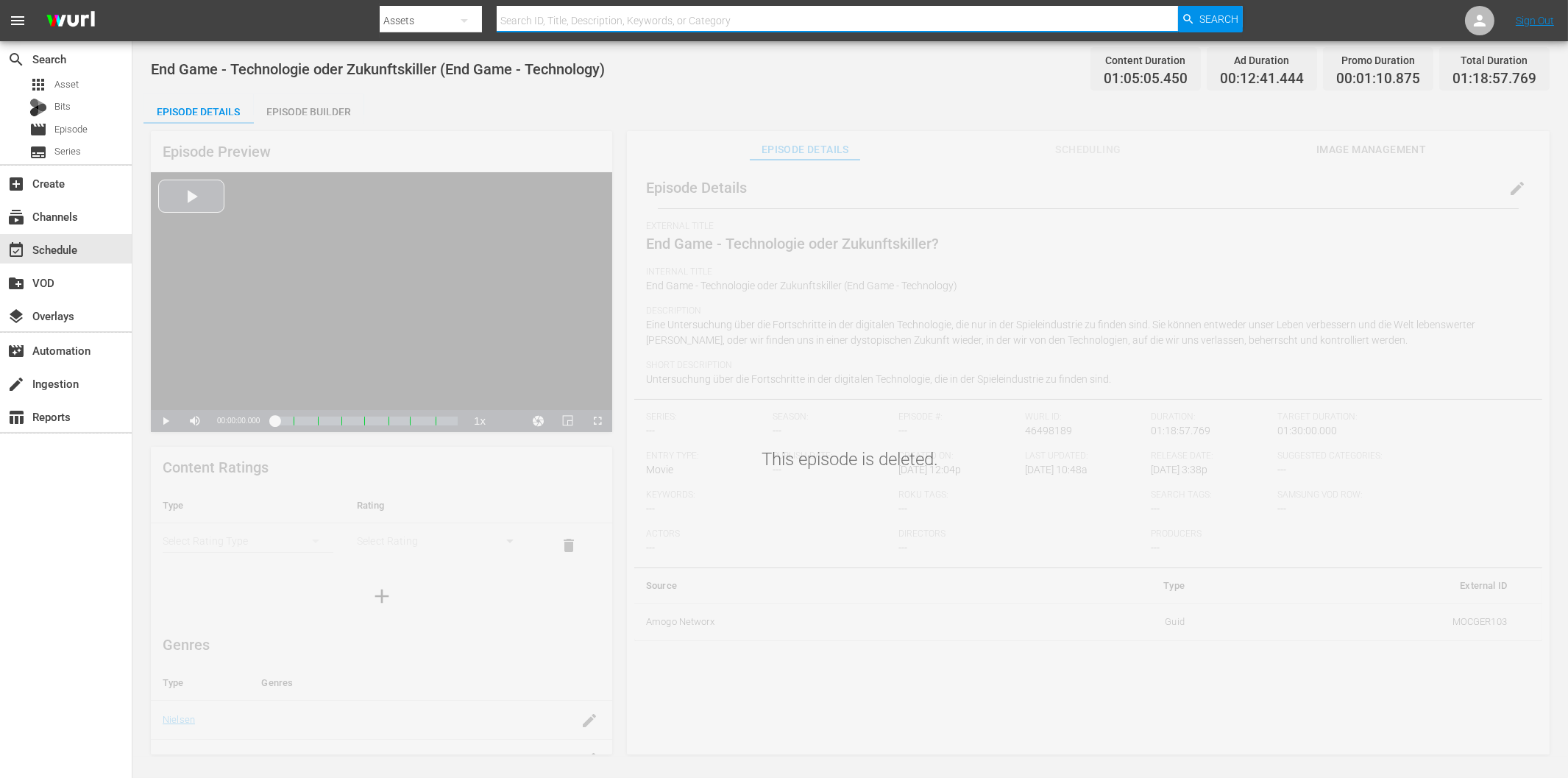
click at [587, 22] on input "text" at bounding box center [837, 21] width 681 height 35
paste input "End Game - Technologie oder Zukunftskiller?"
type input "End Game - Technologie oder Zukunftskiller?"
click at [1201, 24] on span "Search" at bounding box center [1218, 19] width 39 height 27
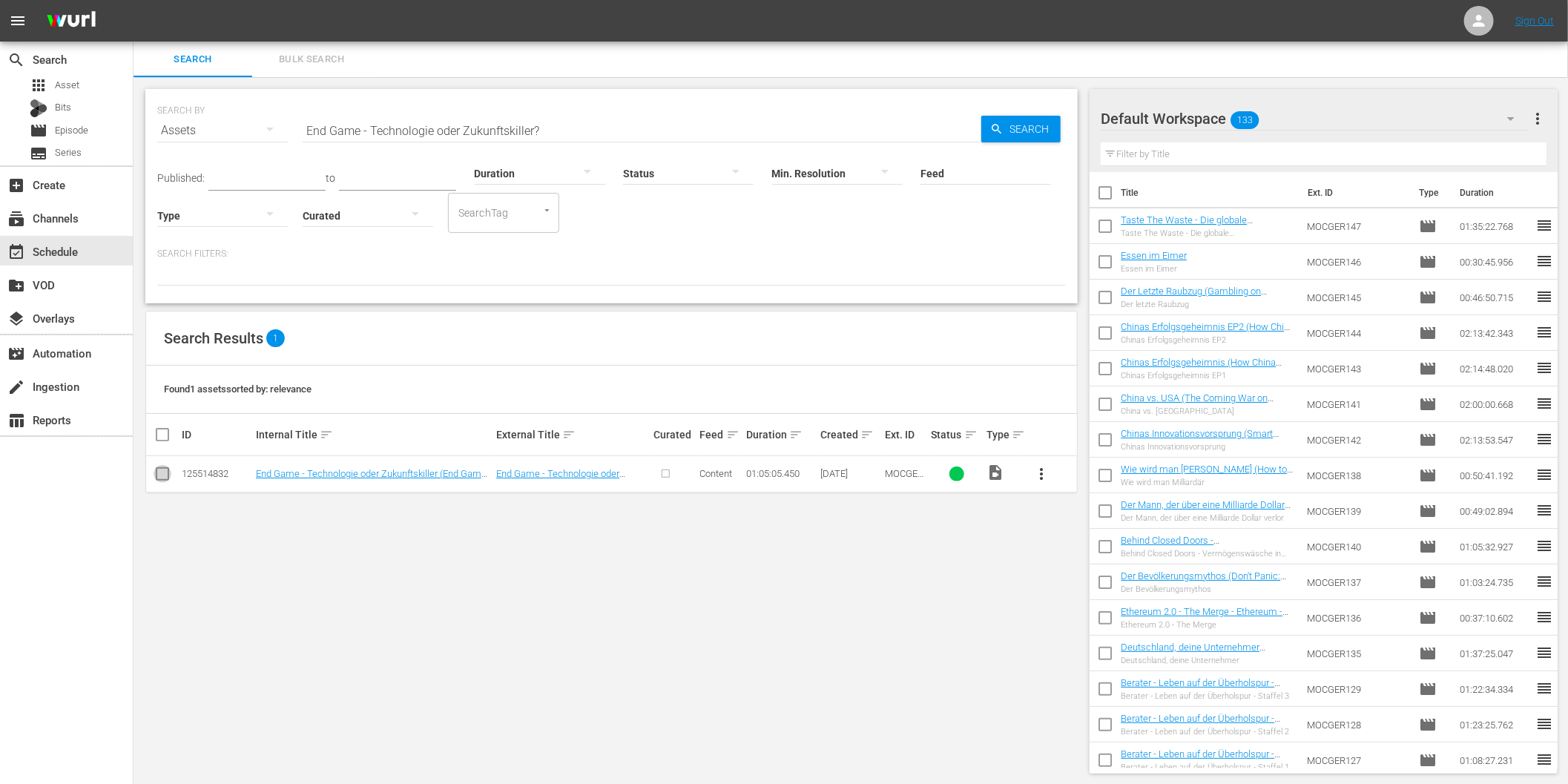
click at [164, 474] on input "checkbox" at bounding box center [162, 476] width 18 height 18
checkbox input "true"
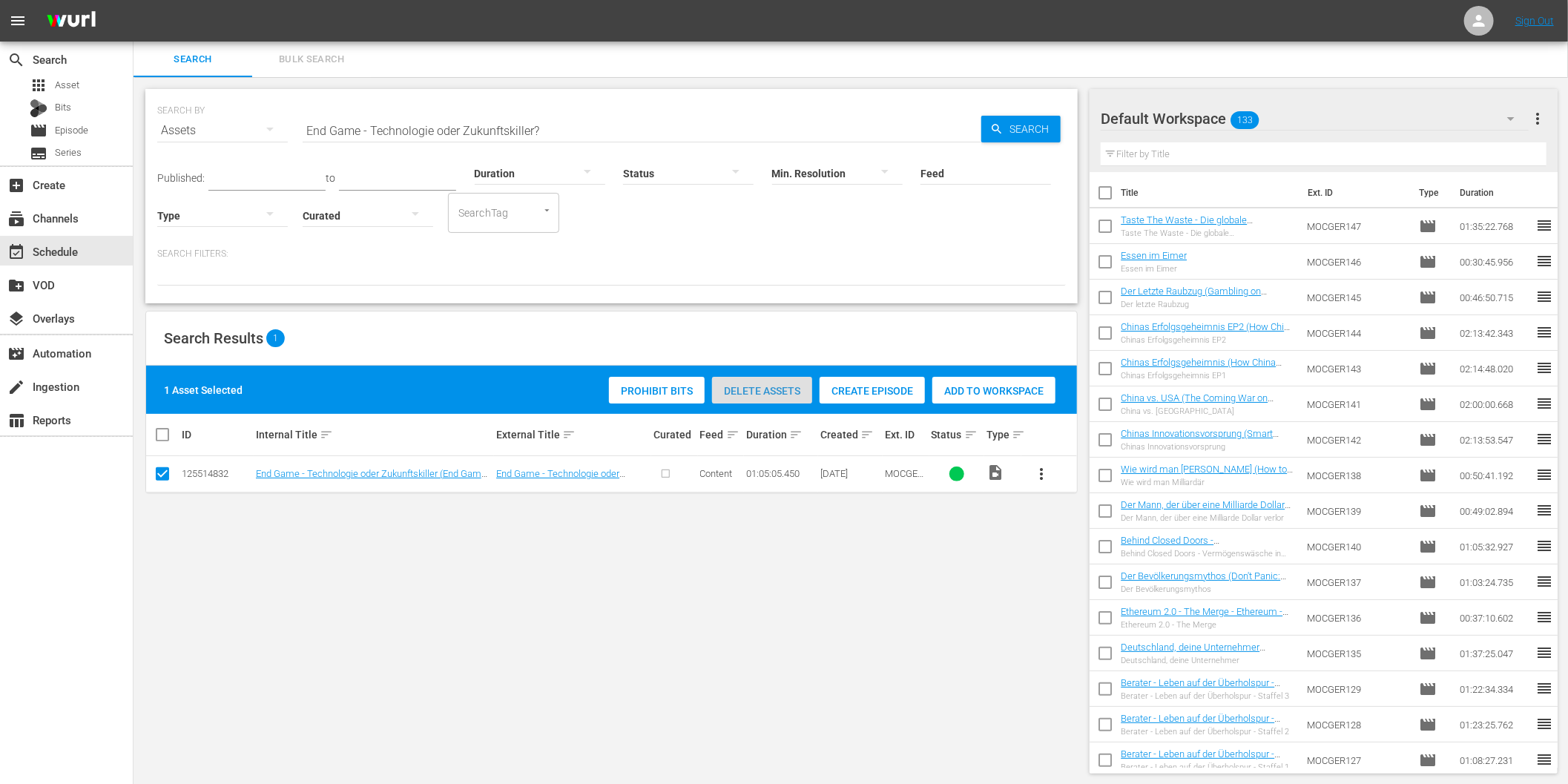
click at [744, 389] on span "Delete Assets" at bounding box center [762, 391] width 100 height 12
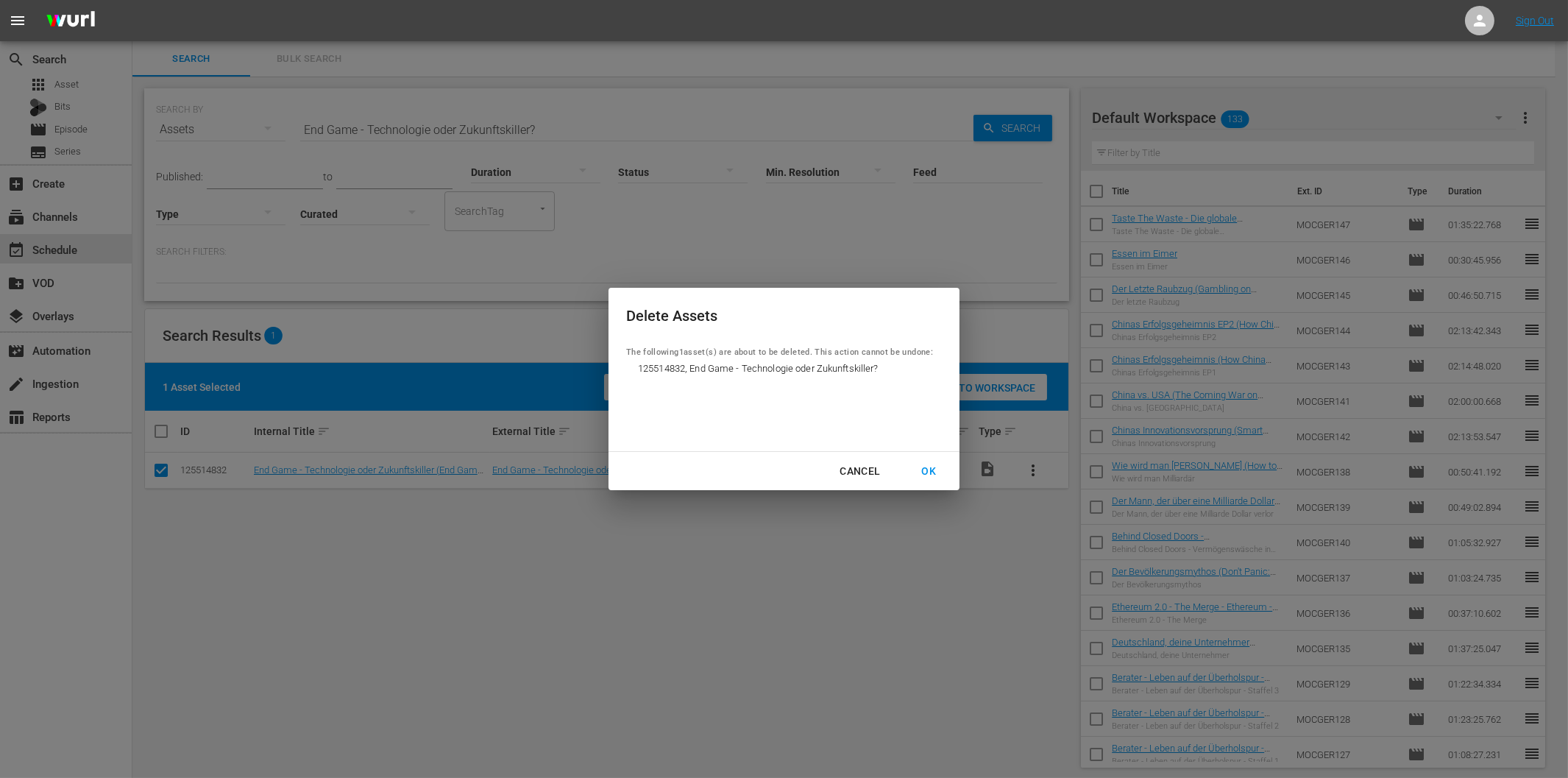
click at [935, 472] on div "OK" at bounding box center [929, 472] width 38 height 18
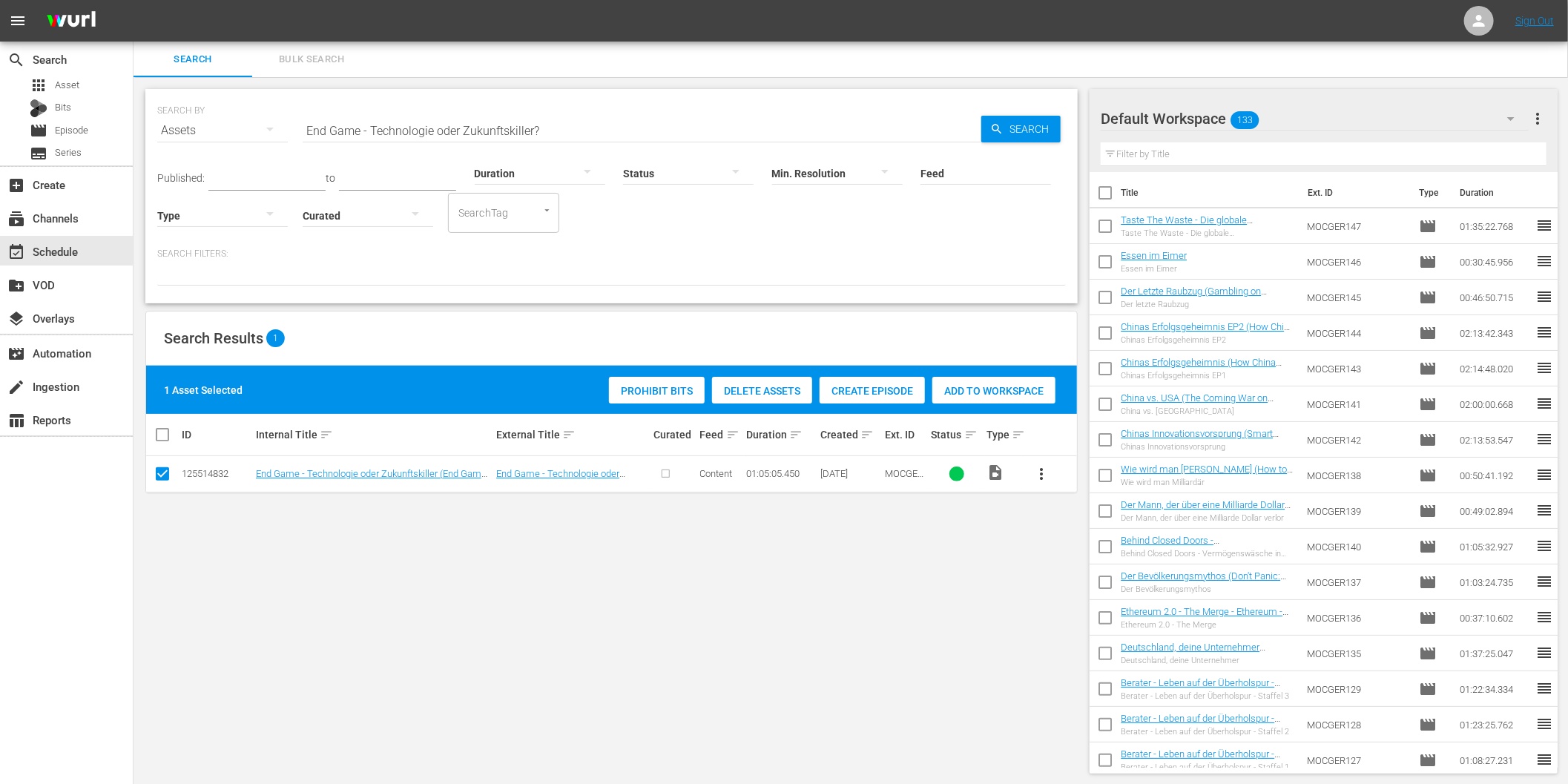
click at [752, 393] on span "Delete Assets" at bounding box center [762, 391] width 100 height 12
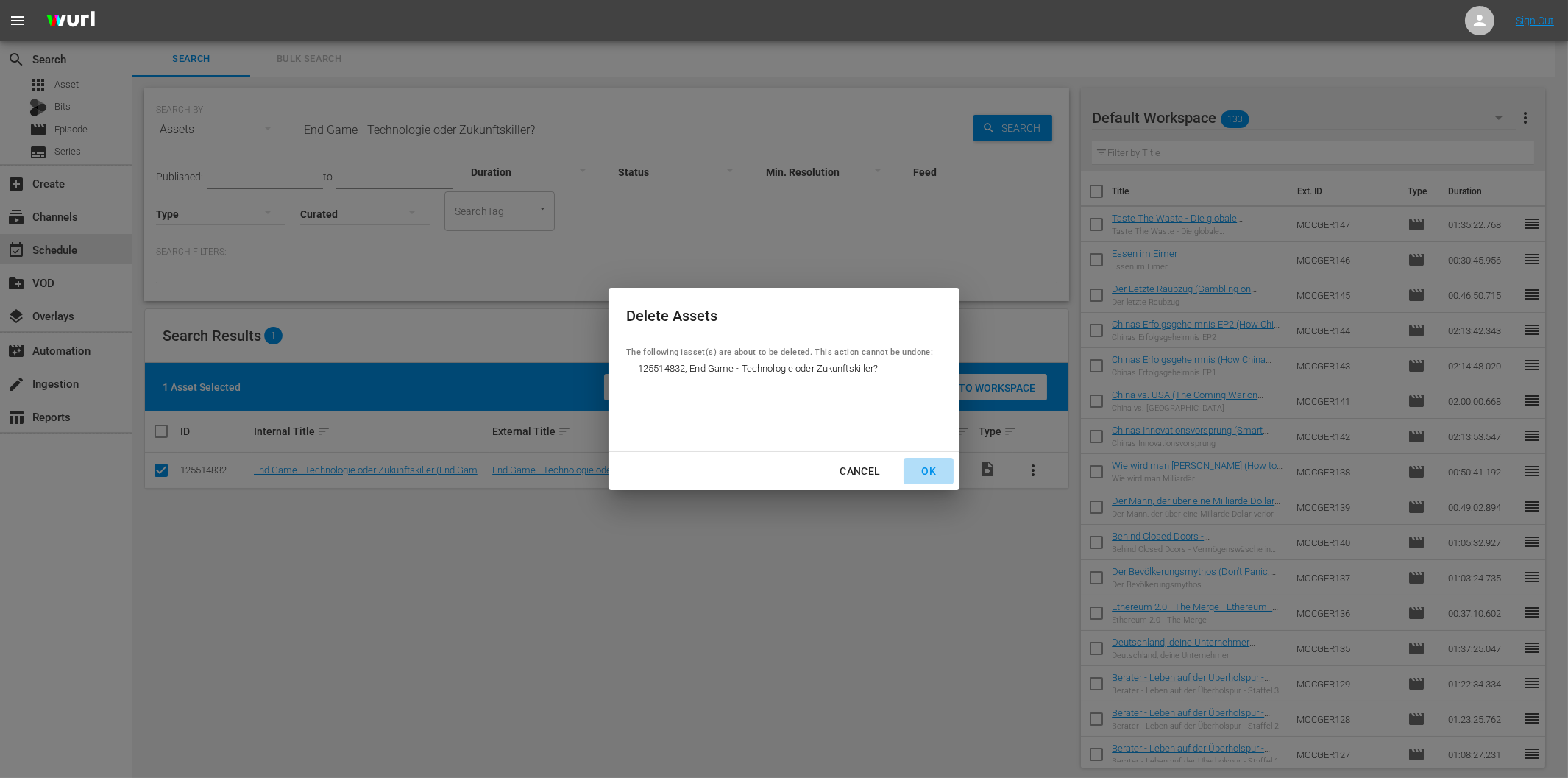
click at [935, 472] on div "OK" at bounding box center [929, 472] width 38 height 18
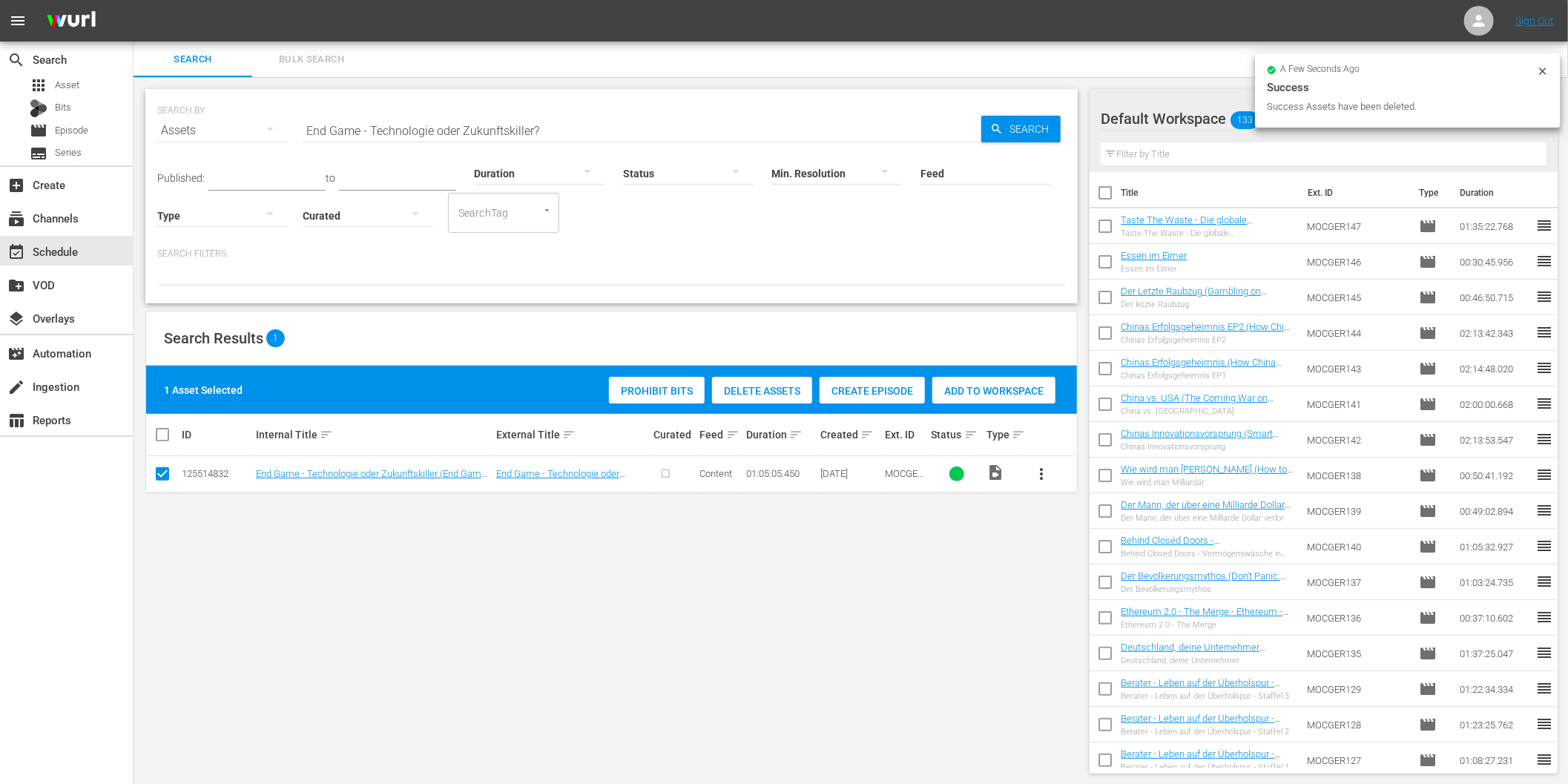
click at [853, 610] on div "SEARCH BY Search By Assets Search ID, Title, Description, Keywords, or Category…" at bounding box center [612, 432] width 956 height 708
click at [591, 568] on div "SEARCH BY Search By Assets Search ID, Title, Description, Keywords, or Category…" at bounding box center [612, 432] width 956 height 708
click at [434, 135] on input "End Game - Technologie oder Zukunftskiller?" at bounding box center [642, 130] width 679 height 35
click at [1021, 132] on span "Search" at bounding box center [1032, 130] width 57 height 27
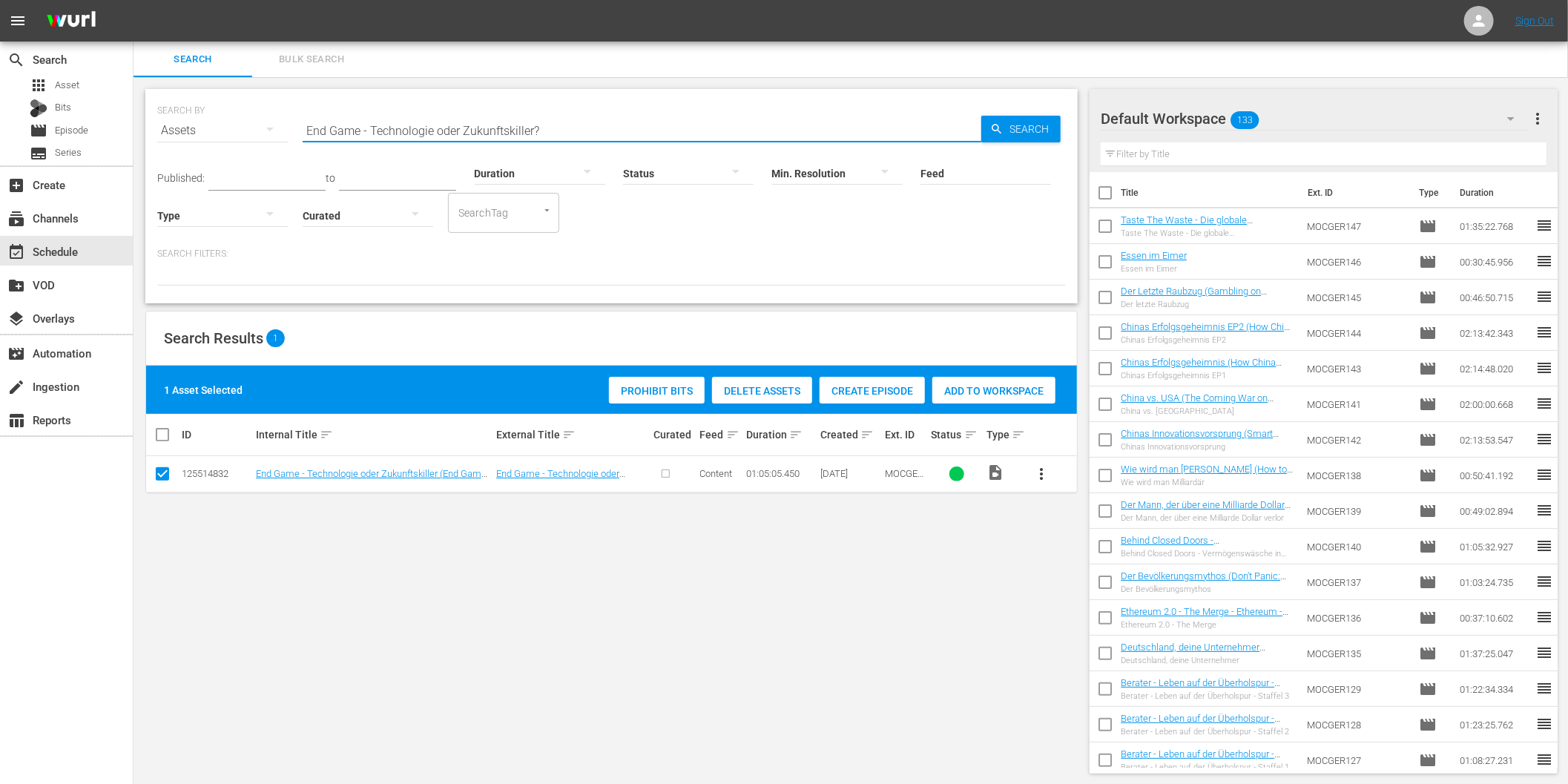
click at [409, 135] on input "End Game - Technologie oder Zukunftskiller?" at bounding box center [642, 130] width 679 height 35
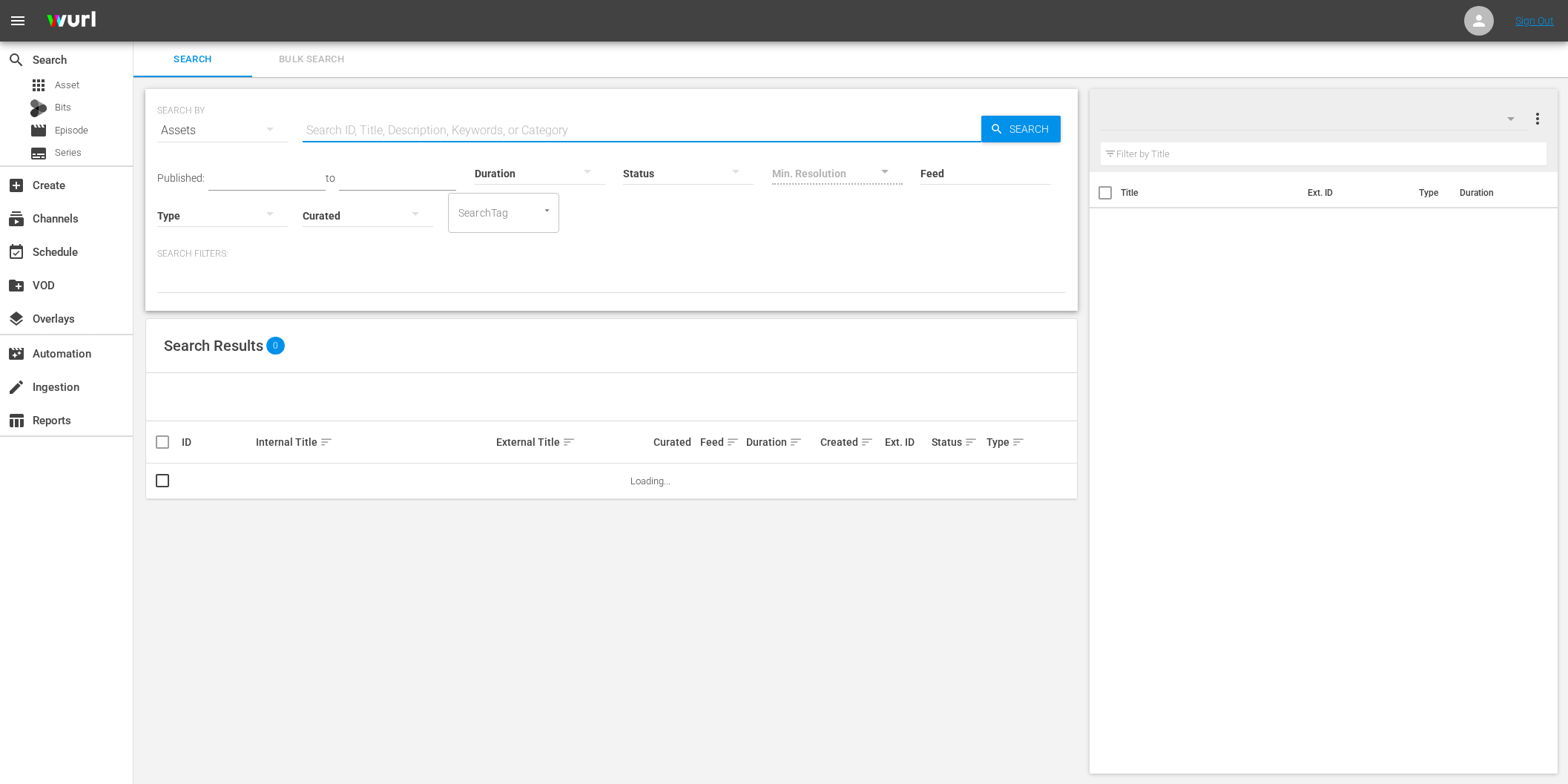
click at [479, 127] on input "text" at bounding box center [642, 130] width 679 height 35
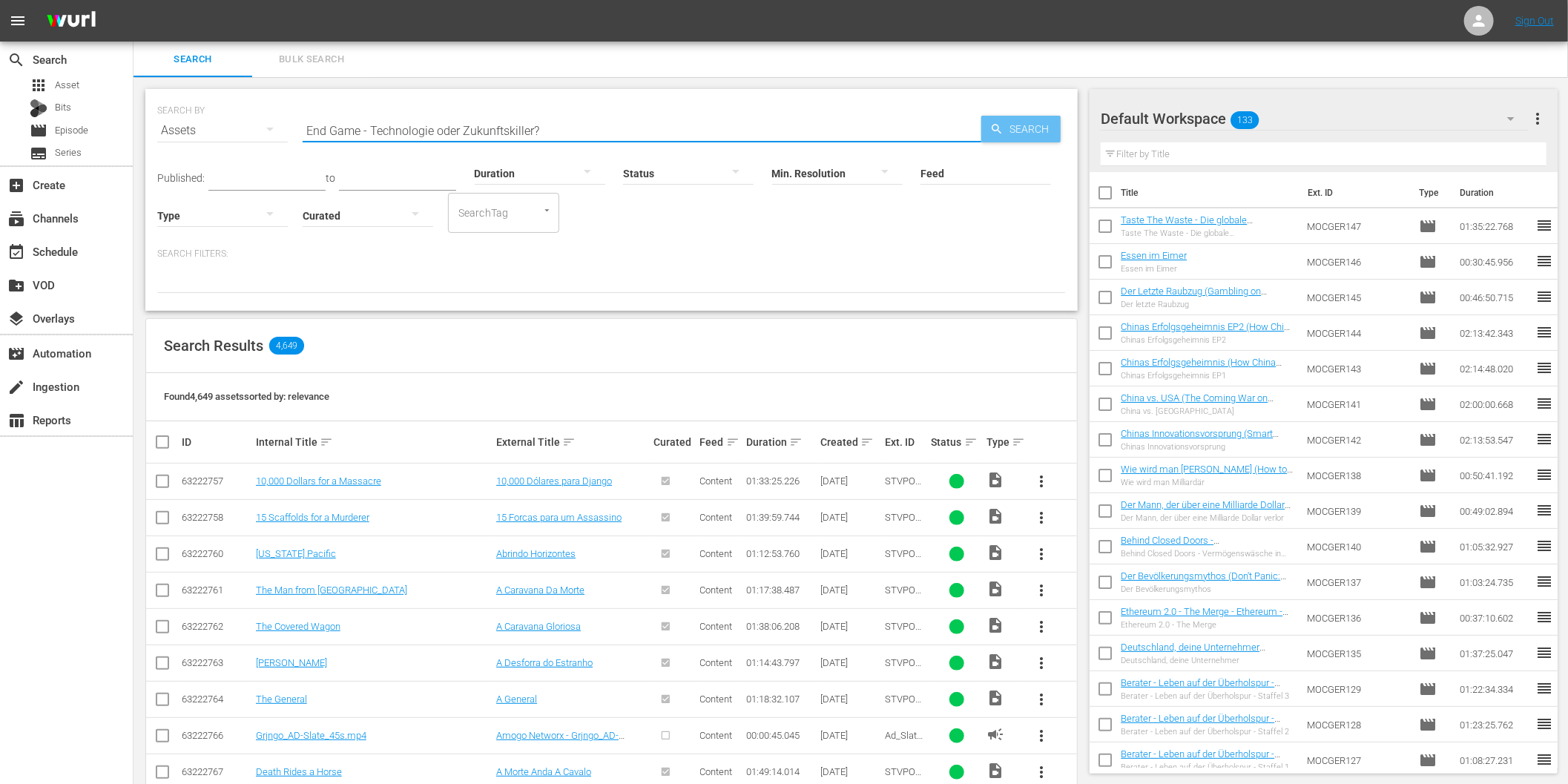
type input "End Game - Technologie oder Zukunftskiller?"
click at [1025, 131] on span "Search" at bounding box center [1032, 130] width 57 height 27
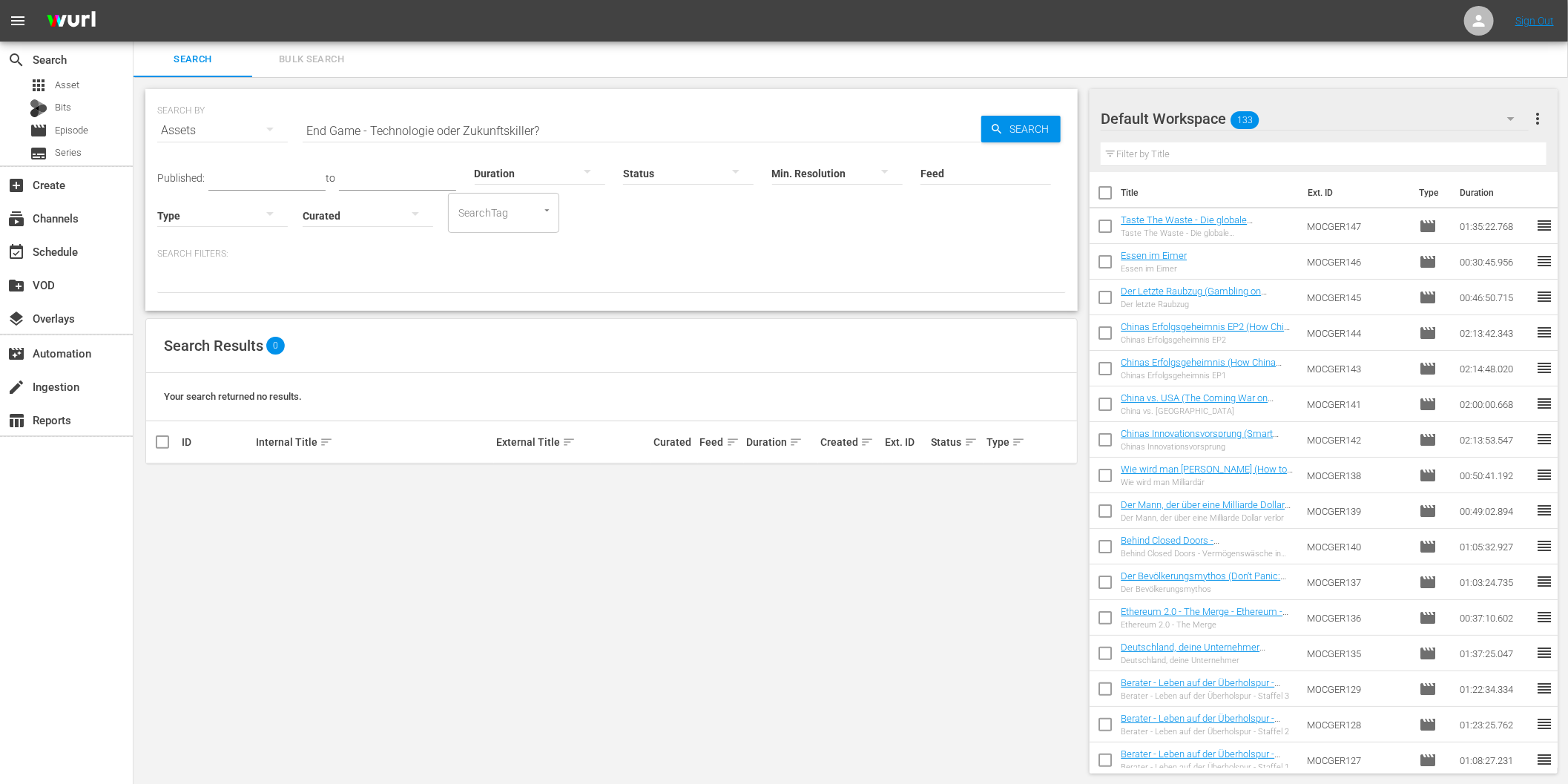
drag, startPoint x: 396, startPoint y: 559, endPoint x: 326, endPoint y: 468, distance: 114.8
click at [390, 559] on div "SEARCH BY Search By Assets Search ID, Title, Description, Keywords, or Category…" at bounding box center [612, 432] width 956 height 708
drag, startPoint x: 160, startPoint y: 390, endPoint x: 346, endPoint y: 395, distance: 186.1
click at [346, 395] on div "Your search returned no results." at bounding box center [612, 397] width 931 height 48
click at [351, 626] on div "SEARCH BY Search By Assets Search ID, Title, Description, Keywords, or Category…" at bounding box center [612, 432] width 956 height 708
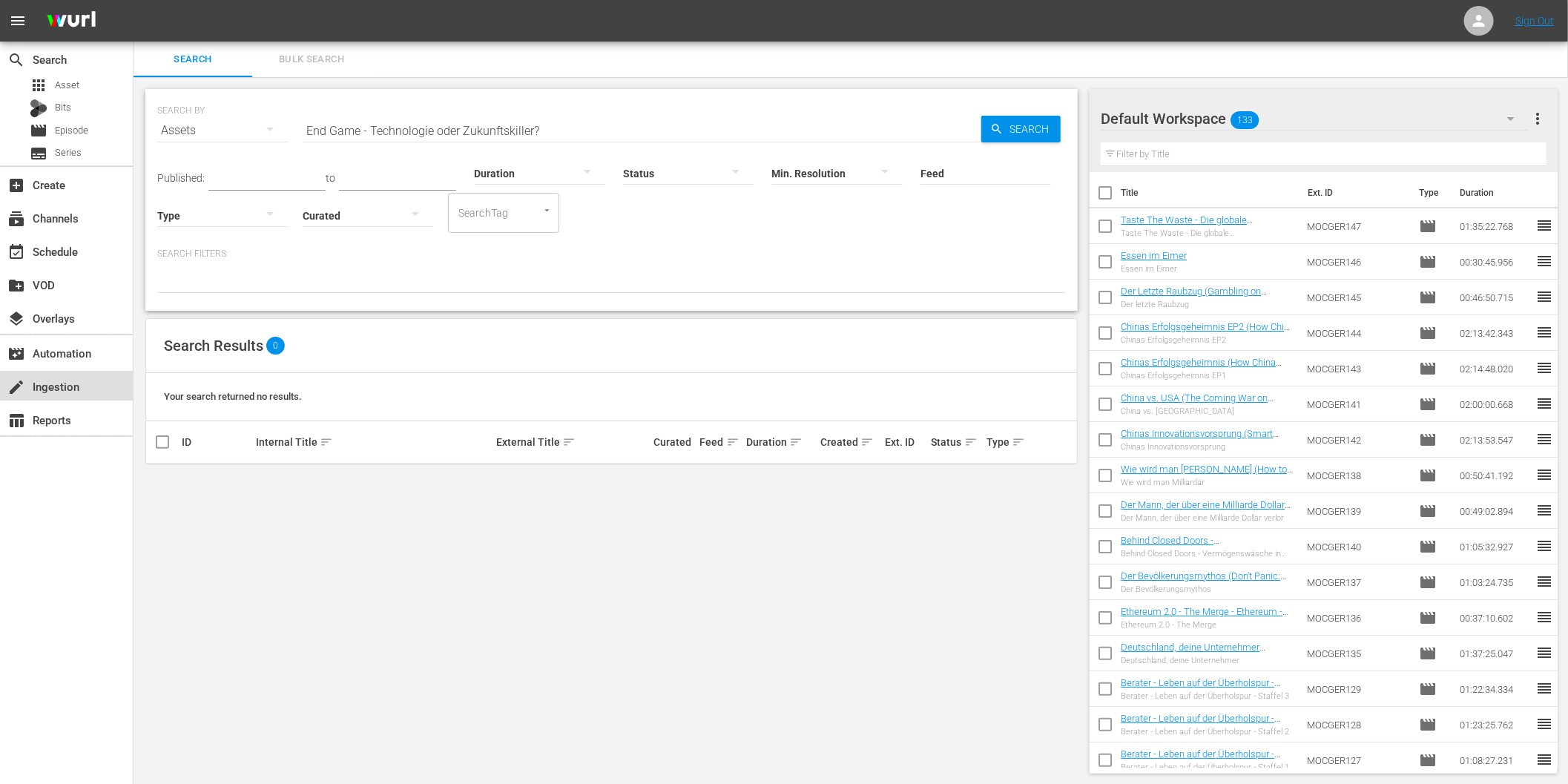
click at [70, 389] on div "create Ingestion" at bounding box center [41, 384] width 83 height 13
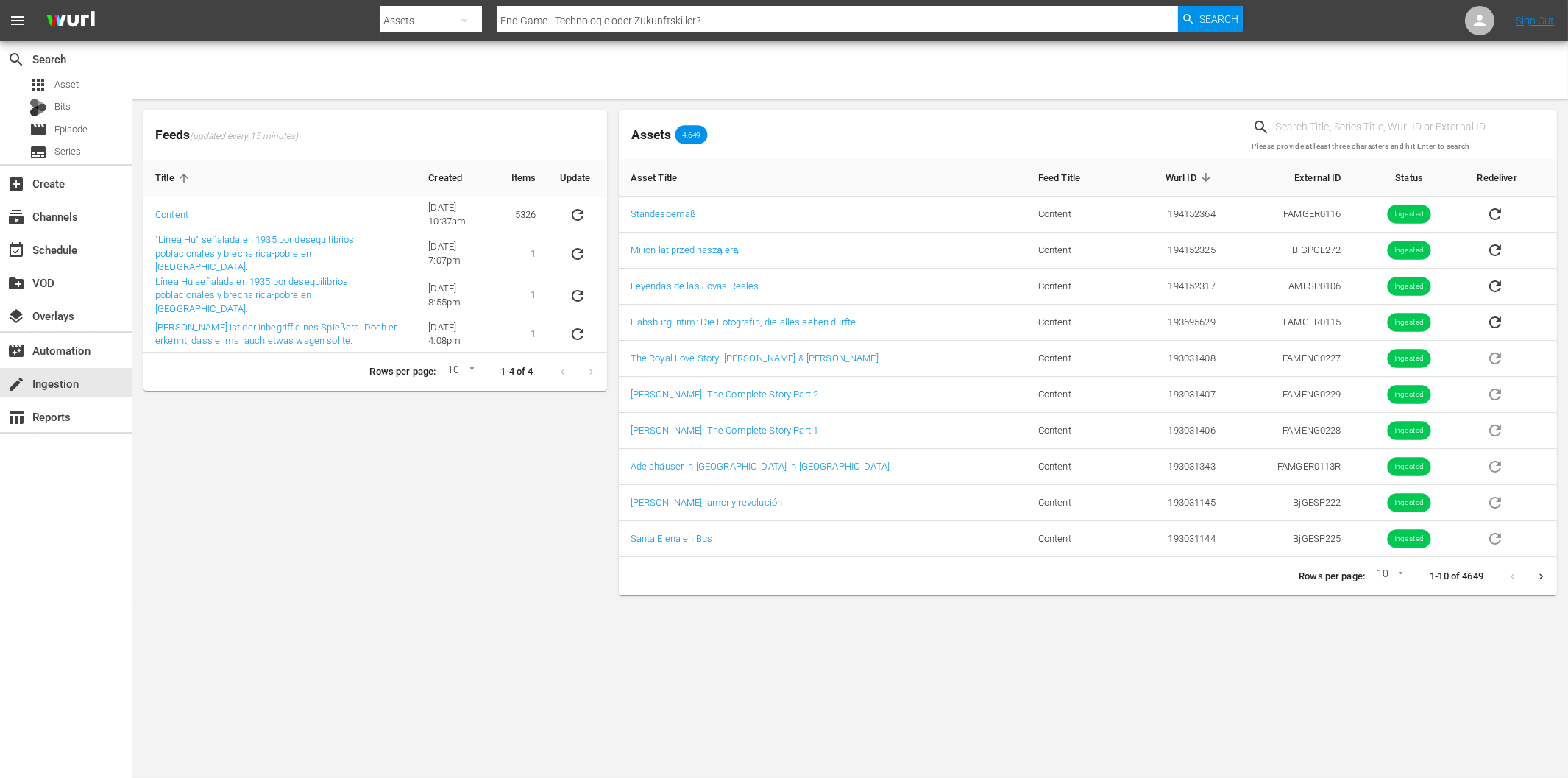
click at [401, 507] on div "Feeds (updated every 15 minutes) Title Created Items Update Content 6/8/22 @ 10…" at bounding box center [376, 352] width 476 height 498
click at [582, 215] on icon "sticky table" at bounding box center [577, 215] width 18 height 18
drag, startPoint x: 467, startPoint y: 568, endPoint x: 452, endPoint y: 548, distance: 25.0
click at [464, 567] on div "Feeds (updated every 15 minutes) Title Created Items Update Content 6/8/22 @ 10…" at bounding box center [376, 352] width 476 height 498
click at [354, 467] on div "Feeds (updated every 15 minutes) Title Created Items Update Content 6/8/22 @ 10…" at bounding box center [376, 352] width 476 height 498
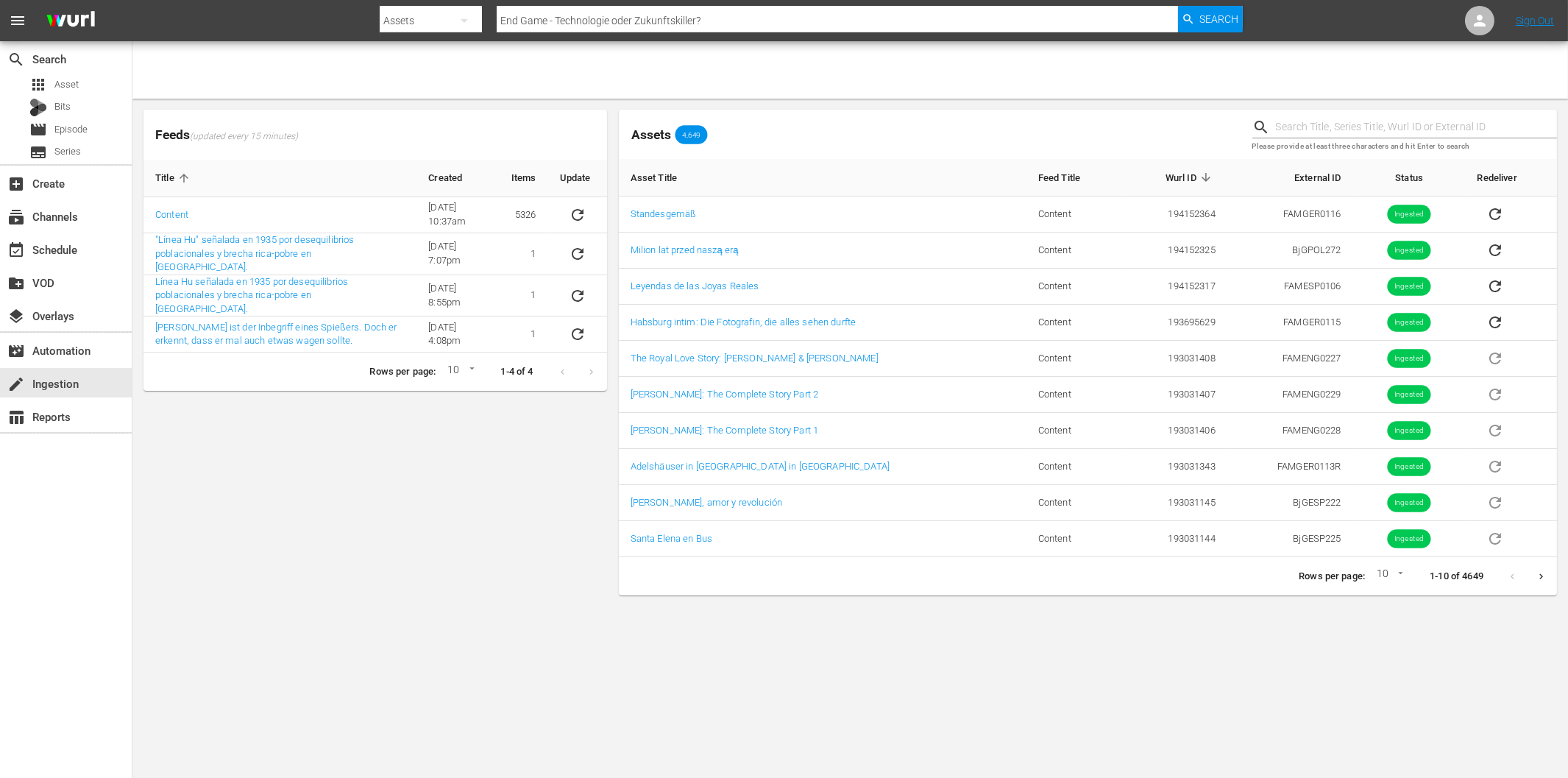
click at [189, 415] on div "Feeds (updated every 15 minutes) Title Created Items Update Content 6/8/22 @ 10…" at bounding box center [376, 352] width 476 height 498
click at [78, 249] on div "event_available Schedule" at bounding box center [41, 247] width 83 height 13
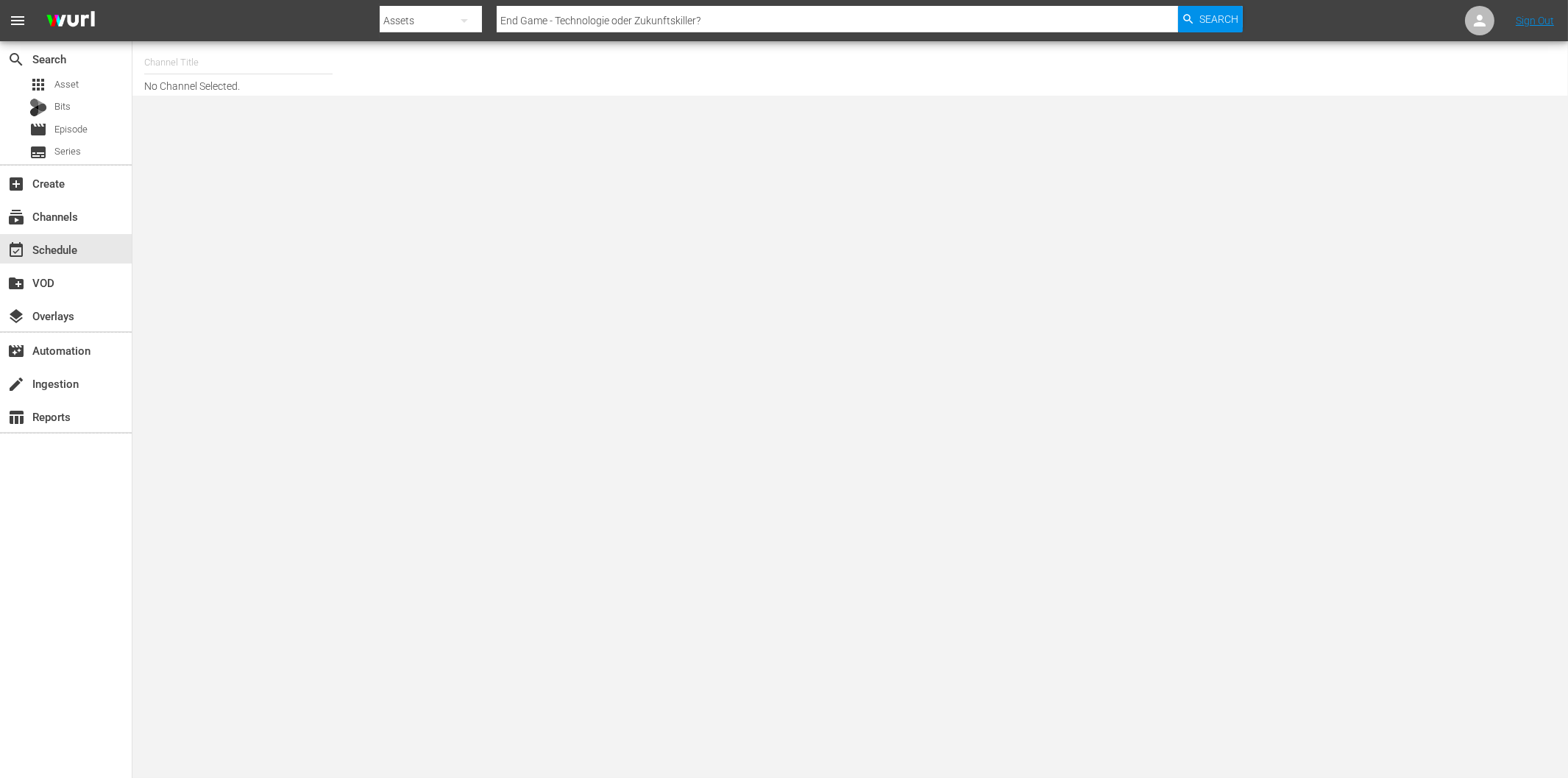
click at [196, 67] on input "text" at bounding box center [239, 63] width 189 height 35
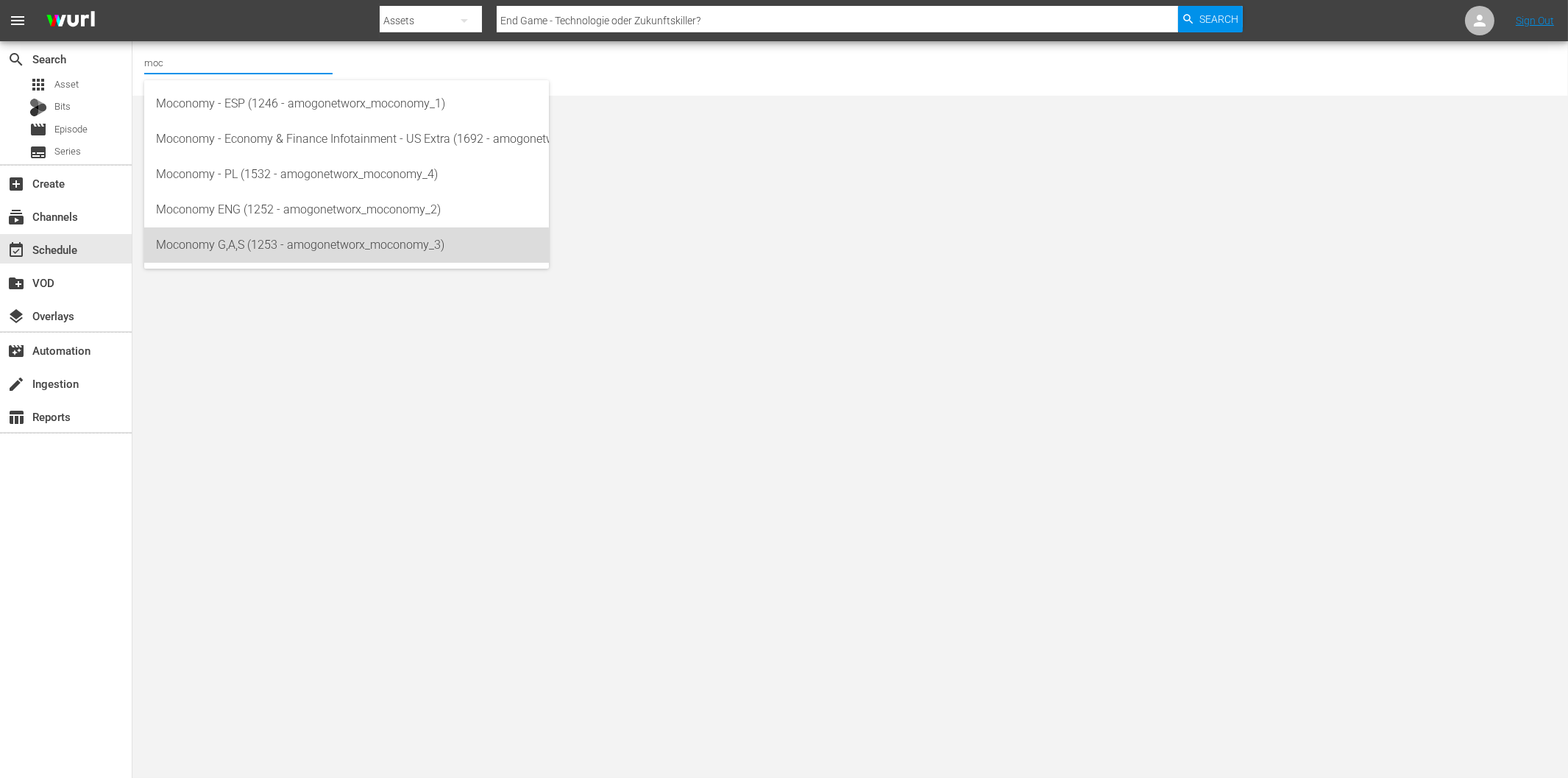
click at [283, 250] on div "Moconomy G,A,S (1253 - amogonetworx_moconomy_3)" at bounding box center [346, 245] width 381 height 35
type input "Moconomy G,A,S (1253 - amogonetworx_moconomy_3)"
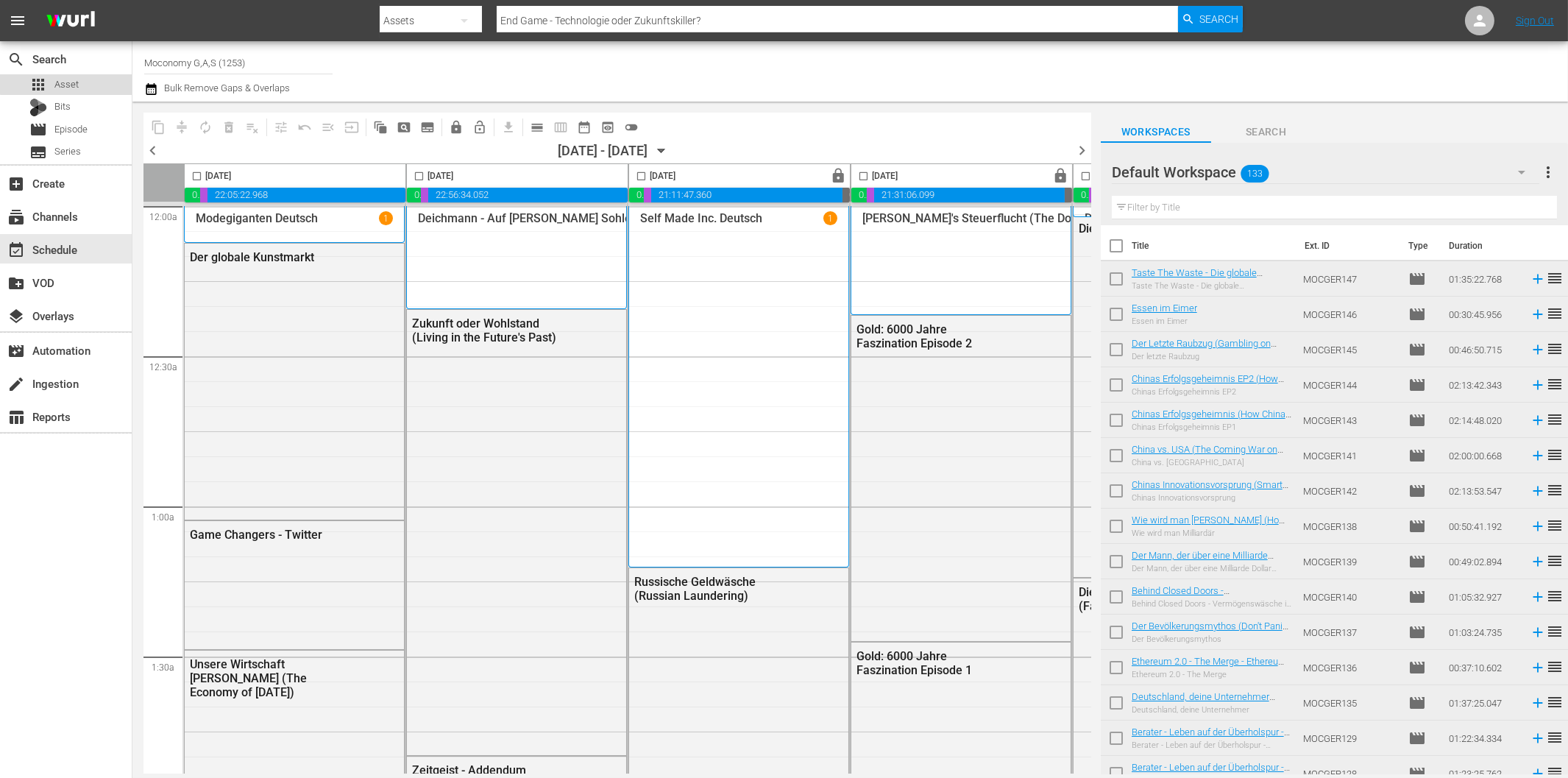
click at [72, 78] on span "Asset" at bounding box center [66, 85] width 24 height 15
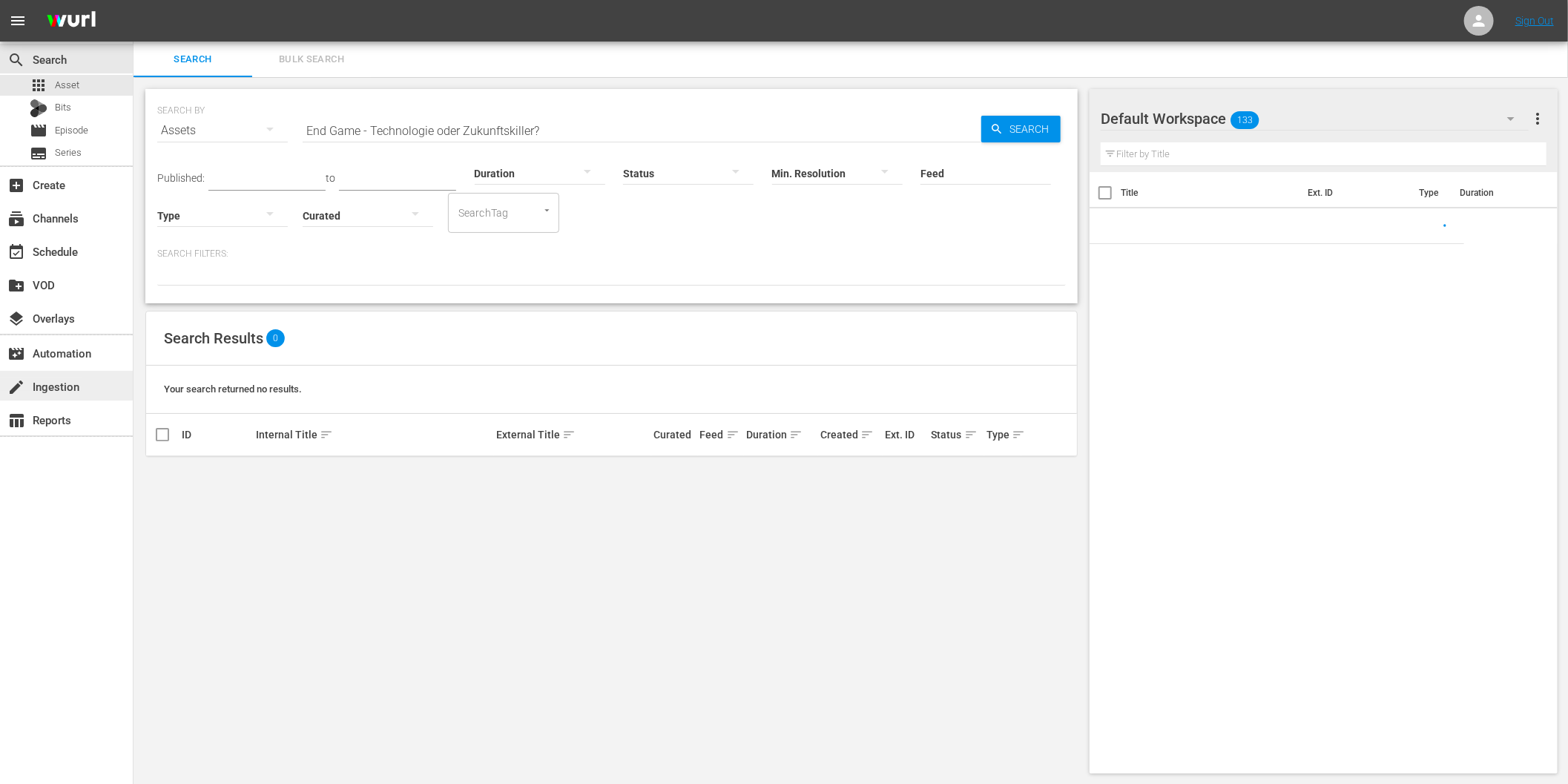
click at [72, 386] on div "create Ingestion" at bounding box center [41, 384] width 83 height 13
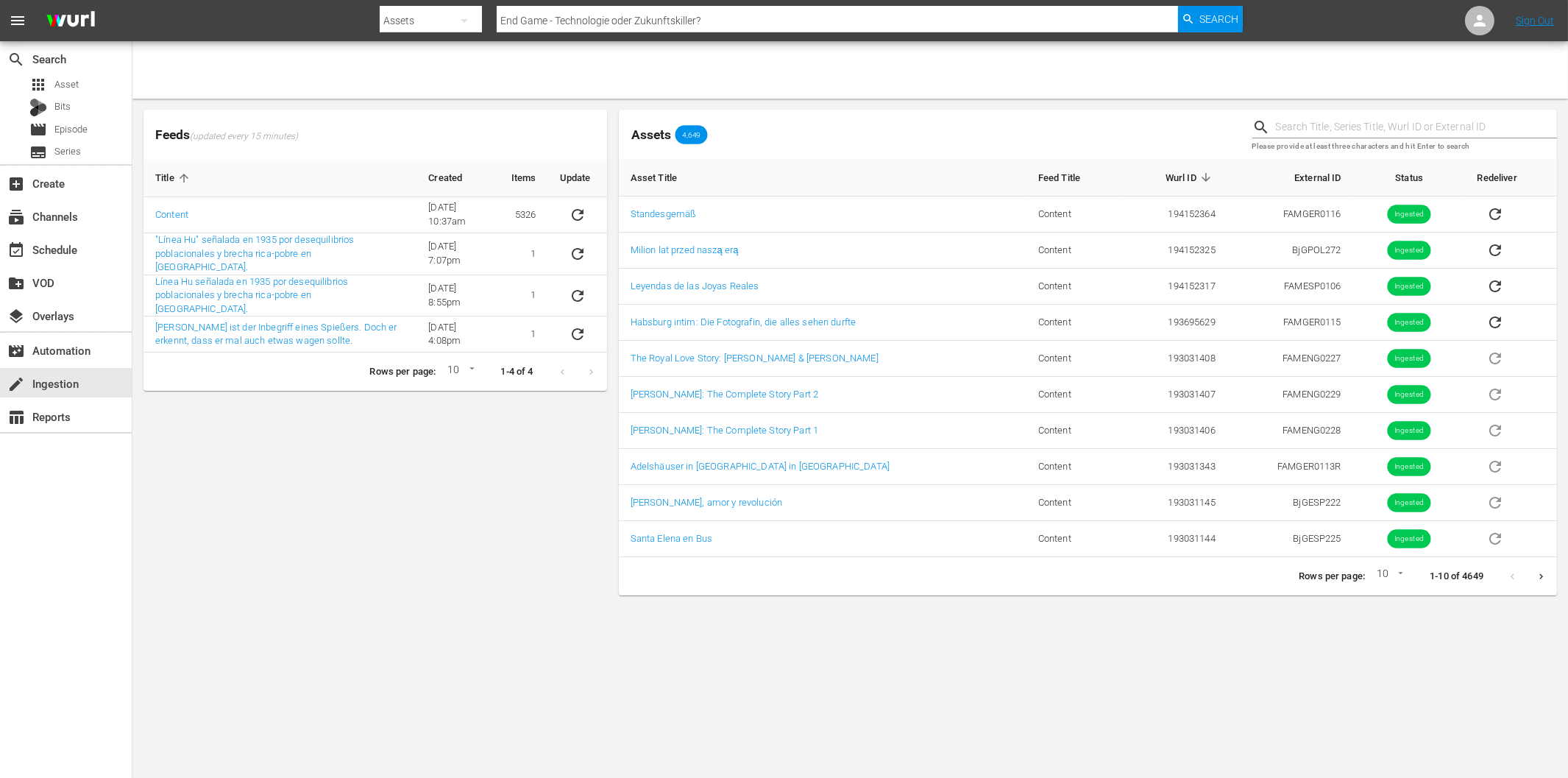
click at [254, 604] on div "Feeds (updated every 15 minutes) Title Created Items Update Content 6/8/22 @ 10…" at bounding box center [850, 352] width 1435 height 508
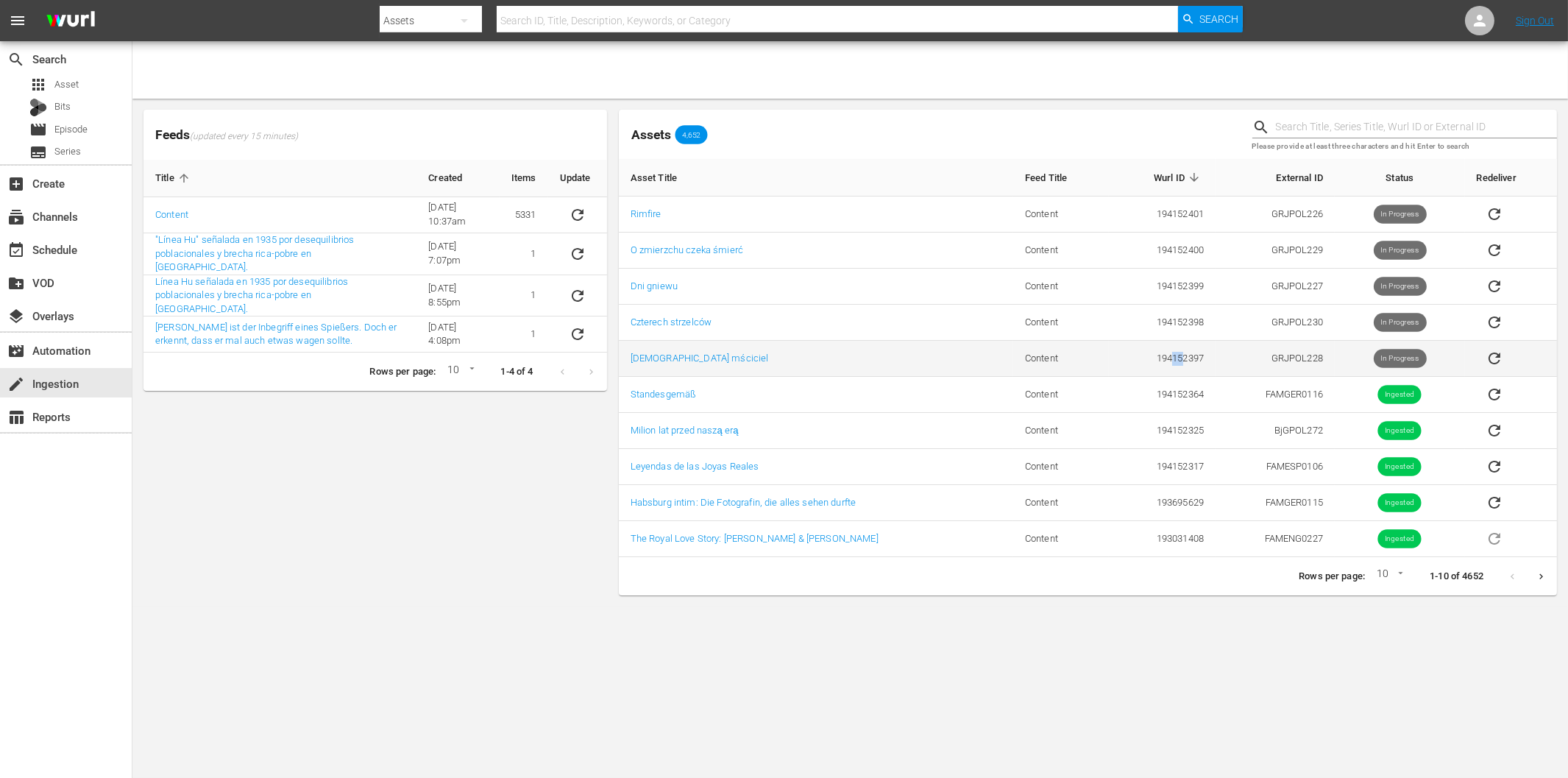
click at [1168, 359] on td "194152397" at bounding box center [1162, 358] width 107 height 36
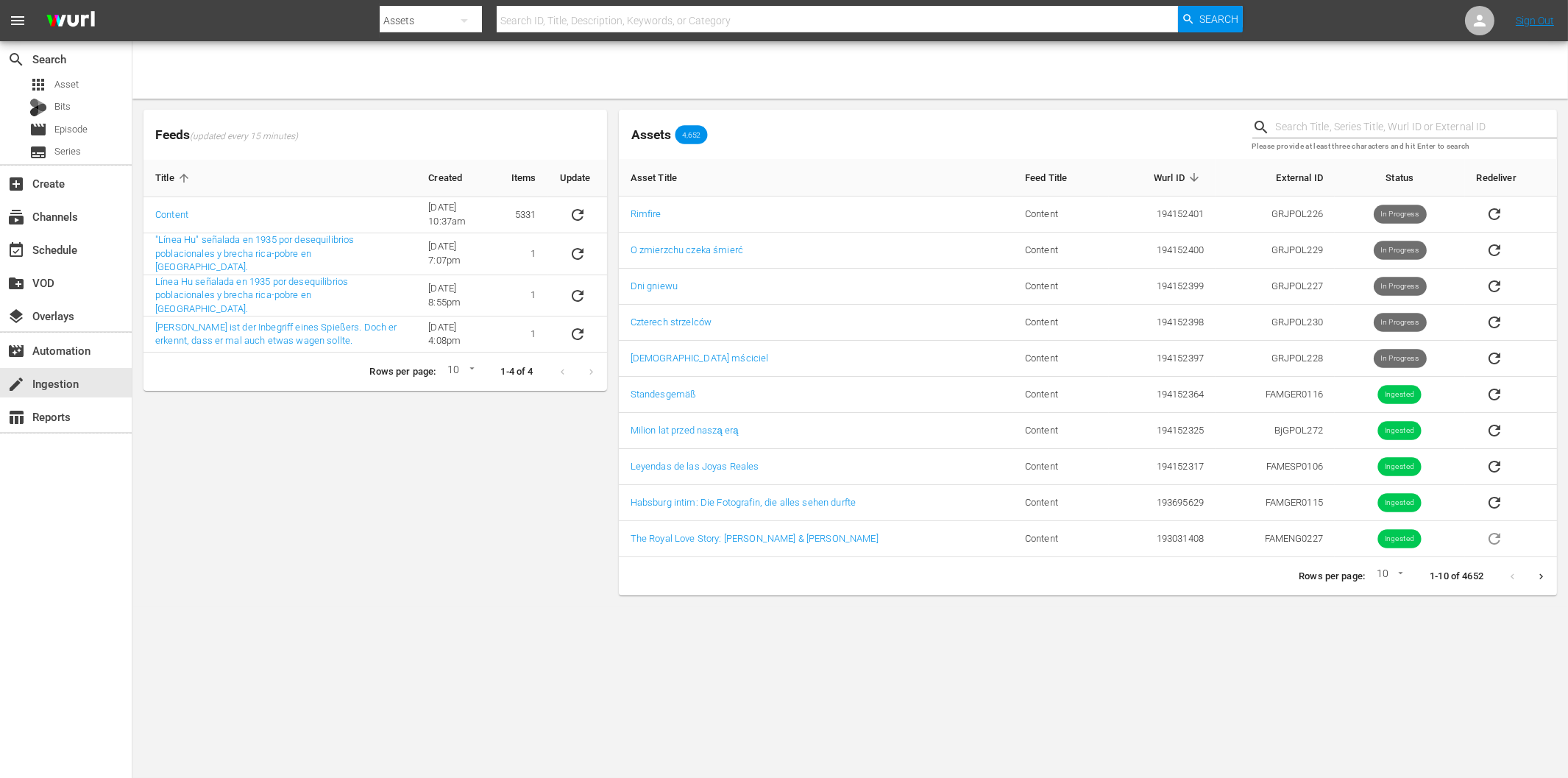
drag, startPoint x: 394, startPoint y: 562, endPoint x: 414, endPoint y: 396, distance: 167.2
click at [394, 557] on div "Feeds (updated every 15 minutes) Title Created Items Update Content [DATE] 10:3…" at bounding box center [376, 352] width 476 height 498
click at [587, 17] on input "text" at bounding box center [837, 21] width 681 height 35
click at [1310, 115] on div "Please provide at least three characters and hit Enter to search" at bounding box center [1404, 134] width 316 height 61
click at [1323, 123] on input "text" at bounding box center [1416, 127] width 281 height 22
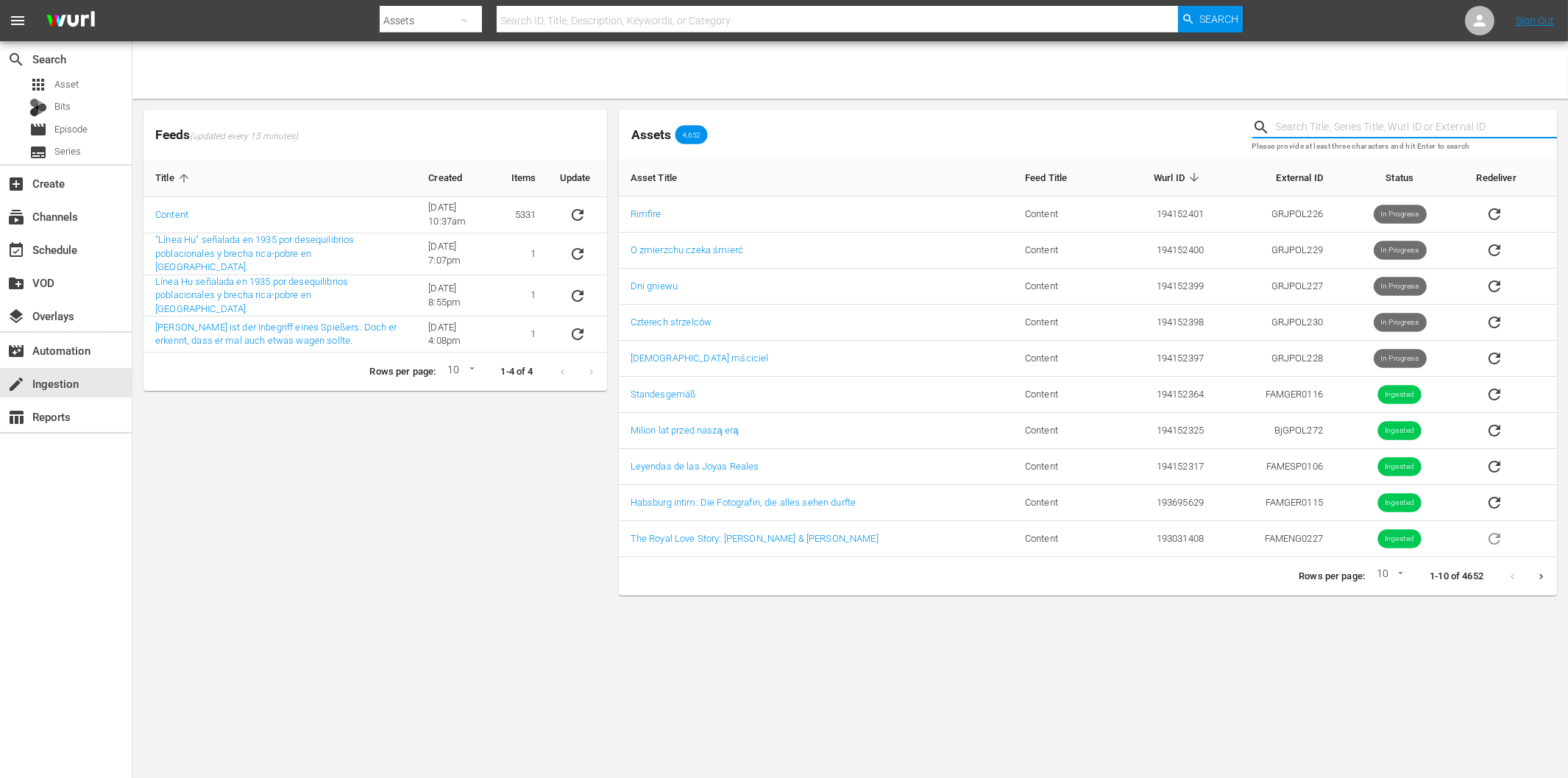
paste input "GRJUS0274"
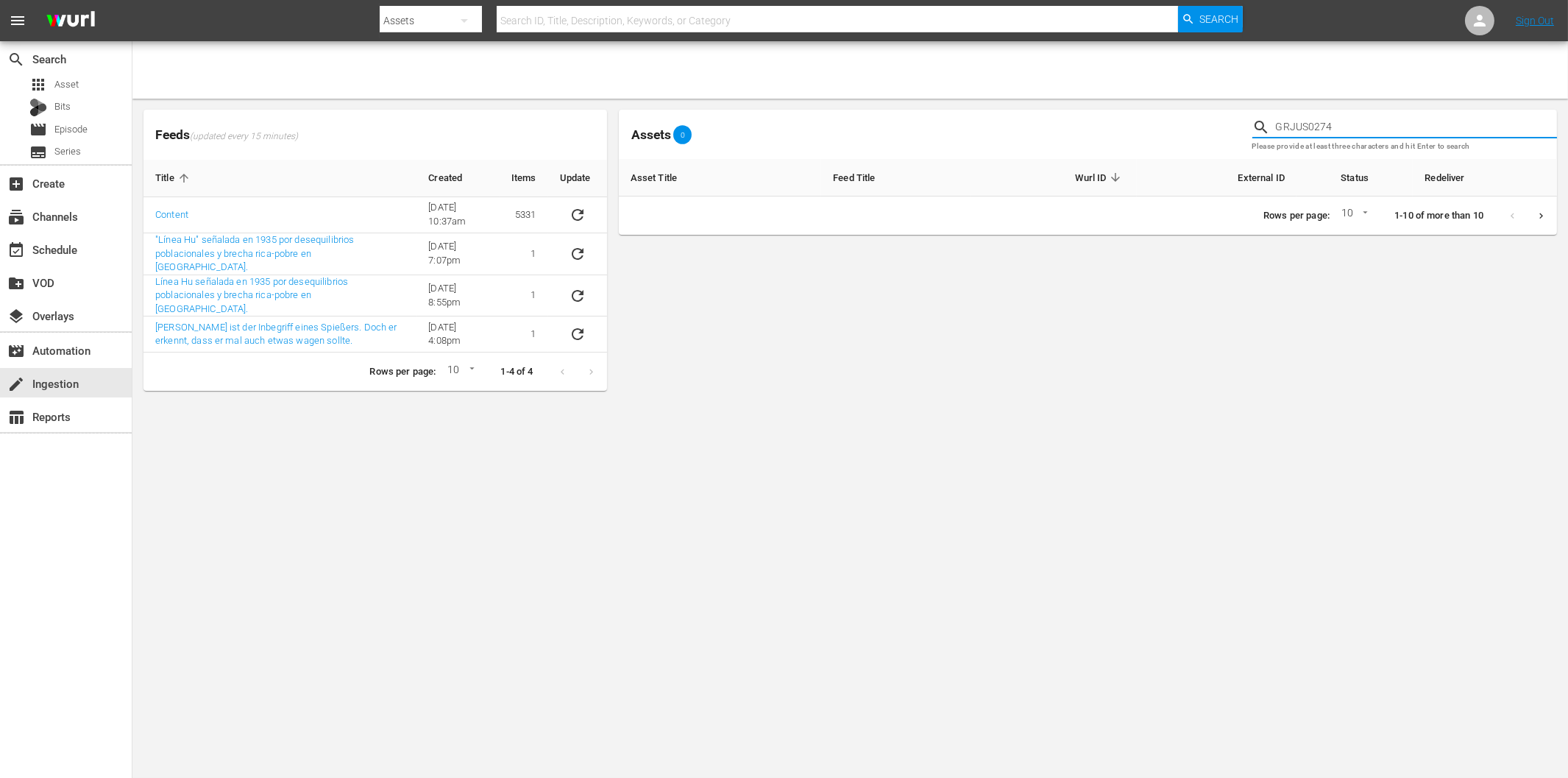
click at [1347, 127] on input "GRJUS0274" at bounding box center [1416, 127] width 281 height 22
click at [1354, 128] on input "GRJUS0274" at bounding box center [1416, 127] width 281 height 22
paste input "o with [DEMOGRAPHIC_DATA], Gringo"
type input "Go with God, Gringo"
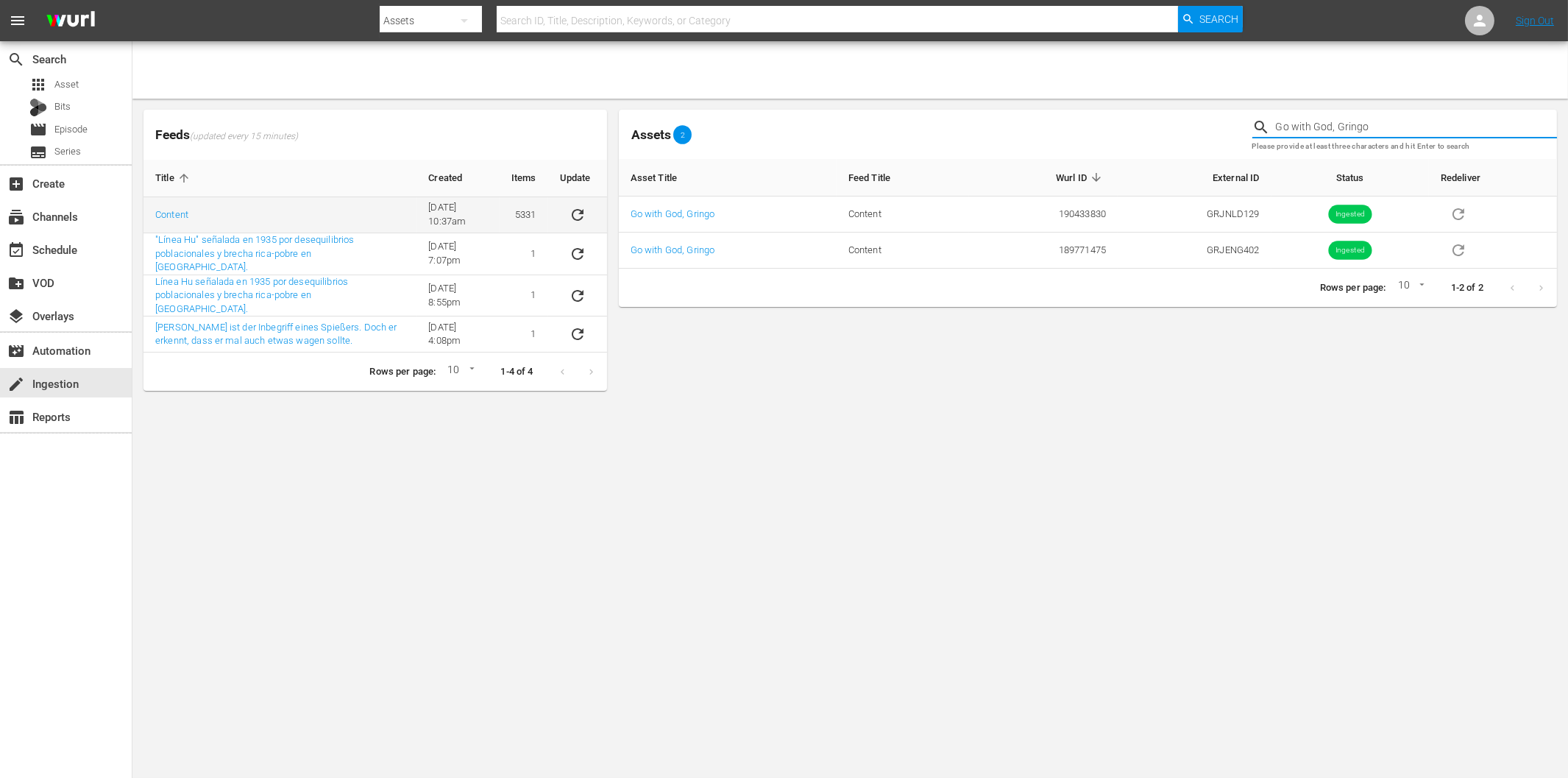
click at [569, 211] on icon "sticky table" at bounding box center [577, 215] width 18 height 18
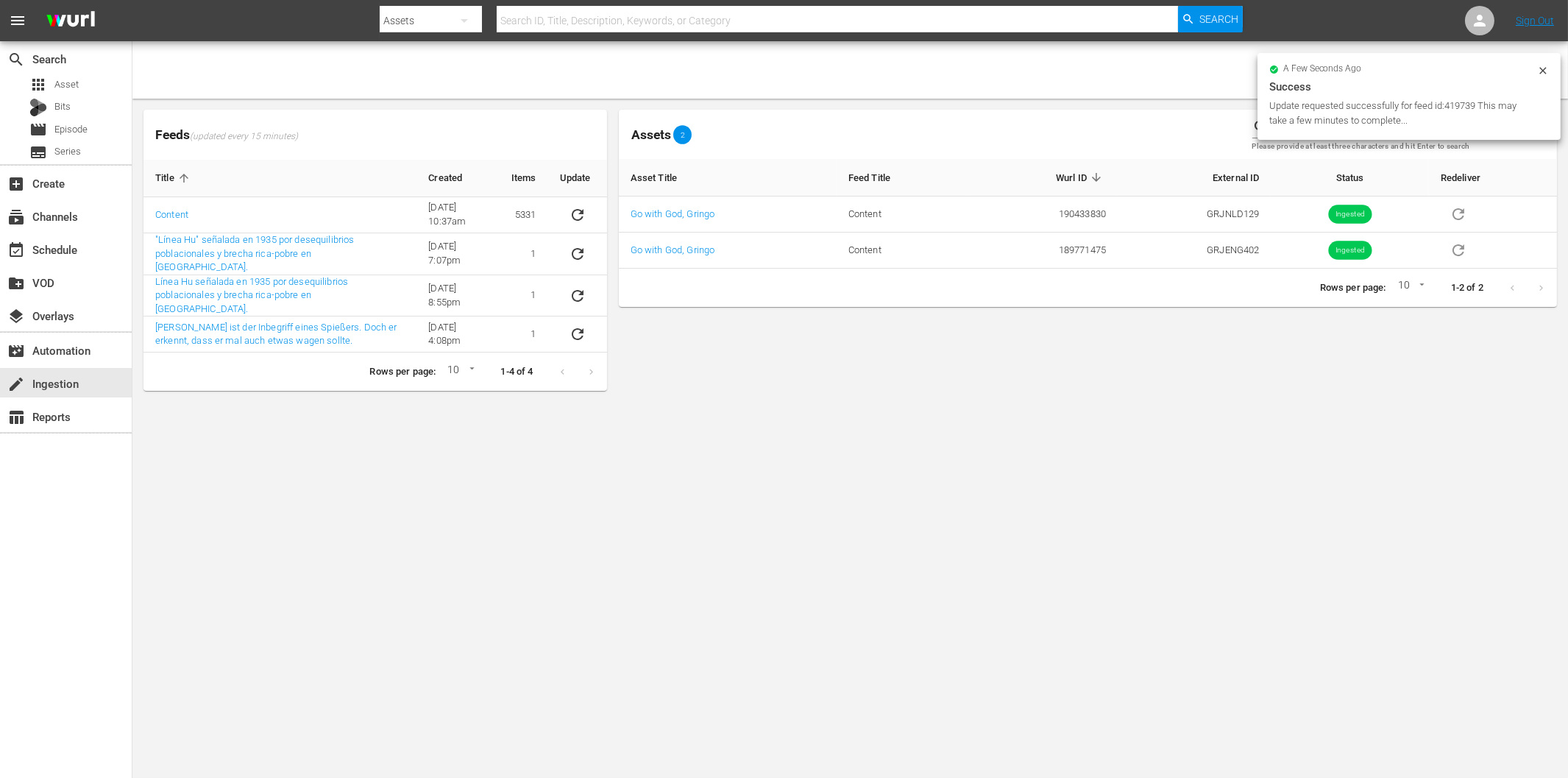
click at [1177, 129] on div "Assets 2" at bounding box center [930, 134] width 622 height 23
click at [1306, 131] on input "Go with God, Gringo" at bounding box center [1416, 127] width 281 height 22
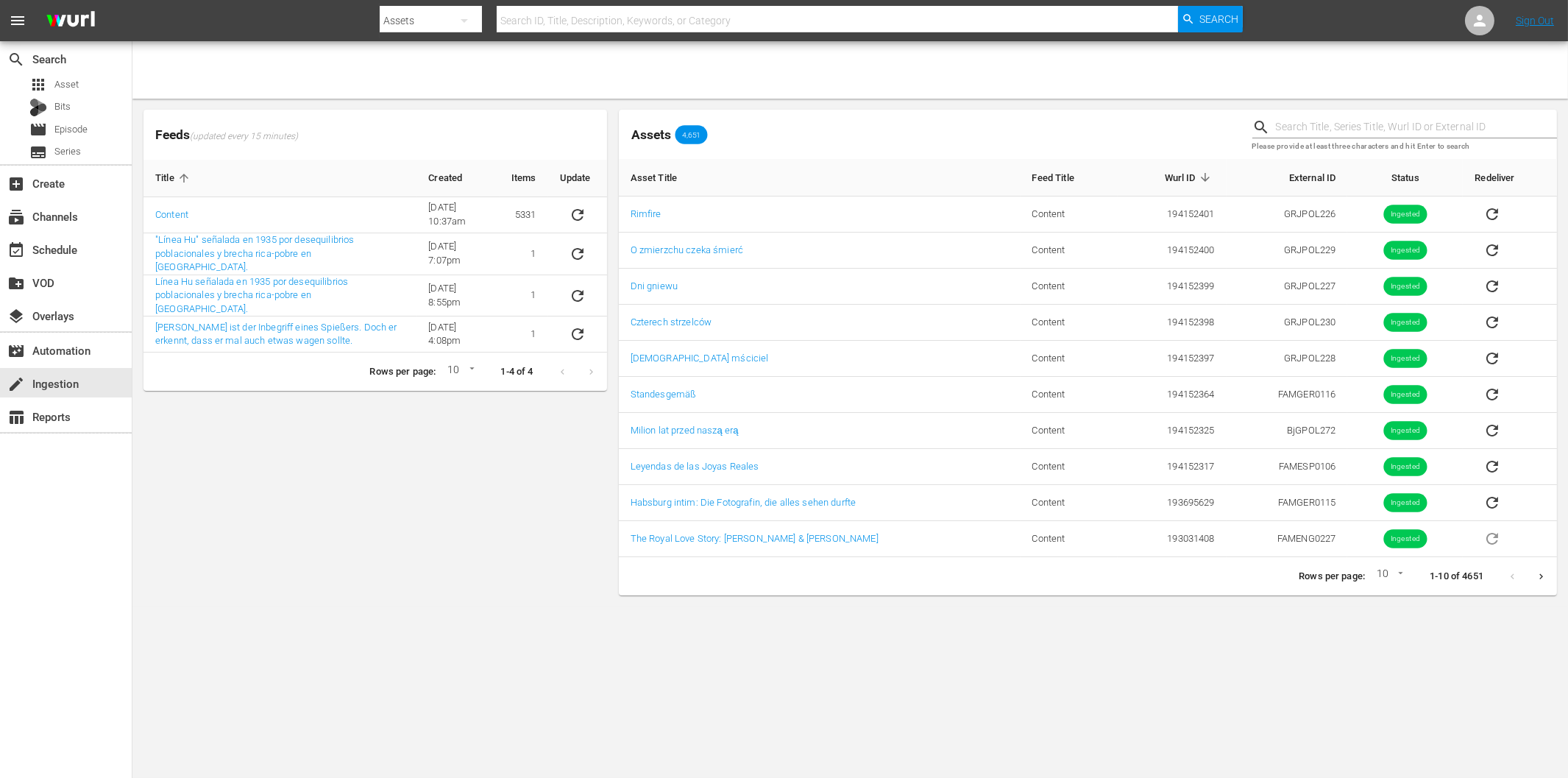
click at [305, 462] on div "Feeds (updated every 15 minutes) Title Created Items Update Content [DATE] 10:3…" at bounding box center [376, 352] width 476 height 498
click at [572, 215] on icon "sticky table" at bounding box center [577, 215] width 12 height 12
click at [439, 440] on div "Feeds (updated every 15 minutes) Title Created Items Update Content [DATE] 10:3…" at bounding box center [376, 352] width 476 height 498
drag, startPoint x: 189, startPoint y: 469, endPoint x: 201, endPoint y: 383, distance: 86.8
click at [189, 469] on div "Feeds (updated every 15 minutes) Title Created Items Update Content [DATE] 10:3…" at bounding box center [376, 352] width 476 height 498
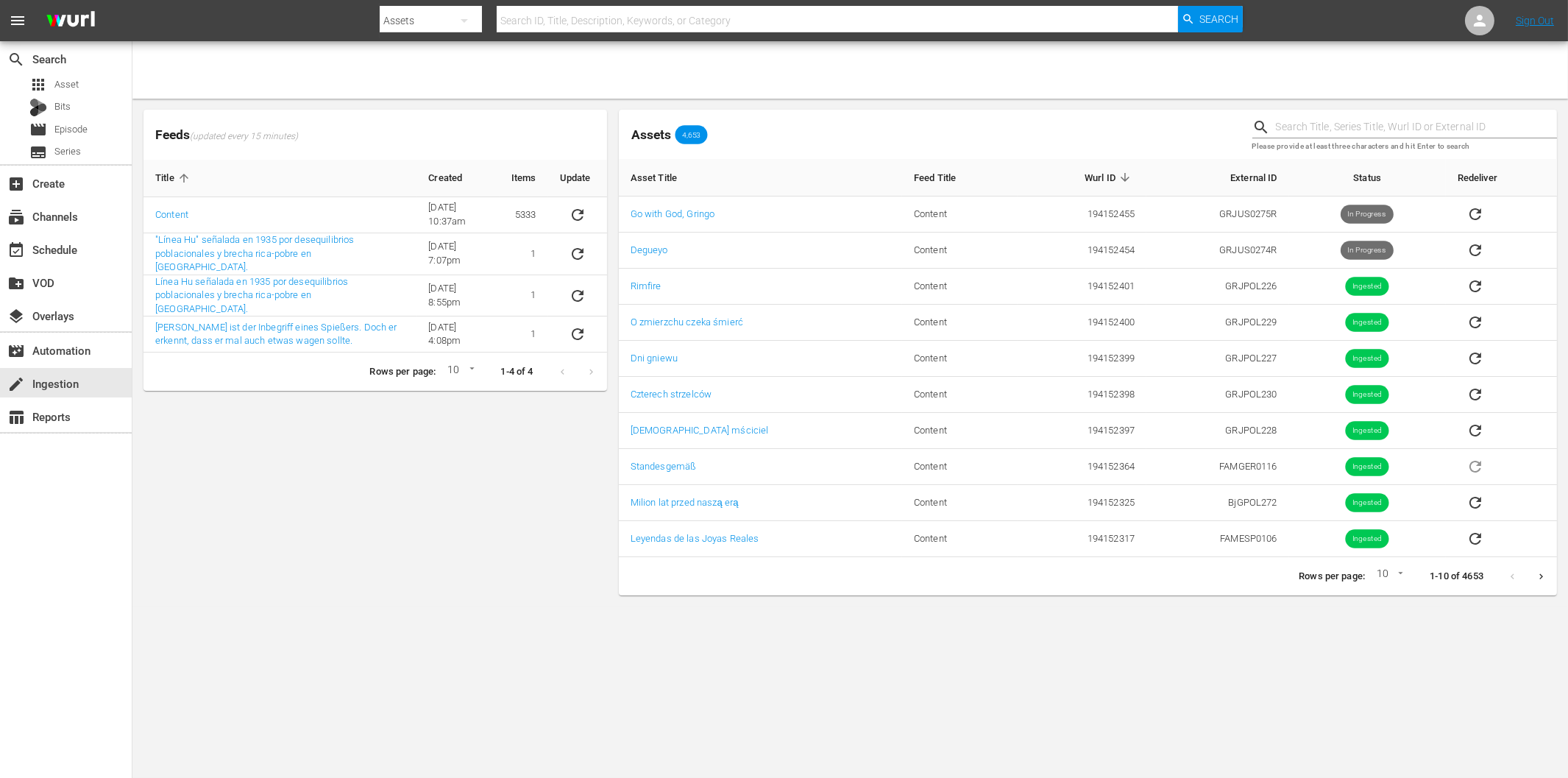
drag, startPoint x: 0, startPoint y: 0, endPoint x: 422, endPoint y: 435, distance: 606.1
click at [422, 435] on div "Feeds (updated every 15 minutes) Title Created Items Update Content [DATE] 10:3…" at bounding box center [376, 352] width 476 height 498
